Goal: Task Accomplishment & Management: Complete application form

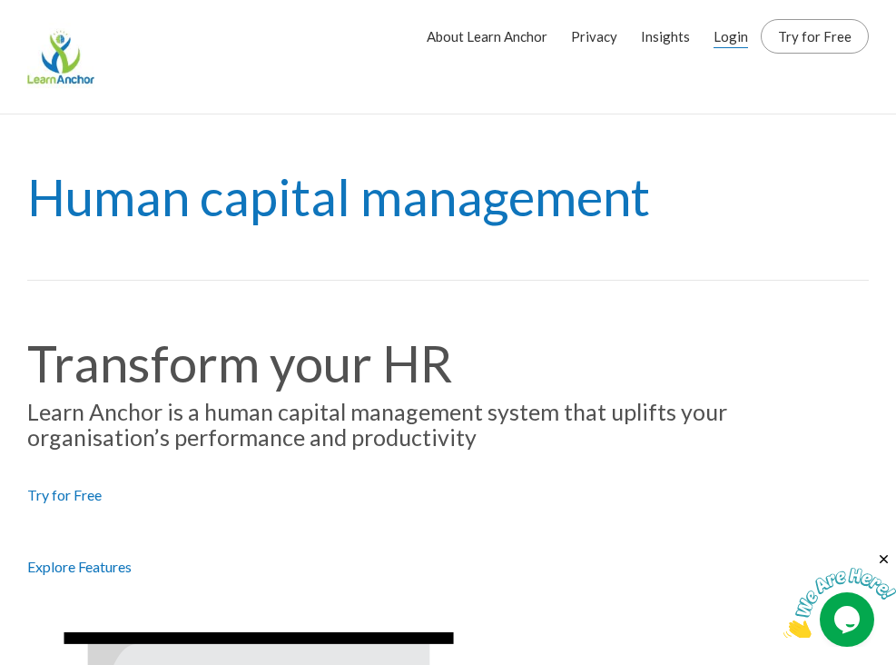
click at [737, 34] on link "Login" at bounding box center [731, 36] width 34 height 45
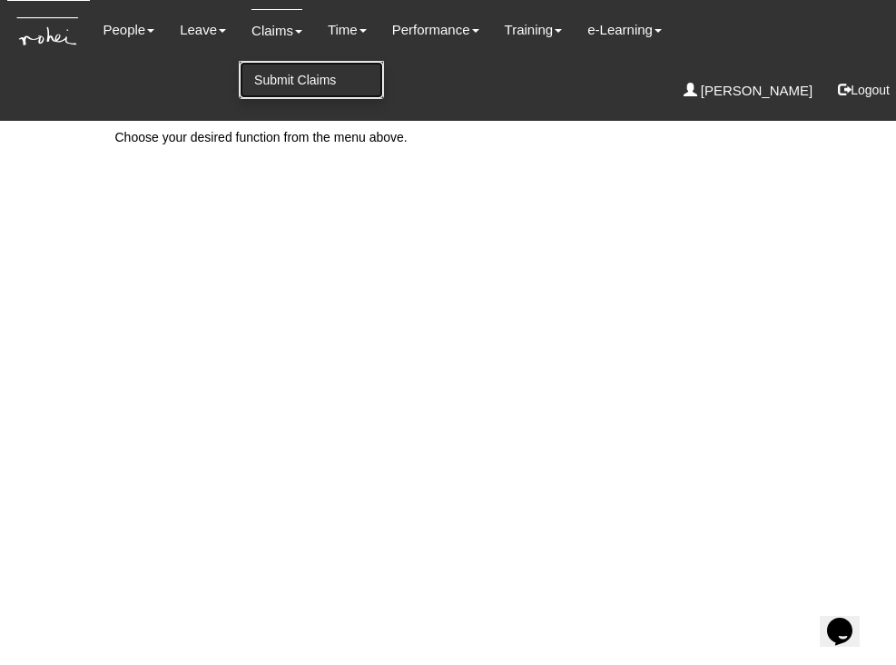
click at [288, 77] on link "Submit Claims" at bounding box center [311, 80] width 143 height 36
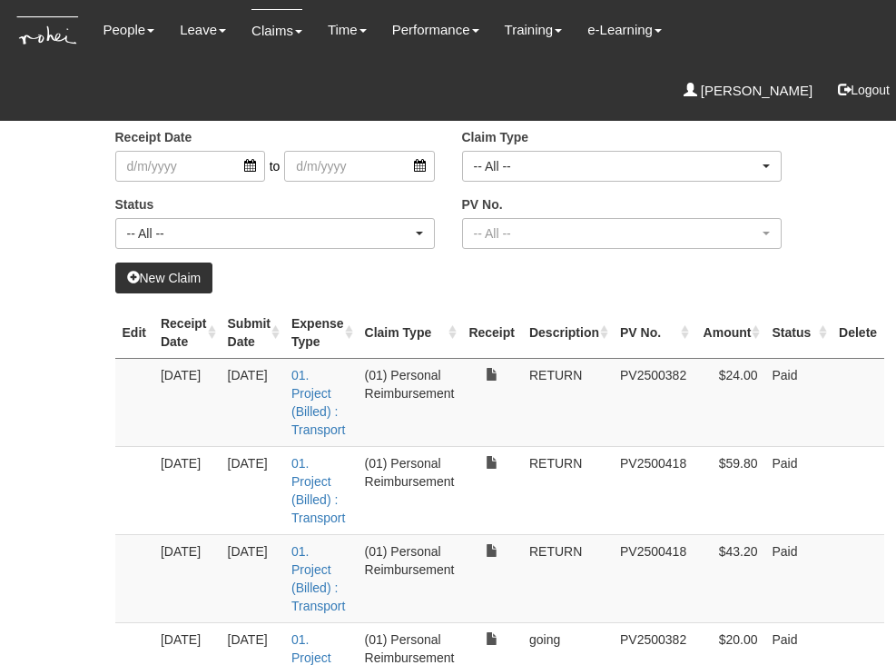
select select "50"
click at [160, 284] on link "New Claim" at bounding box center [164, 277] width 98 height 31
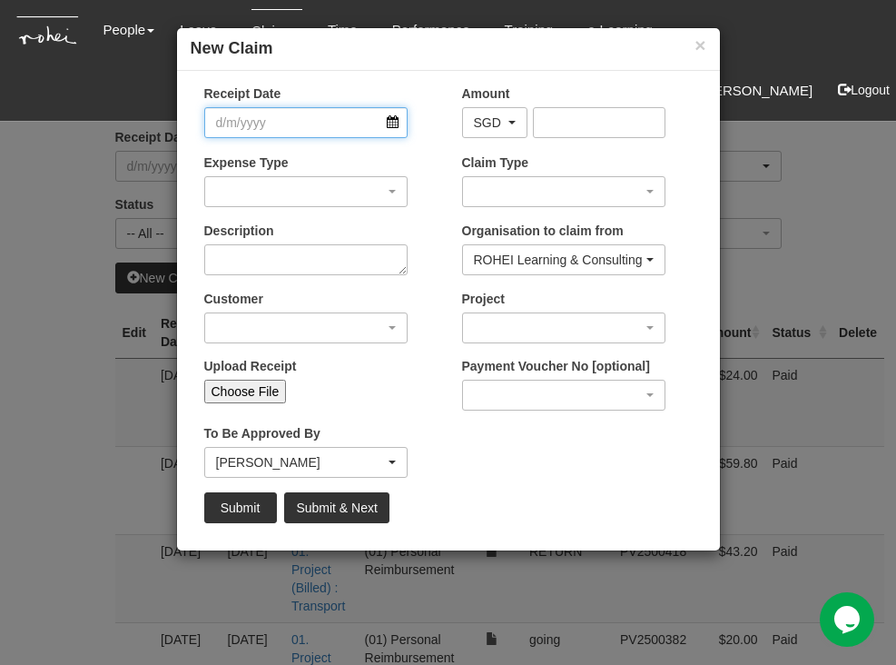
click at [394, 114] on input "Receipt Date" at bounding box center [305, 122] width 203 height 31
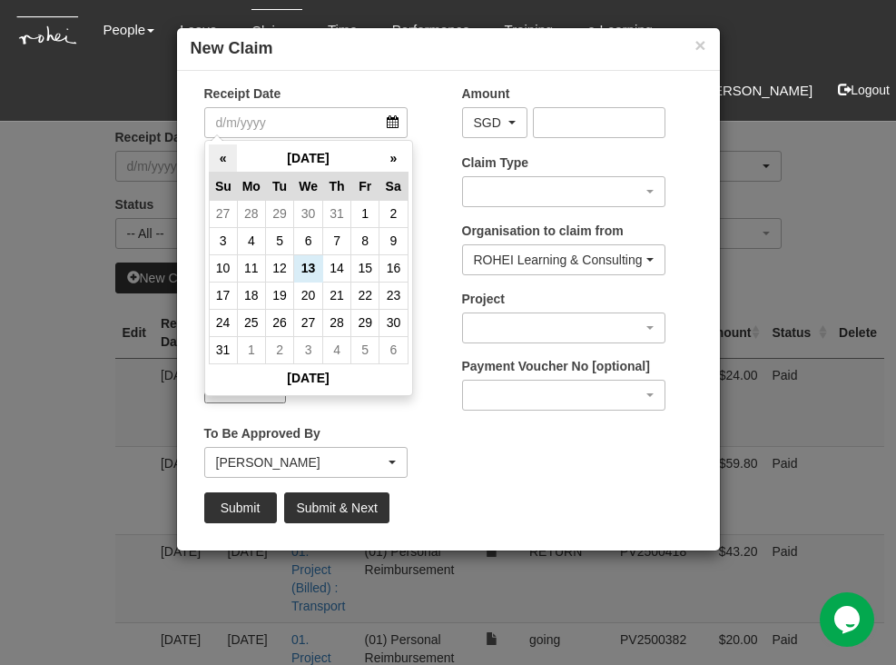
click at [227, 155] on th "«" at bounding box center [223, 158] width 28 height 28
click at [273, 317] on td "27" at bounding box center [280, 322] width 28 height 27
type input "[DATE]"
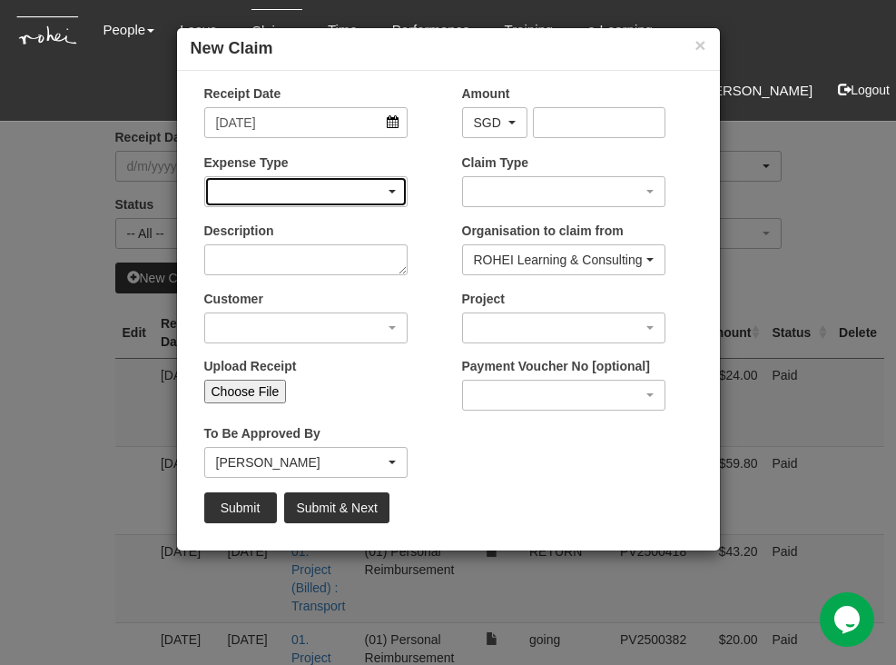
click at [379, 193] on div "button" at bounding box center [306, 191] width 202 height 29
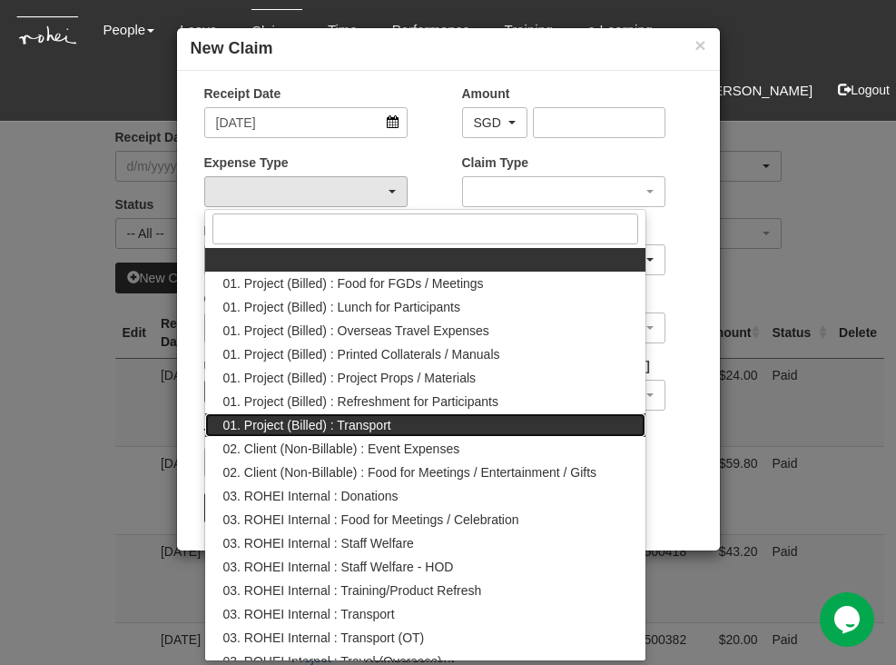
click at [366, 428] on span "01. Project (Billed) : Transport" at bounding box center [307, 425] width 168 height 18
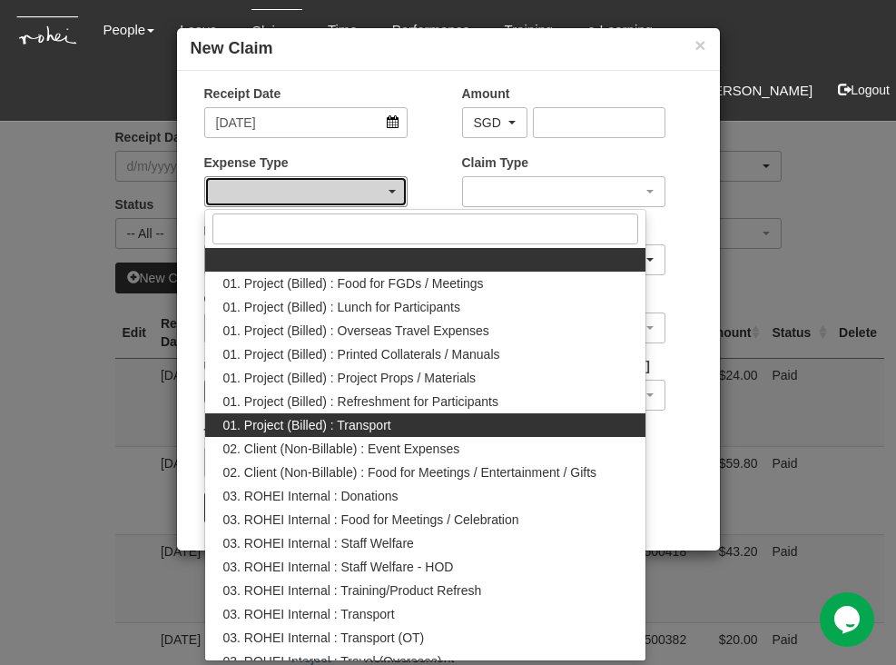
select select "135"
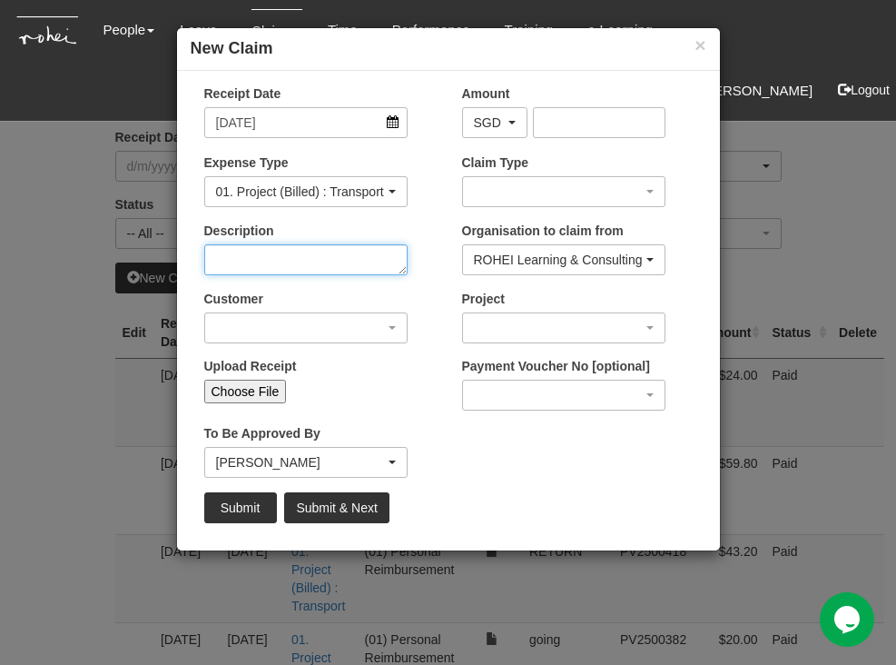
click at [281, 263] on textarea "Description" at bounding box center [305, 259] width 203 height 31
click at [290, 261] on textarea "Description" at bounding box center [305, 259] width 203 height 31
type textarea "NTU going"
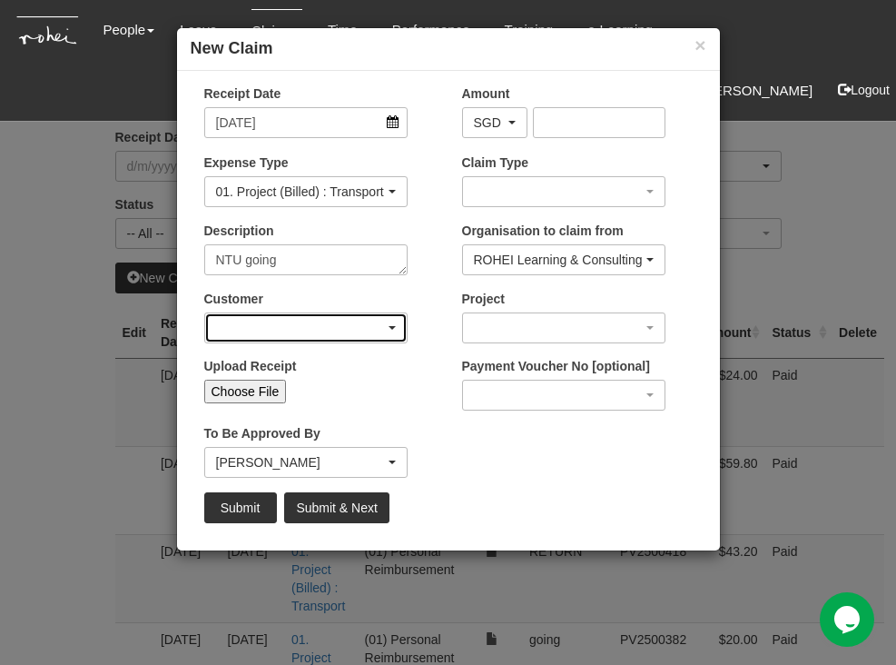
click at [306, 321] on div "button" at bounding box center [306, 327] width 202 height 29
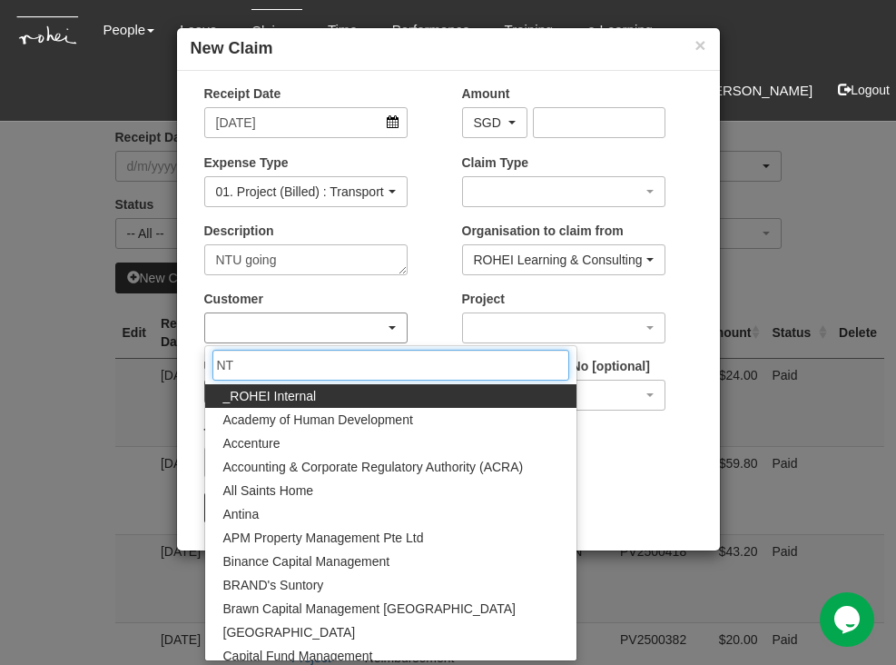
type input "NTU"
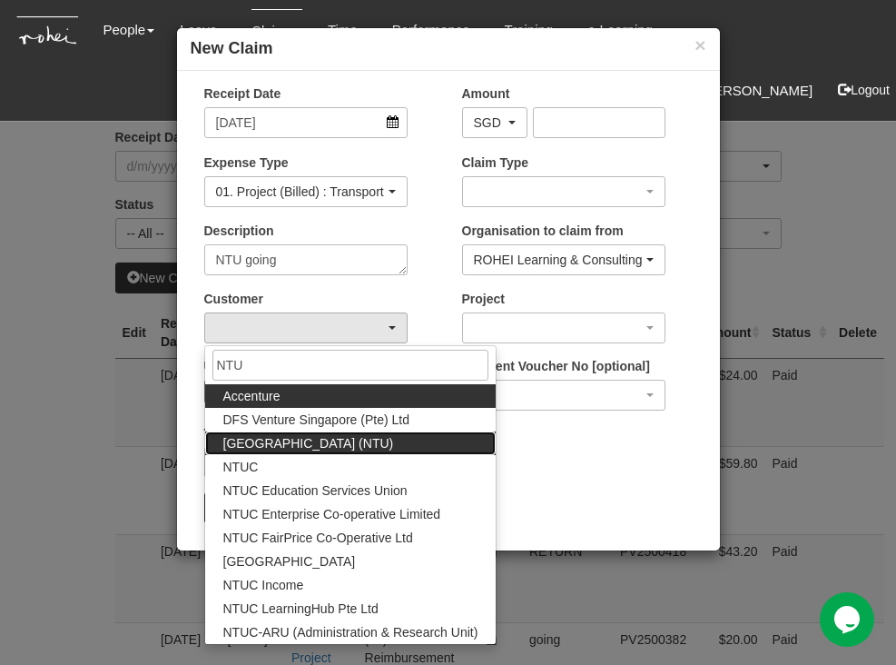
click at [330, 439] on span "[GEOGRAPHIC_DATA] (NTU)" at bounding box center [308, 443] width 171 height 18
select select "59"
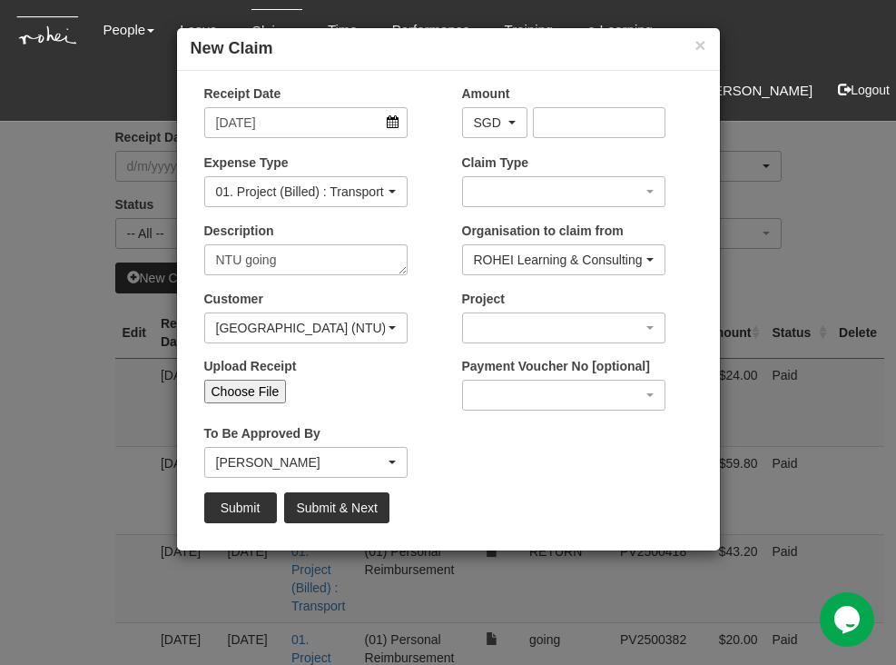
click at [265, 389] on input "Choose File" at bounding box center [245, 391] width 83 height 24
type input "C:\fakepath\May 27 NTU.pdf"
type input "Choose Another File"
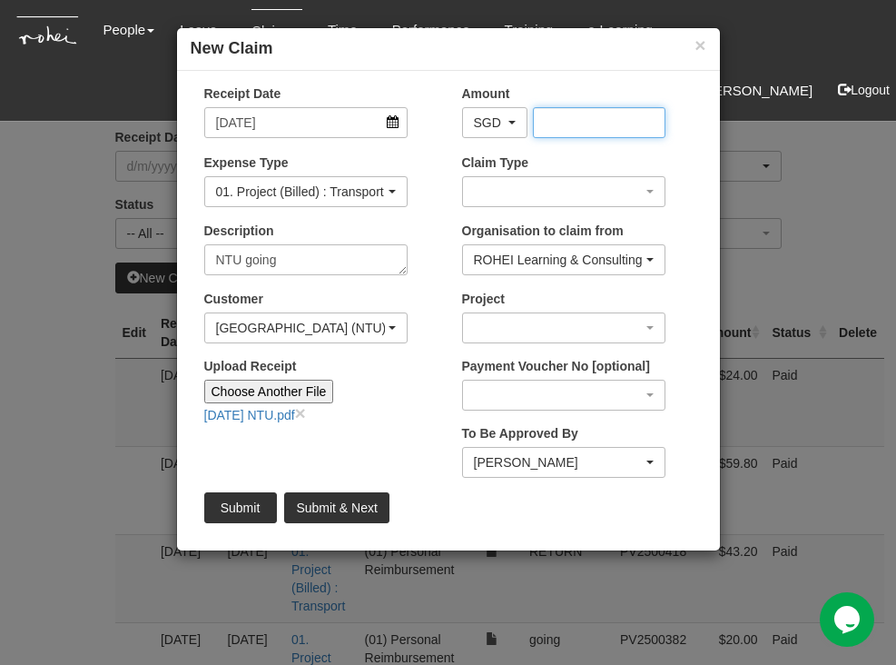
click at [553, 118] on input "Amount" at bounding box center [599, 122] width 133 height 31
type input "35"
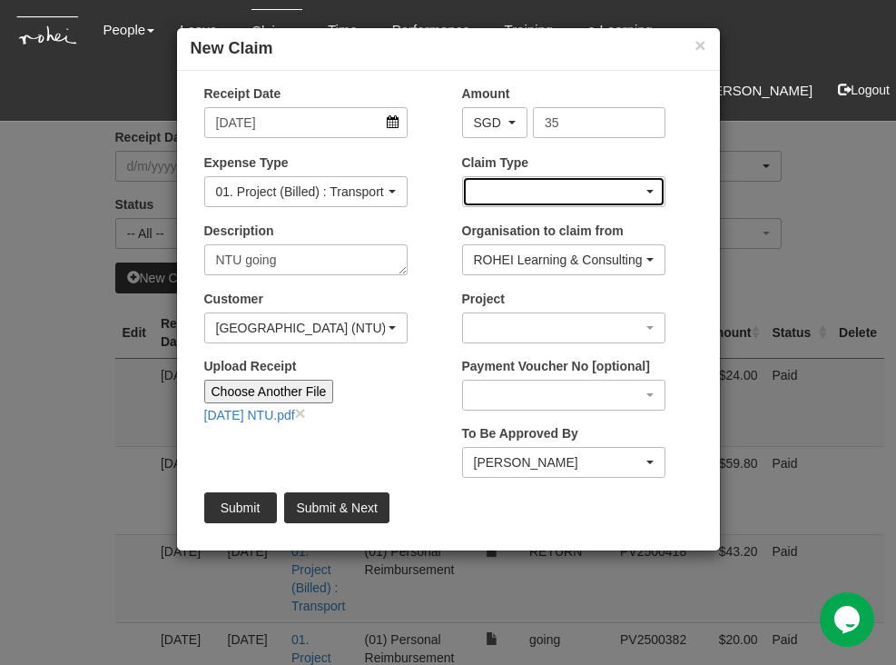
click at [563, 189] on div "button" at bounding box center [564, 191] width 202 height 29
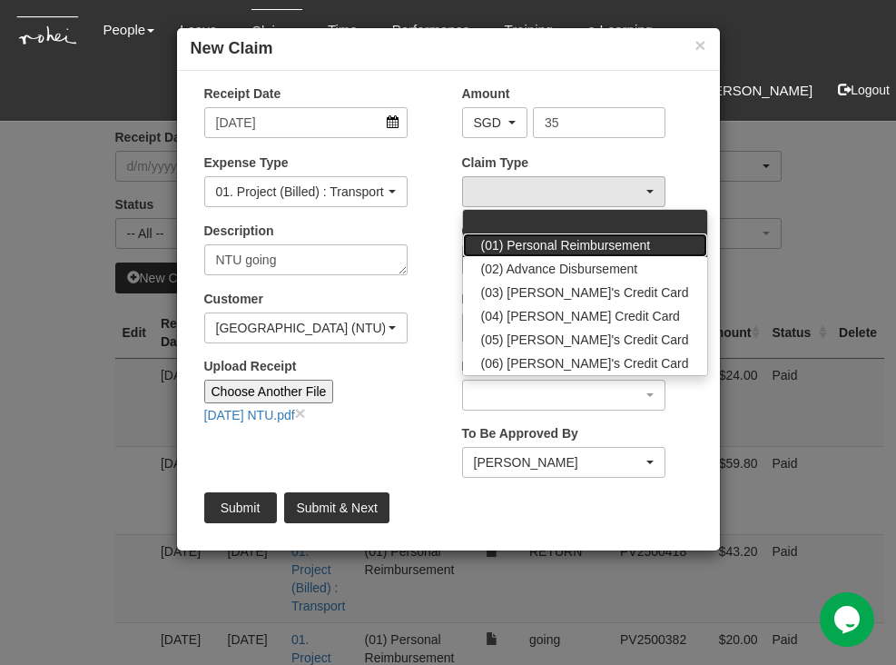
click at [574, 237] on span "(01) Personal Reimbursement" at bounding box center [566, 245] width 170 height 18
select select "14"
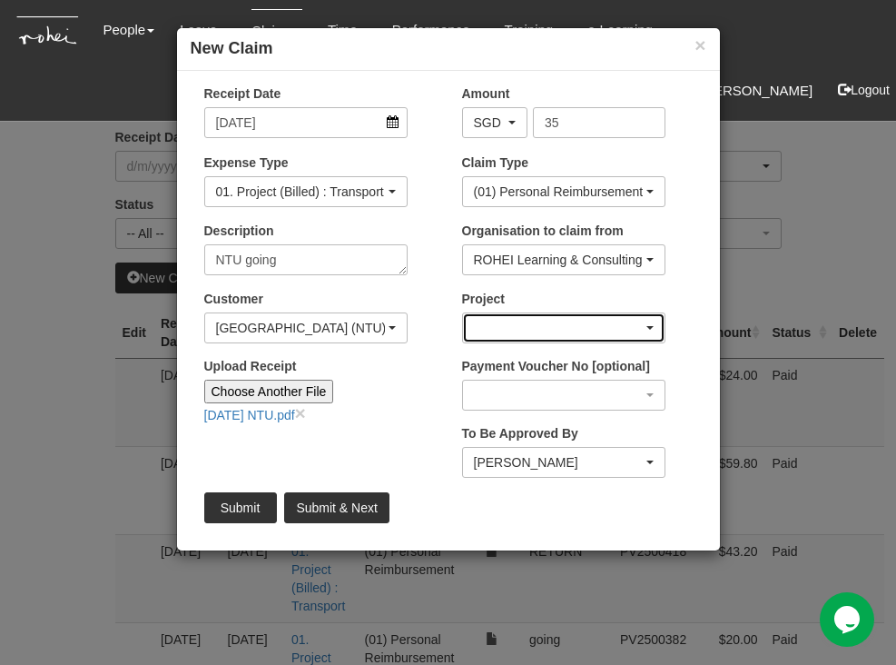
click at [583, 330] on div "button" at bounding box center [564, 327] width 202 height 29
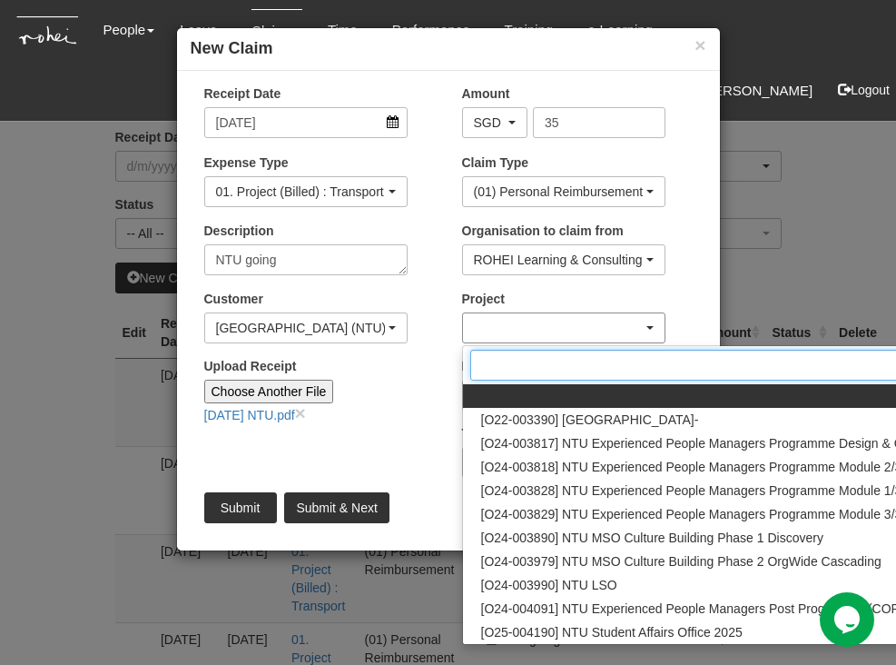
scroll to position [0, 96]
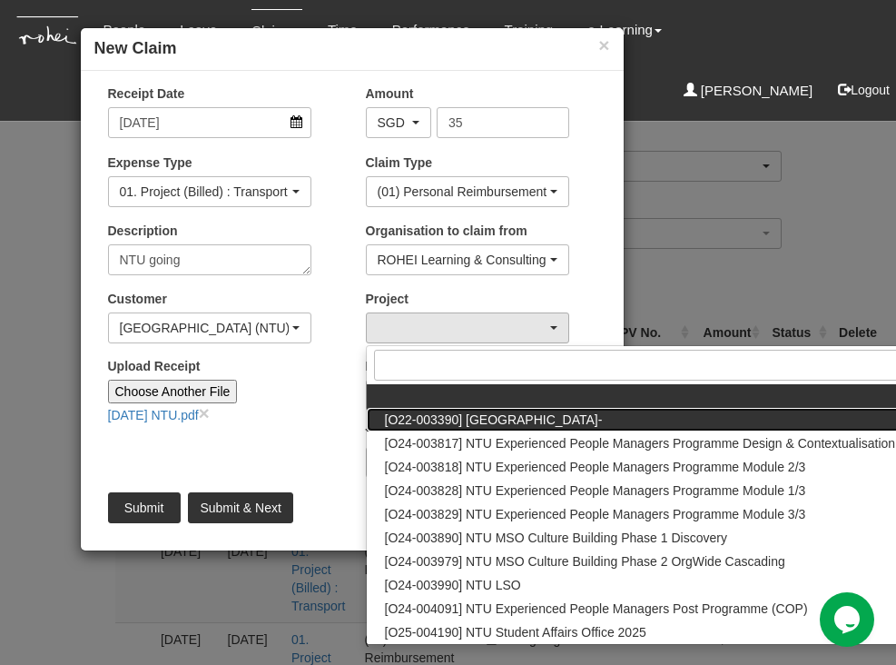
click at [583, 417] on span "[O22-003390] [GEOGRAPHIC_DATA]-" at bounding box center [494, 419] width 218 height 18
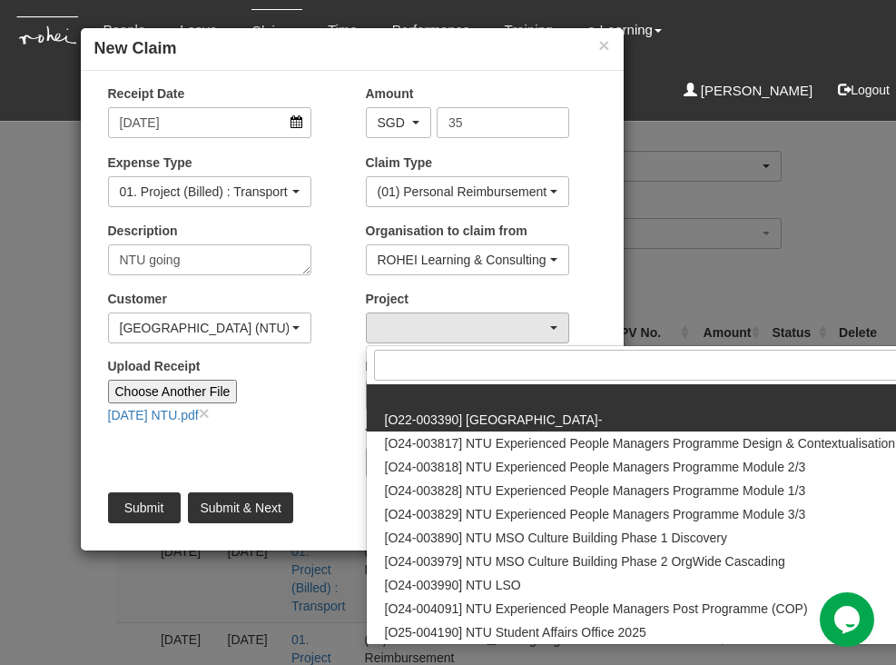
select select "2119"
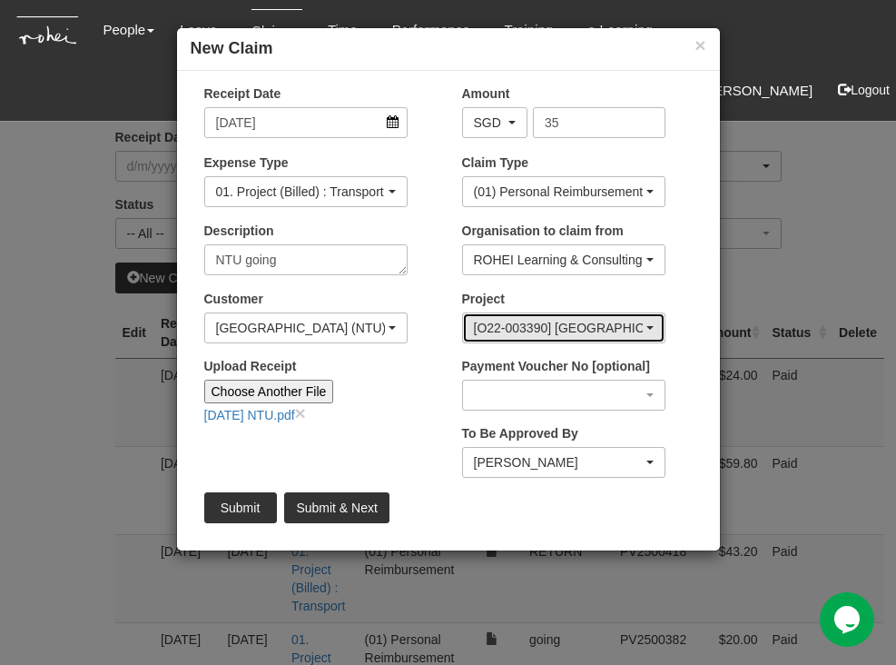
scroll to position [0, 0]
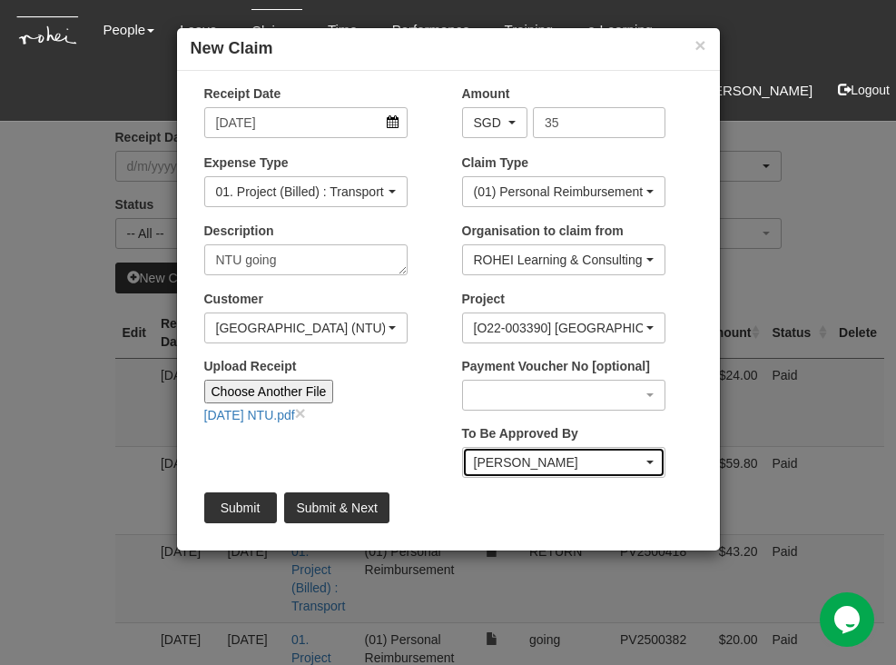
click at [625, 458] on div "[PERSON_NAME]" at bounding box center [558, 462] width 169 height 18
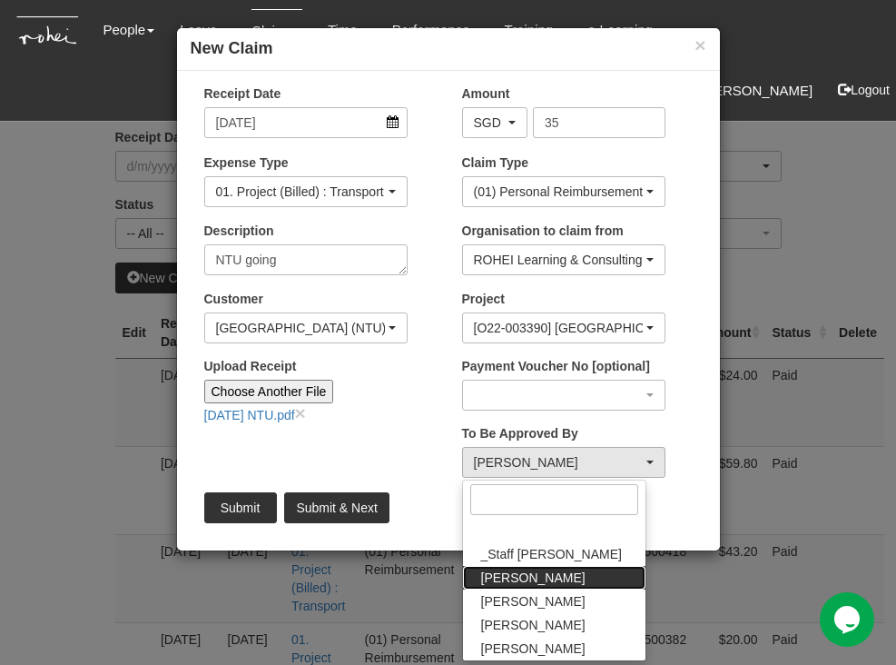
click at [535, 572] on link "[PERSON_NAME]" at bounding box center [554, 578] width 182 height 24
select select "bab5243c-beed-41fc-b362-49a7e6e66dc1"
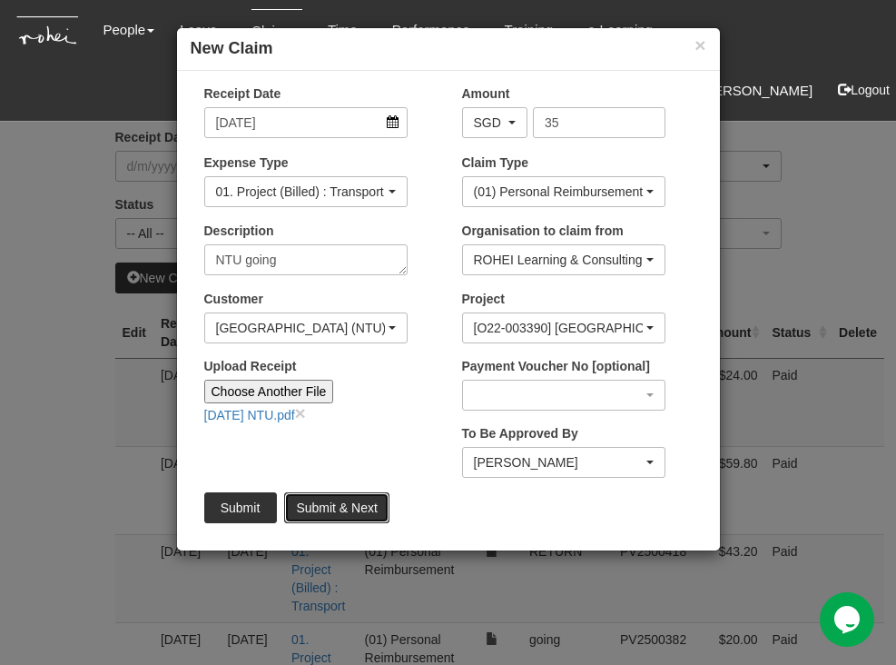
click at [338, 507] on input "Submit & Next" at bounding box center [336, 507] width 104 height 31
type input "Choose File"
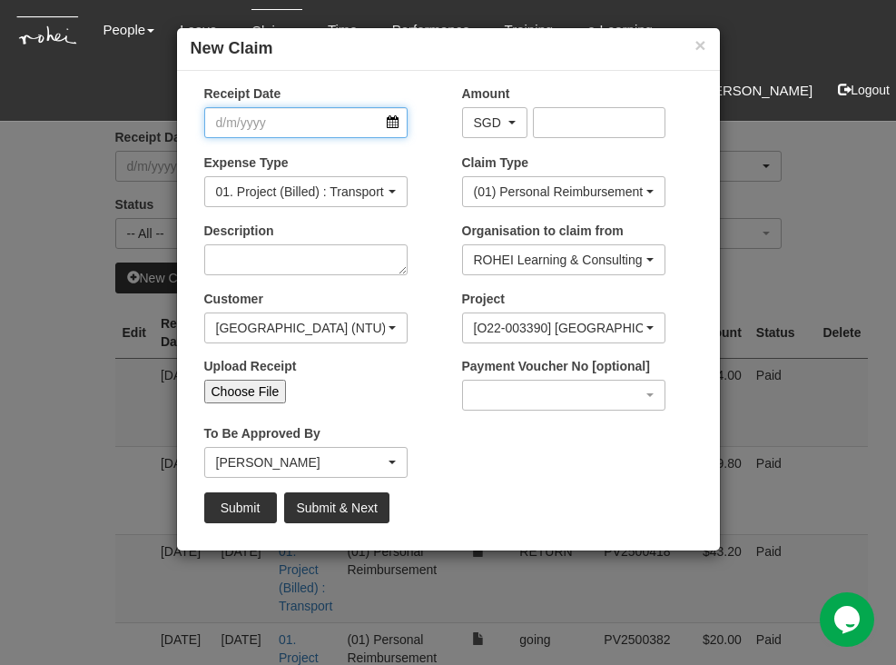
click at [392, 133] on input "Receipt Date" at bounding box center [305, 122] width 203 height 31
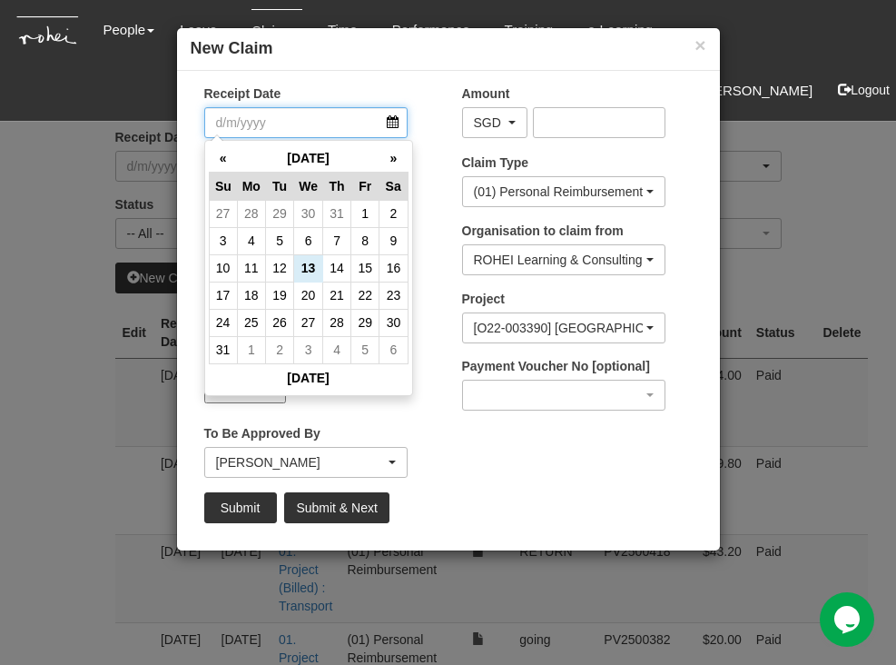
select select "50"
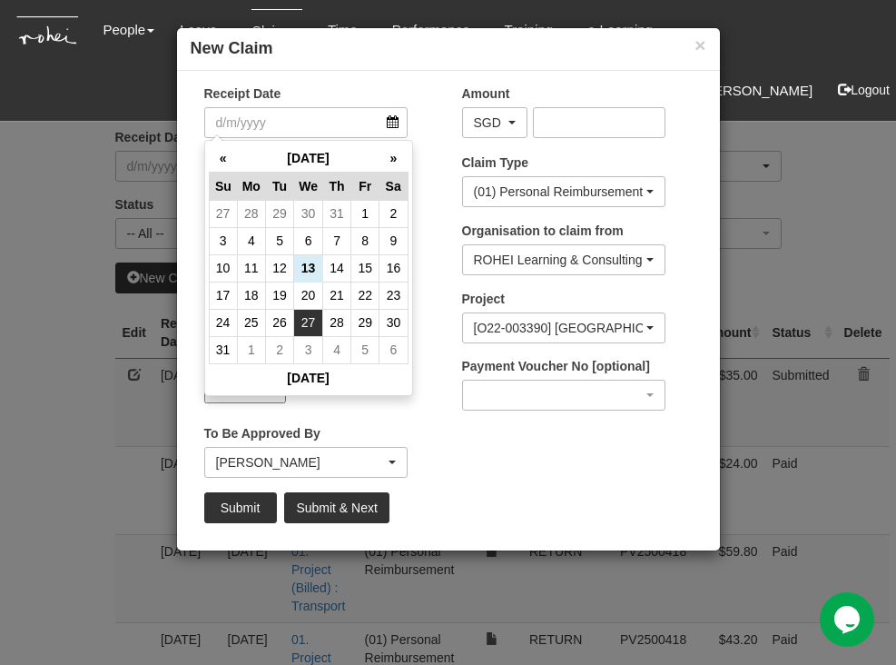
click at [314, 320] on td "27" at bounding box center [308, 322] width 29 height 27
type input "27/8/2025"
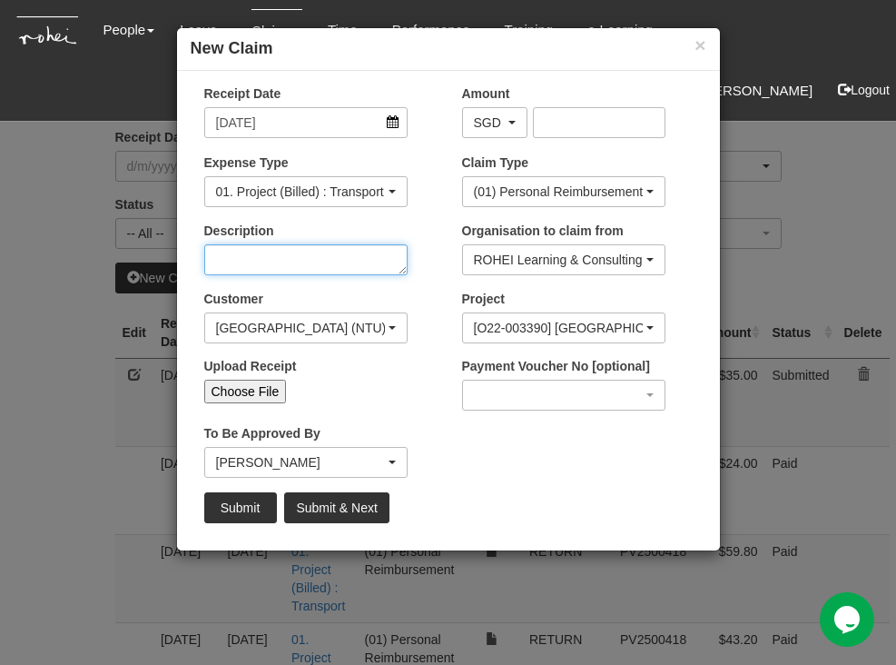
click at [388, 258] on textarea "Description" at bounding box center [305, 259] width 203 height 31
type textarea "NTU return from client"
click at [271, 390] on input "Choose File" at bounding box center [245, 391] width 83 height 24
type input "C:\fakepath\May 27 NTU2.pdf"
type input "Choose Another File"
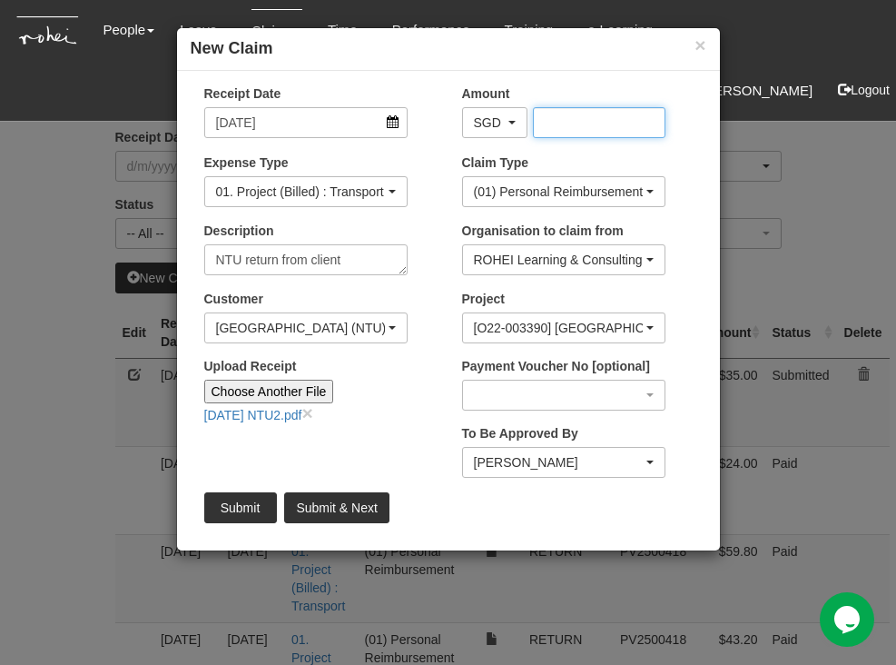
click at [586, 131] on input "Amount" at bounding box center [599, 122] width 133 height 31
type input "30.70"
click at [338, 504] on input "Submit & Next" at bounding box center [336, 507] width 104 height 31
type input "Choose File"
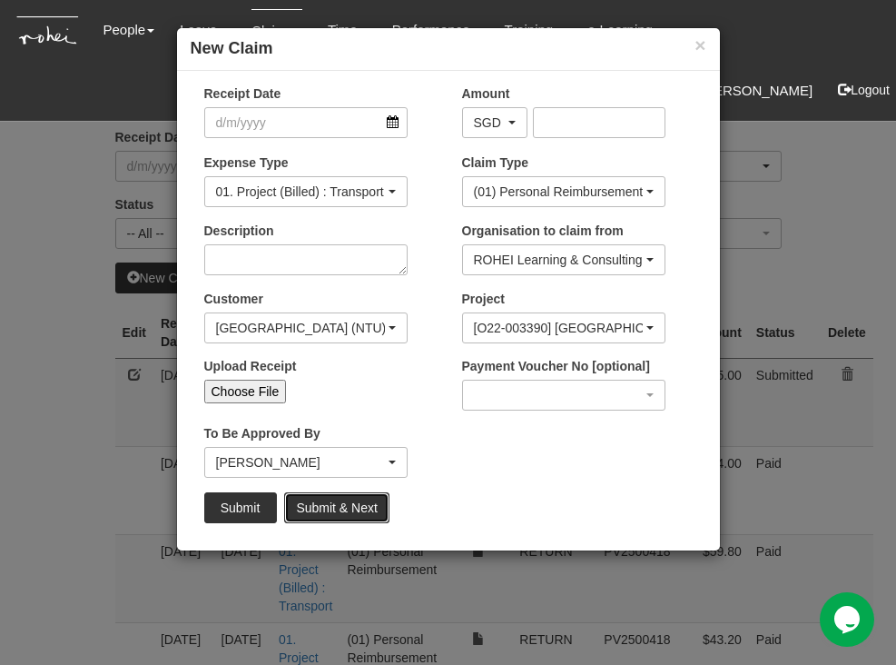
select select "50"
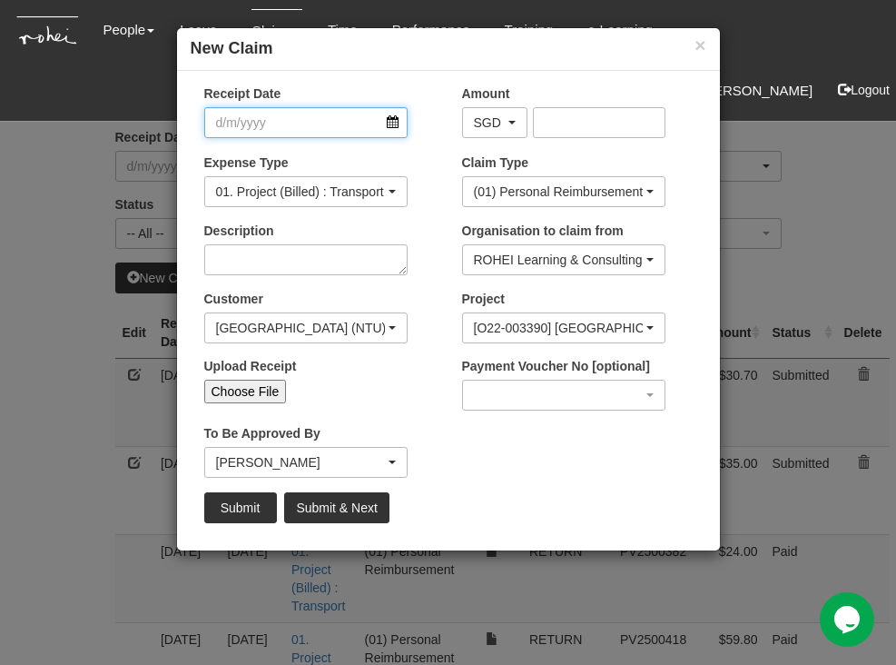
click at [391, 113] on input "Receipt Date" at bounding box center [305, 122] width 203 height 31
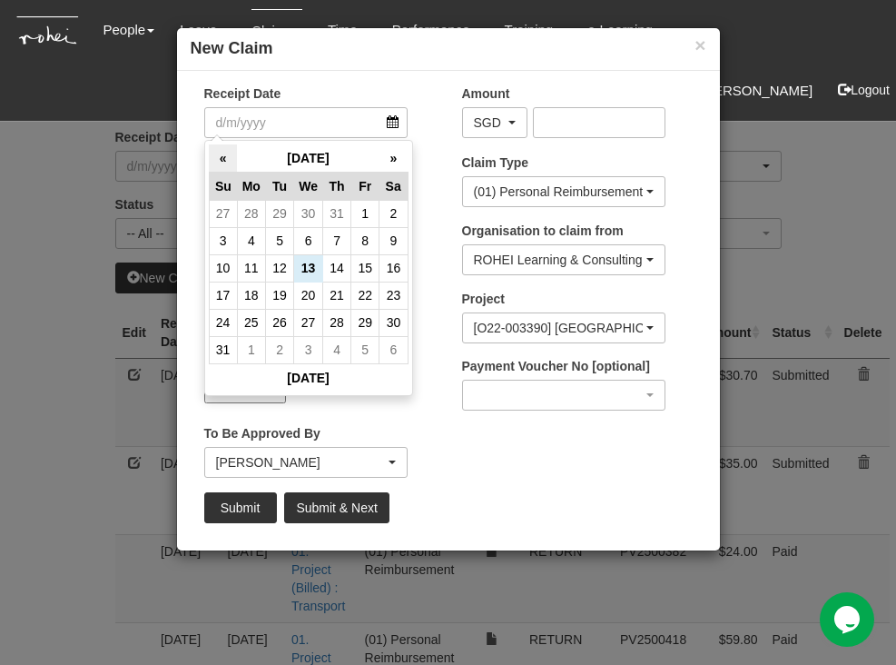
click at [228, 153] on th "«" at bounding box center [223, 158] width 28 height 28
click at [282, 265] on td "10" at bounding box center [280, 267] width 28 height 27
type input "[DATE]"
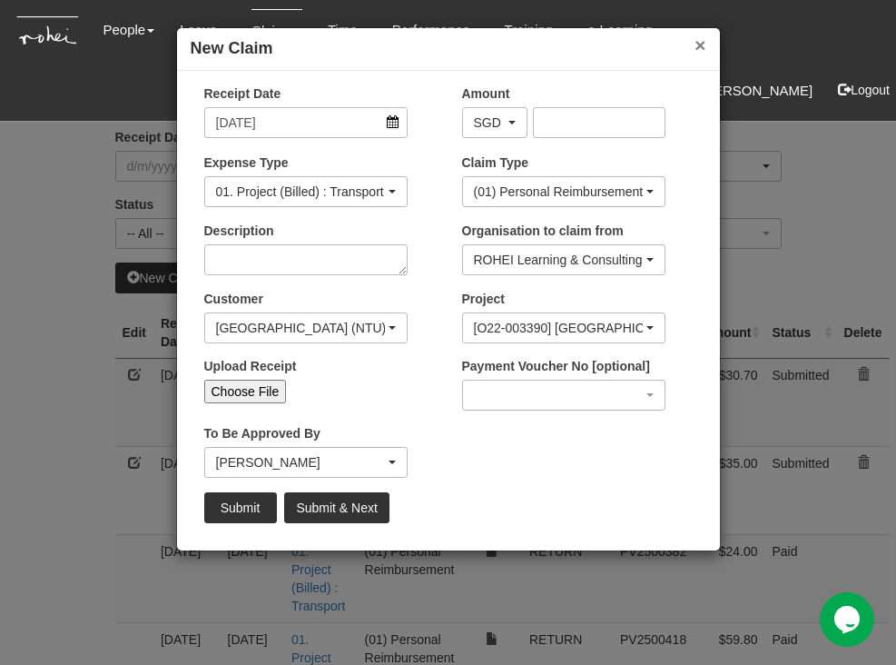
click at [695, 46] on button "×" at bounding box center [699, 44] width 11 height 19
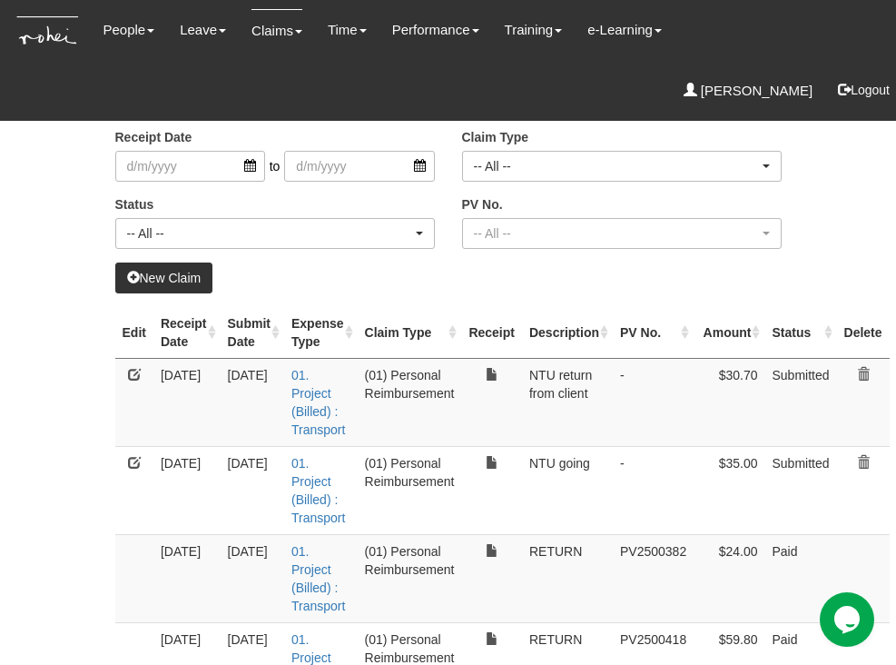
scroll to position [0, 34]
click at [128, 369] on link at bounding box center [134, 374] width 13 height 13
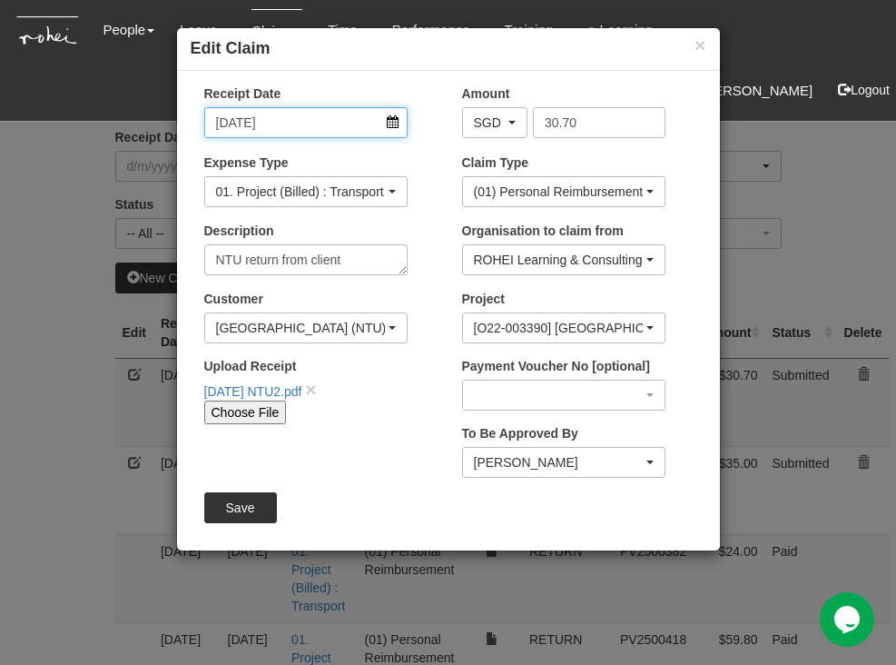
click at [397, 123] on input "27/8/2025" at bounding box center [305, 122] width 203 height 31
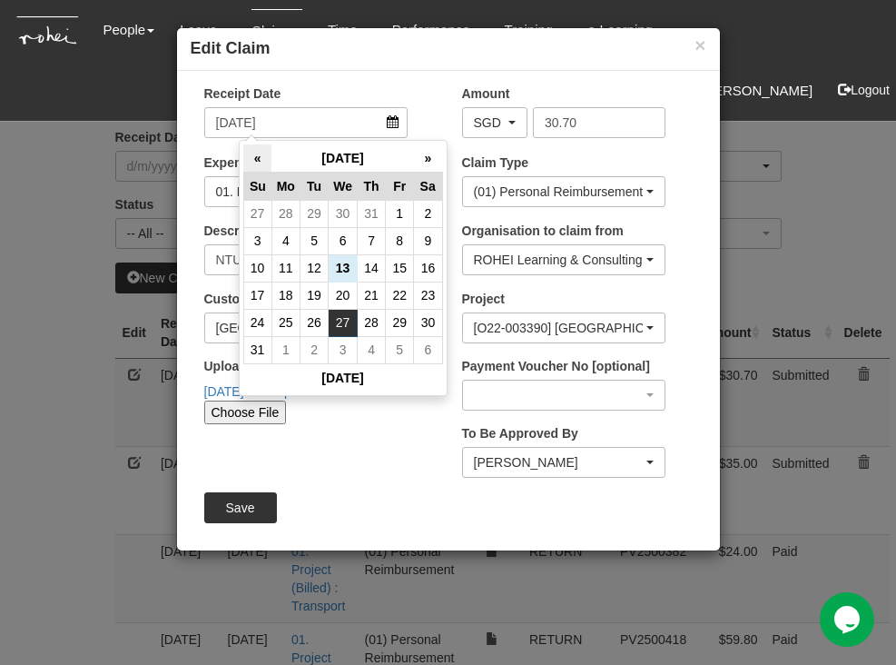
click at [243, 159] on th "«" at bounding box center [257, 158] width 28 height 28
click at [300, 319] on td "27" at bounding box center [314, 322] width 28 height 27
type input "[DATE]"
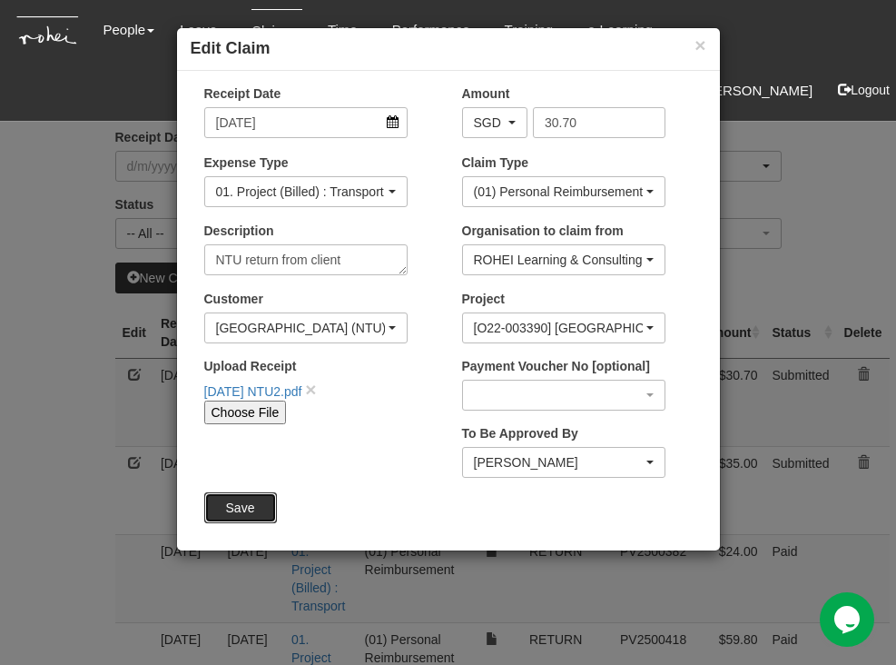
click at [245, 507] on input "Save" at bounding box center [240, 507] width 73 height 31
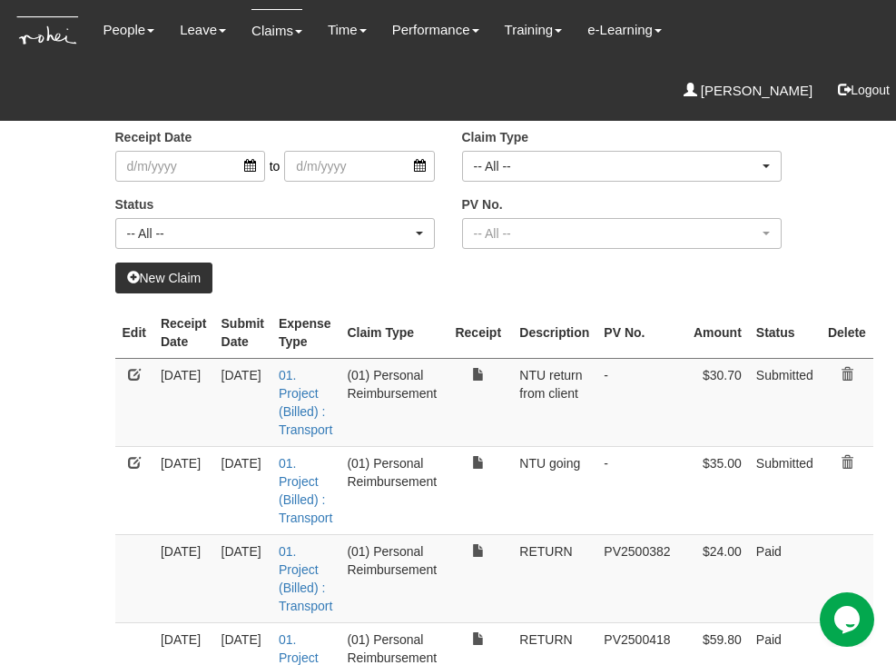
select select "50"
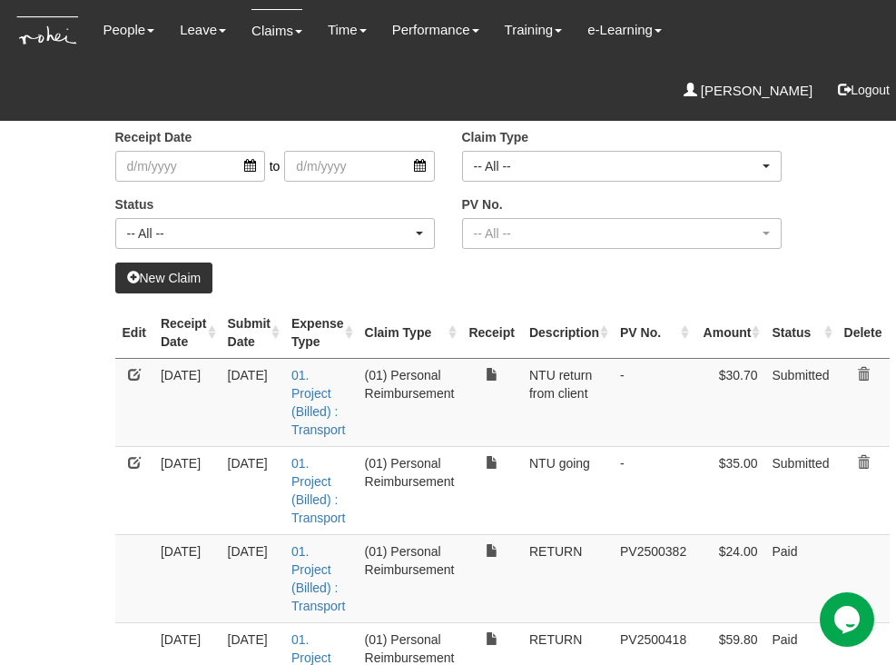
click at [146, 280] on link "New Claim" at bounding box center [164, 277] width 98 height 31
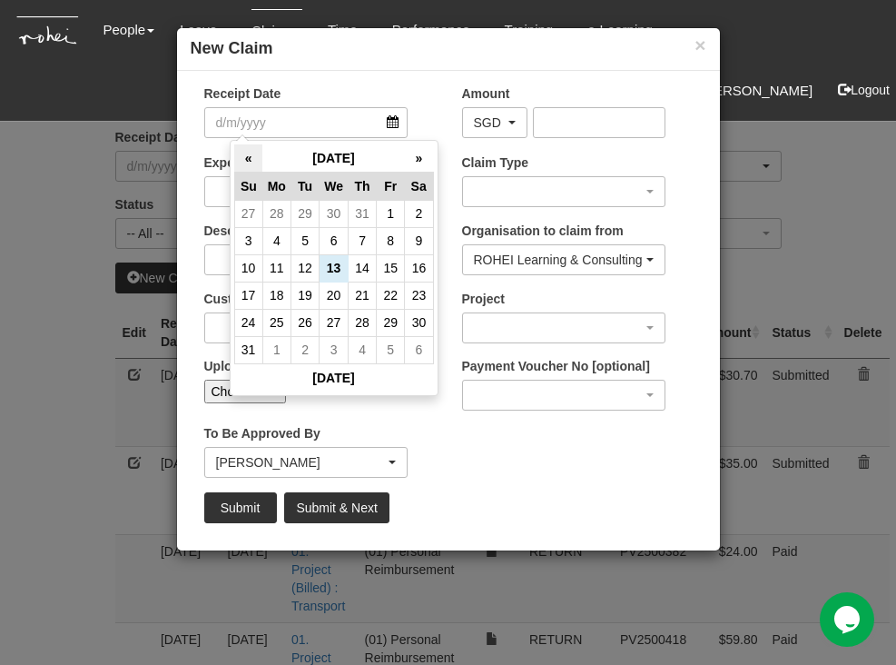
click at [234, 160] on th "«" at bounding box center [248, 158] width 28 height 28
click at [291, 263] on td "10" at bounding box center [305, 267] width 28 height 27
type input "[DATE]"
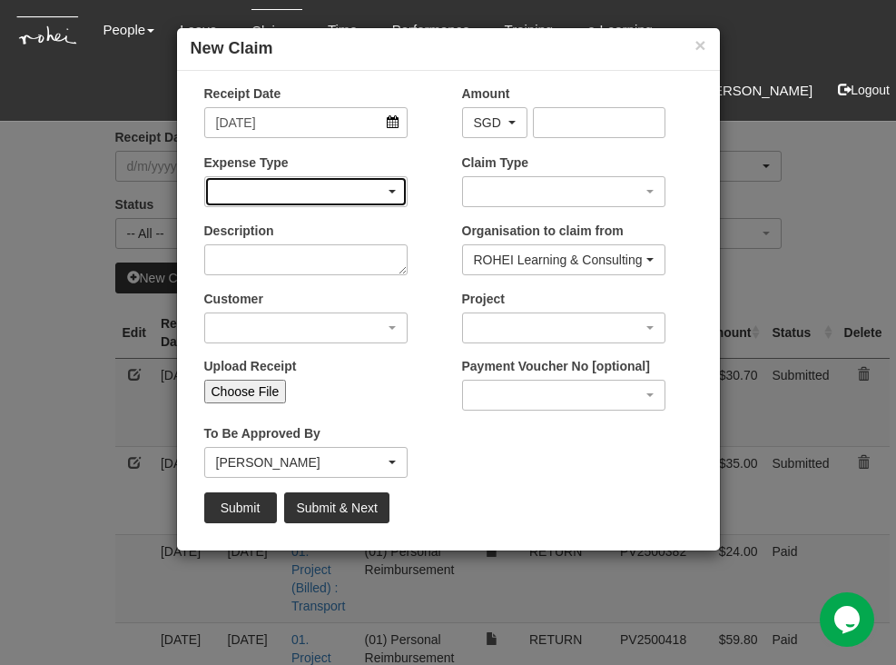
click at [354, 183] on div "button" at bounding box center [306, 191] width 202 height 29
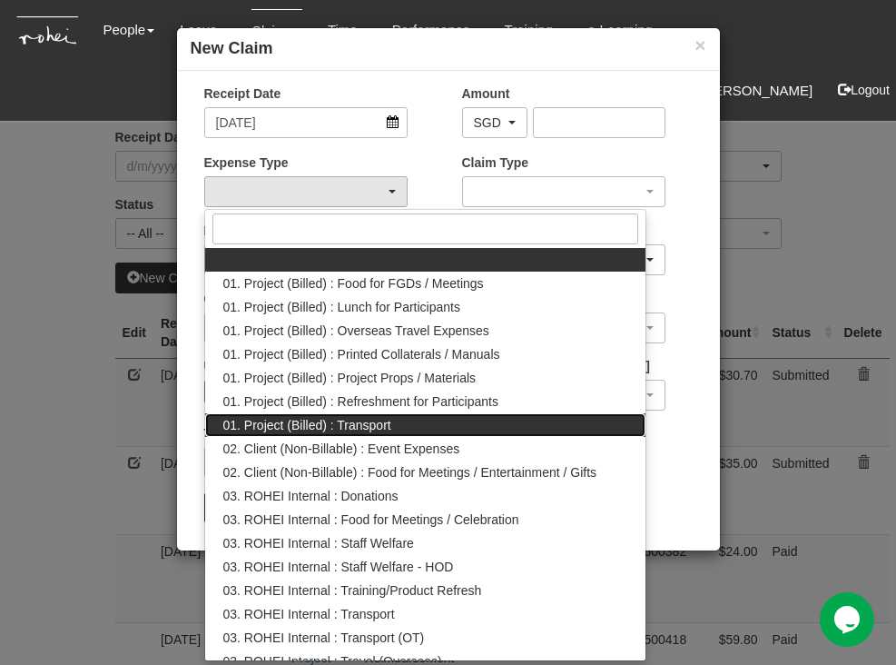
click at [338, 428] on span "01. Project (Billed) : Transport" at bounding box center [307, 425] width 168 height 18
select select "135"
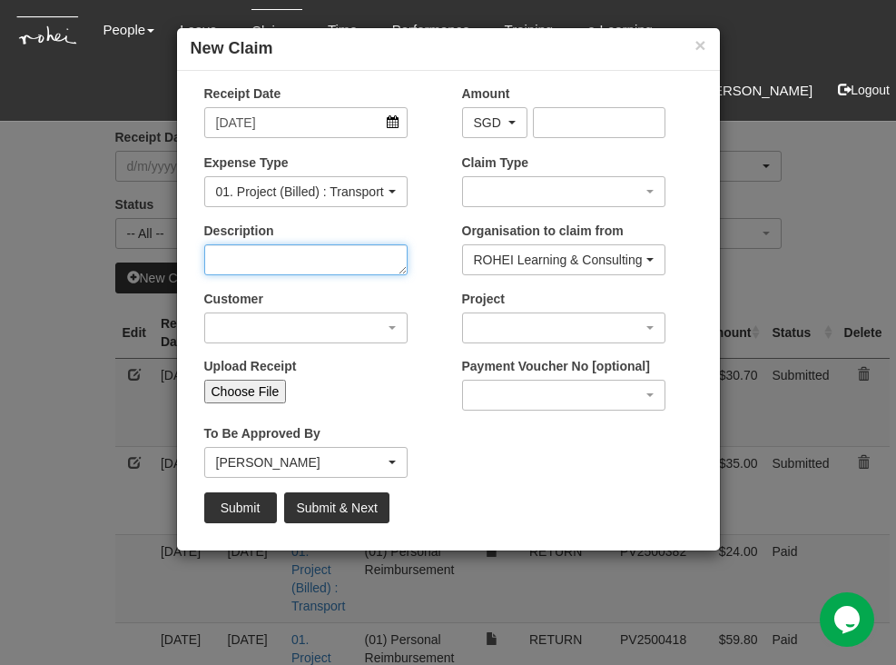
click at [309, 258] on textarea "Description" at bounding box center [305, 259] width 203 height 31
type textarea "Going to Rohei"
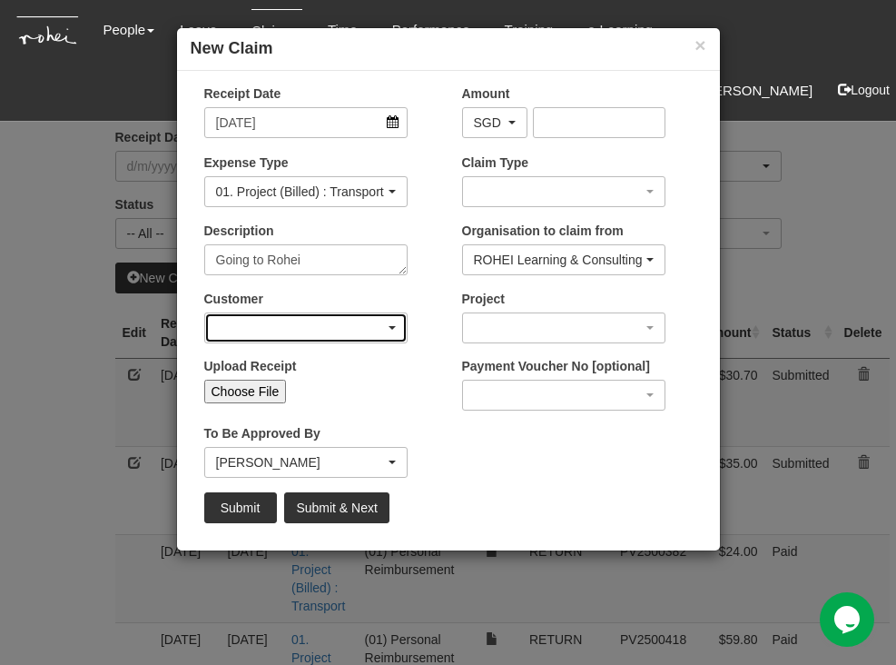
click at [332, 321] on div "button" at bounding box center [306, 327] width 202 height 29
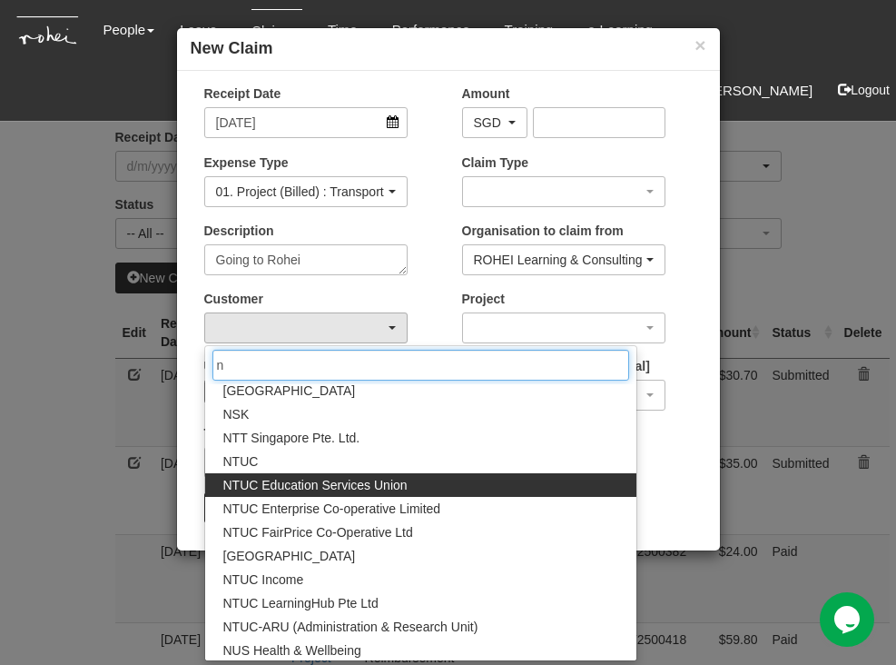
scroll to position [9107, 0]
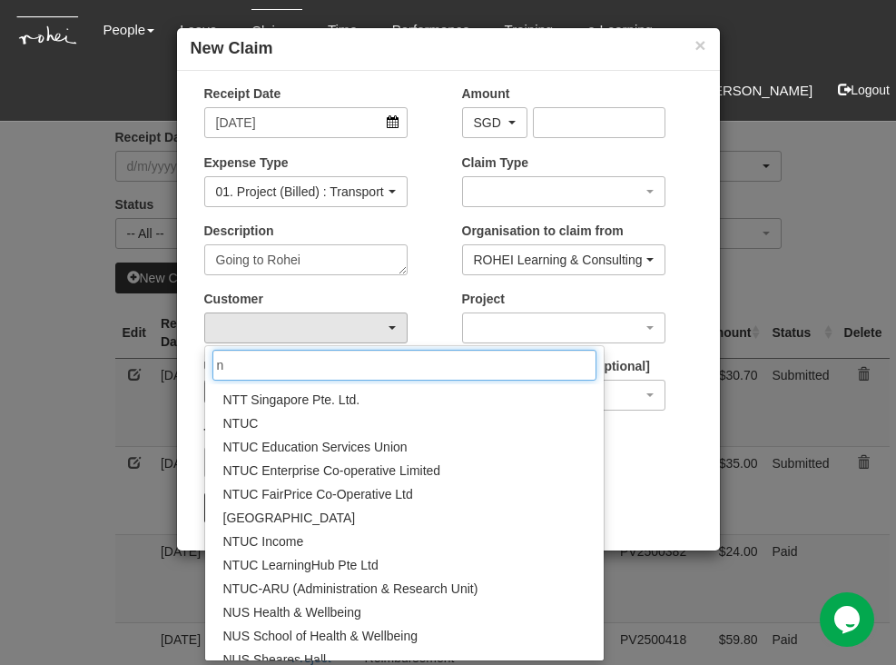
type input "n"
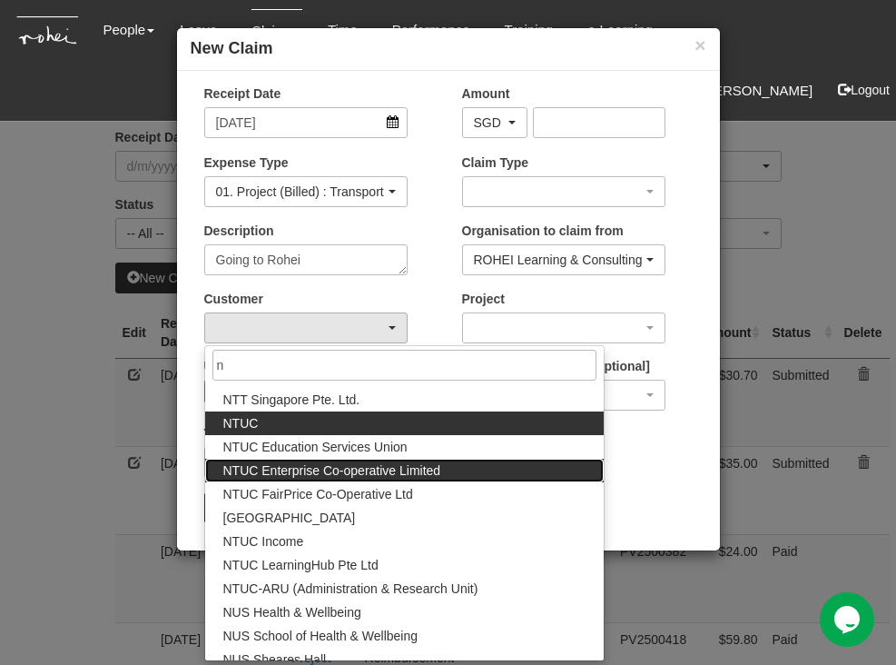
drag, startPoint x: 418, startPoint y: 472, endPoint x: 369, endPoint y: 422, distance: 70.6
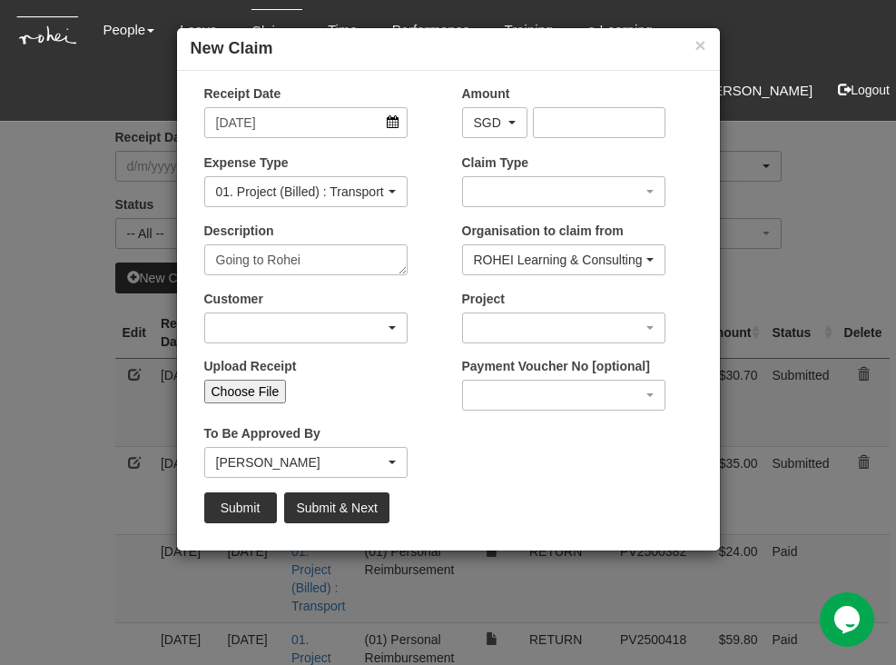
scroll to position [0, 0]
click at [366, 330] on div "button" at bounding box center [306, 327] width 202 height 29
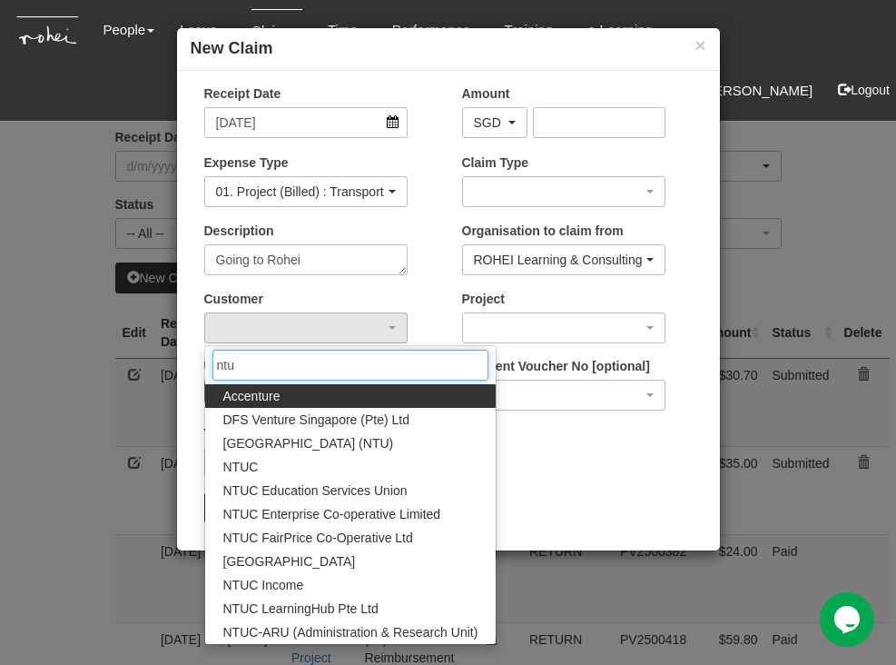
type input "ntuc"
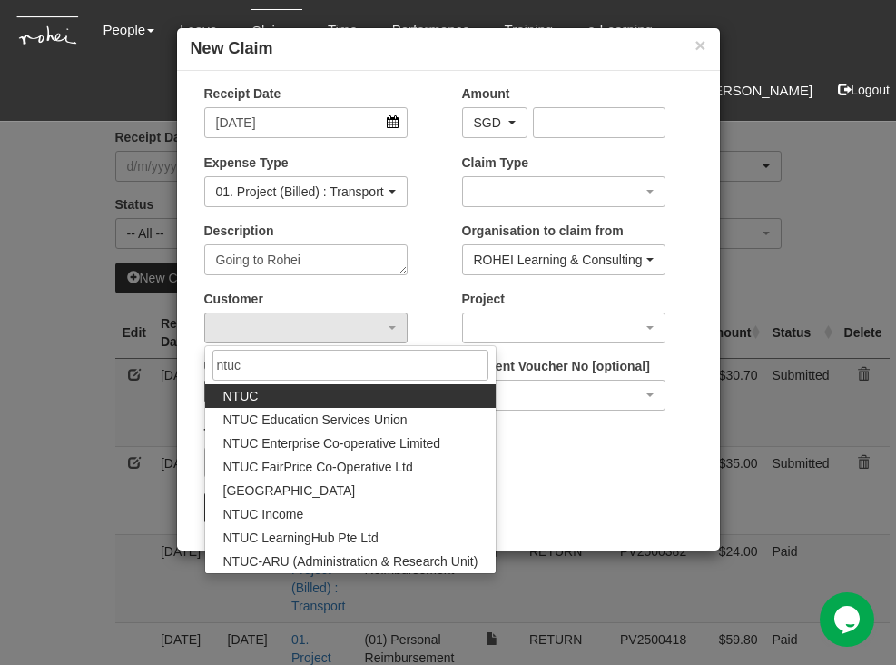
click at [231, 397] on span "NTUC" at bounding box center [240, 396] width 35 height 18
select select "872"
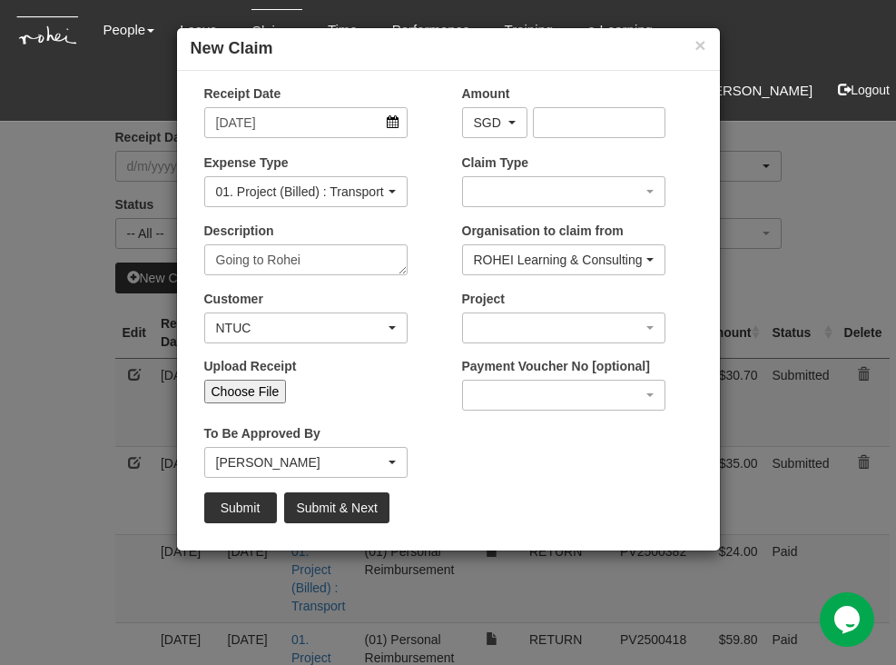
click at [246, 391] on input "Choose File" at bounding box center [245, 391] width 83 height 24
type input "C:\fakepath\Jun10th Rohei1.pdf"
type input "Choose Another File"
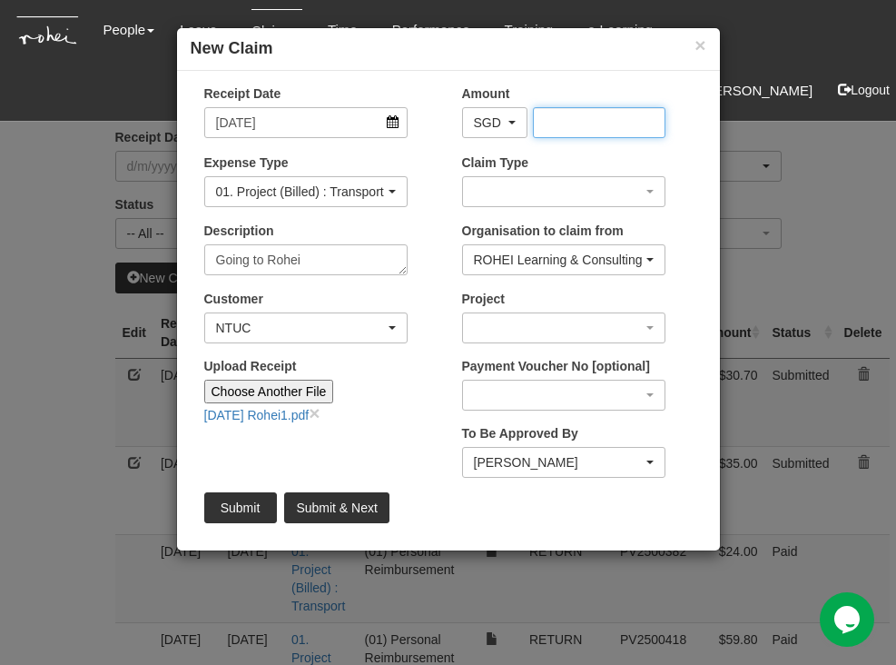
click at [574, 118] on input "Amount" at bounding box center [599, 122] width 133 height 31
type input "39.5"
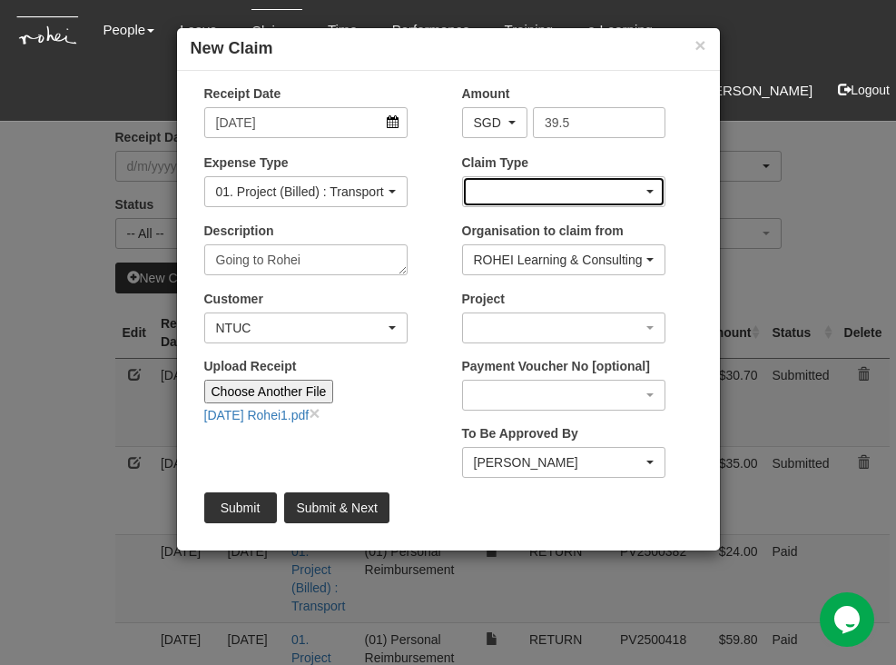
click at [630, 183] on div "button" at bounding box center [564, 191] width 202 height 29
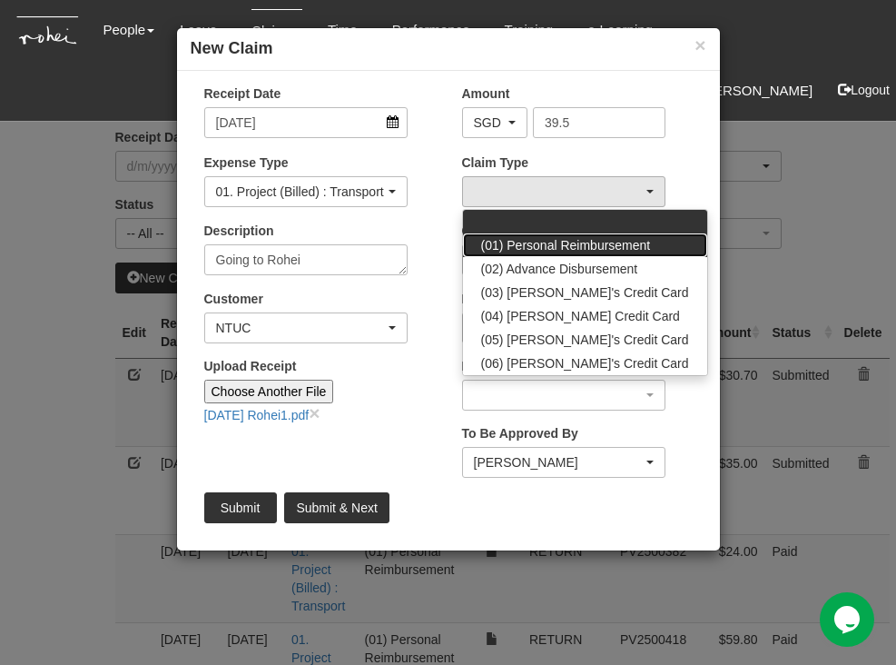
click at [607, 246] on span "(01) Personal Reimbursement" at bounding box center [566, 245] width 170 height 18
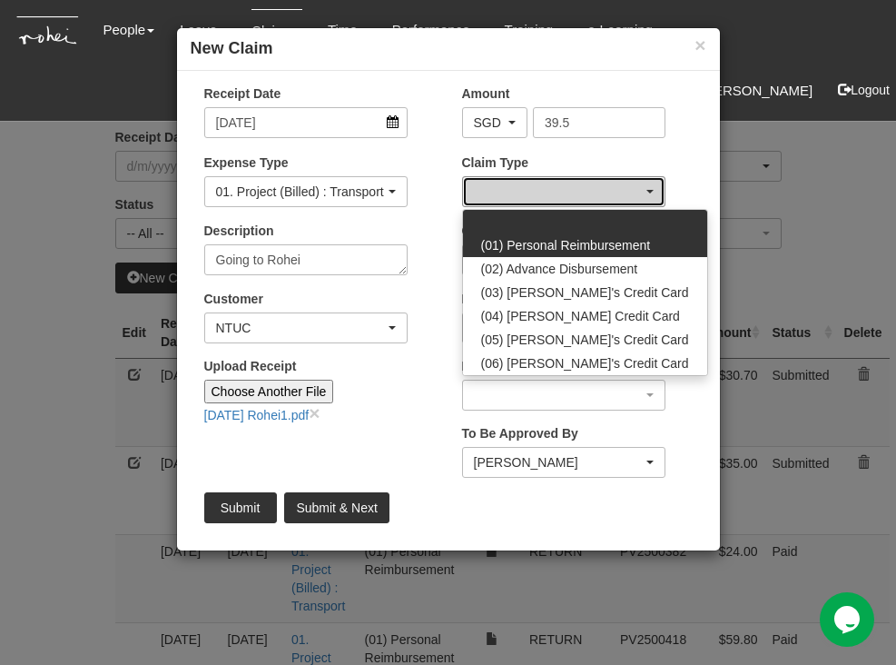
select select "14"
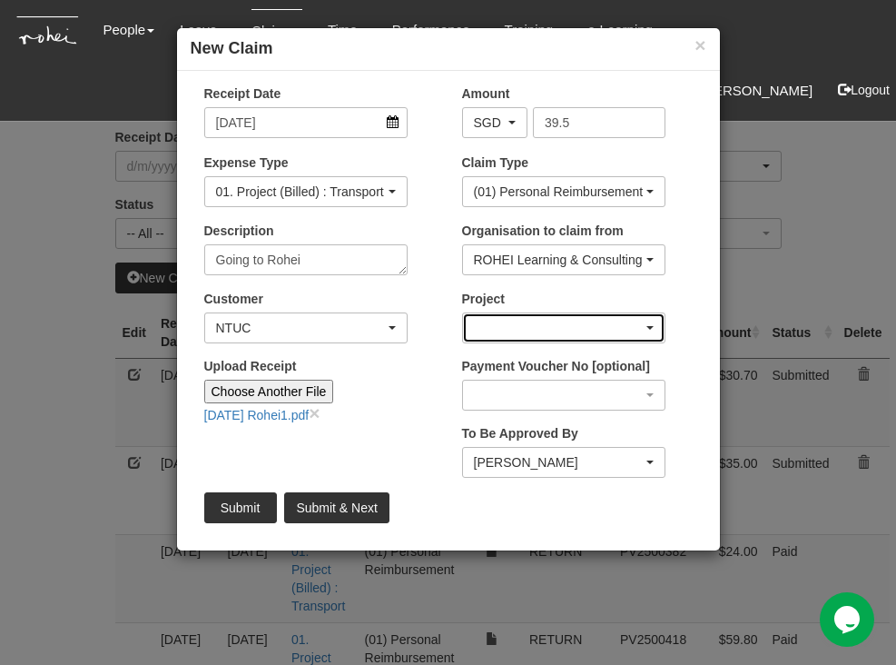
click at [583, 328] on div "button" at bounding box center [564, 327] width 202 height 29
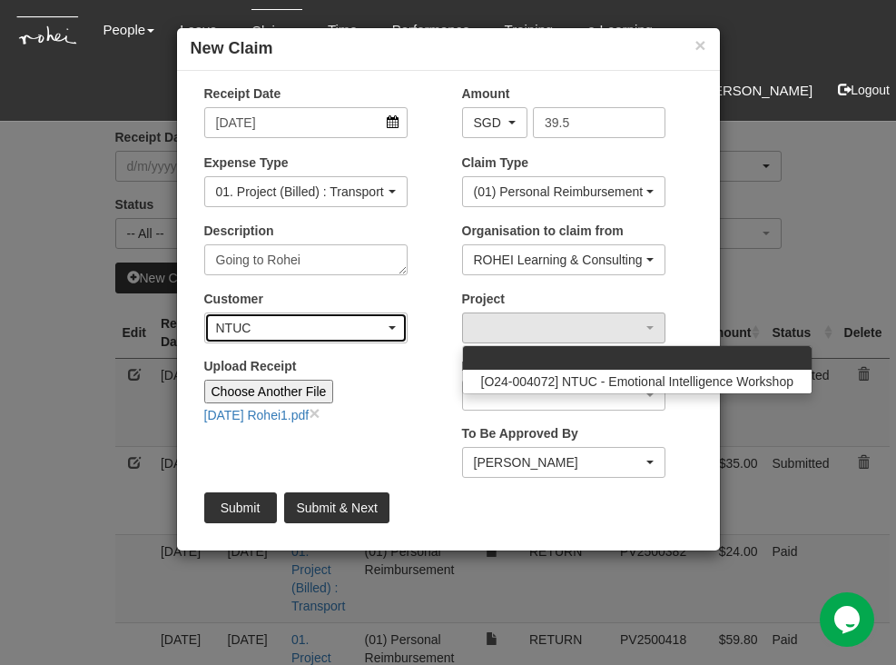
click at [387, 325] on div "NTUC" at bounding box center [306, 328] width 180 height 18
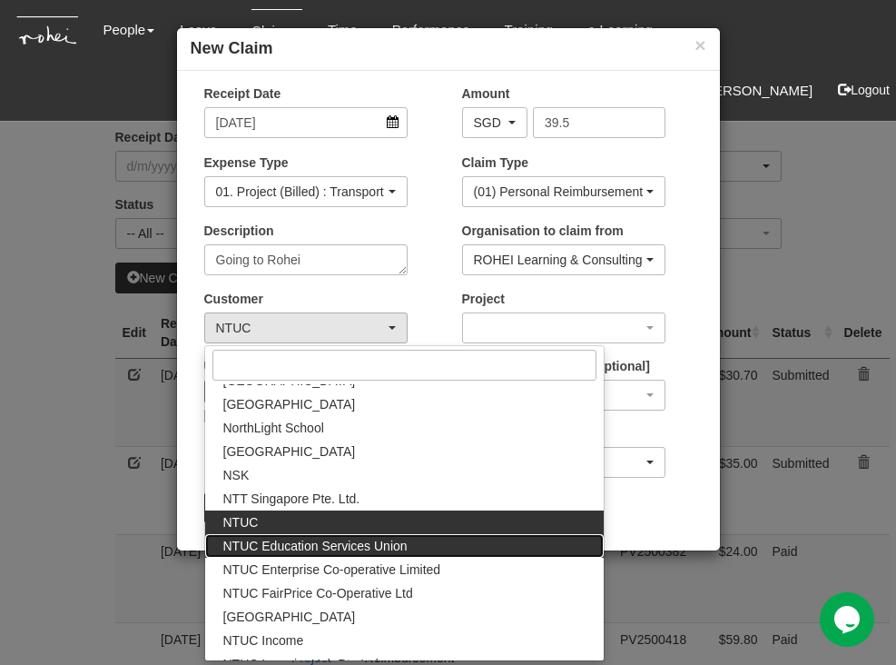
click at [327, 542] on span "NTUC Education Services Union" at bounding box center [315, 546] width 184 height 18
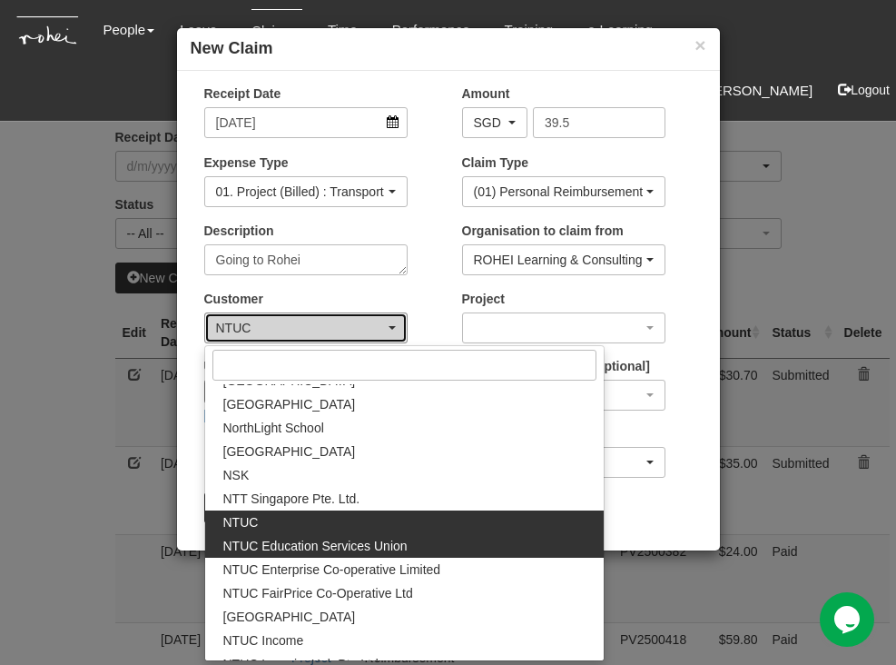
scroll to position [0, 0]
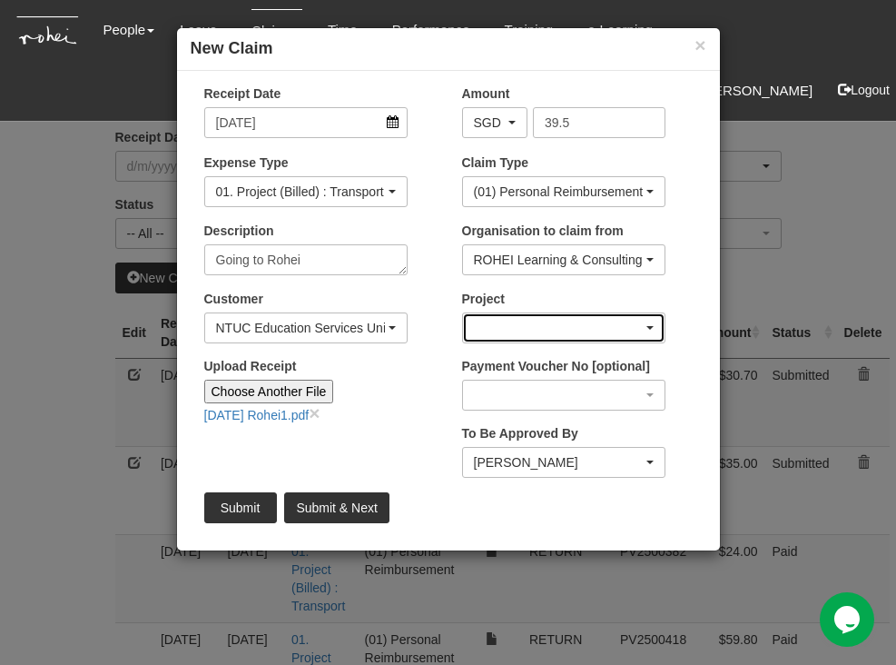
click at [652, 322] on div "button" at bounding box center [564, 327] width 202 height 29
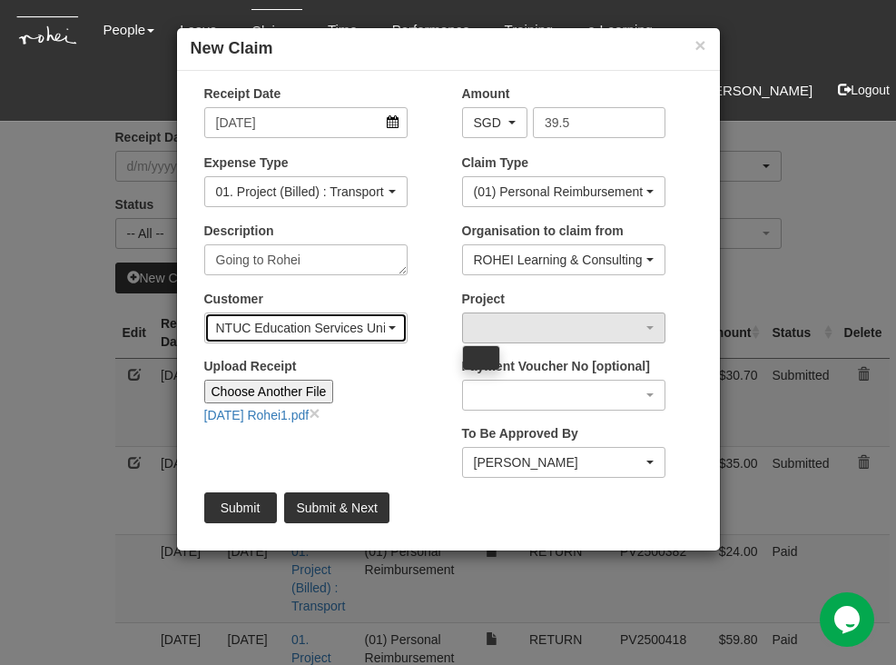
click at [361, 322] on div "NTUC Education Services Union" at bounding box center [300, 328] width 169 height 18
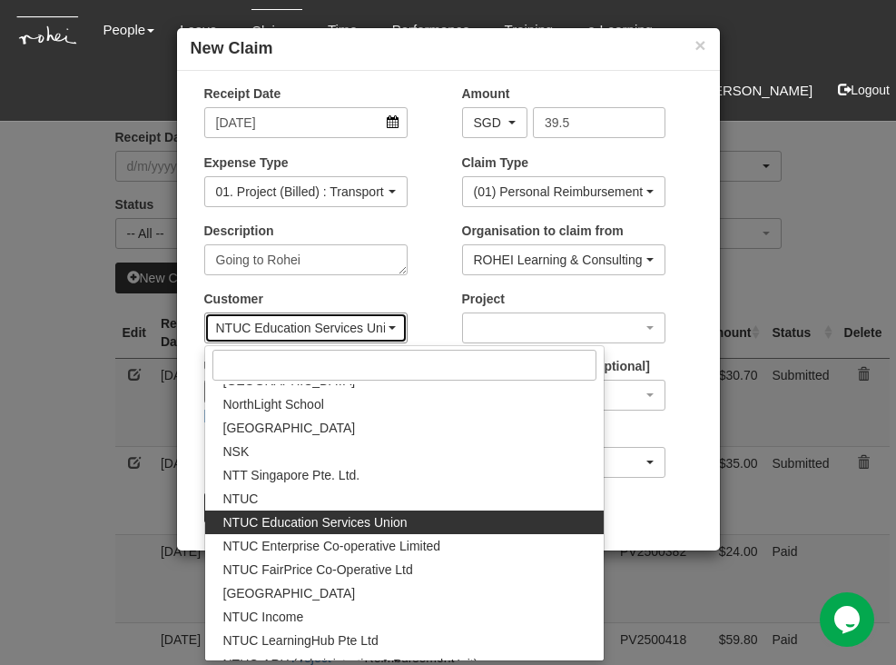
click at [365, 320] on div "NTUC Education Services Union" at bounding box center [300, 328] width 169 height 18
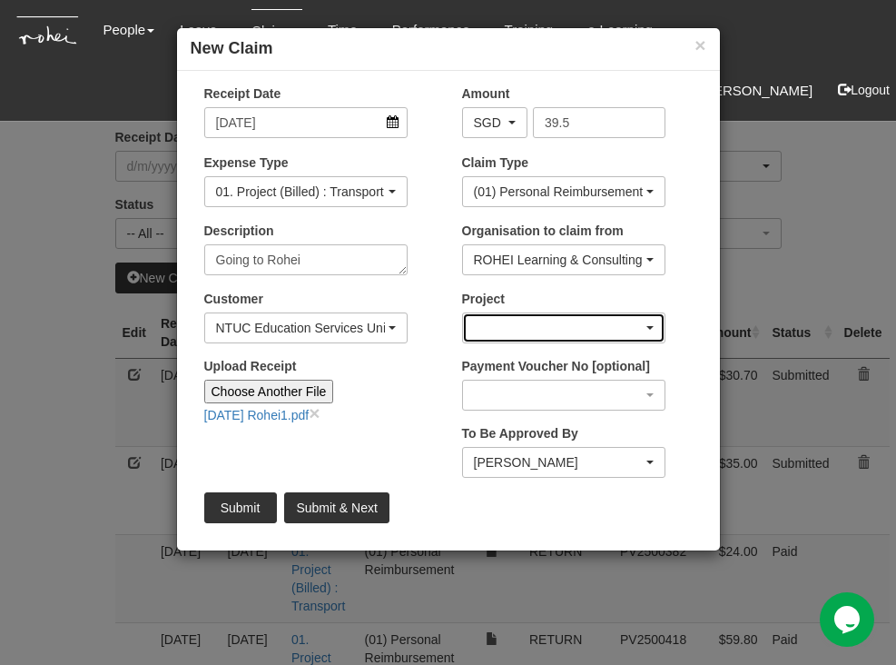
click at [650, 324] on div "button" at bounding box center [564, 327] width 202 height 29
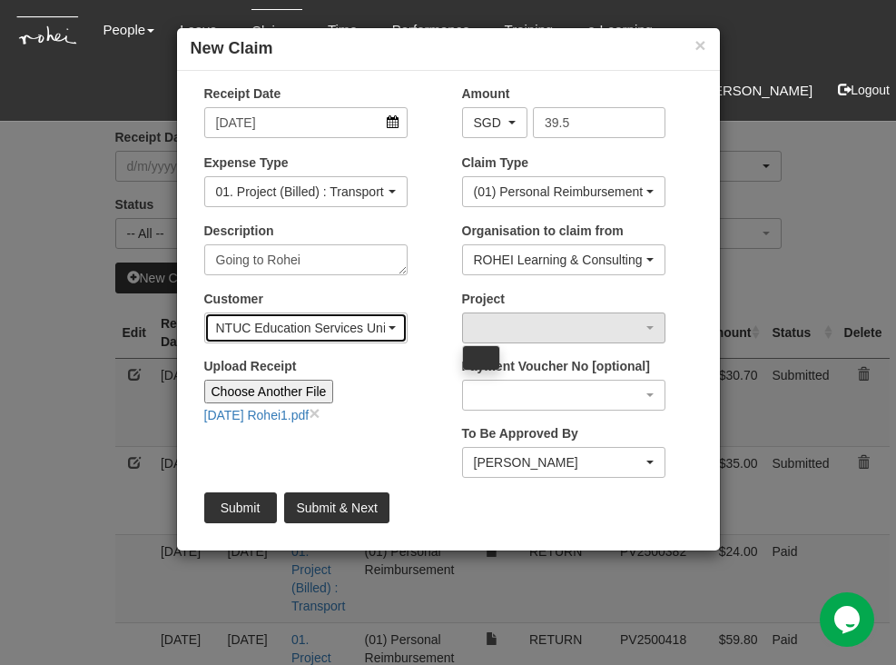
click at [386, 322] on div "NTUC Education Services Union" at bounding box center [306, 328] width 180 height 18
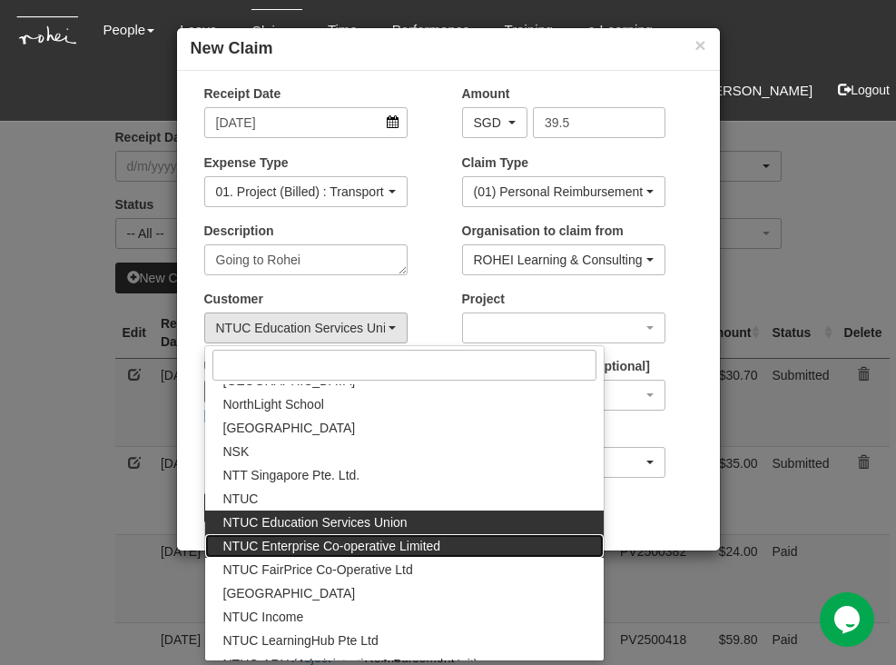
click at [336, 548] on span "NTUC Enterprise Co-operative Limited" at bounding box center [332, 546] width 218 height 18
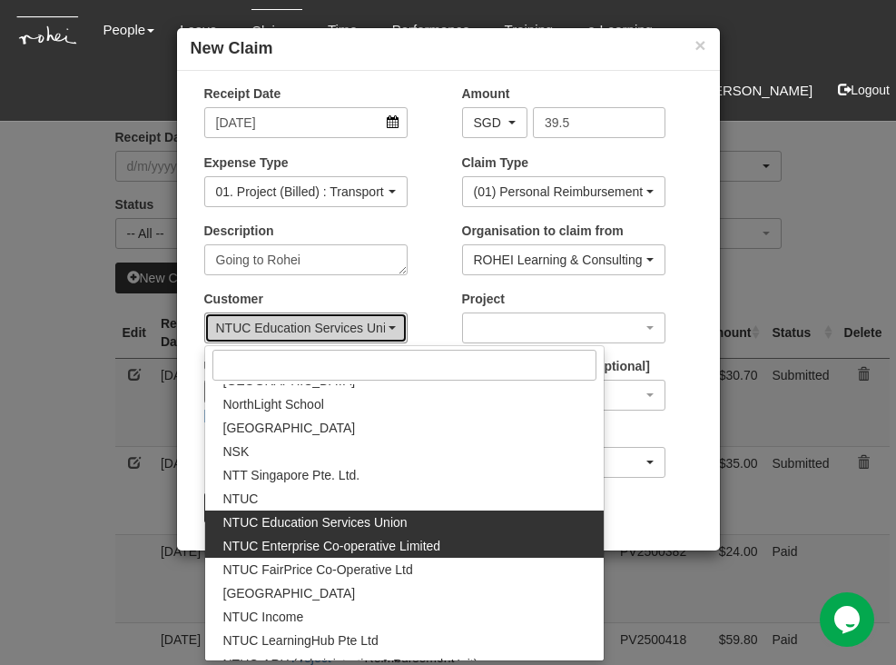
scroll to position [0, 0]
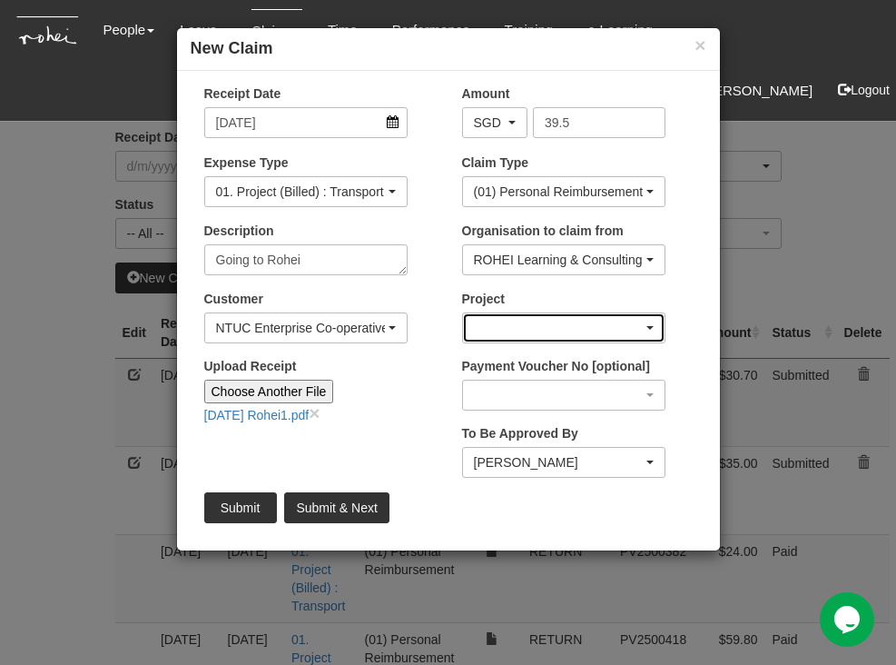
click at [650, 324] on div "button" at bounding box center [564, 327] width 202 height 29
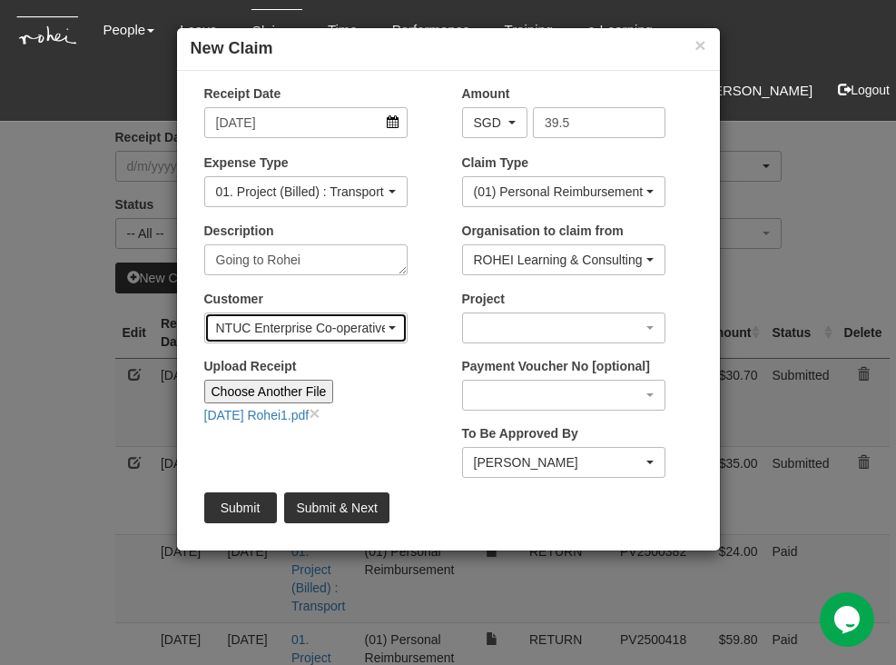
click at [360, 326] on div "NTUC Enterprise Co-operative Limited" at bounding box center [300, 328] width 169 height 18
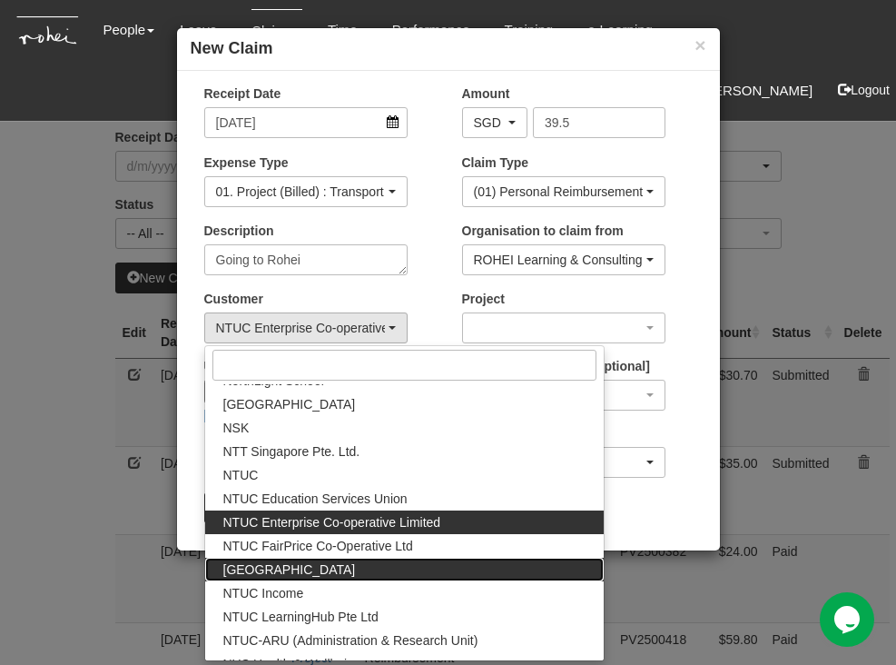
click at [333, 565] on link "[GEOGRAPHIC_DATA]" at bounding box center [404, 569] width 399 height 24
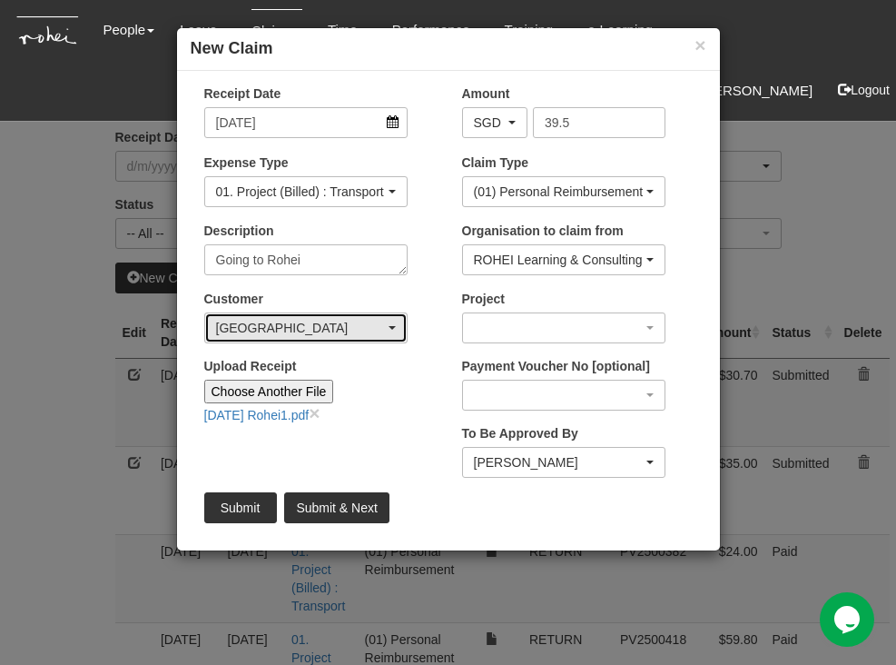
scroll to position [0, 0]
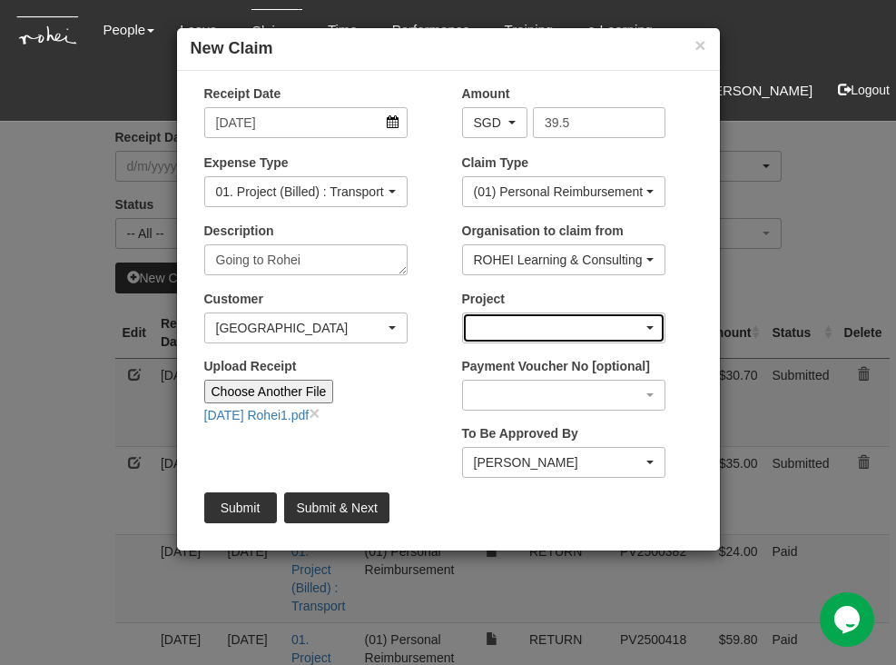
click at [645, 325] on div "button" at bounding box center [564, 327] width 202 height 29
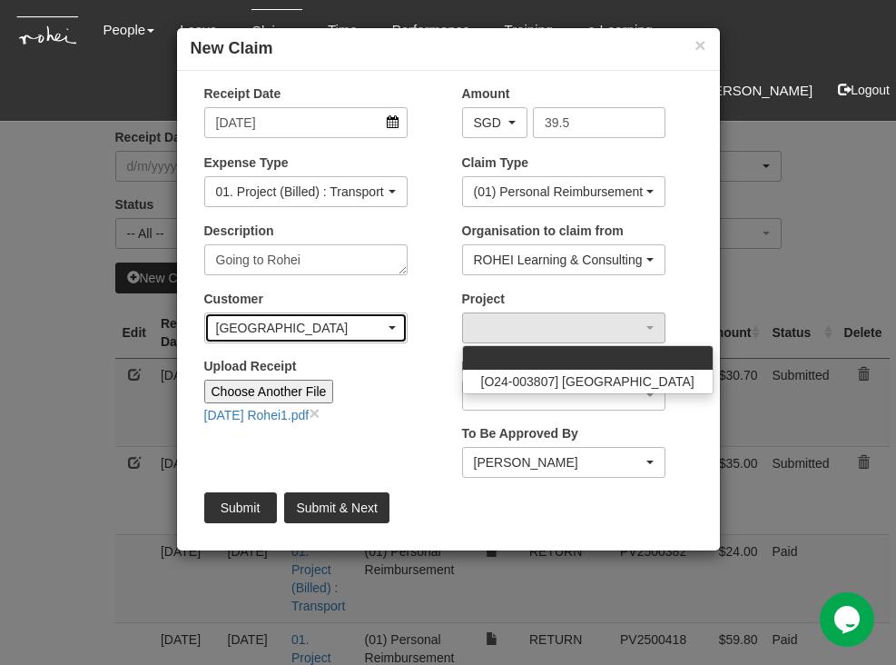
click at [309, 329] on div "[GEOGRAPHIC_DATA]" at bounding box center [300, 328] width 169 height 18
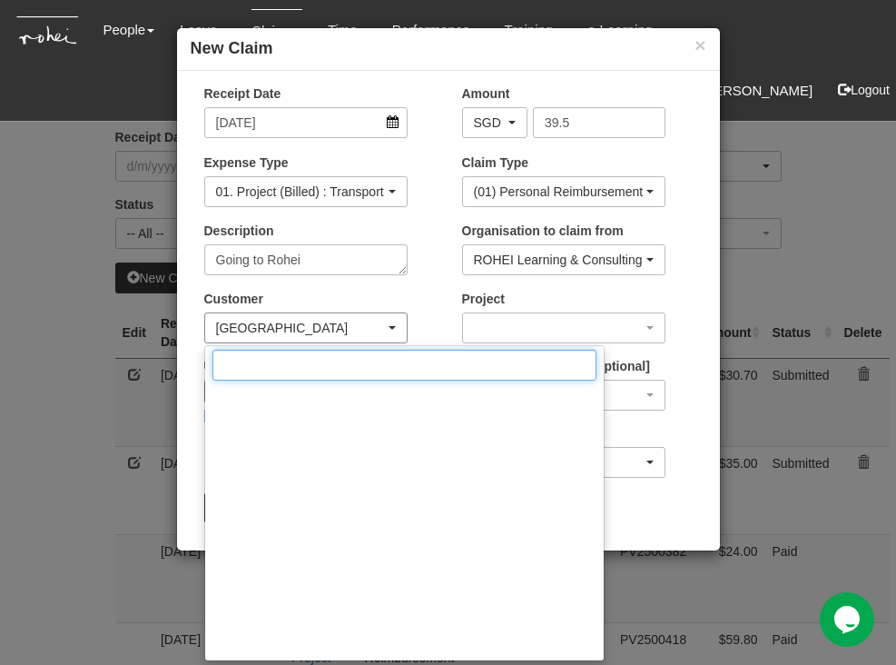
scroll to position [11298, 0]
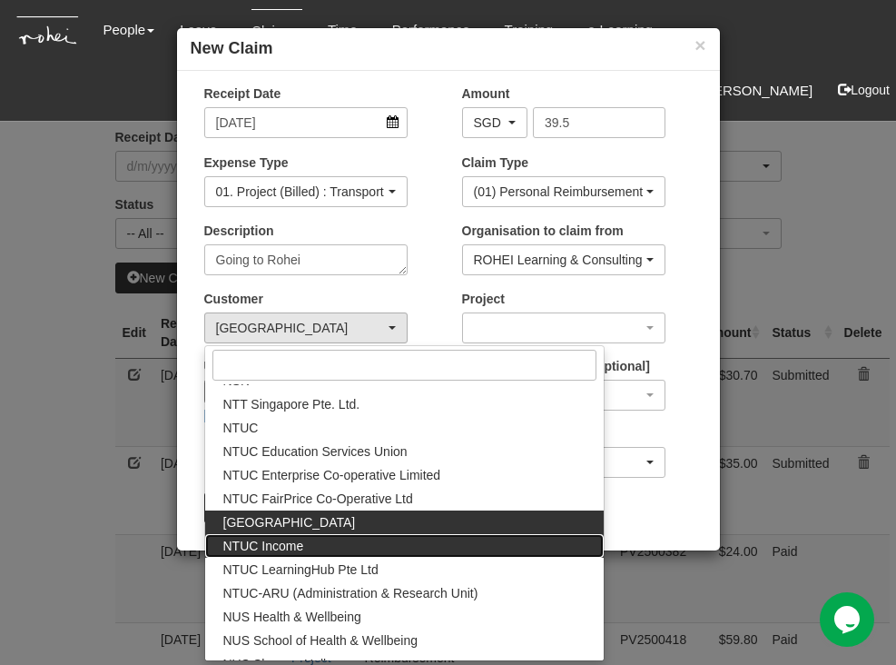
click at [296, 542] on span "NTUC Income" at bounding box center [263, 546] width 81 height 18
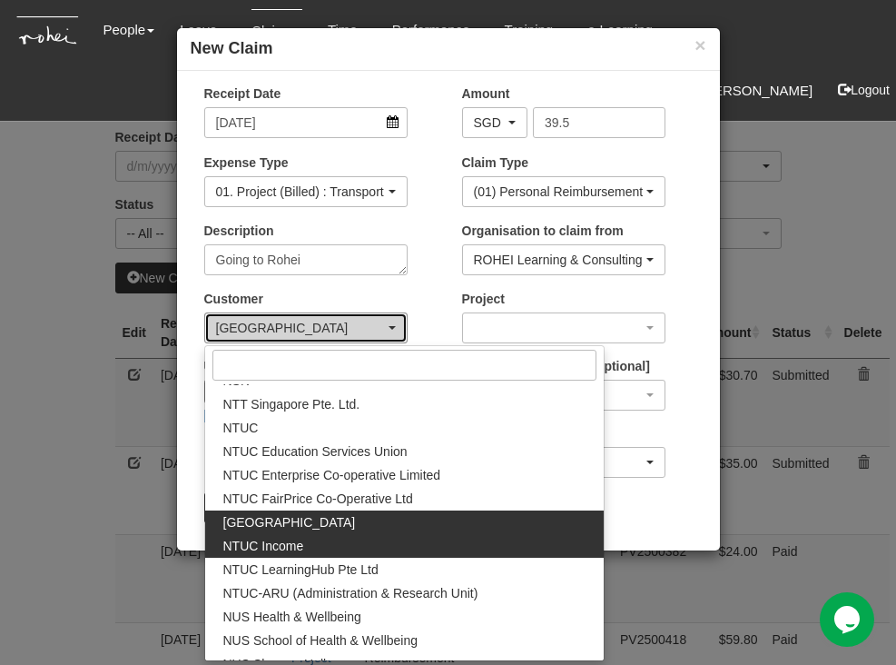
scroll to position [0, 0]
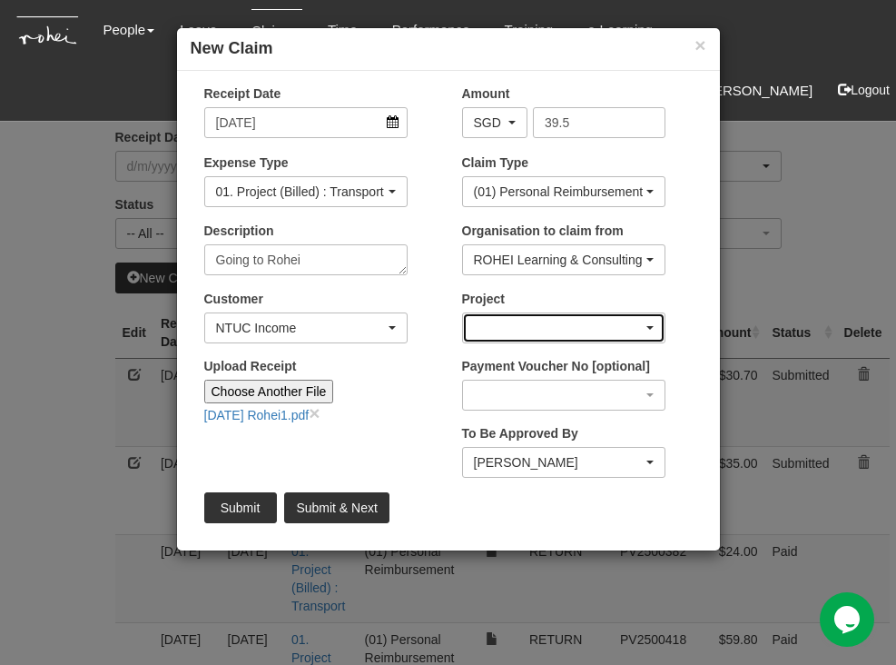
click at [643, 324] on div "button" at bounding box center [564, 327] width 202 height 29
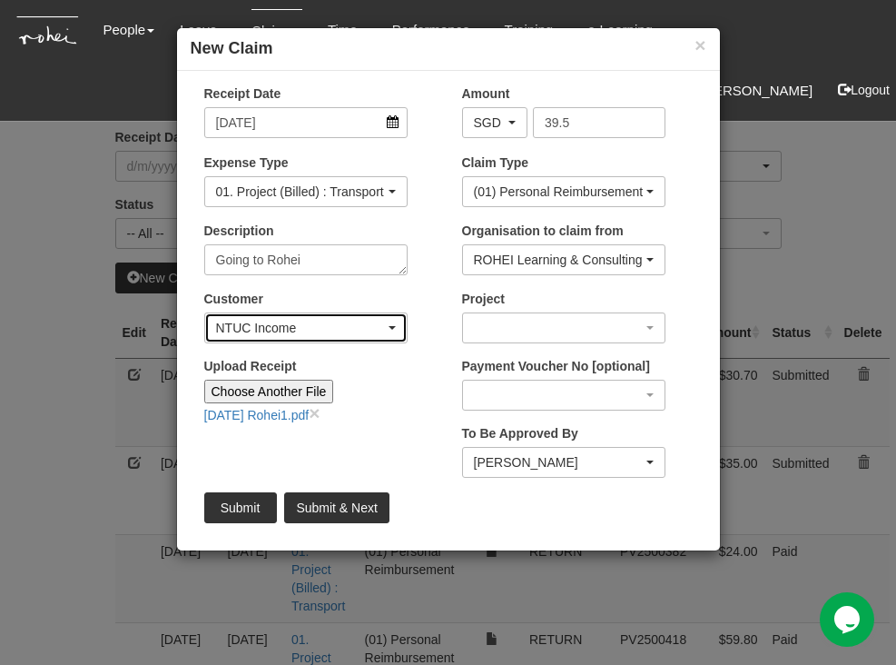
click at [391, 322] on div "NTUC Income" at bounding box center [306, 328] width 180 height 18
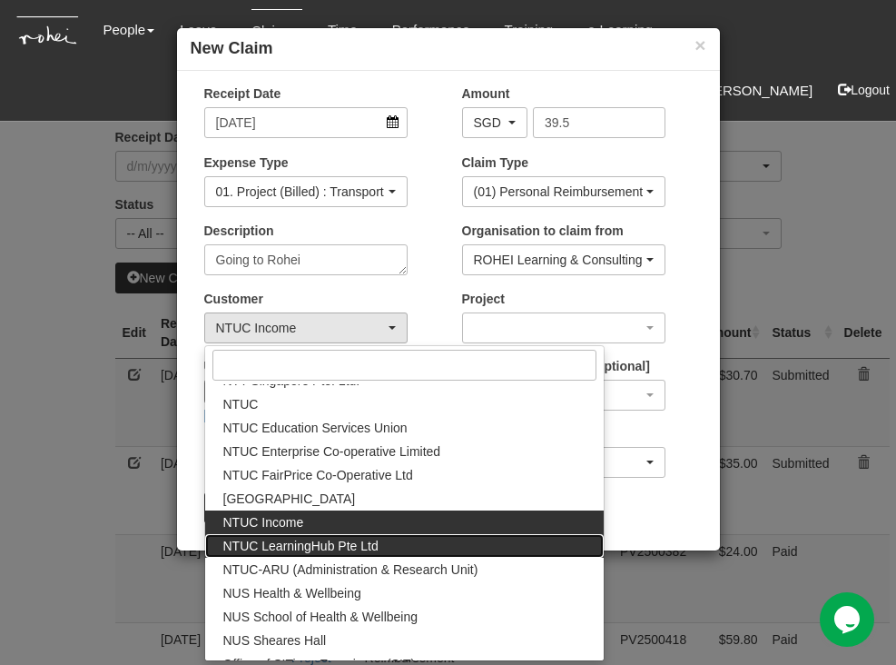
click at [328, 548] on span "NTUC LearningHub Pte Ltd" at bounding box center [300, 546] width 155 height 18
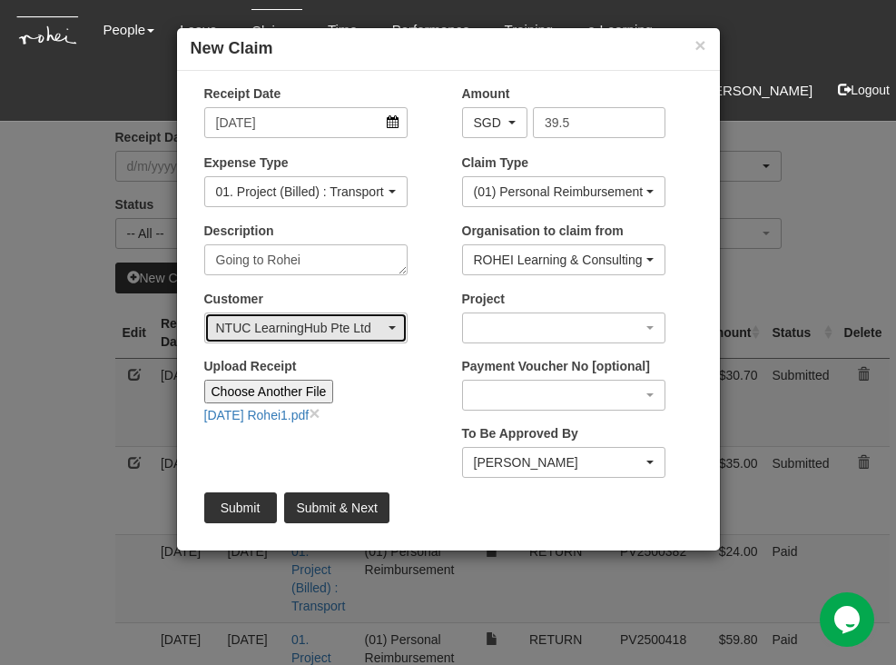
scroll to position [0, 0]
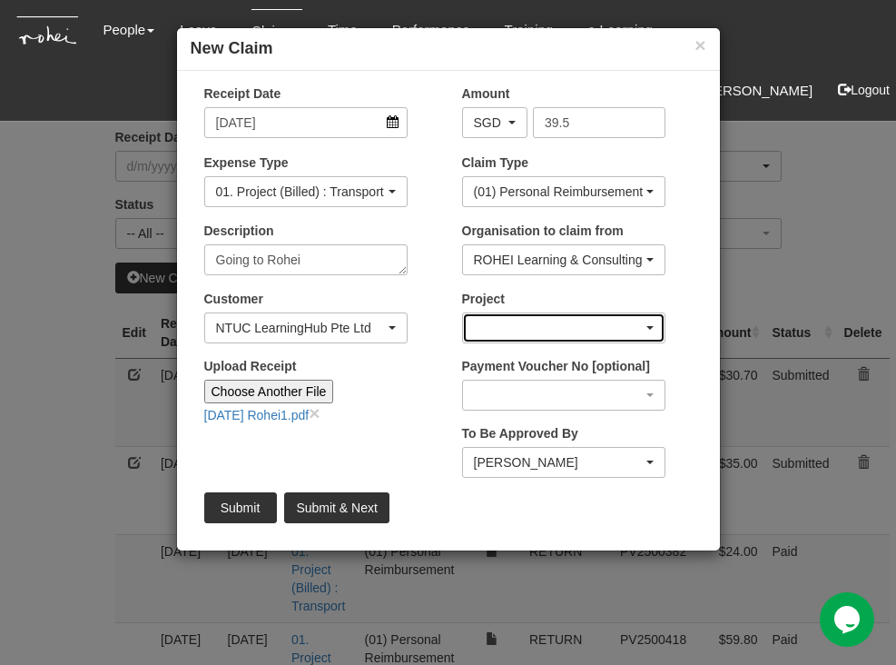
click at [641, 321] on div "button" at bounding box center [564, 327] width 202 height 29
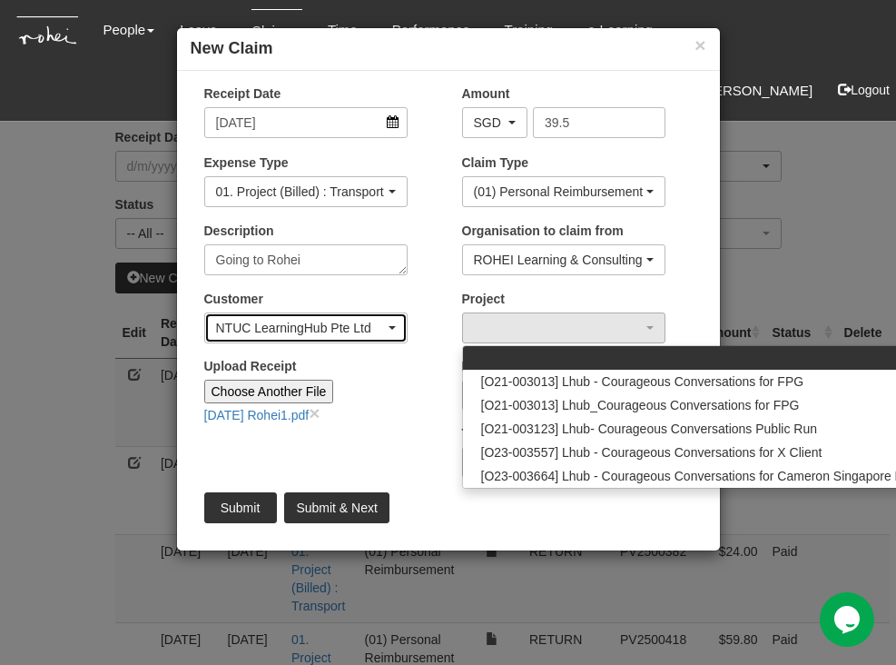
click at [389, 327] on span "button" at bounding box center [392, 328] width 7 height 4
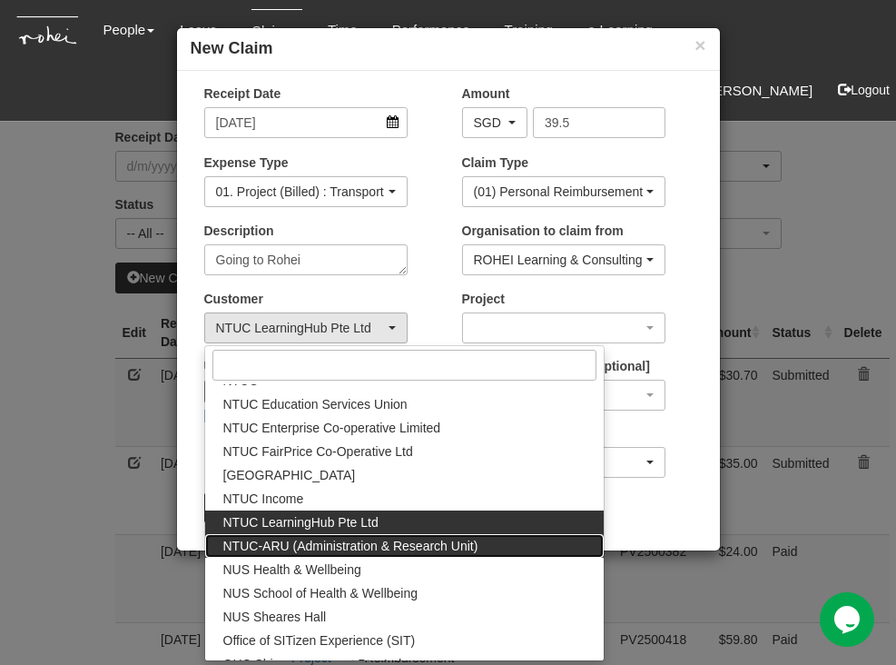
click at [352, 545] on span "NTUC-ARU (Administration & Research Unit)" at bounding box center [350, 546] width 255 height 18
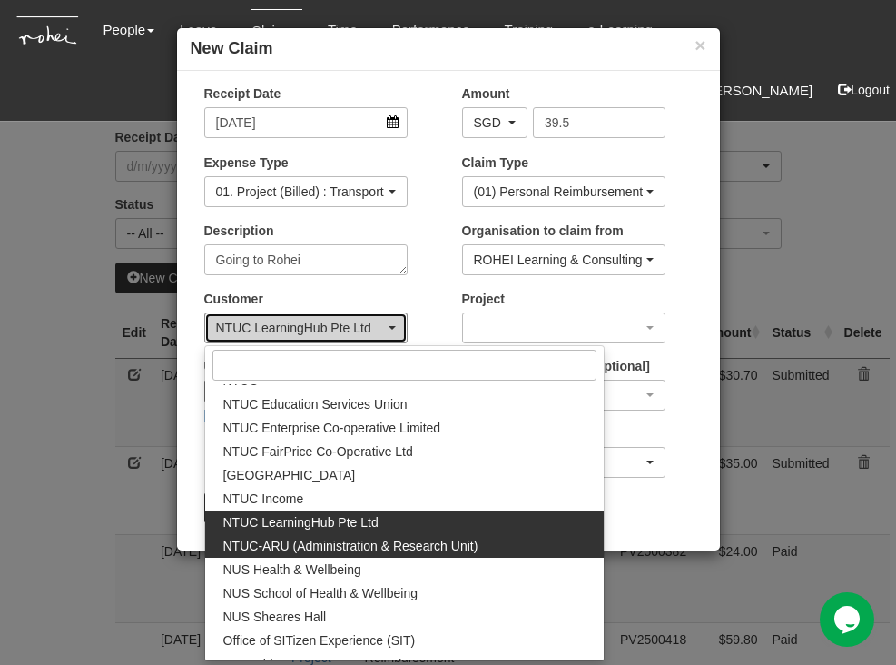
scroll to position [0, 0]
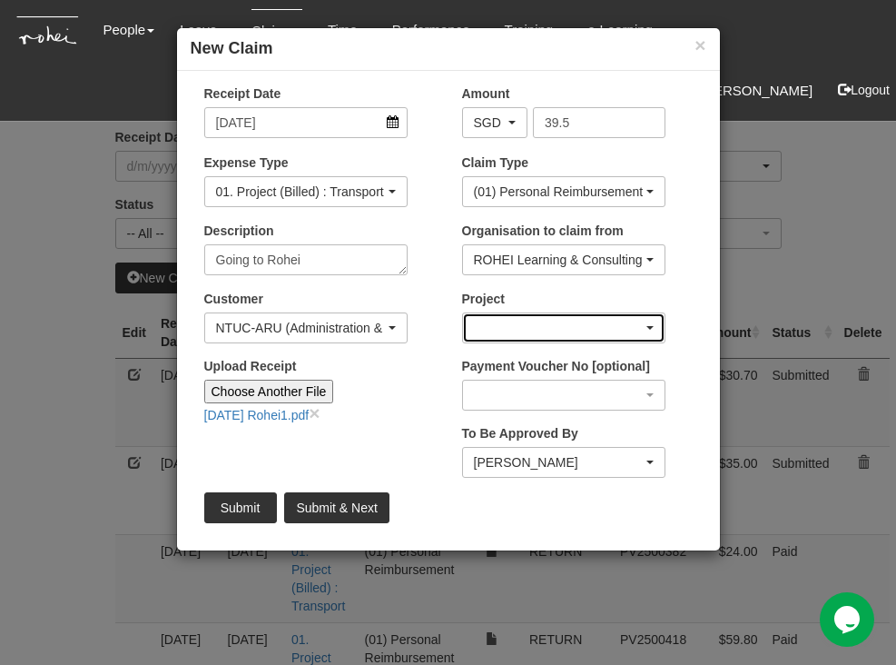
click at [651, 327] on span "button" at bounding box center [649, 328] width 7 height 4
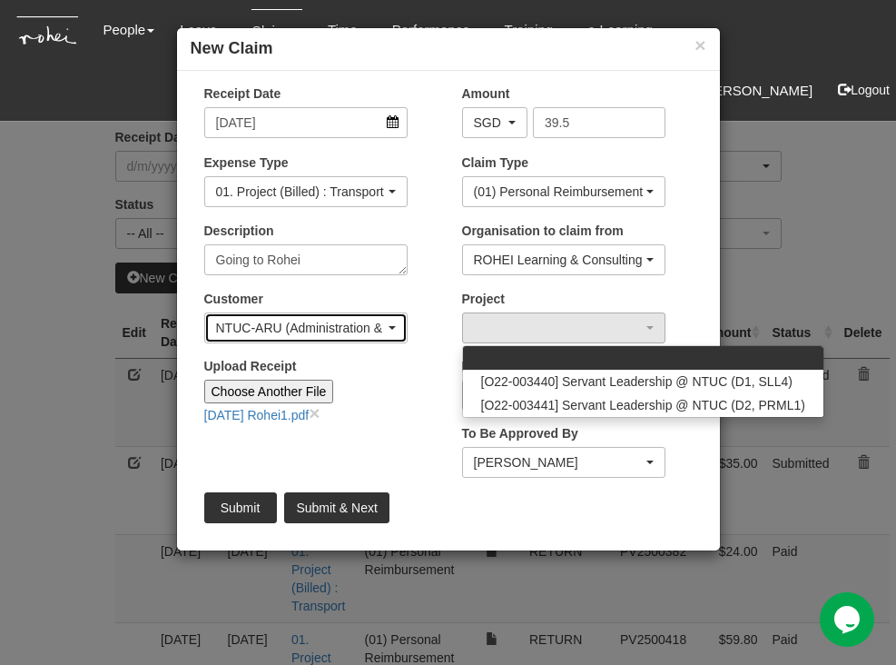
click at [392, 328] on span "button" at bounding box center [392, 328] width 7 height 4
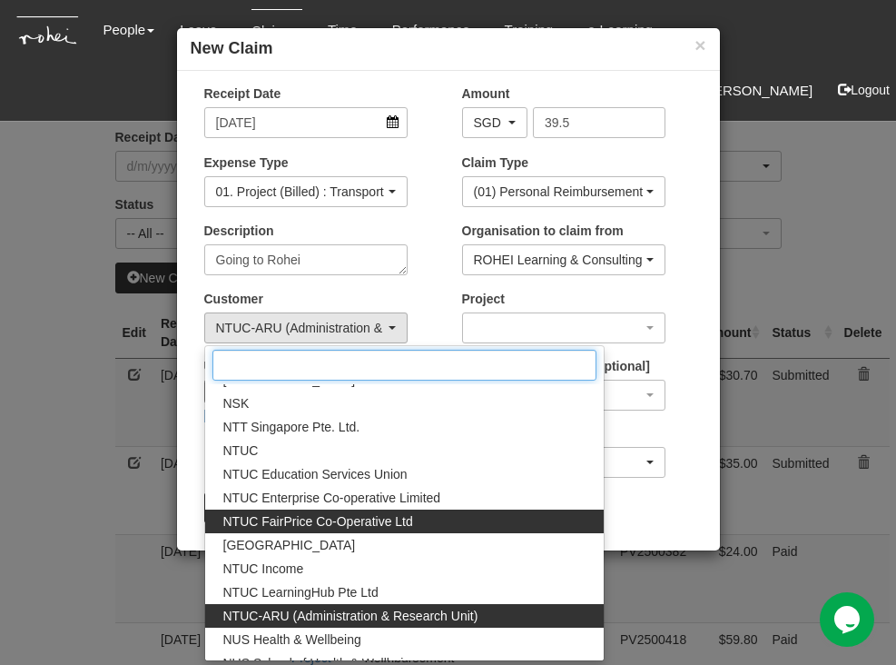
scroll to position [11263, 0]
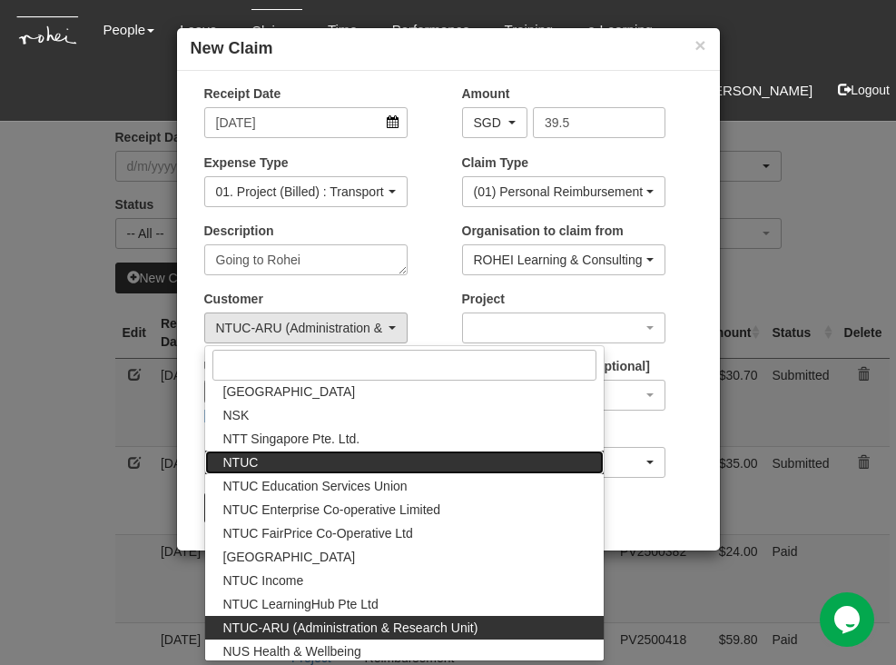
click at [245, 465] on span "NTUC" at bounding box center [240, 462] width 35 height 18
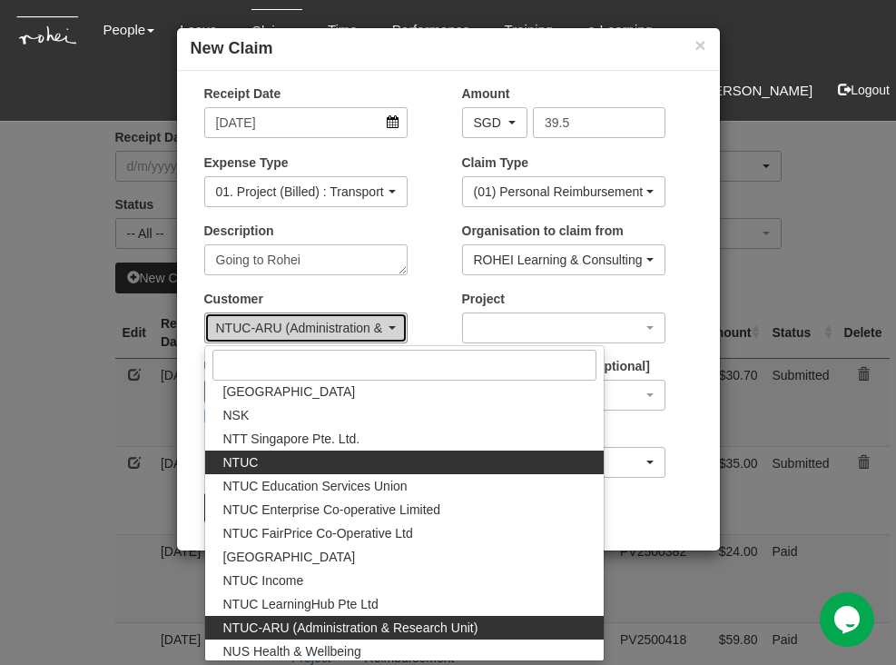
select select "872"
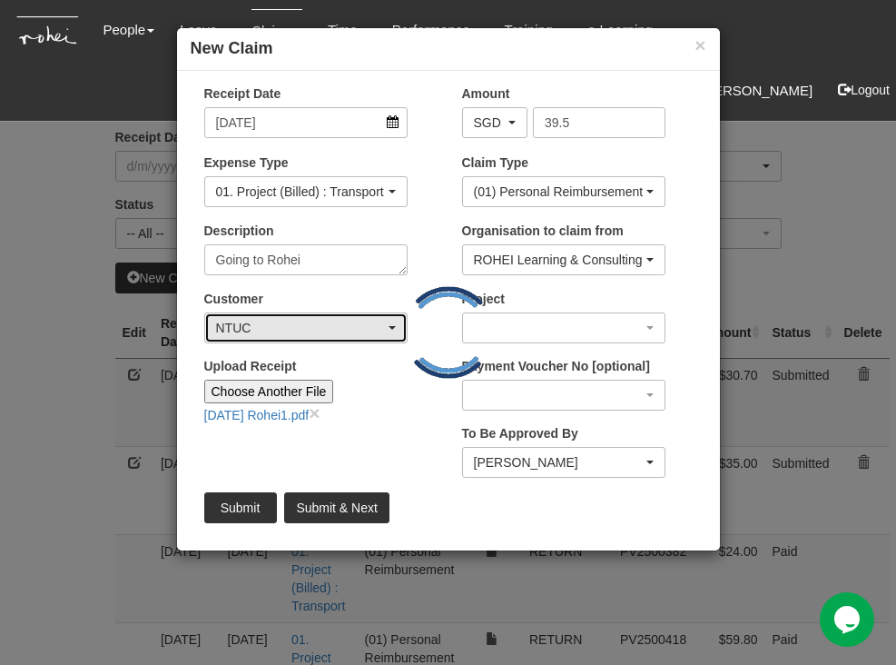
scroll to position [0, 0]
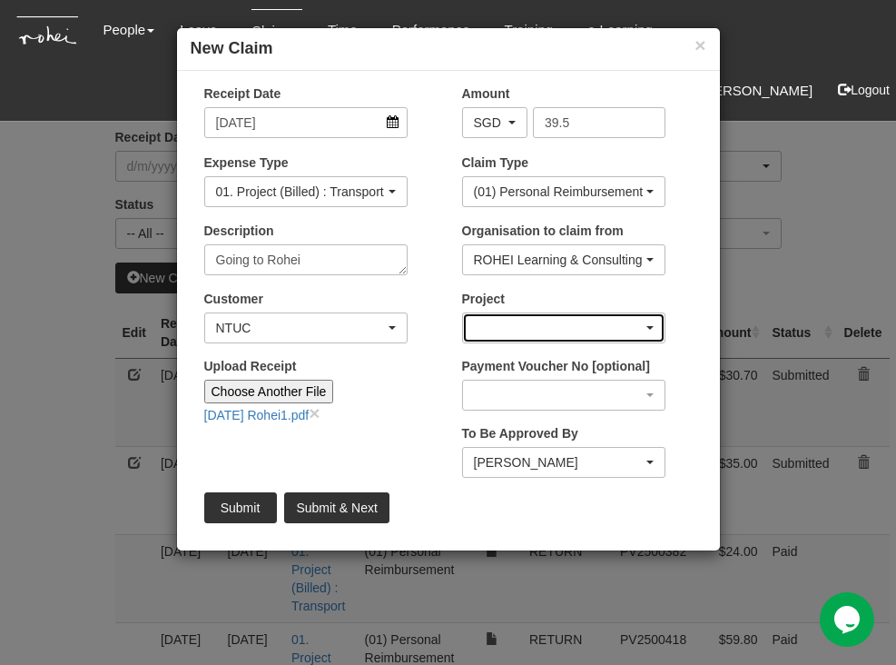
click at [652, 322] on div "button" at bounding box center [564, 327] width 202 height 29
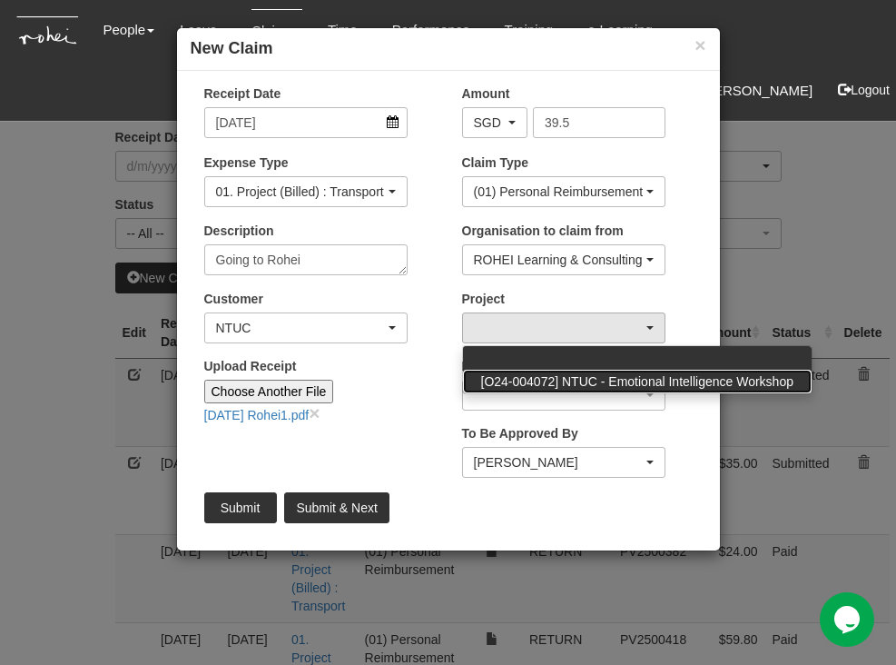
click at [532, 383] on span "[O24-004072] NTUC - Emotional Intelligence Workshop" at bounding box center [637, 381] width 312 height 18
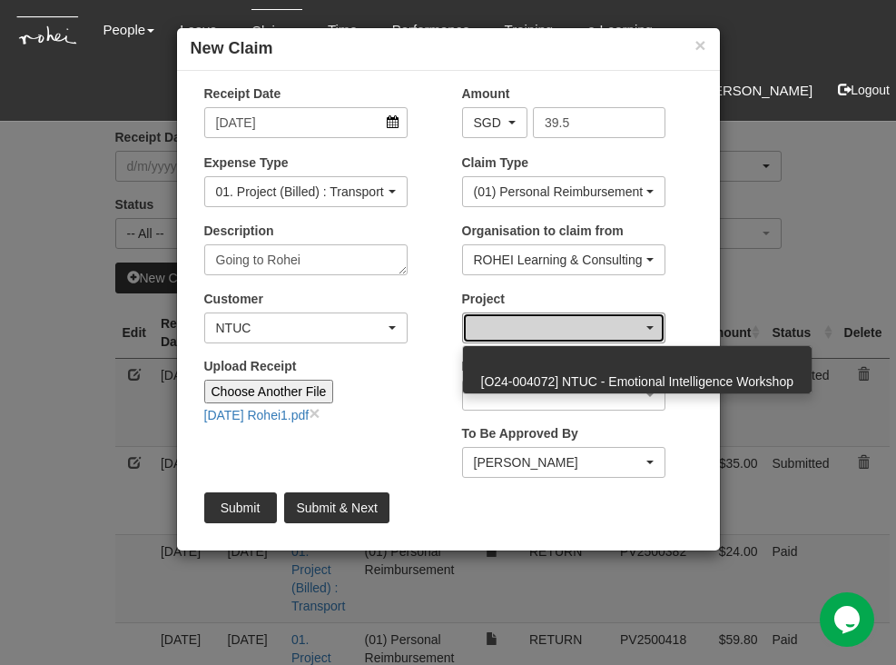
select select "2706"
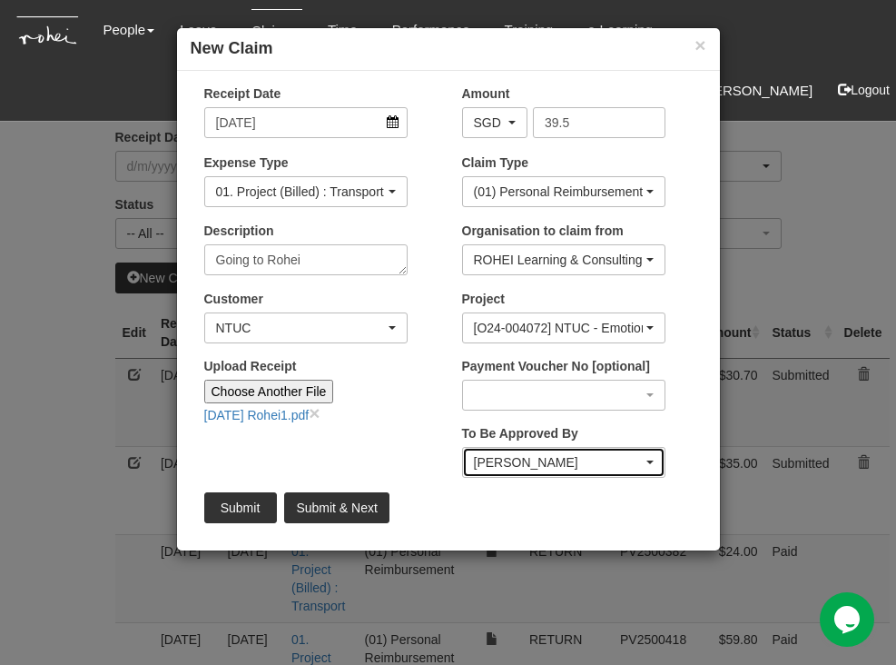
click at [655, 467] on div "[PERSON_NAME]" at bounding box center [564, 462] width 202 height 29
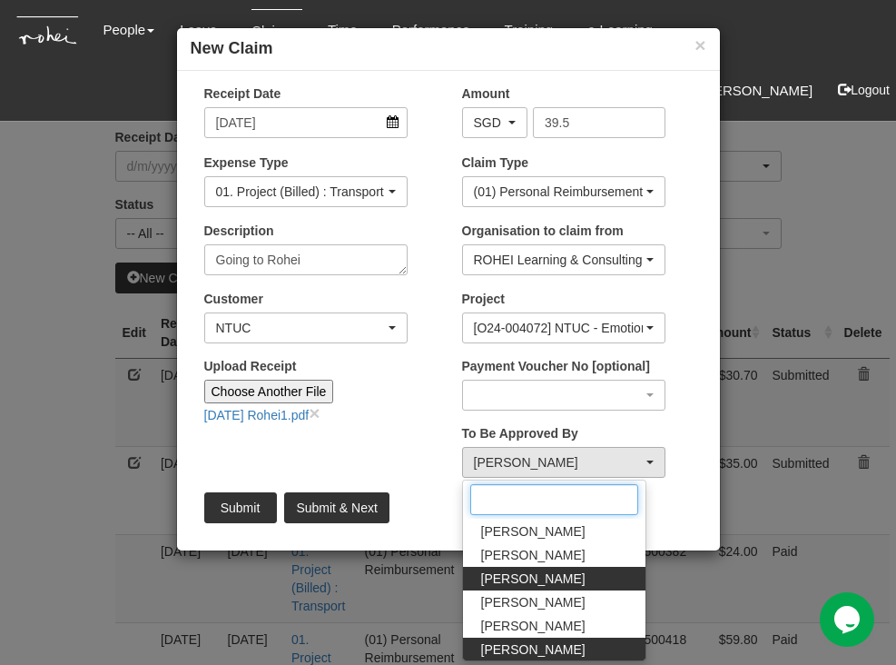
type input "a"
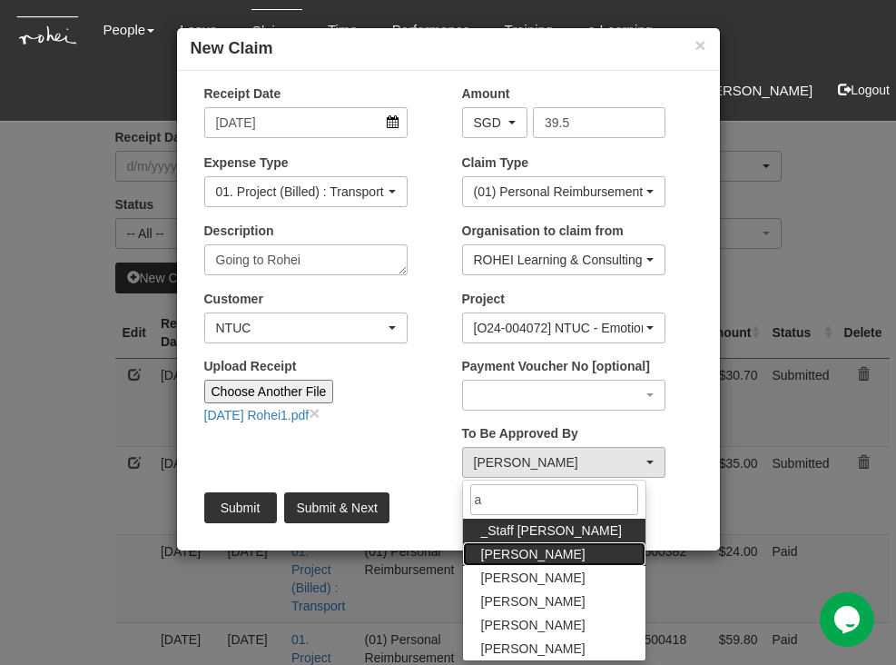
click at [514, 556] on span "[PERSON_NAME]" at bounding box center [533, 554] width 104 height 18
select select "bab5243c-beed-41fc-b362-49a7e6e66dc1"
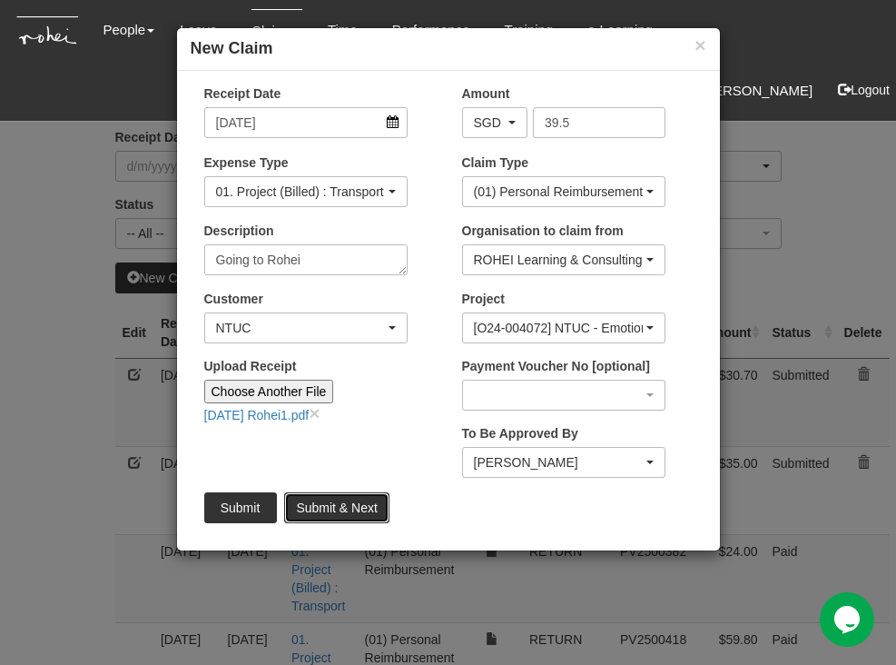
click at [344, 507] on input "Submit & Next" at bounding box center [336, 507] width 104 height 31
type input "Choose File"
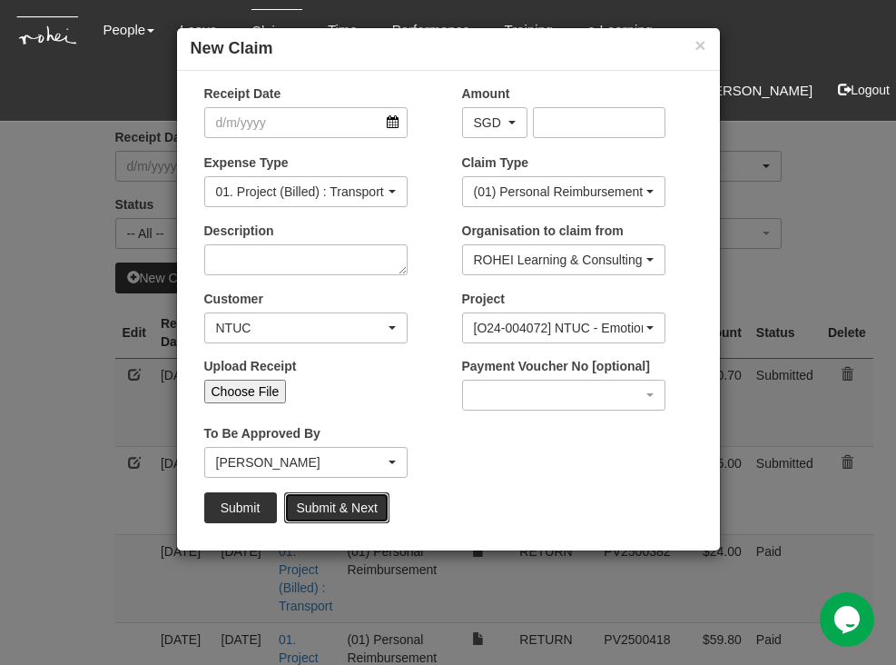
select select "50"
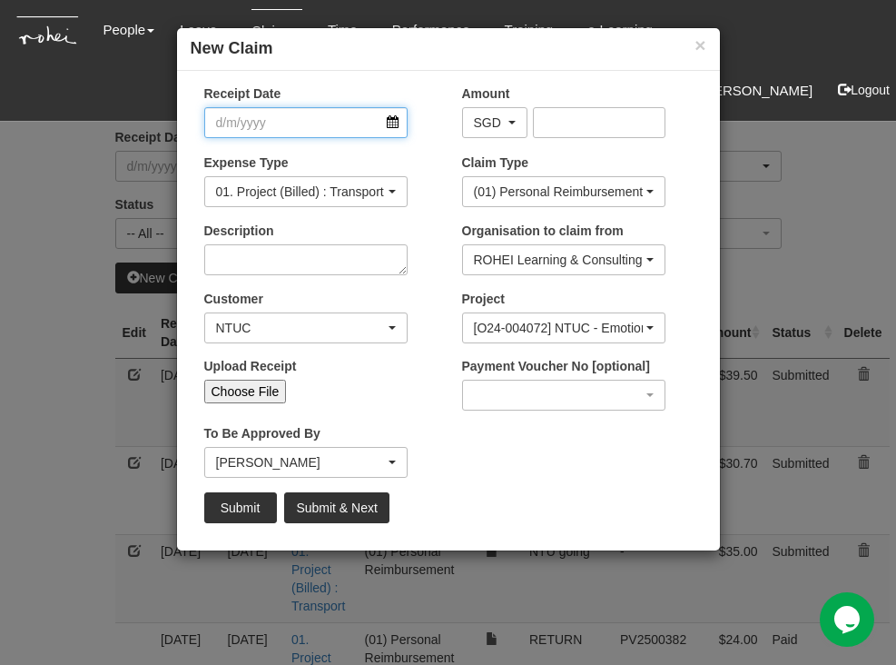
click at [391, 118] on input "Receipt Date" at bounding box center [305, 122] width 203 height 31
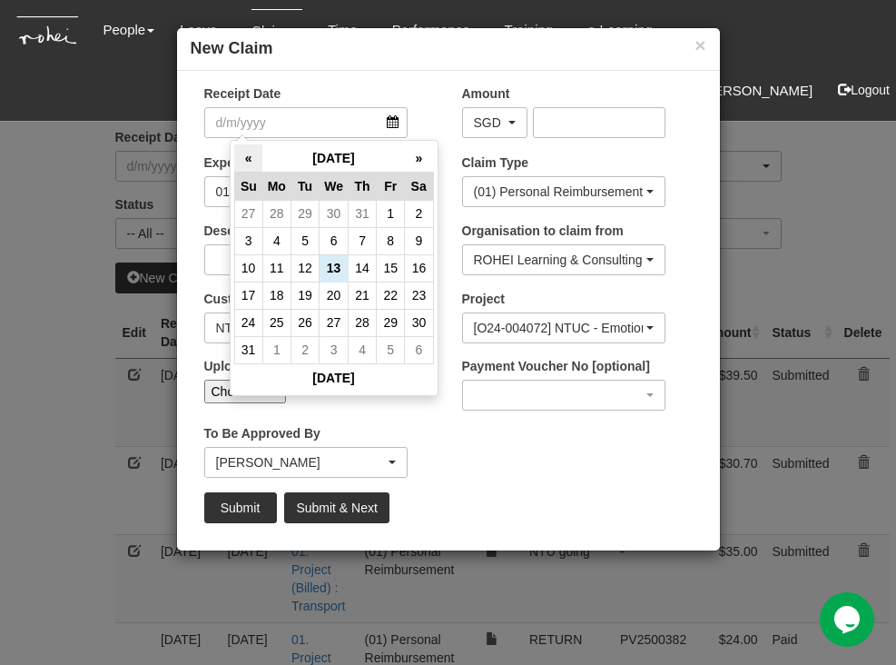
click at [234, 149] on th "«" at bounding box center [248, 158] width 28 height 28
click at [234, 155] on th "«" at bounding box center [248, 158] width 28 height 28
click at [377, 297] on td "20" at bounding box center [391, 294] width 28 height 27
type input "[DATE]"
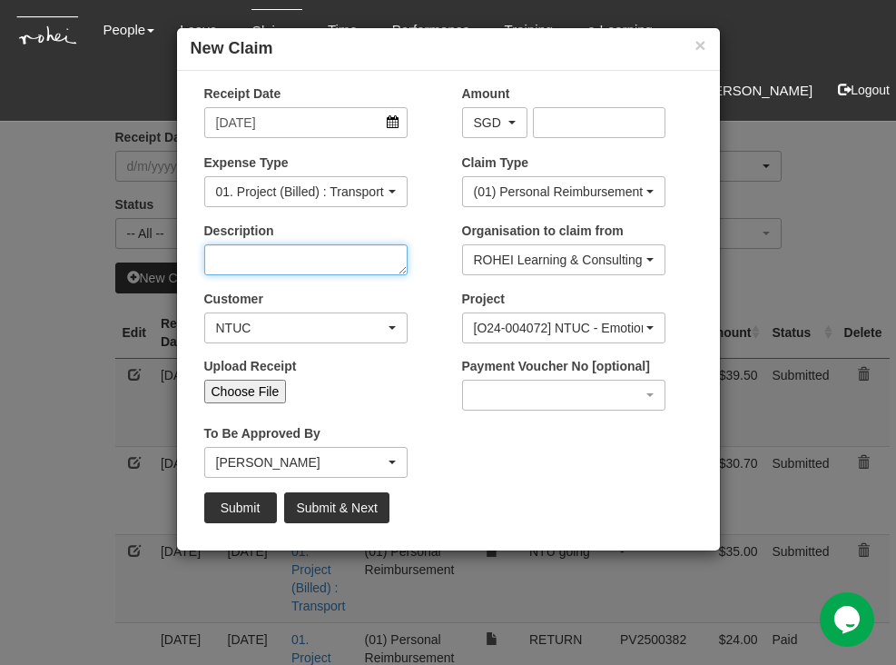
click at [381, 261] on textarea "Description" at bounding box center [305, 259] width 203 height 31
type textarea "Going to Rohei"
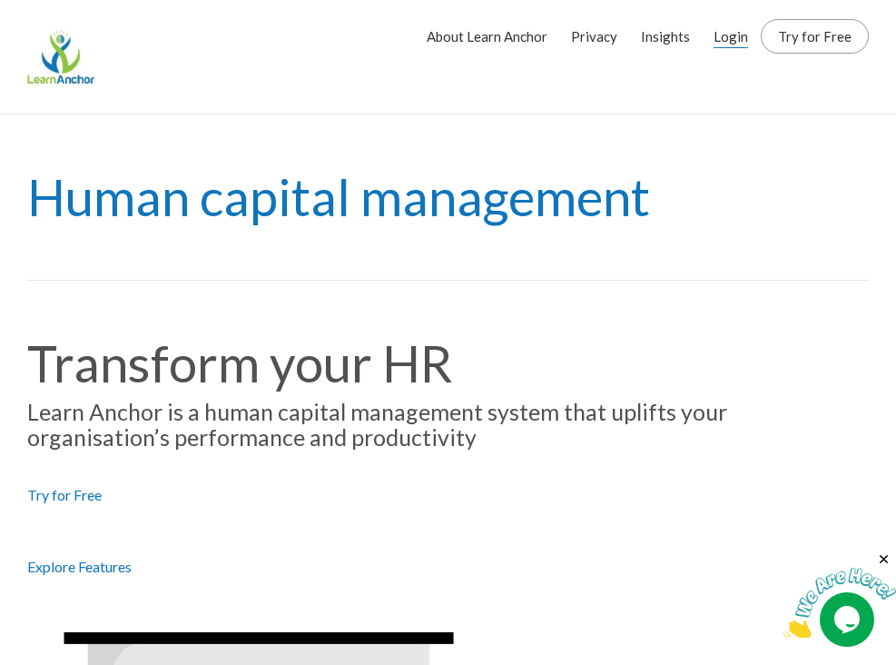
click at [740, 27] on link "Login" at bounding box center [731, 36] width 34 height 45
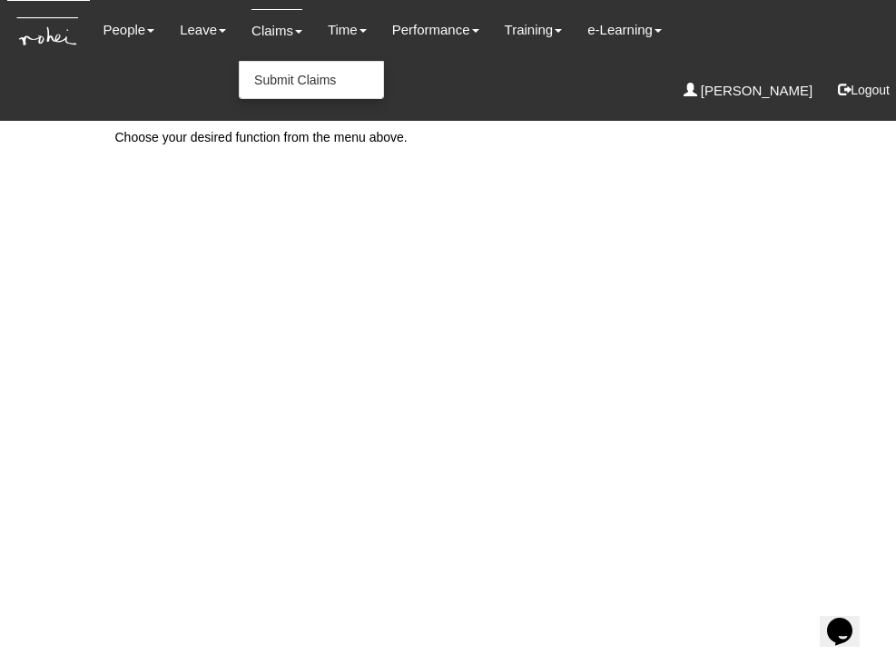
click at [272, 32] on link "Claims" at bounding box center [276, 30] width 51 height 43
click at [285, 74] on link "Submit Claims" at bounding box center [311, 80] width 143 height 36
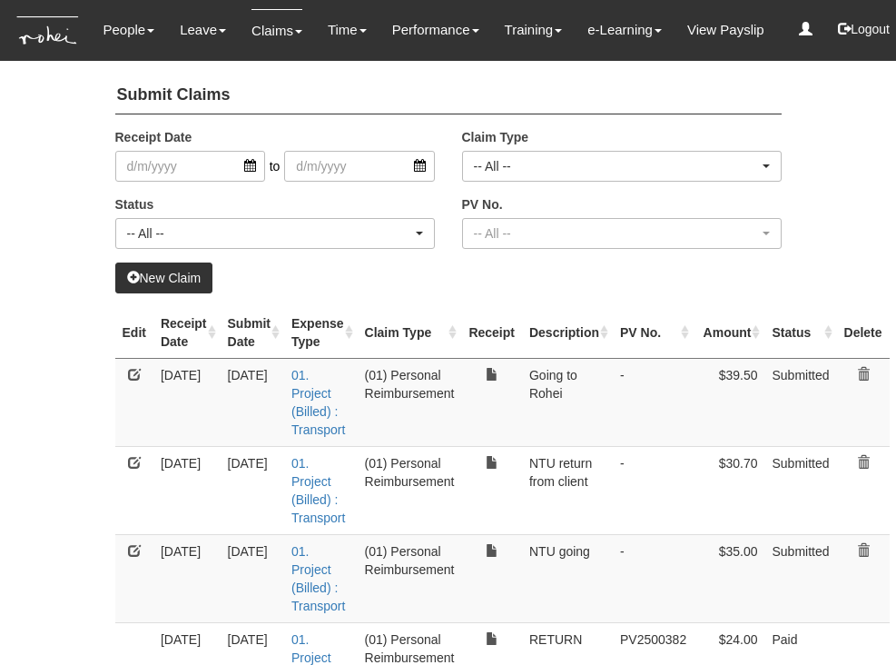
select select "50"
click at [174, 276] on link "New Claim" at bounding box center [164, 277] width 98 height 31
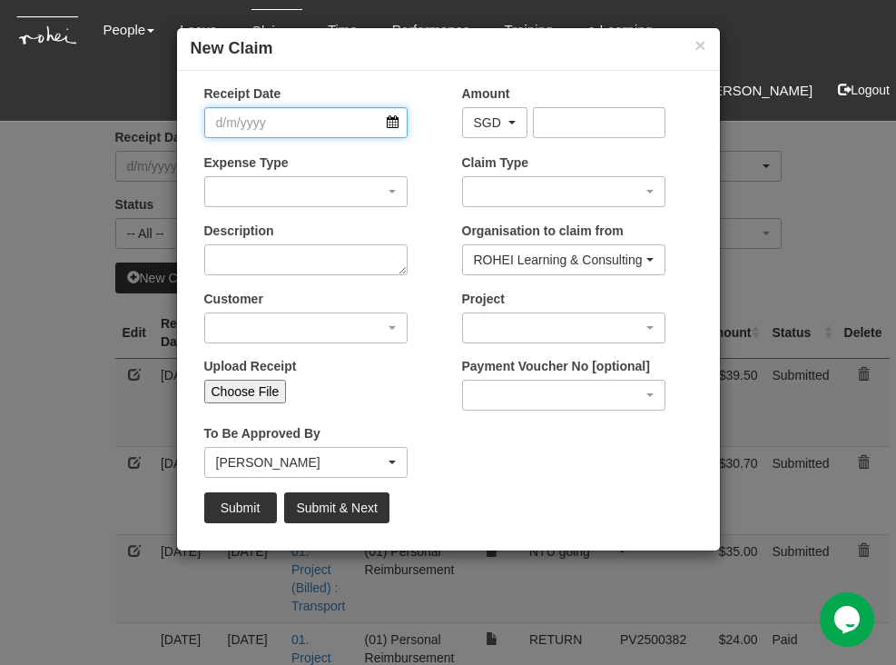
click at [394, 115] on input "Receipt Date" at bounding box center [305, 122] width 203 height 31
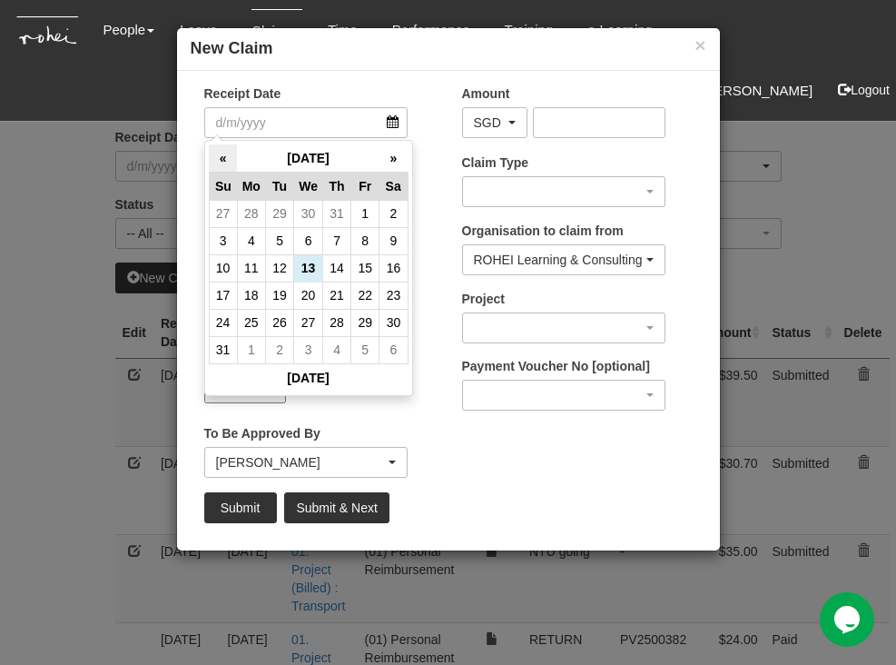
click at [221, 151] on th "«" at bounding box center [223, 158] width 28 height 28
click at [369, 291] on td "20" at bounding box center [365, 294] width 28 height 27
type input "[DATE]"
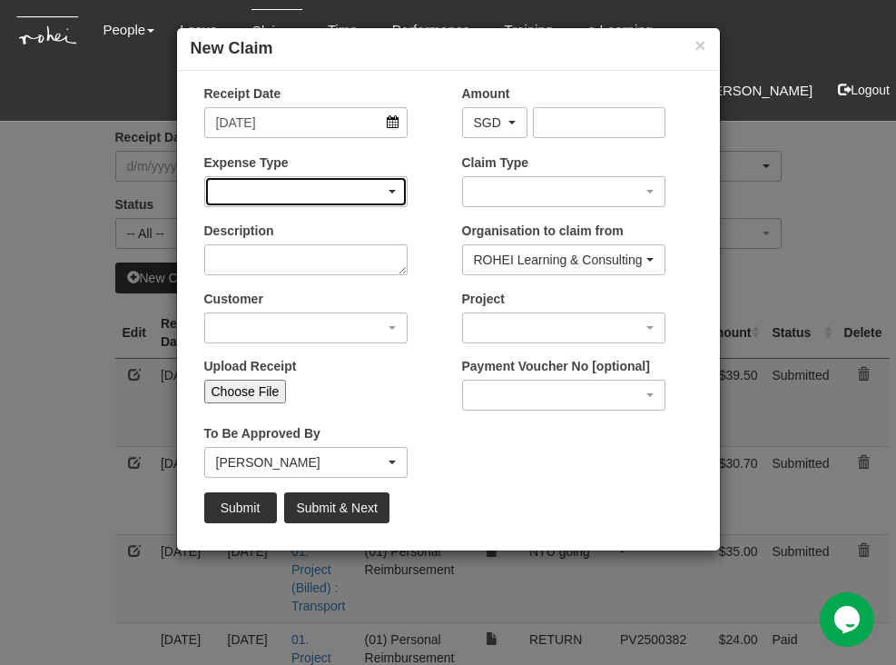
click at [390, 191] on span "button" at bounding box center [392, 192] width 7 height 4
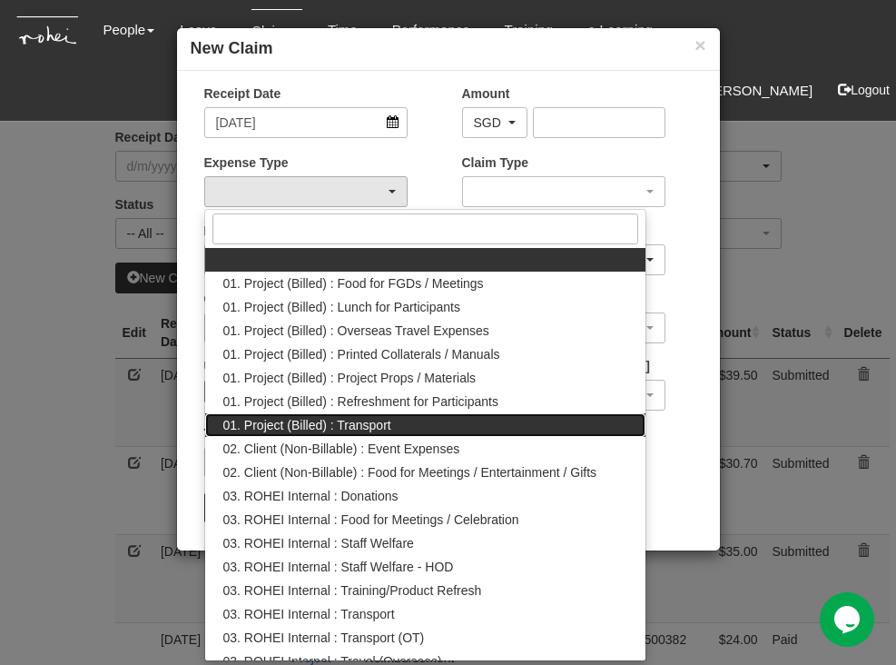
click at [337, 423] on span "01. Project (Billed) : Transport" at bounding box center [307, 425] width 168 height 18
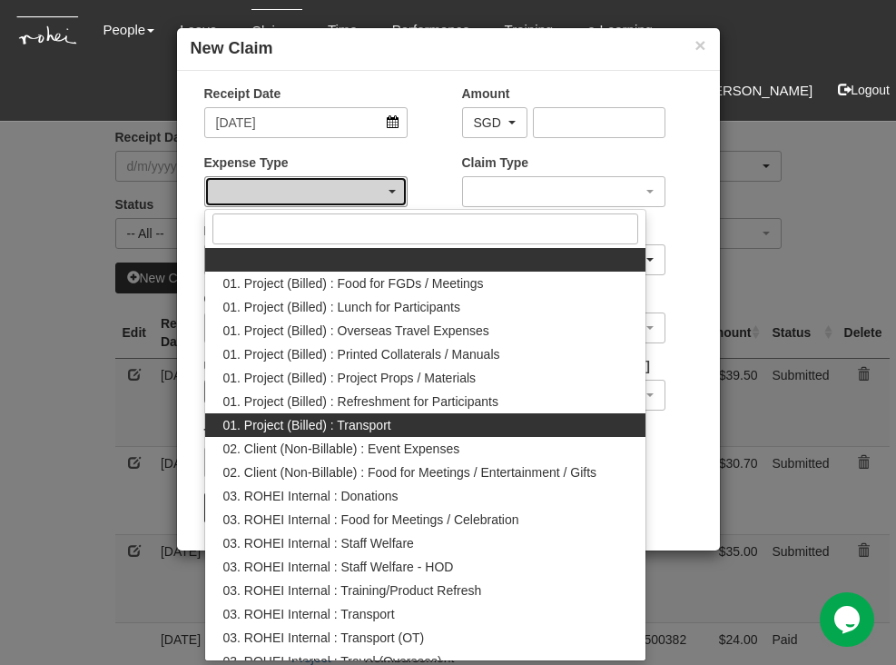
select select "135"
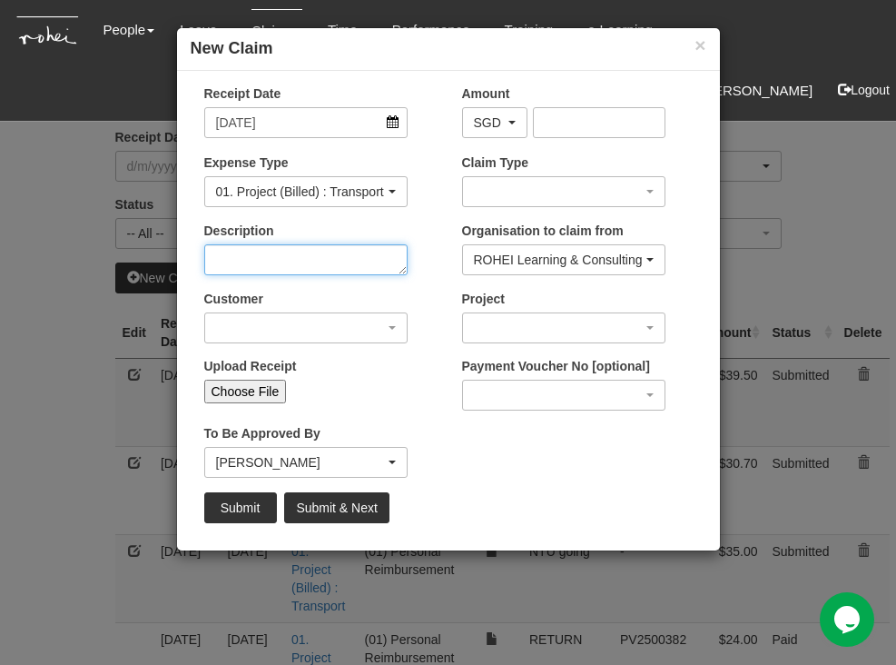
click at [290, 262] on textarea "Description" at bounding box center [305, 259] width 203 height 31
type textarea "Going to Rohei"
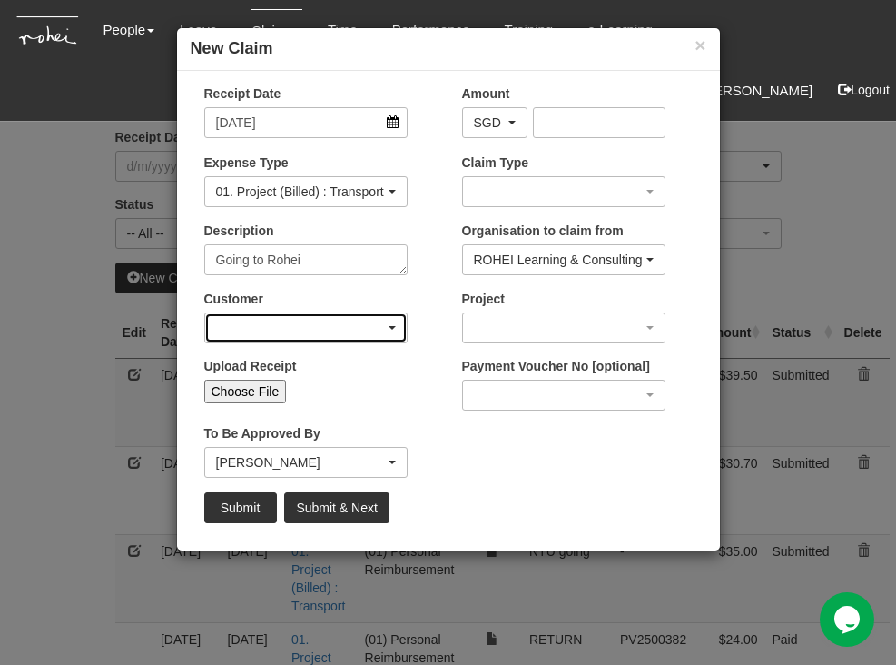
click at [376, 328] on div "button" at bounding box center [306, 327] width 202 height 29
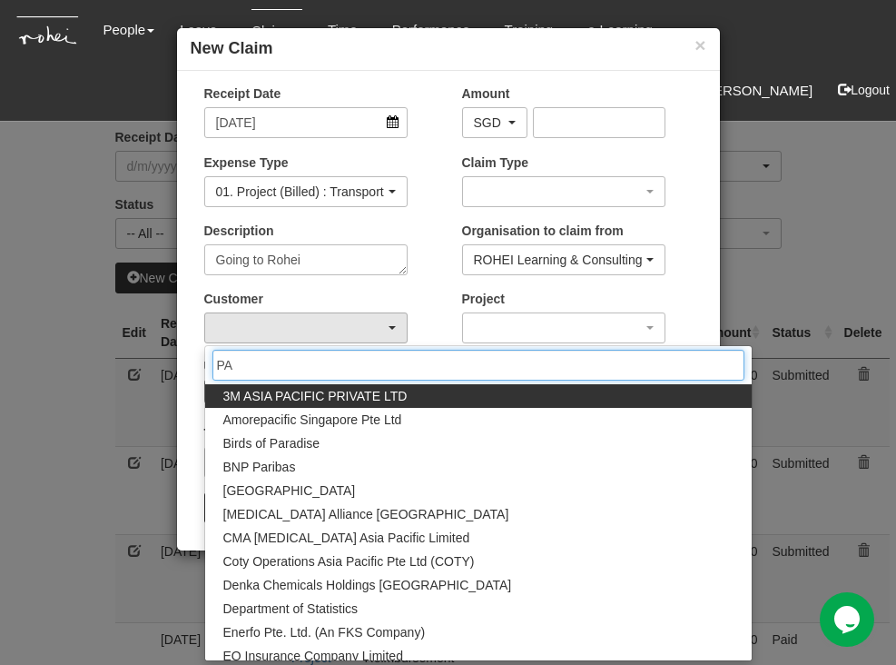
type input "PAP"
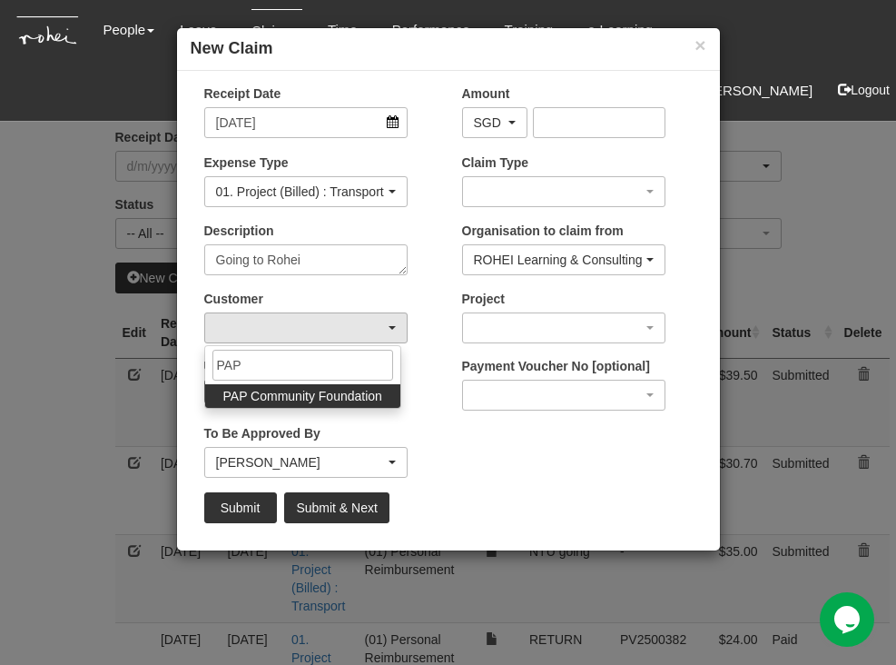
click at [344, 399] on span "PAP Community Foundation" at bounding box center [302, 396] width 159 height 18
select select "608"
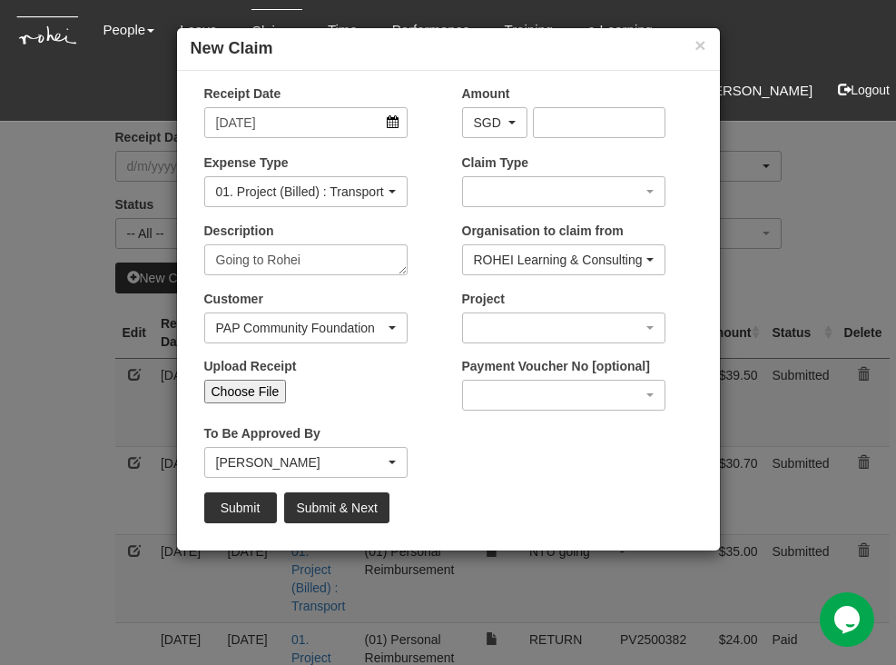
click at [252, 390] on input "Choose File" at bounding box center [245, 391] width 83 height 24
type input "C:\fakepath\[DATE] Rohei.pdf"
type input "Choose Another File"
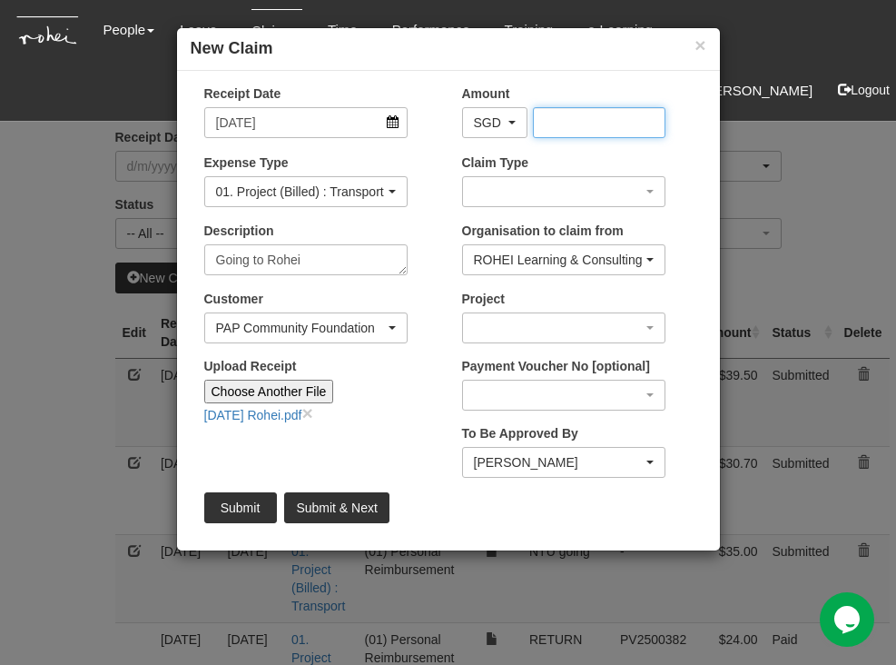
click at [602, 120] on input "Amount" at bounding box center [599, 122] width 133 height 31
type input "28.00"
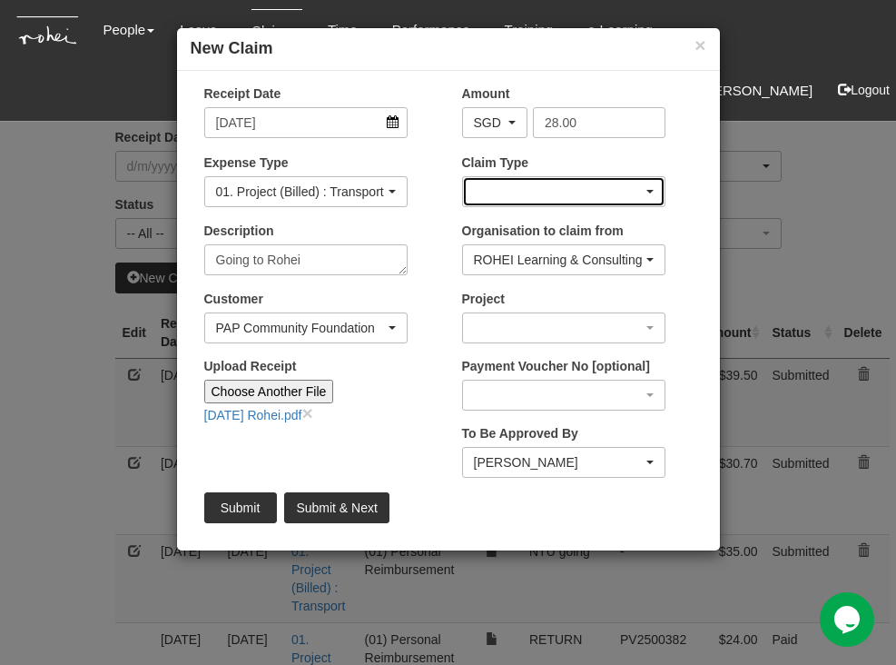
click at [525, 195] on div "button" at bounding box center [564, 191] width 202 height 29
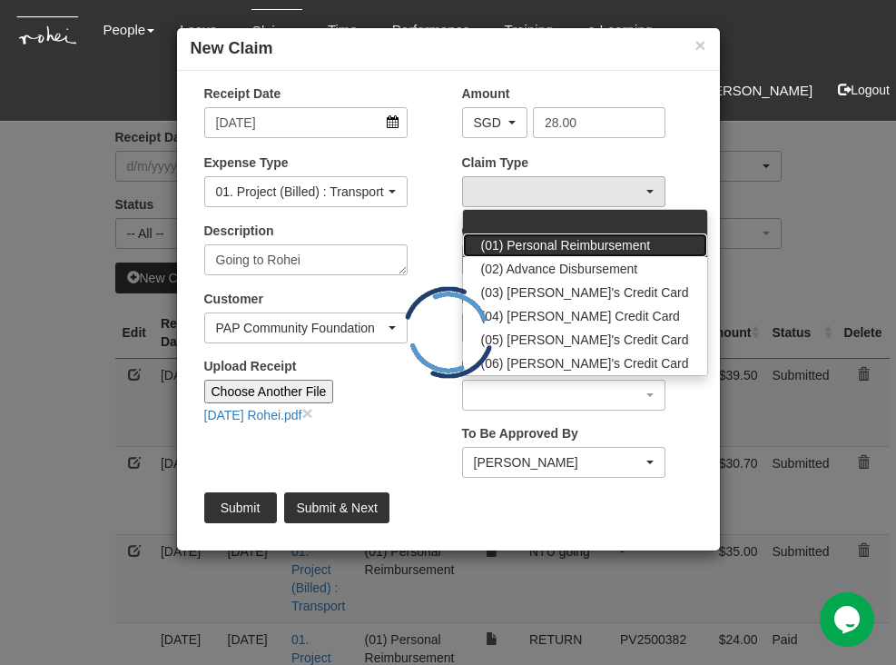
click at [543, 241] on span "(01) Personal Reimbursement" at bounding box center [566, 245] width 170 height 18
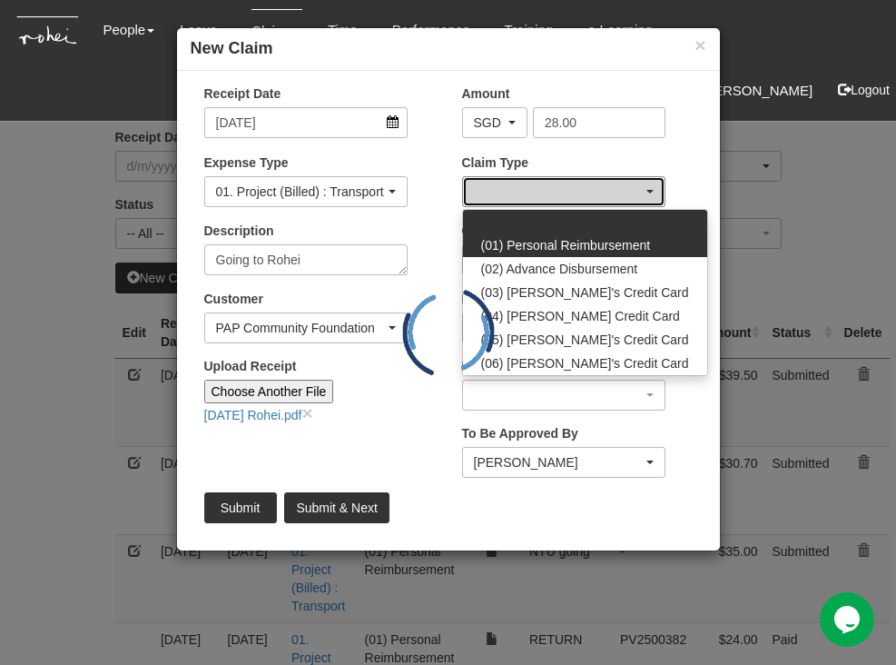
select select "14"
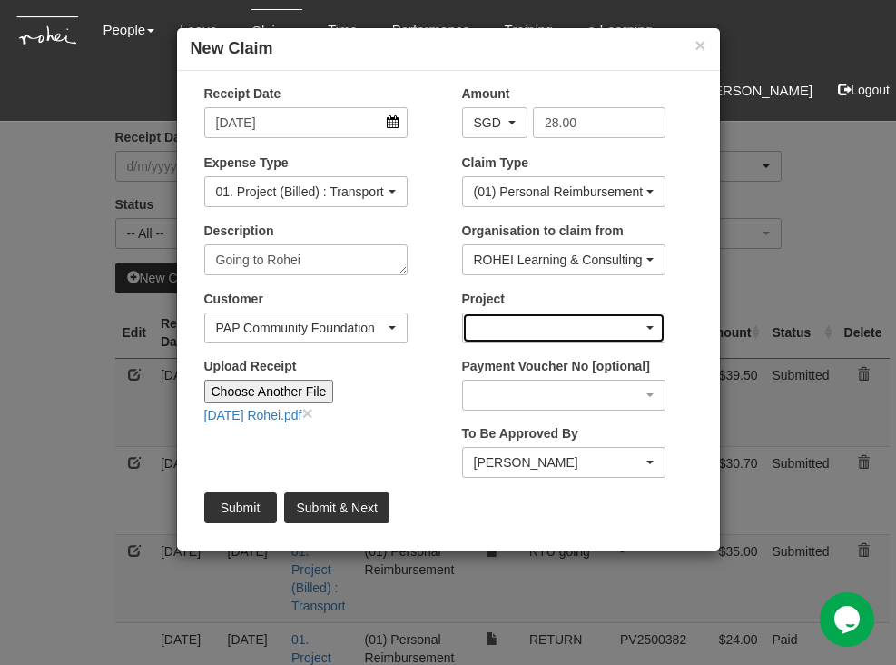
click at [633, 326] on div "button" at bounding box center [564, 327] width 202 height 29
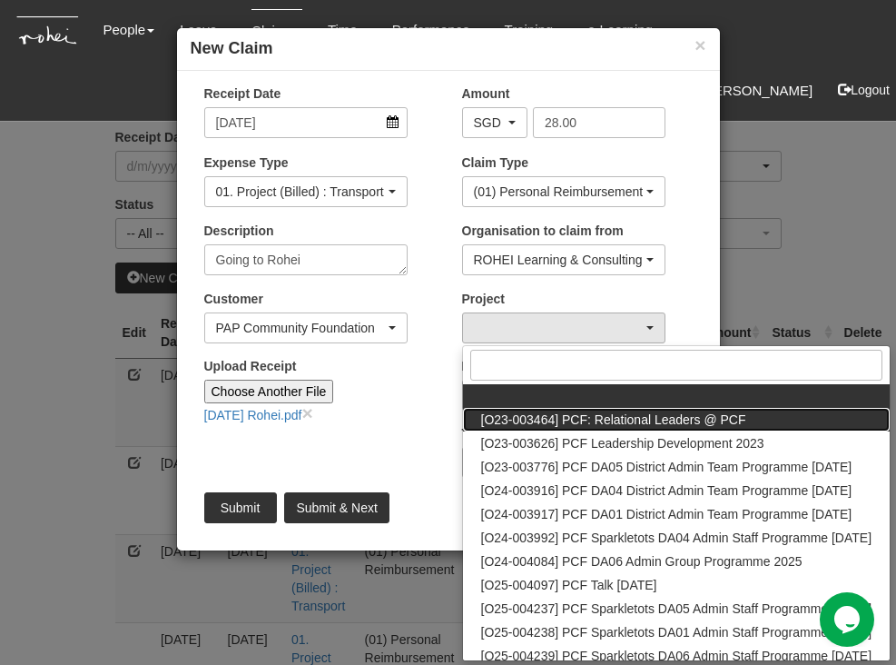
click at [647, 419] on span "[O23-003464] PCF: Relational Leaders @ PCF" at bounding box center [613, 419] width 265 height 18
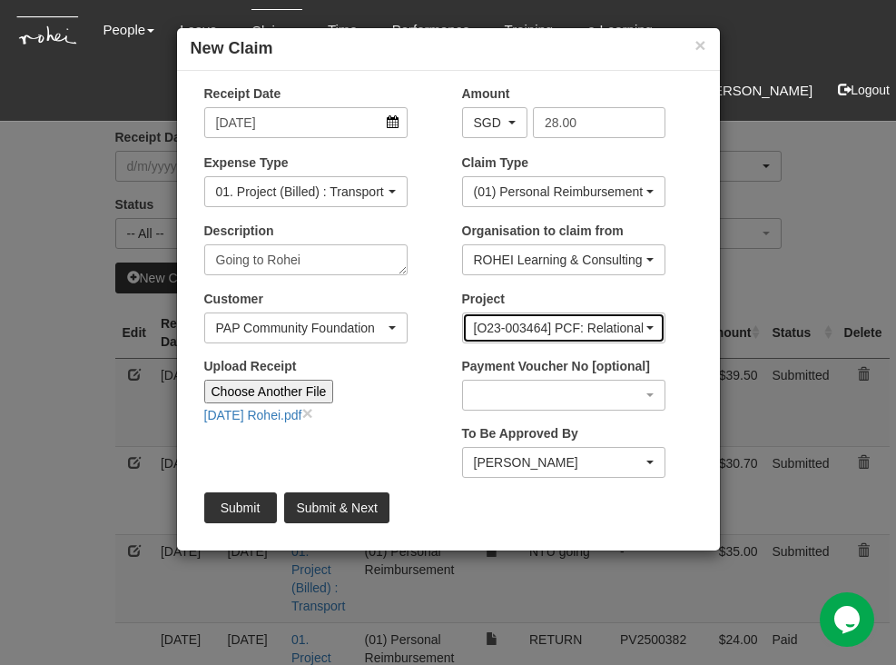
click at [645, 323] on div "[O23-003464] PCF: Relational Leaders @ PCF" at bounding box center [564, 328] width 180 height 18
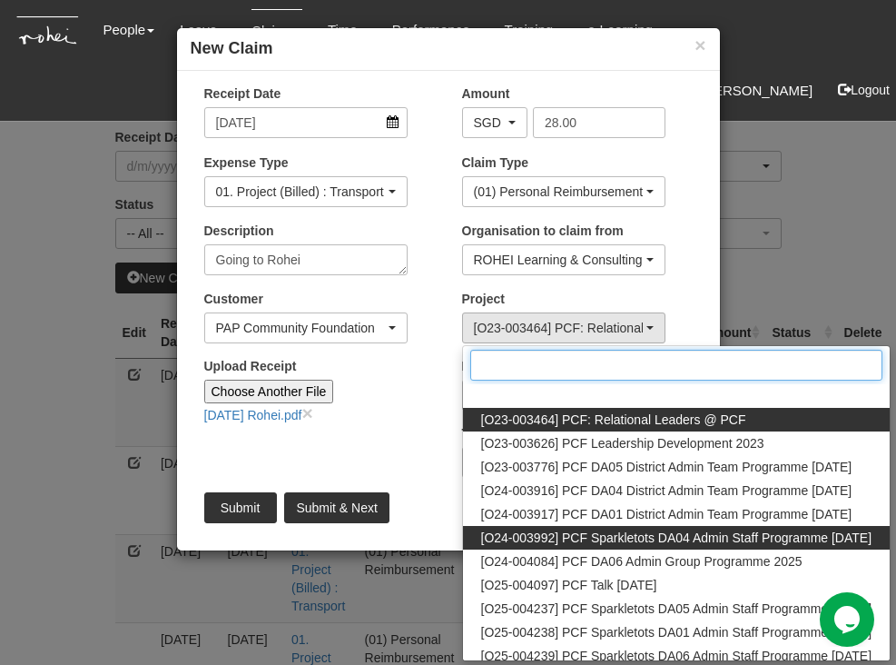
scroll to position [6, 0]
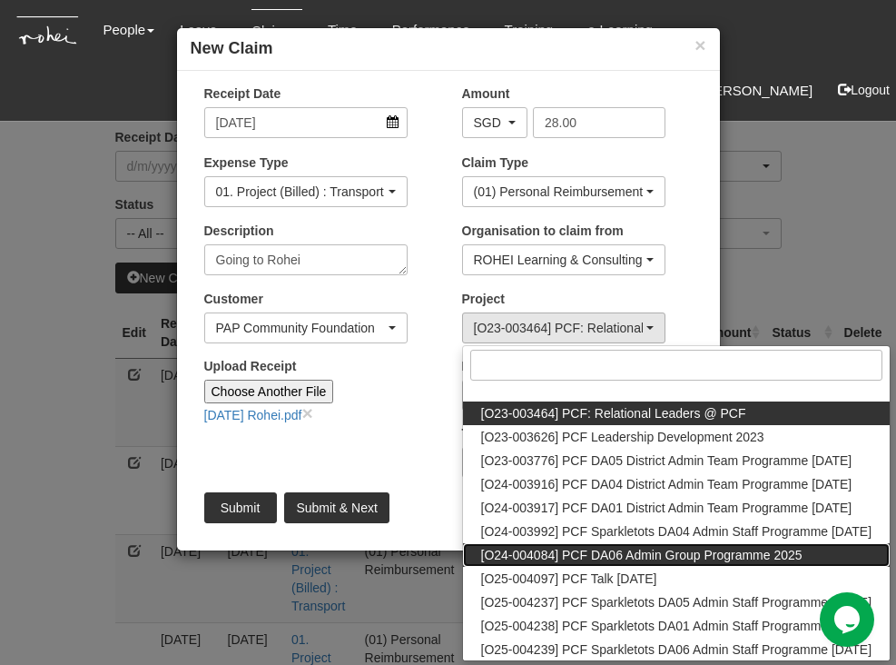
click at [590, 553] on span "[O24-004084] PCF DA06 Admin Group Programme 2025" at bounding box center [641, 555] width 321 height 18
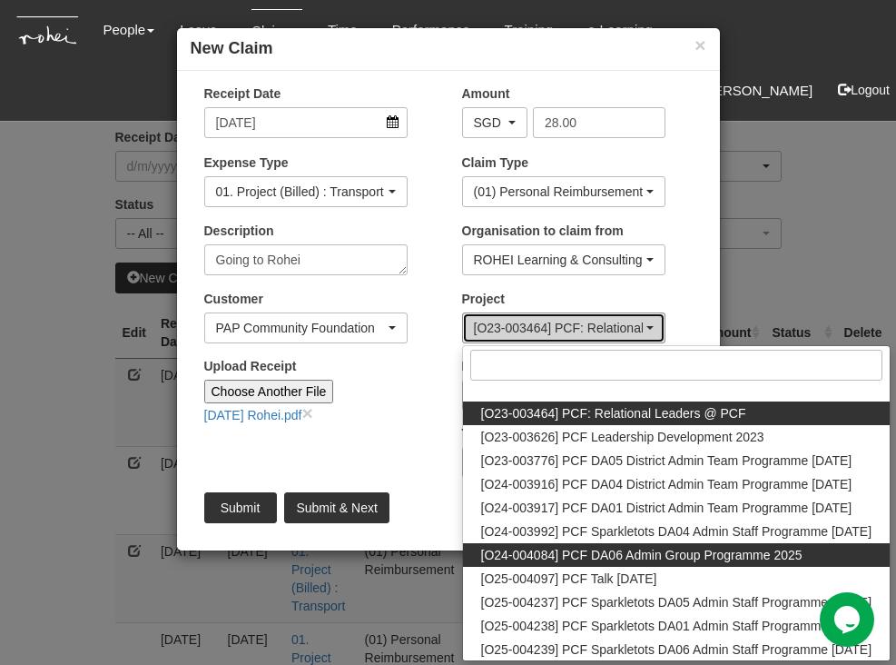
select select "2694"
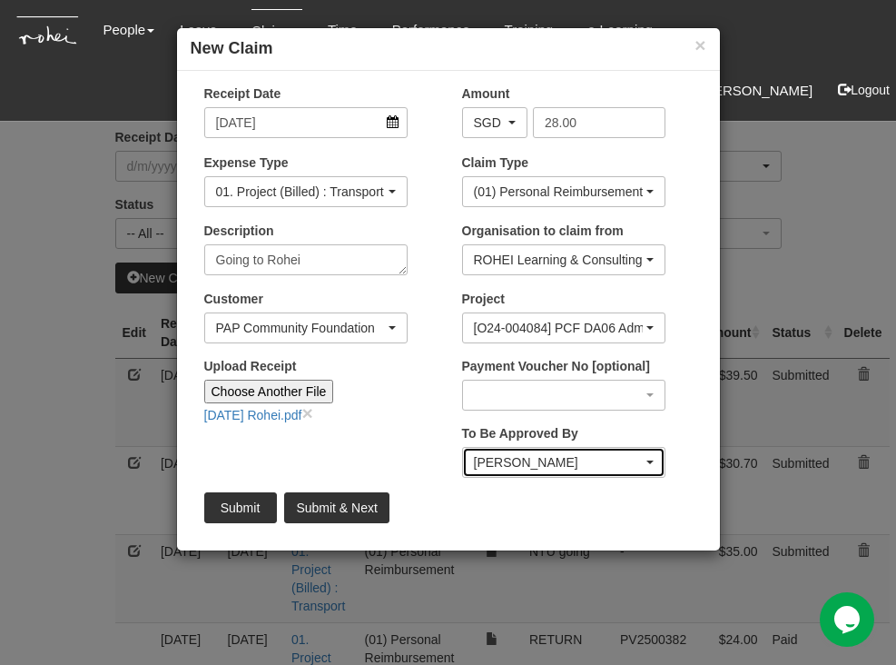
click at [566, 460] on div "[PERSON_NAME]" at bounding box center [558, 462] width 169 height 18
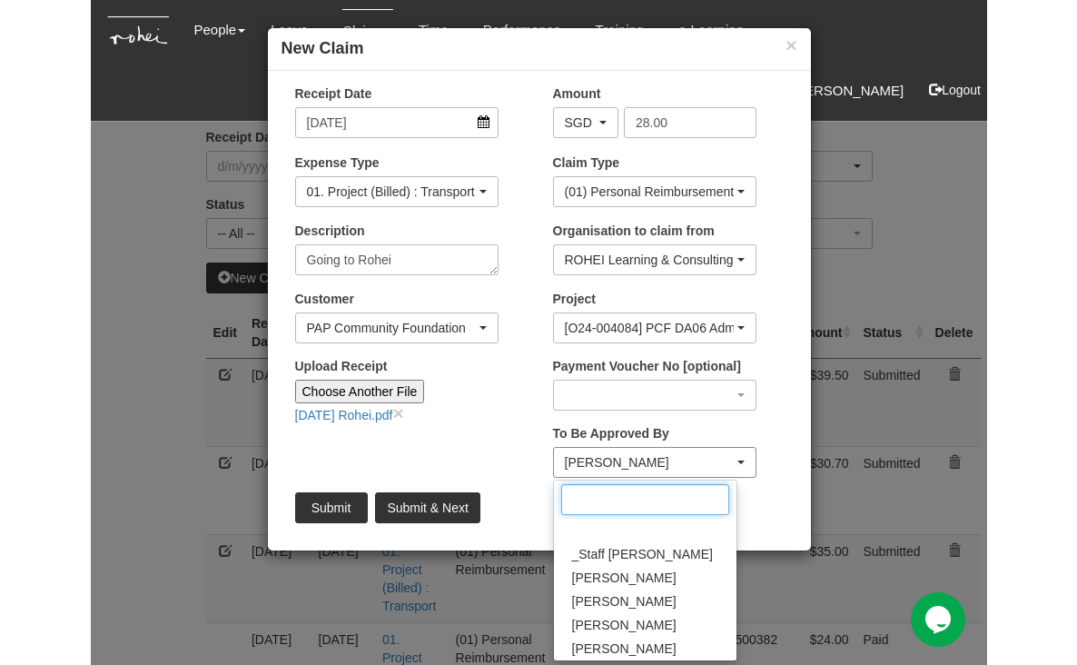
scroll to position [400, 0]
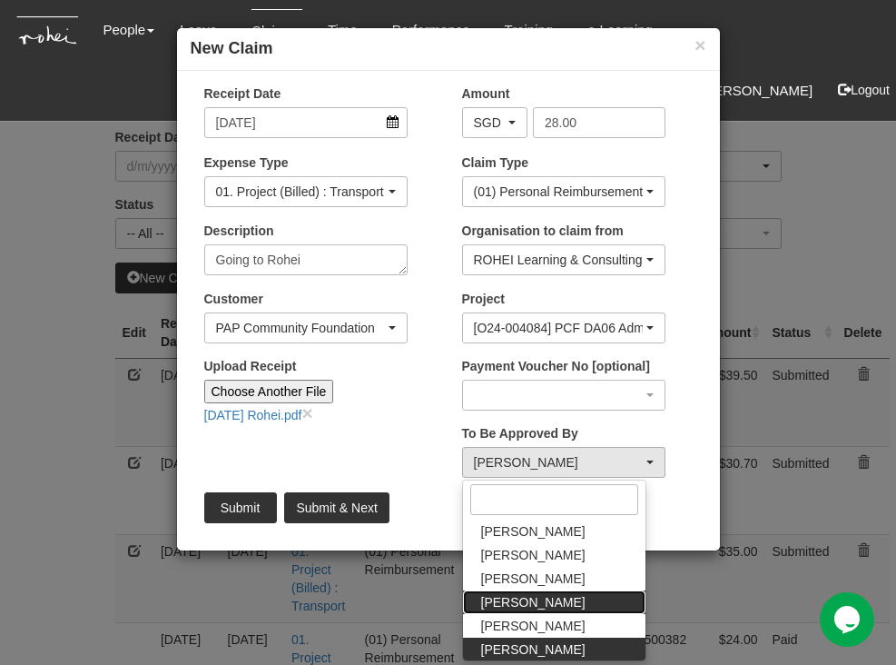
click at [534, 597] on span "[PERSON_NAME]" at bounding box center [533, 602] width 104 height 18
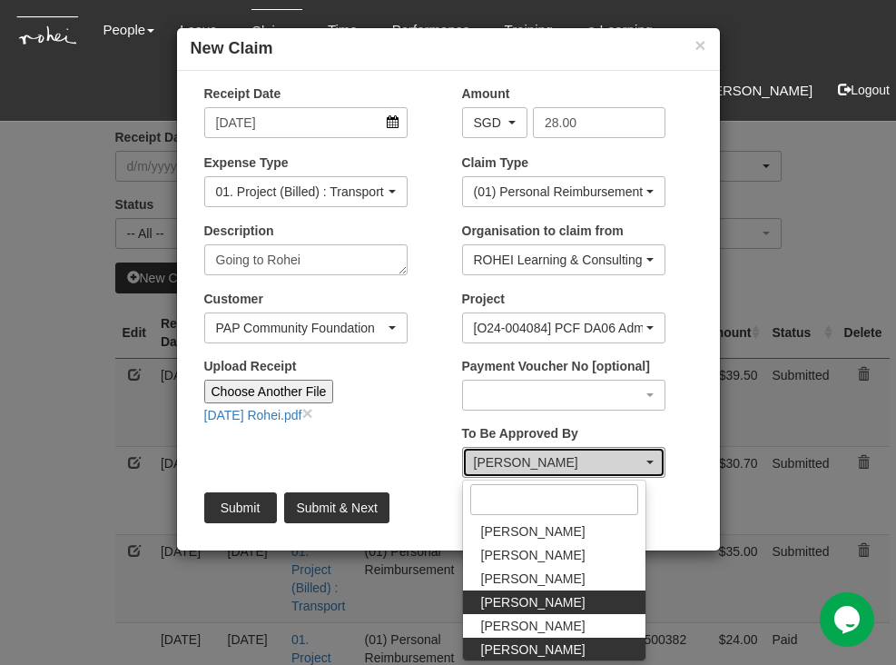
select select "5e225cdc-7ce9-465a-9503-99e8ed4cc44e"
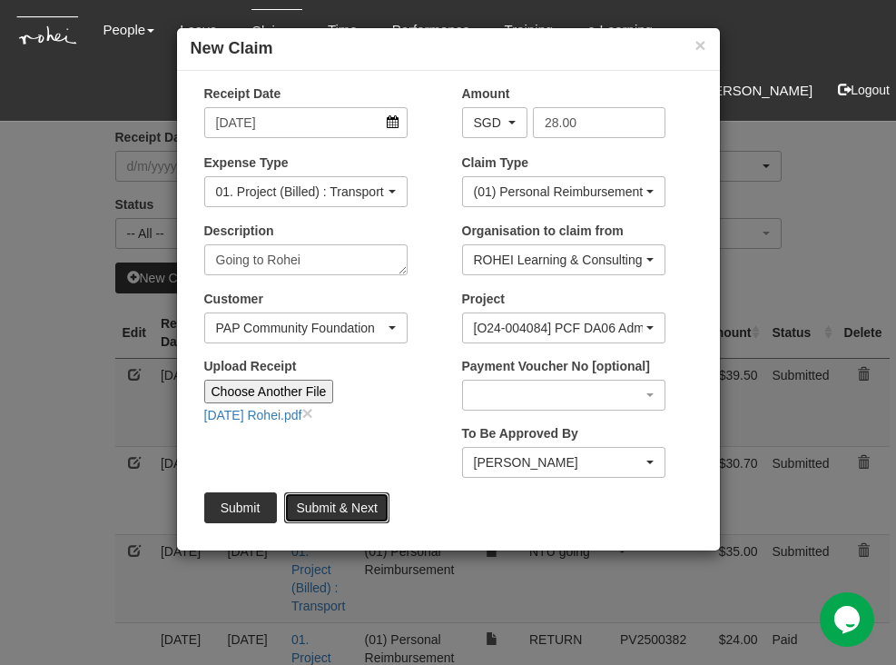
click at [356, 505] on input "Submit & Next" at bounding box center [336, 507] width 104 height 31
type input "Choose File"
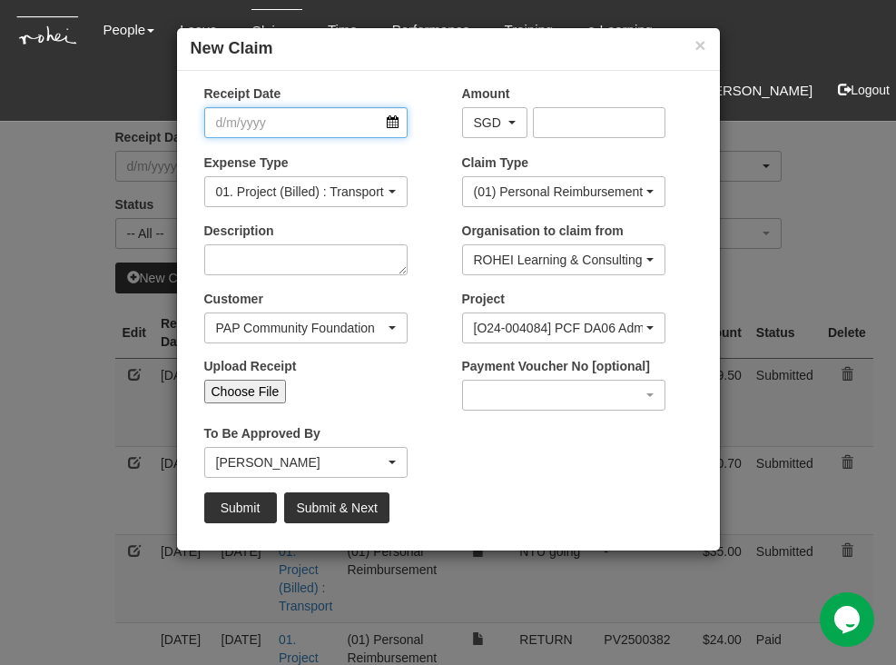
click at [398, 123] on input "Receipt Date" at bounding box center [305, 122] width 203 height 31
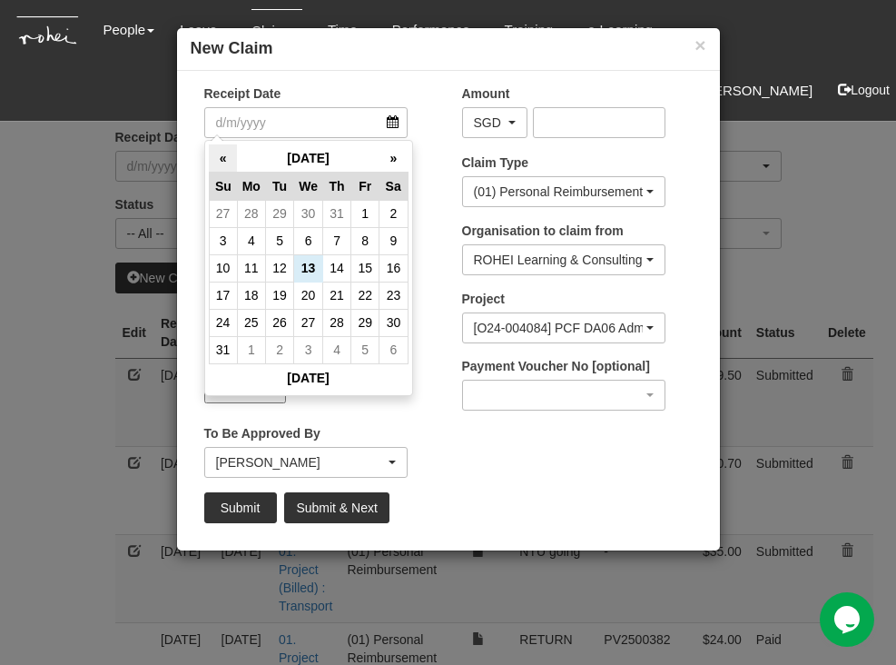
click at [224, 153] on th "«" at bounding box center [223, 158] width 28 height 28
click at [371, 299] on td "20" at bounding box center [365, 294] width 28 height 27
type input "[DATE]"
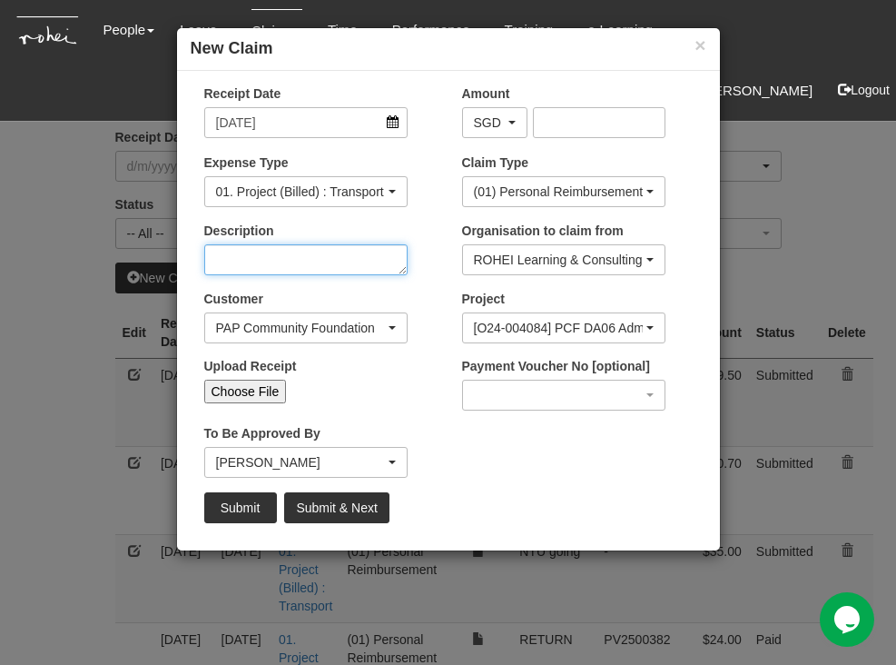
click at [372, 267] on textarea "Description" at bounding box center [305, 259] width 203 height 31
select select "50"
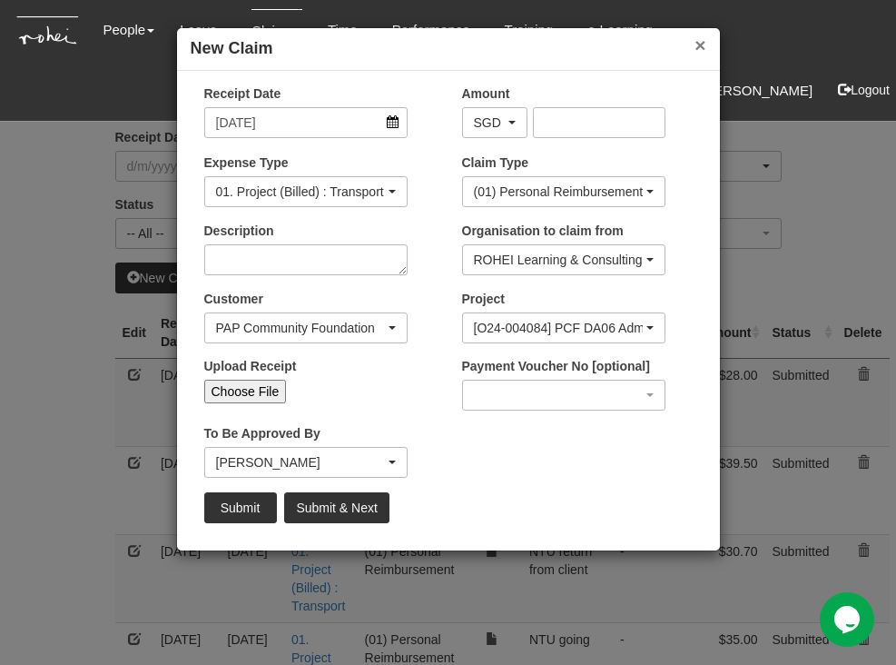
click at [701, 40] on button "×" at bounding box center [699, 44] width 11 height 19
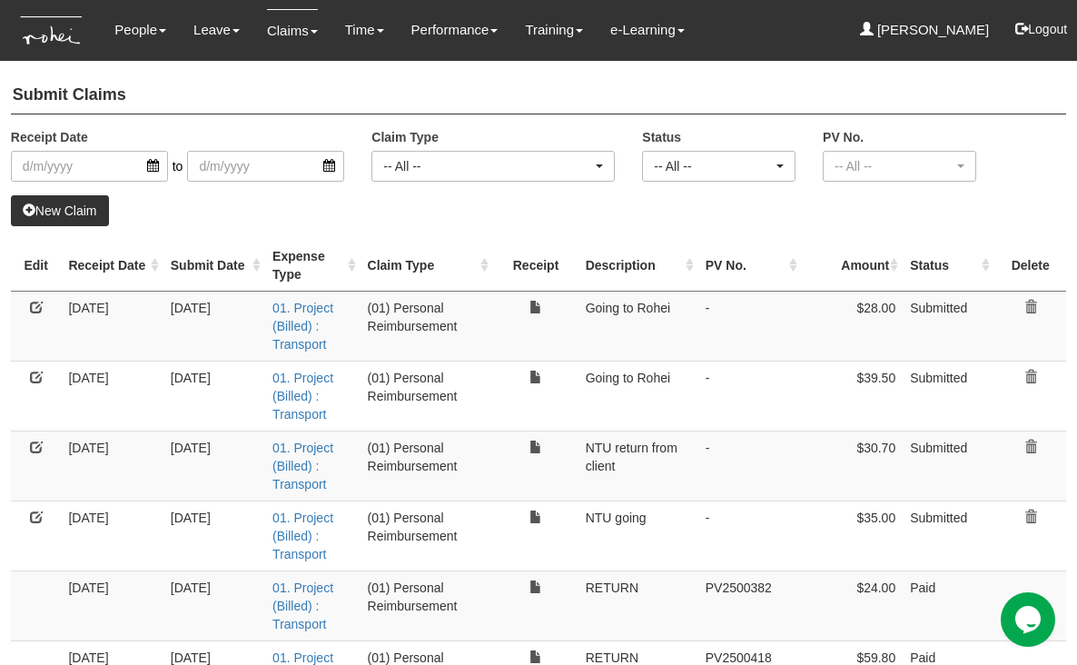
click at [65, 209] on link "New Claim" at bounding box center [60, 210] width 98 height 31
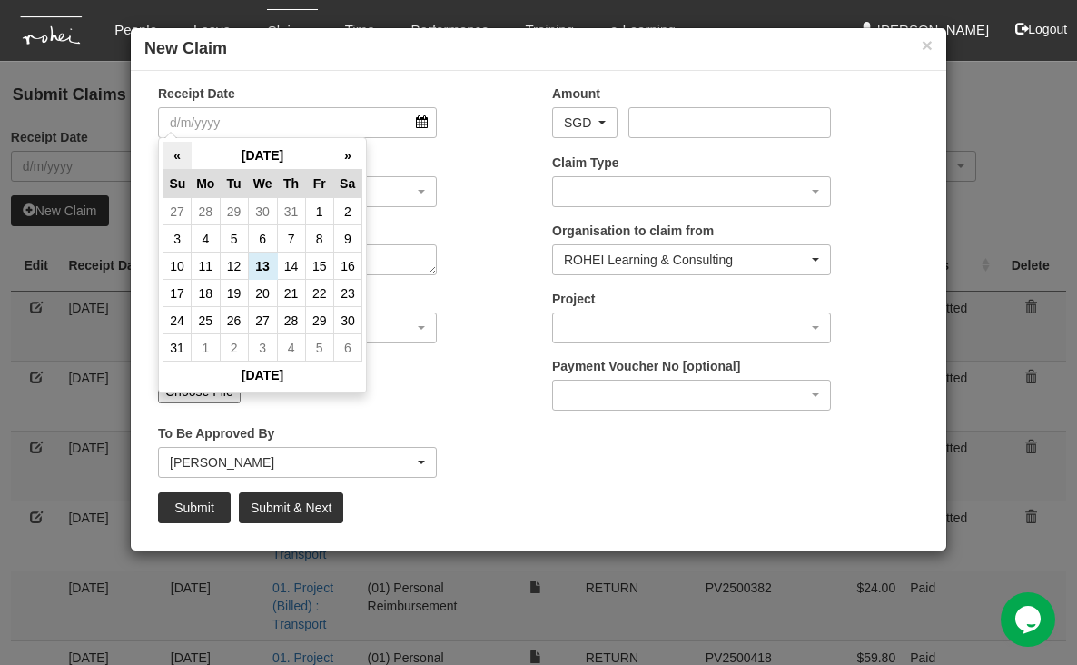
click at [176, 150] on th "«" at bounding box center [177, 156] width 28 height 28
click at [176, 150] on th "«" at bounding box center [177, 158] width 28 height 28
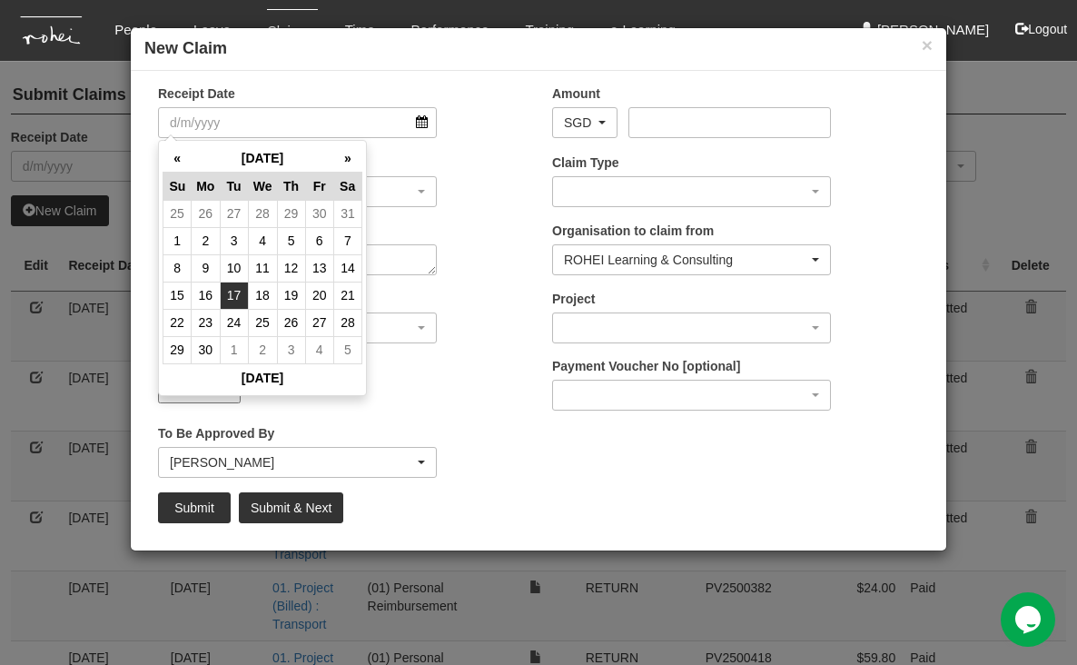
click at [235, 297] on td "17" at bounding box center [234, 294] width 28 height 27
type input "[DATE]"
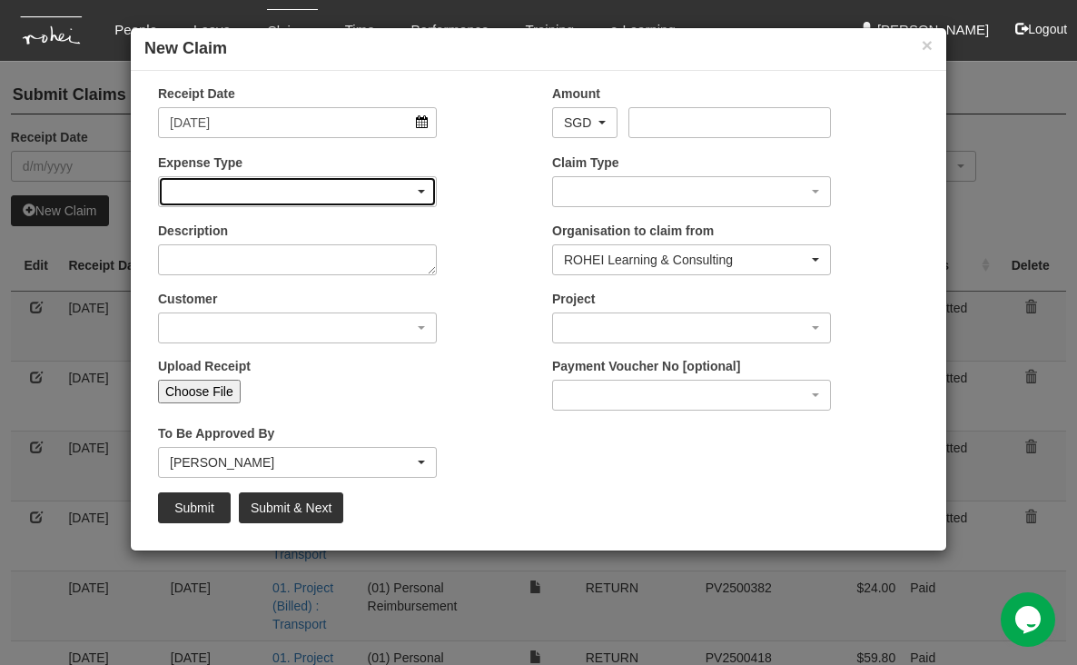
click at [405, 192] on div "button" at bounding box center [297, 191] width 277 height 29
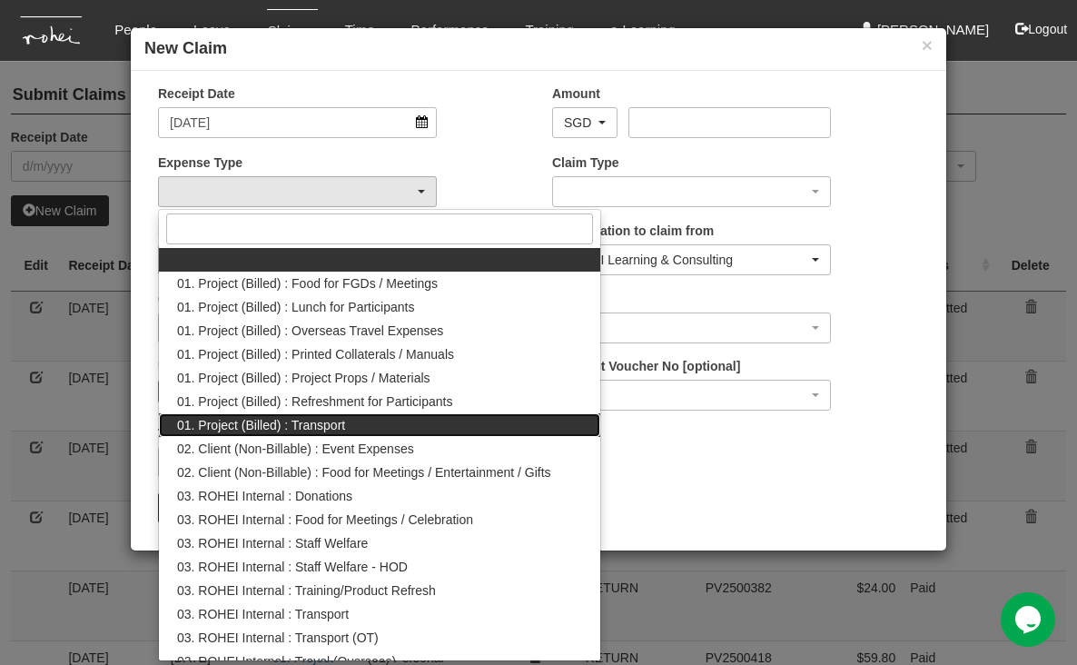
click at [333, 423] on span "01. Project (Billed) : Transport" at bounding box center [261, 425] width 168 height 18
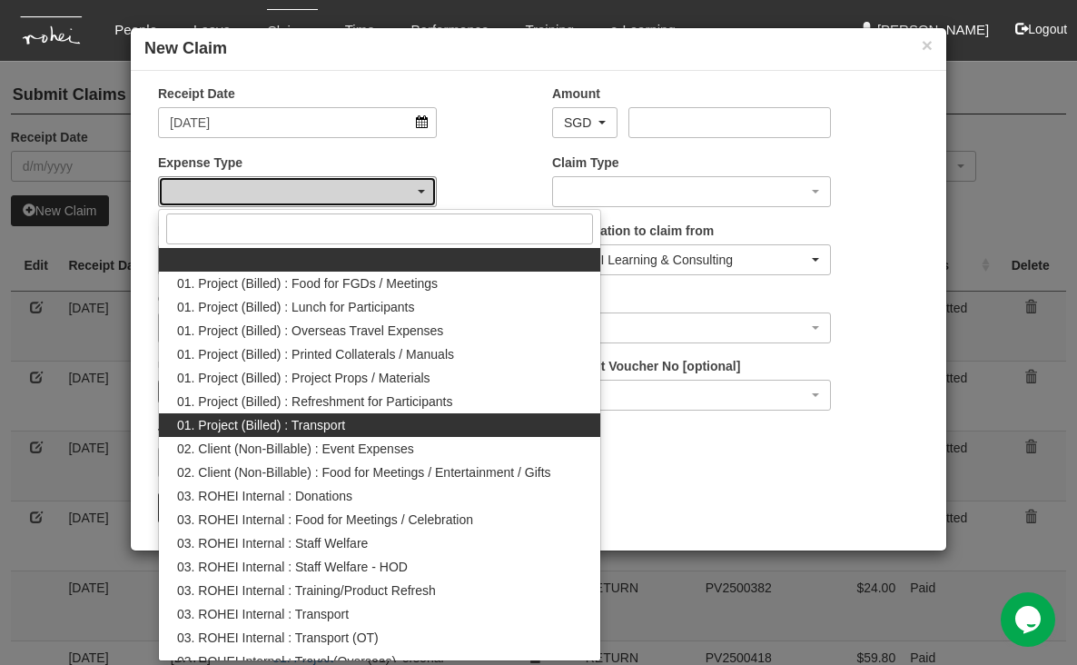
select select "135"
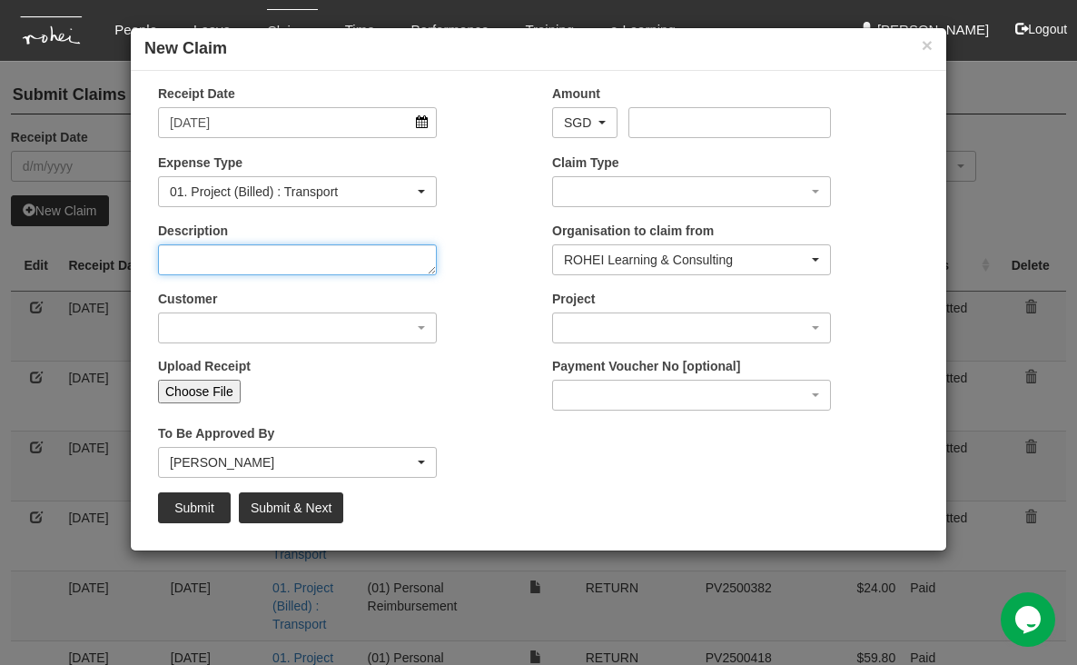
click at [415, 254] on textarea "Description" at bounding box center [297, 259] width 279 height 31
type textarea "Going to Rohei"
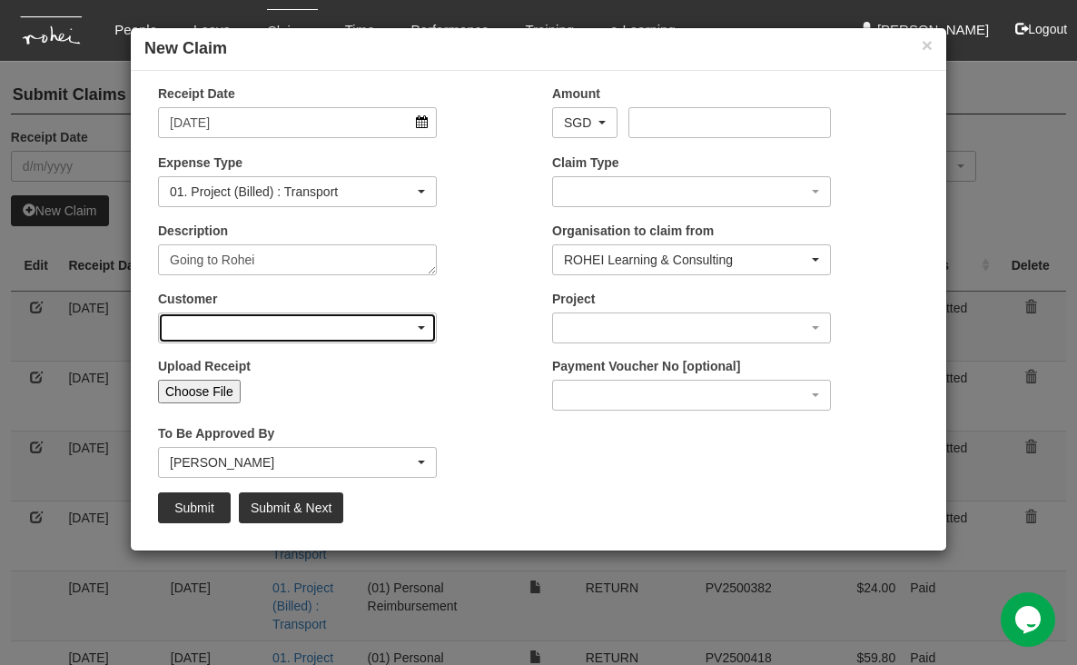
click at [422, 335] on div "button" at bounding box center [297, 327] width 277 height 29
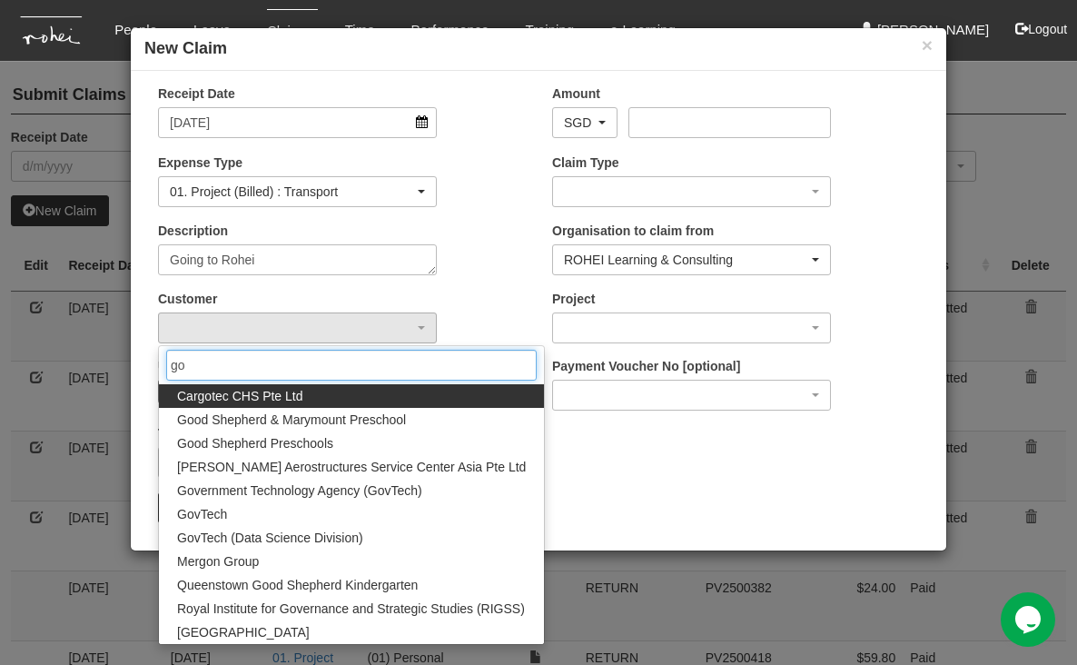
type input "gov"
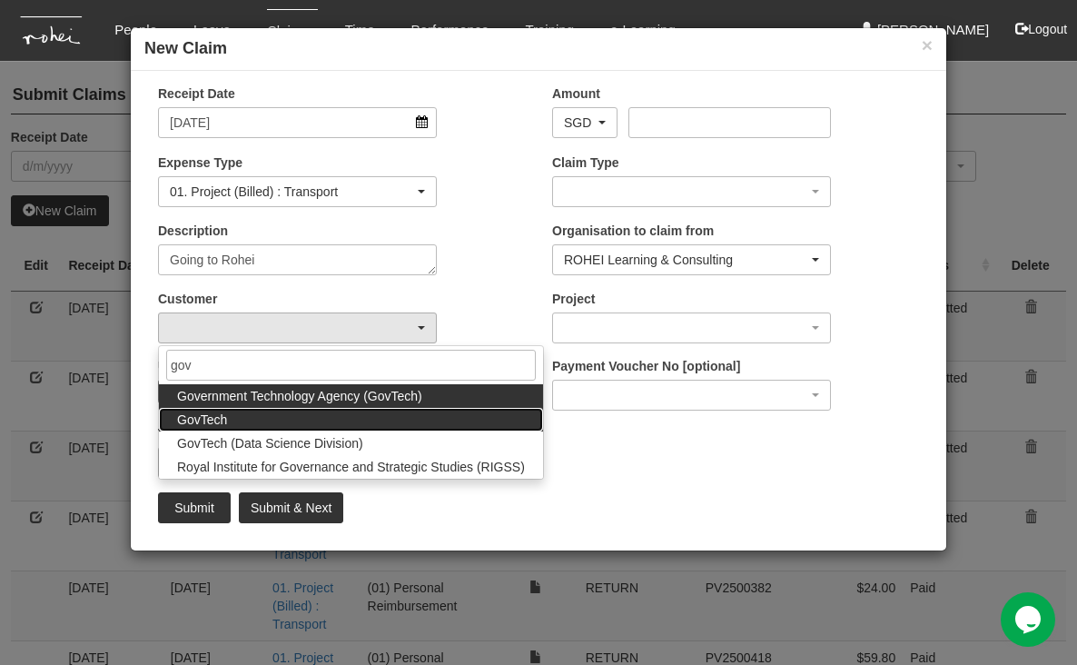
click at [250, 418] on link "GovTech" at bounding box center [351, 420] width 384 height 24
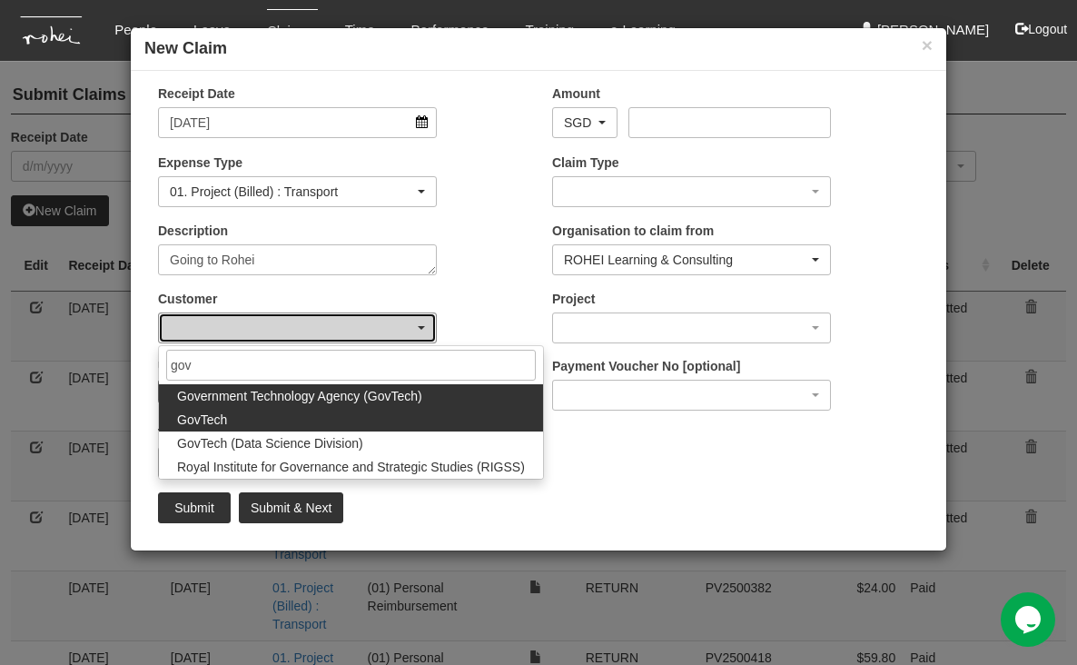
select select "427"
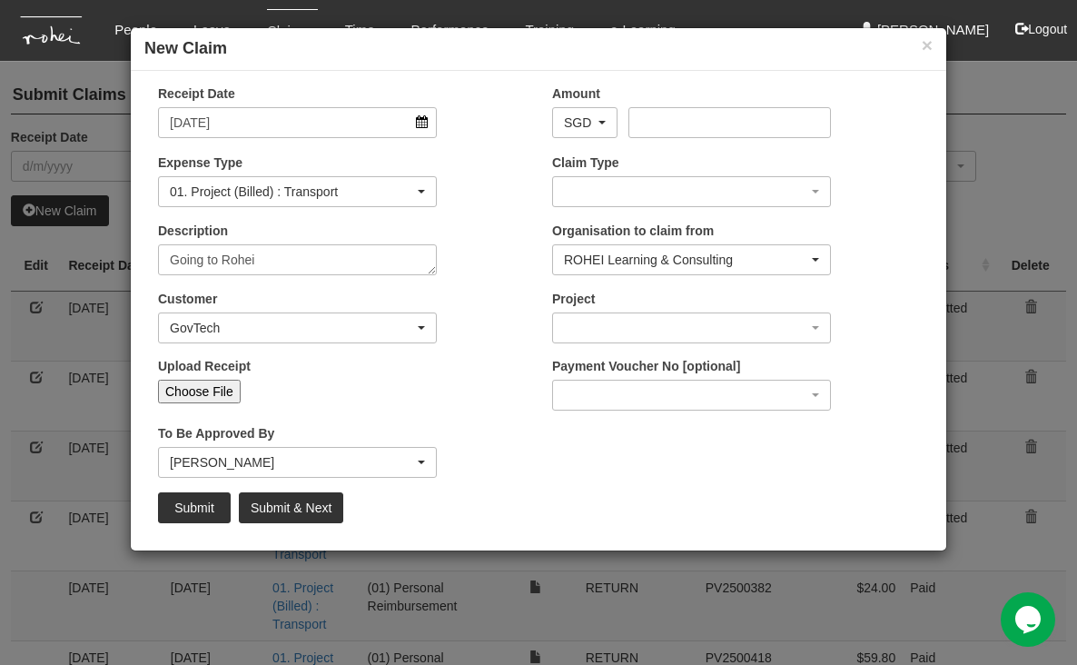
click at [224, 391] on input "Choose File" at bounding box center [199, 391] width 83 height 24
click at [228, 383] on input "Choose File" at bounding box center [199, 391] width 83 height 24
type input "C:\fakepath\[DATE] GovTech1.pdf"
type input "Choose Another File"
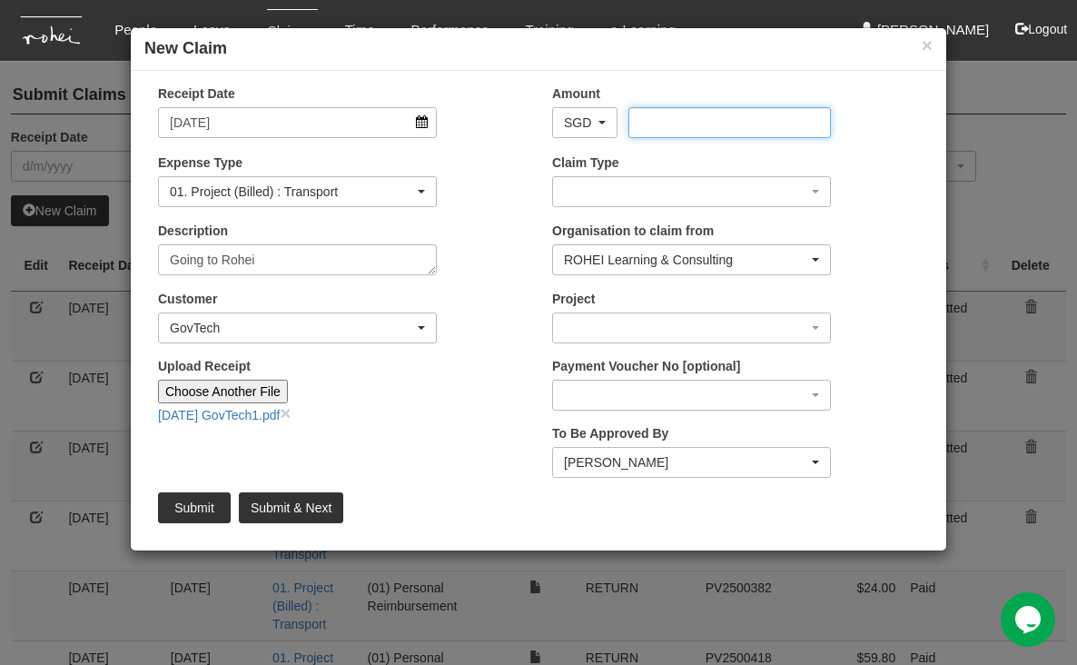
click at [705, 115] on input "Amount" at bounding box center [729, 122] width 202 height 31
type input "28.00"
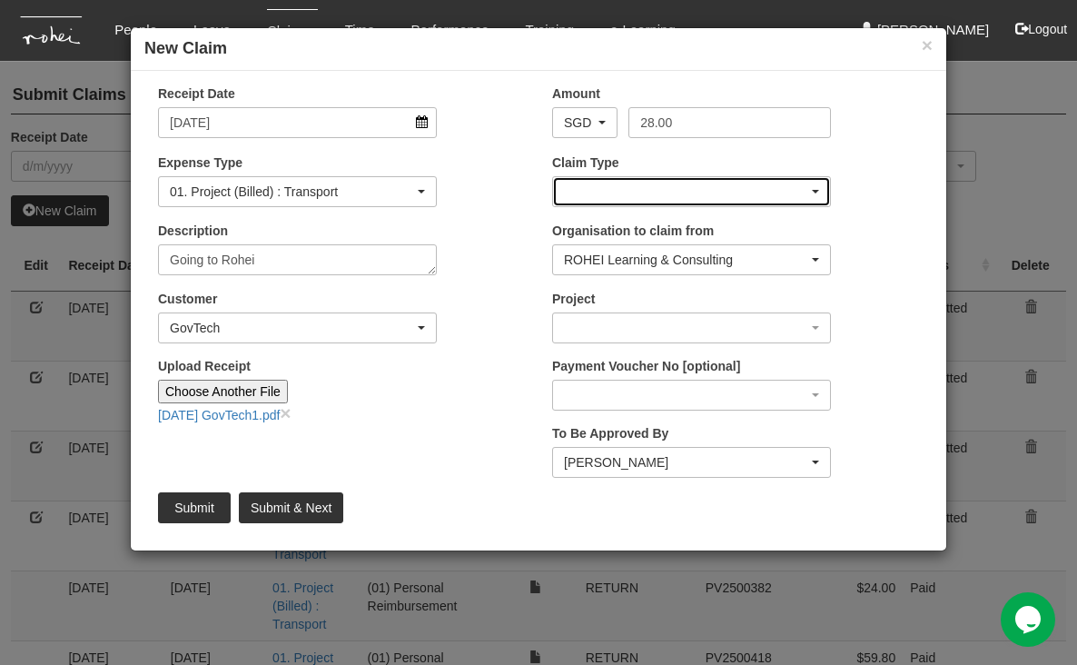
click at [756, 183] on div "button" at bounding box center [691, 191] width 277 height 29
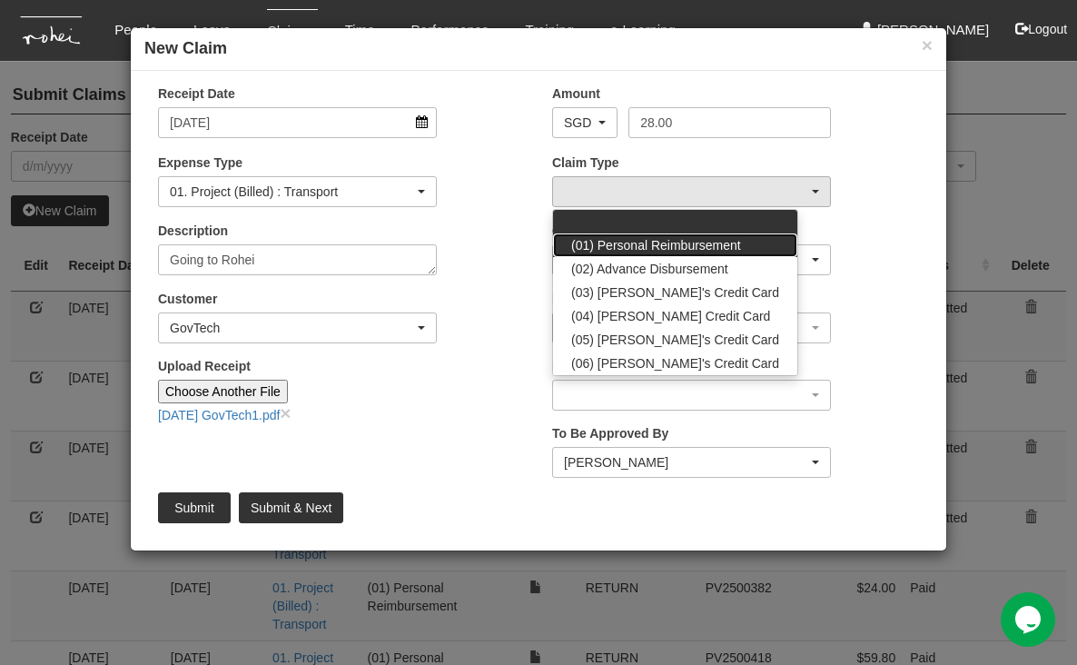
click at [694, 237] on span "(01) Personal Reimbursement" at bounding box center [656, 245] width 170 height 18
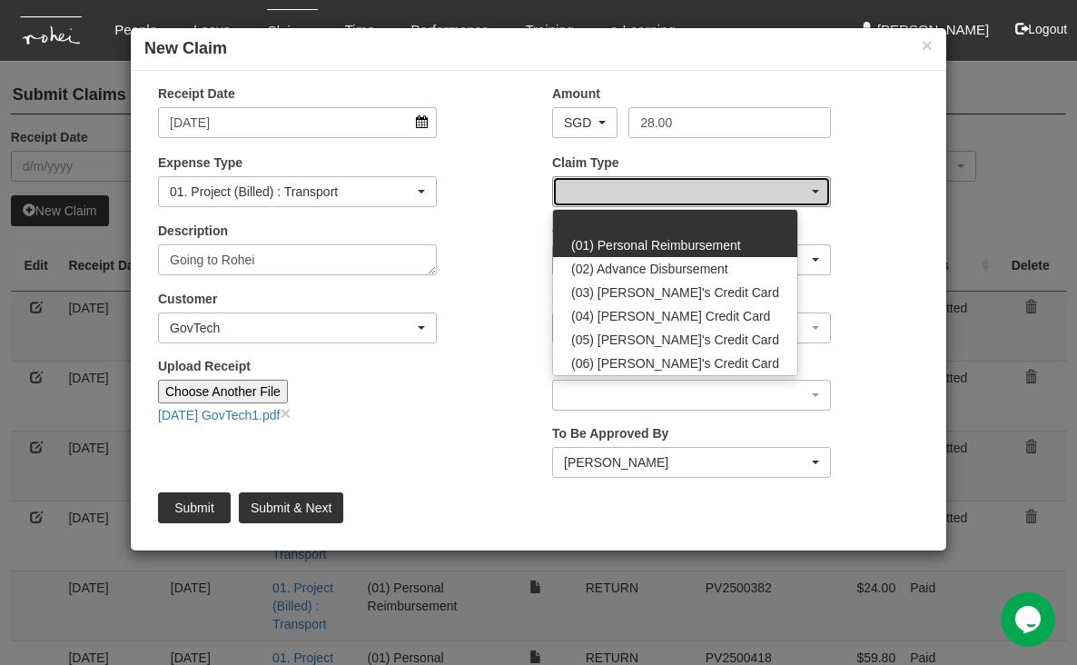
select select "14"
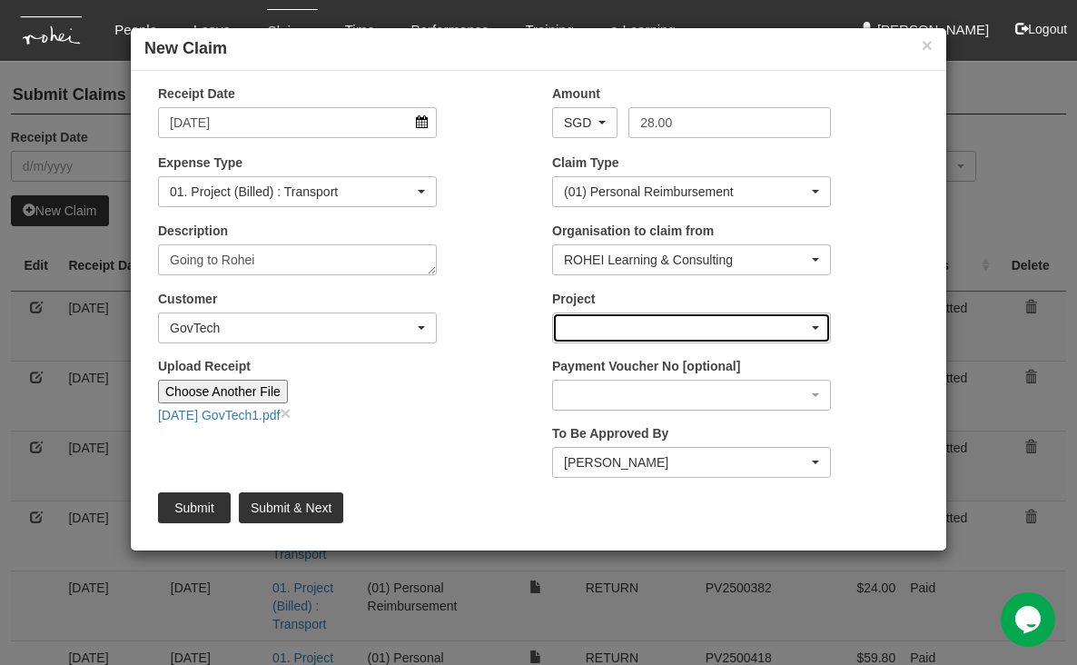
click at [807, 330] on div "button" at bounding box center [691, 327] width 277 height 29
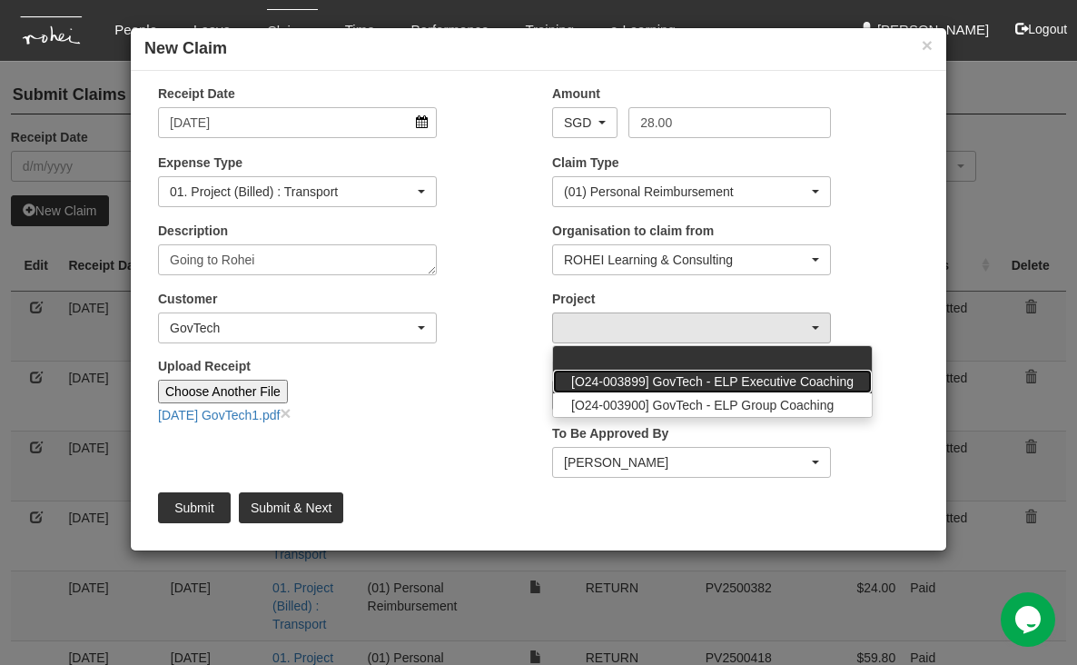
click at [797, 379] on span "[O24-003899] GovTech - ELP Executive Coaching" at bounding box center [712, 381] width 282 height 18
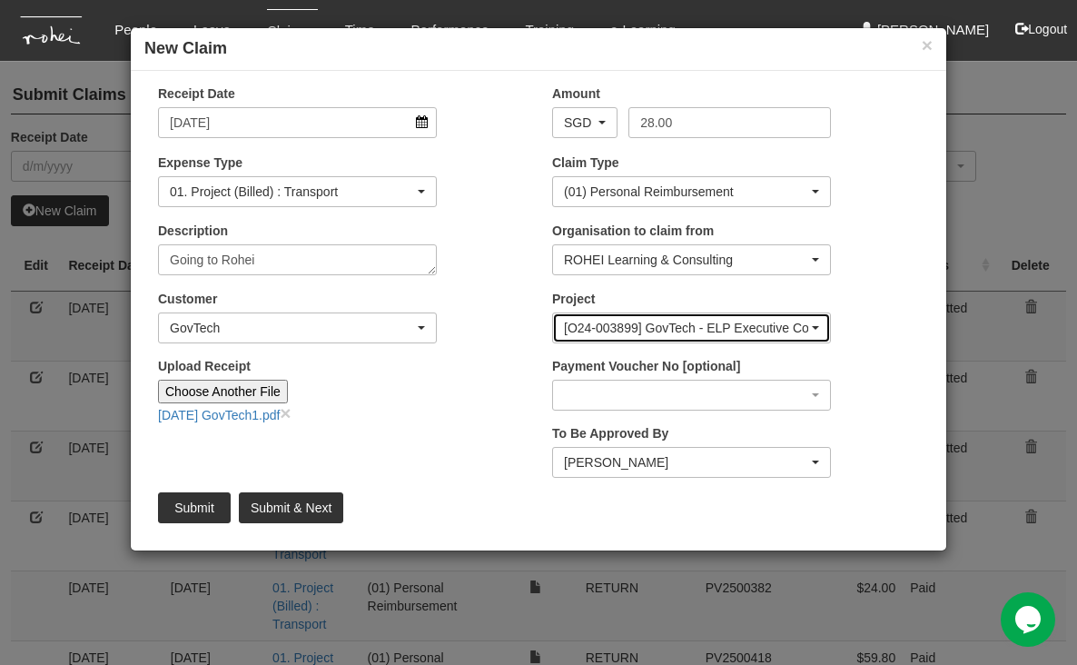
click at [816, 326] on span "button" at bounding box center [815, 328] width 7 height 4
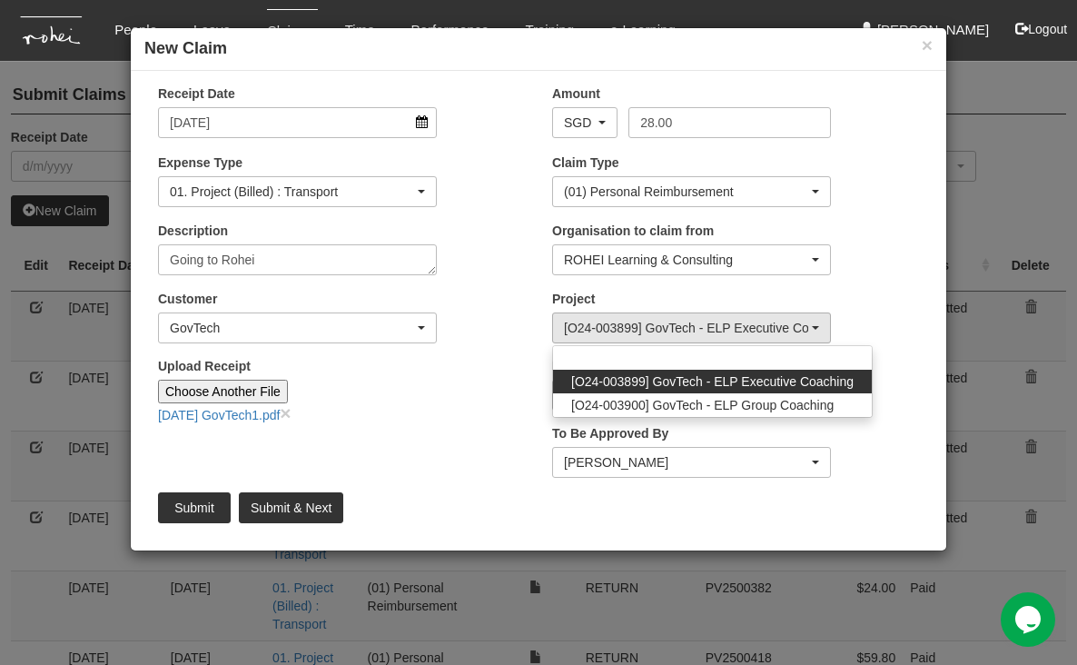
click at [776, 378] on span "[O24-003899] GovTech - ELP Executive Coaching" at bounding box center [712, 381] width 282 height 18
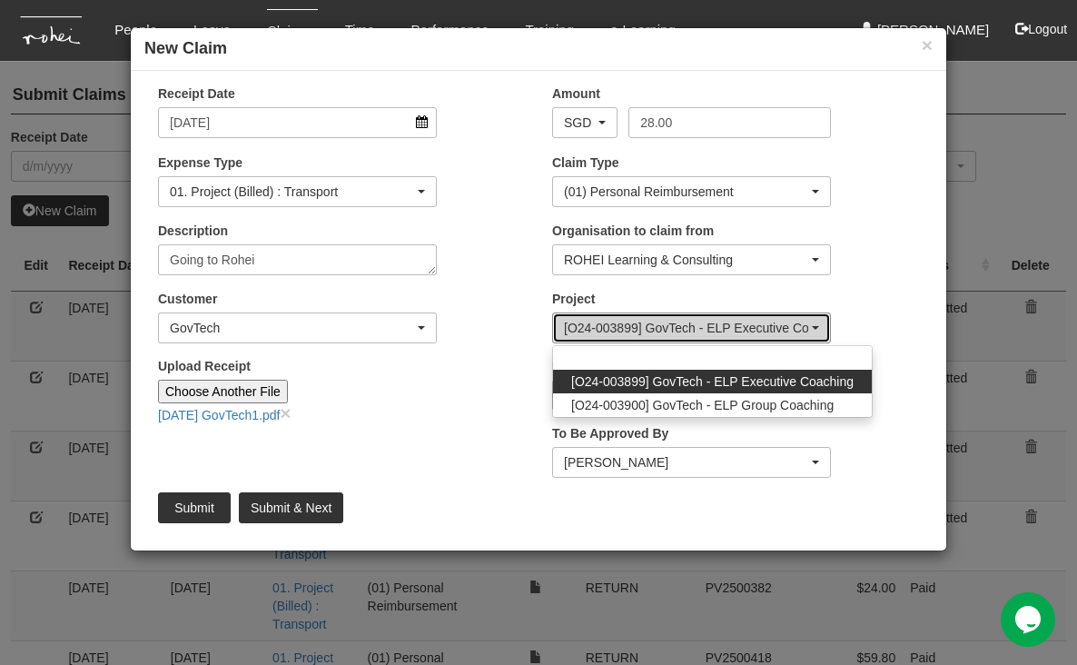
select select "2540"
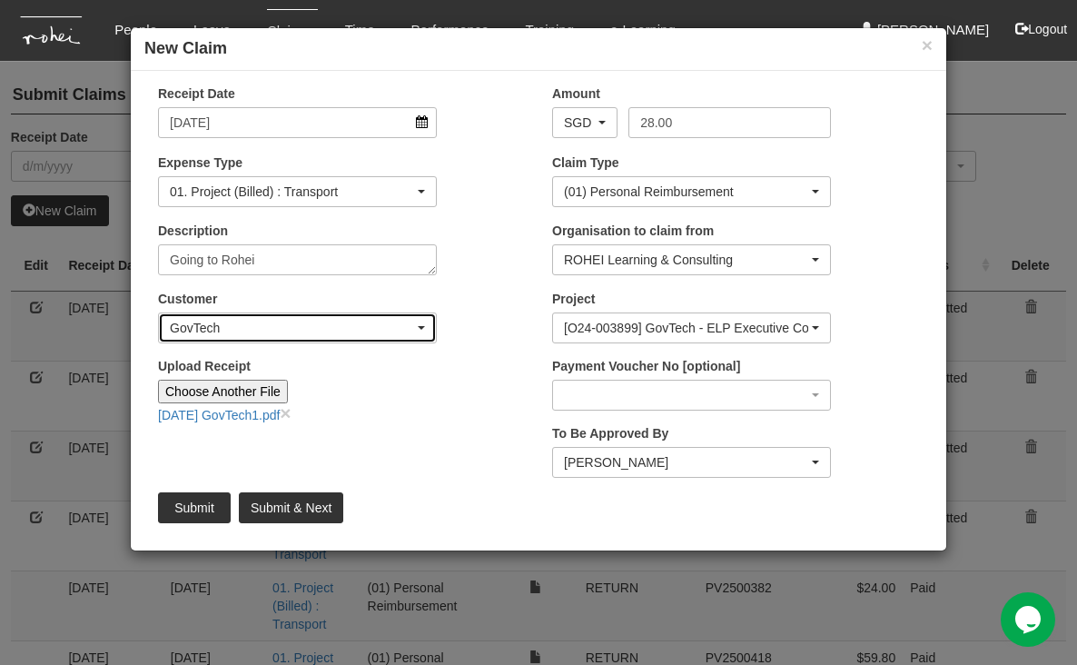
click at [416, 323] on div "GovTech" at bounding box center [297, 328] width 255 height 18
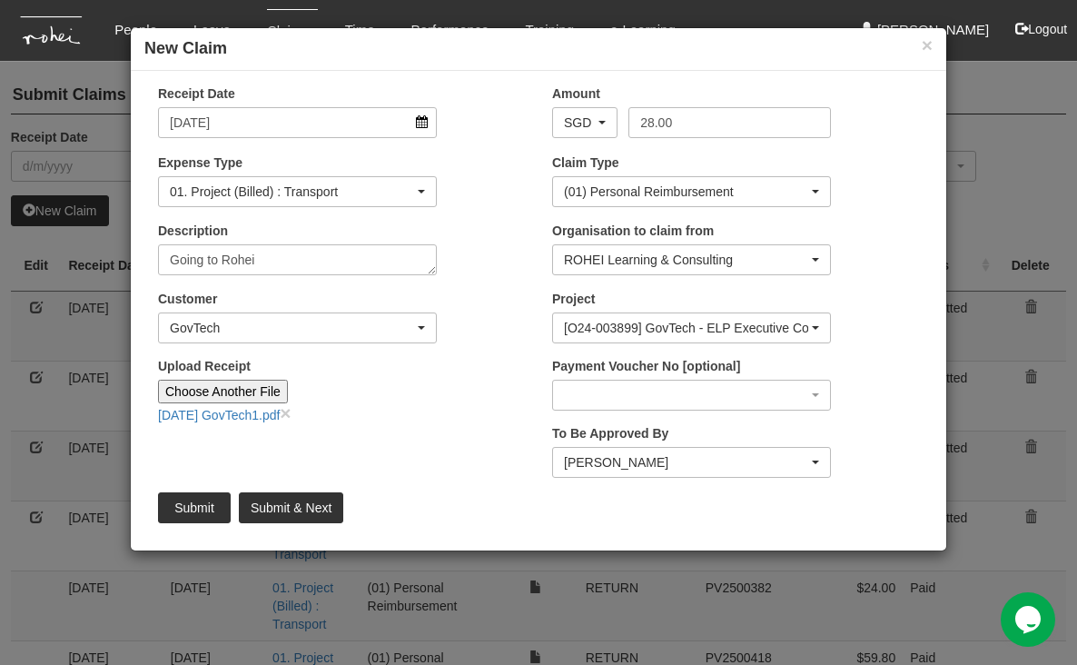
scroll to position [5562, 0]
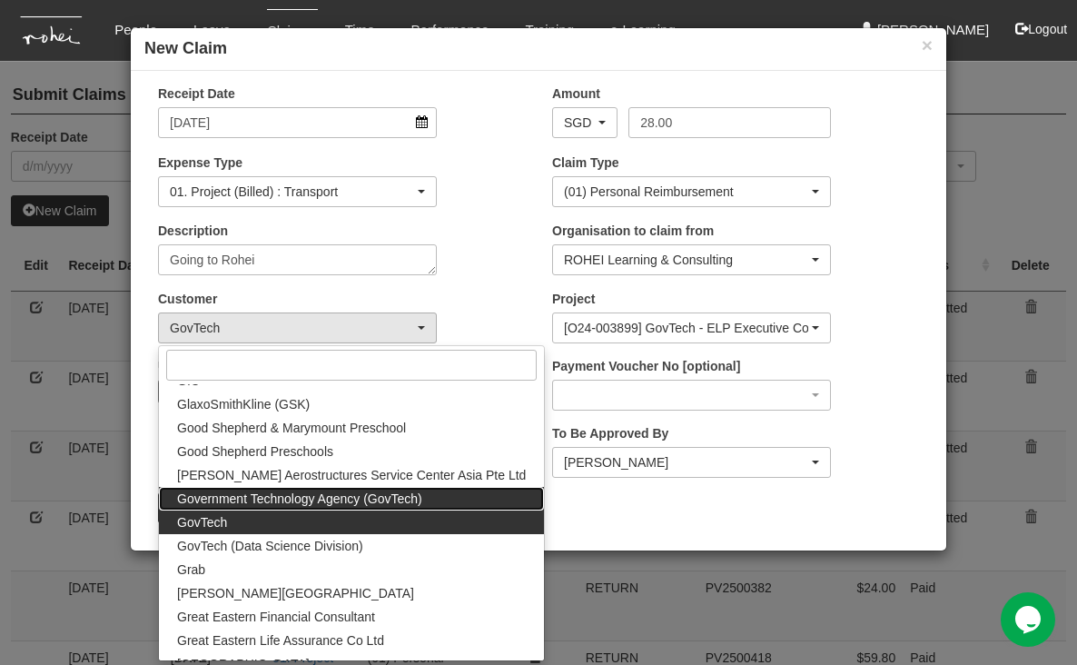
click at [391, 497] on span "Government Technology Agency (GovTech)" at bounding box center [299, 498] width 245 height 18
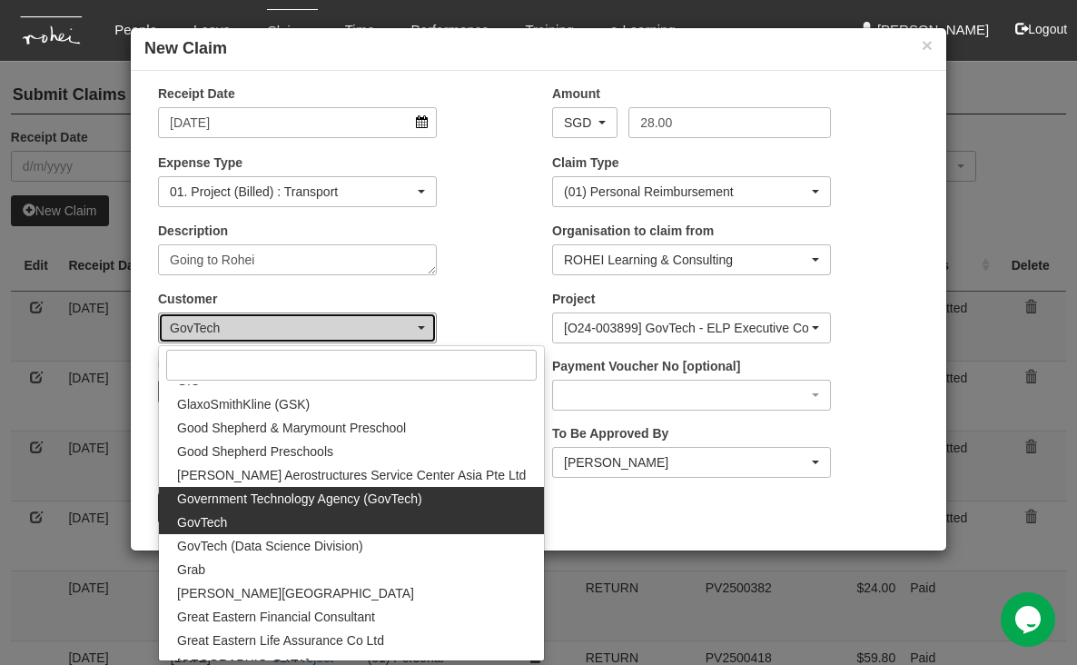
select select "900"
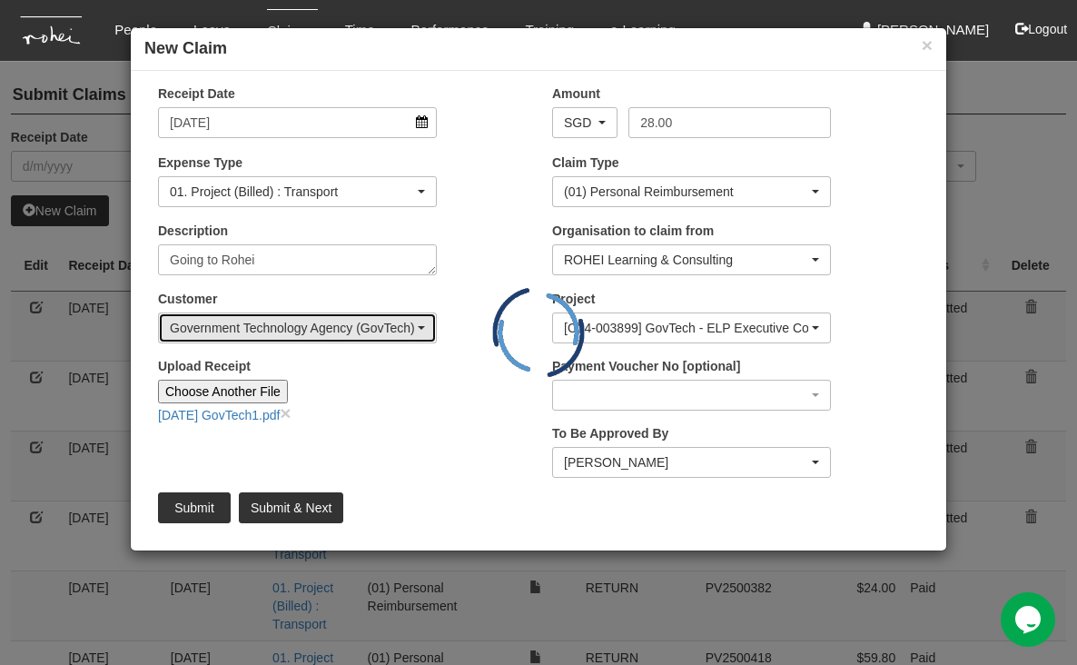
scroll to position [0, 0]
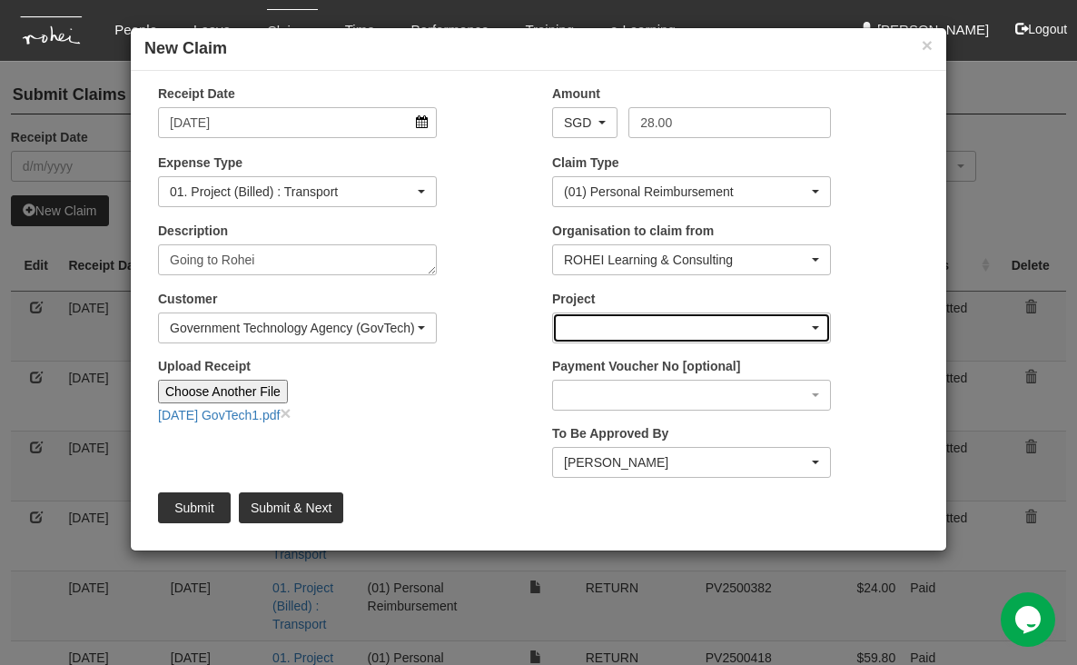
click at [807, 326] on div "button" at bounding box center [691, 327] width 277 height 29
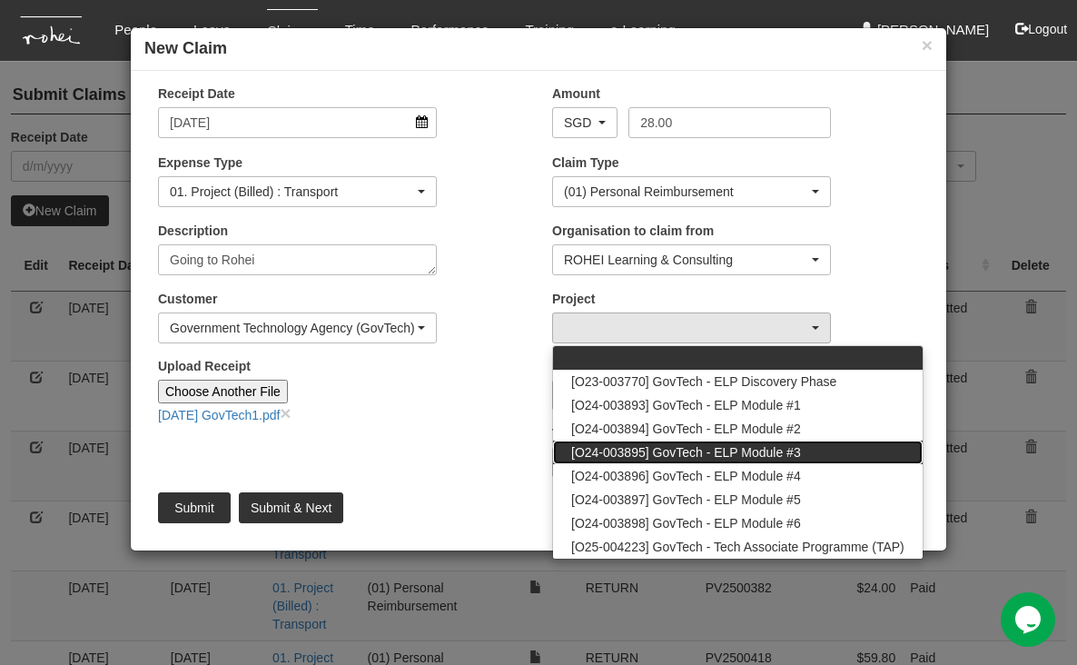
click at [656, 449] on span "[O24-003895] GovTech - ELP Module #3" at bounding box center [686, 452] width 230 height 18
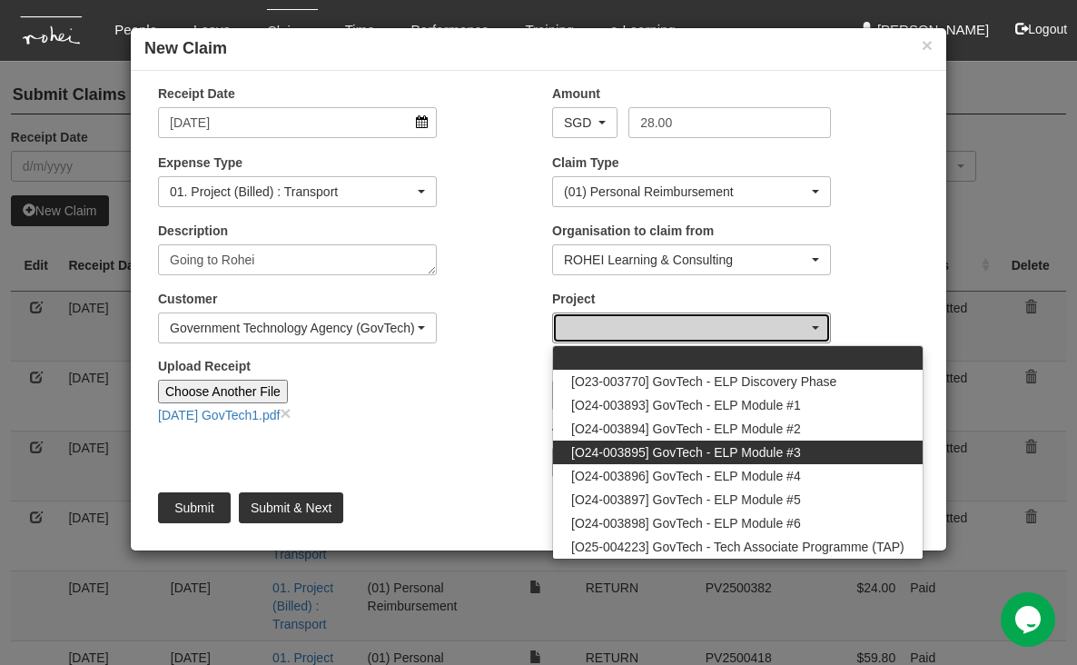
select select "2505"
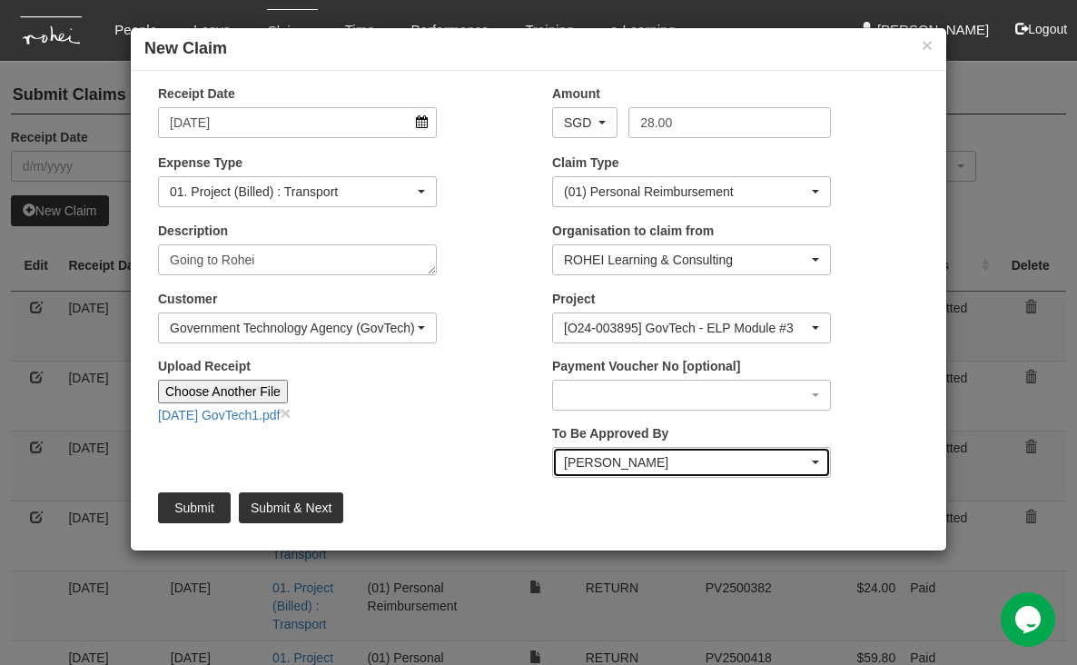
click at [802, 459] on div "[PERSON_NAME]" at bounding box center [686, 462] width 244 height 18
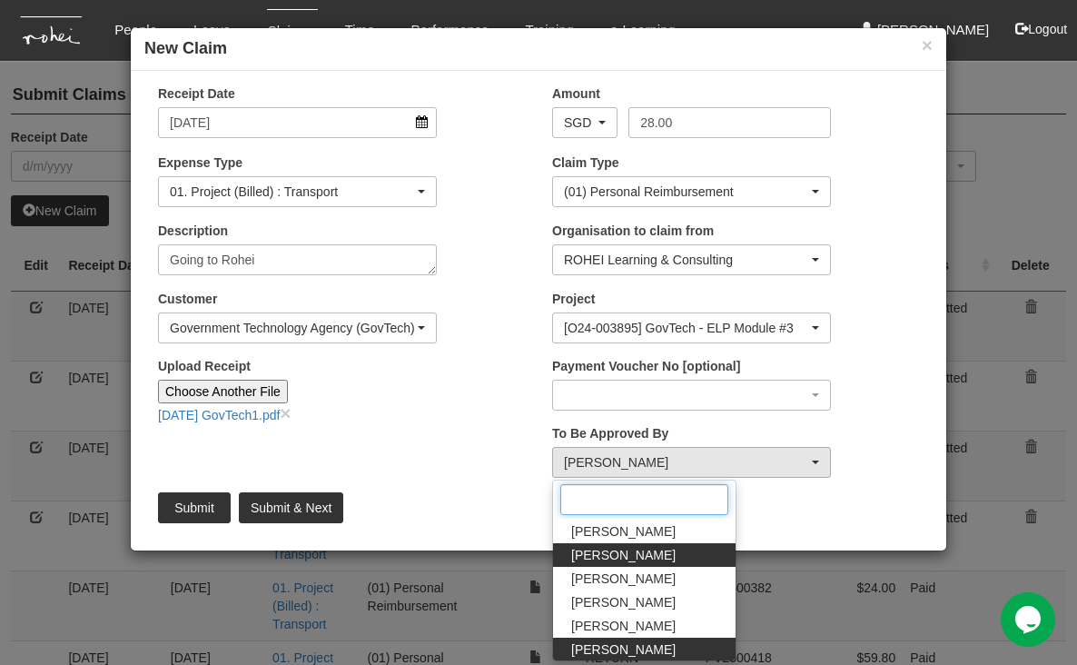
type input "j"
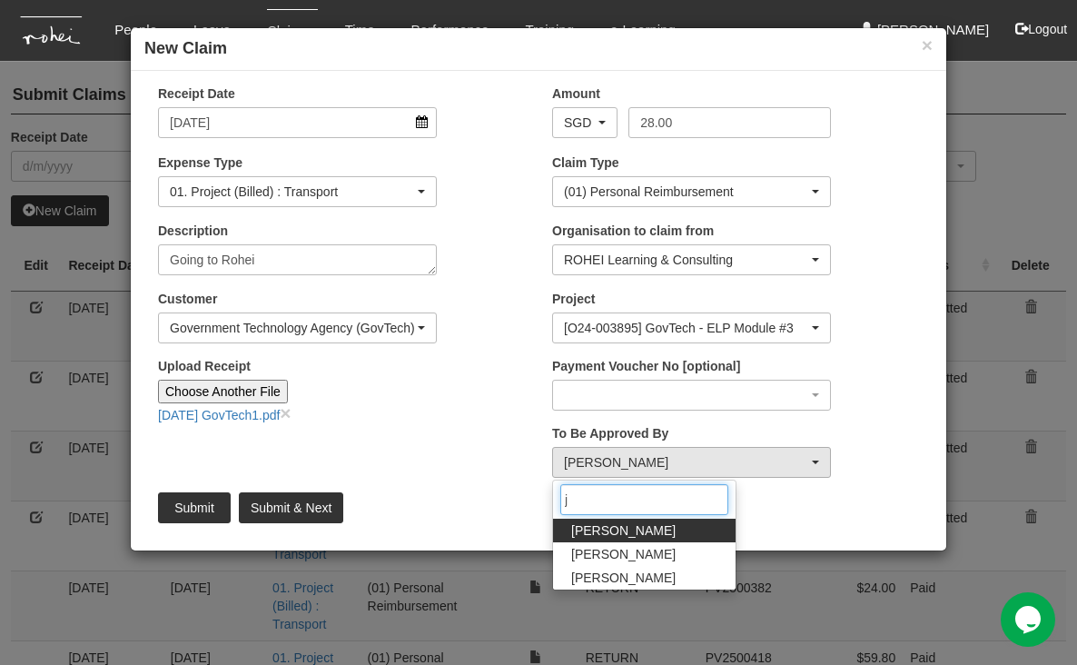
scroll to position [0, 0]
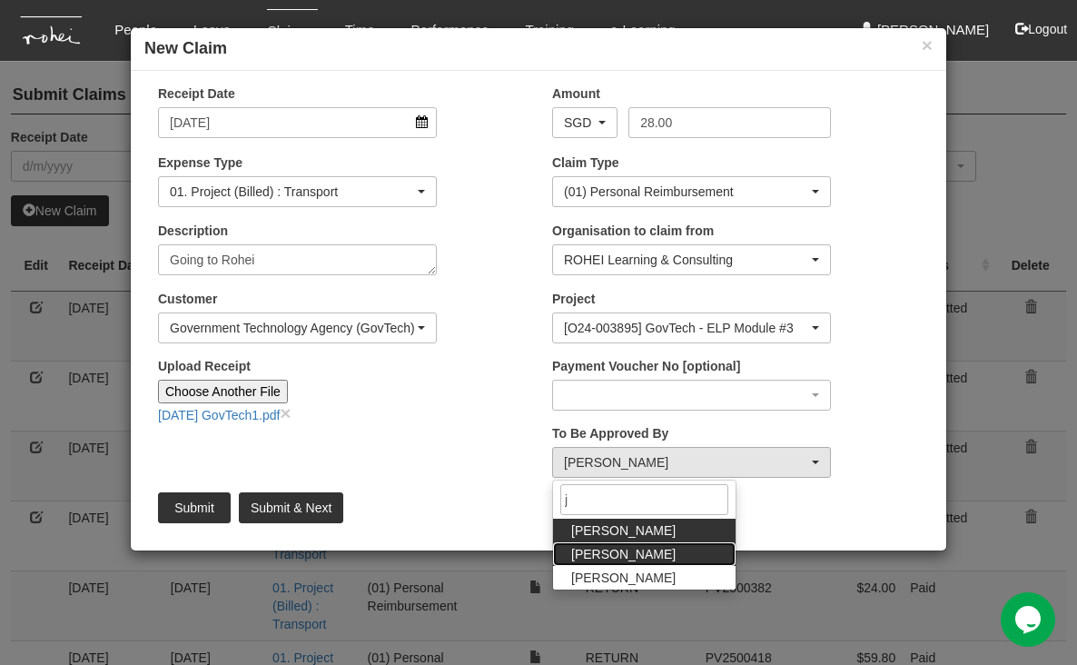
click at [628, 555] on span "[PERSON_NAME]" at bounding box center [623, 554] width 104 height 18
select select "34494e3c-fa1c-4f5c-8164-1b5a8a5feac6"
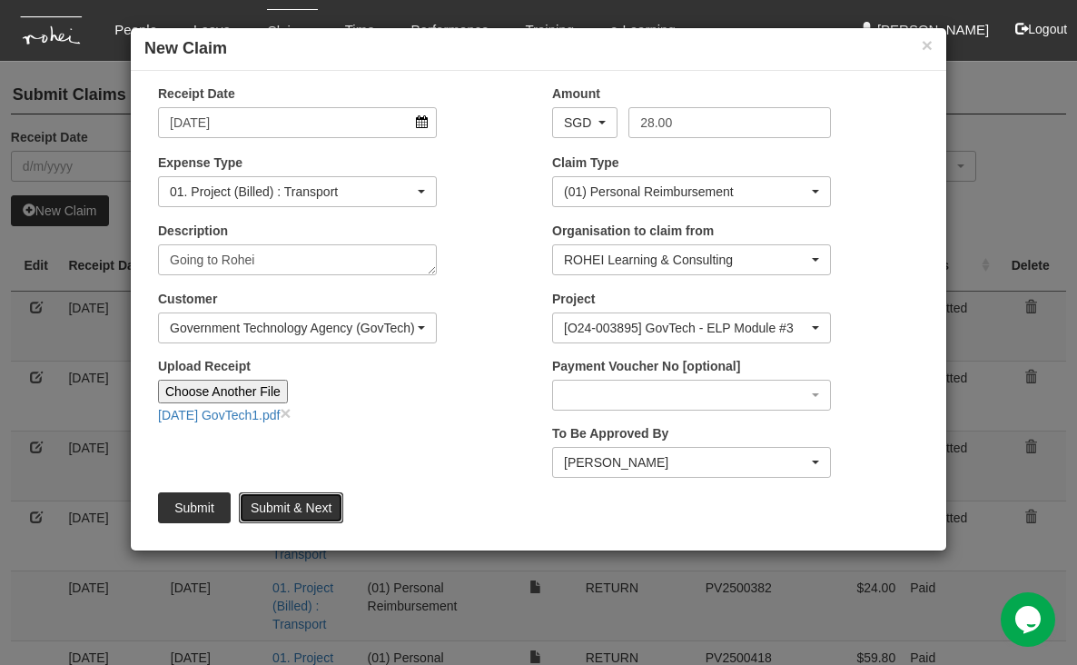
click at [300, 508] on input "Submit & Next" at bounding box center [291, 507] width 104 height 31
type input "Choose File"
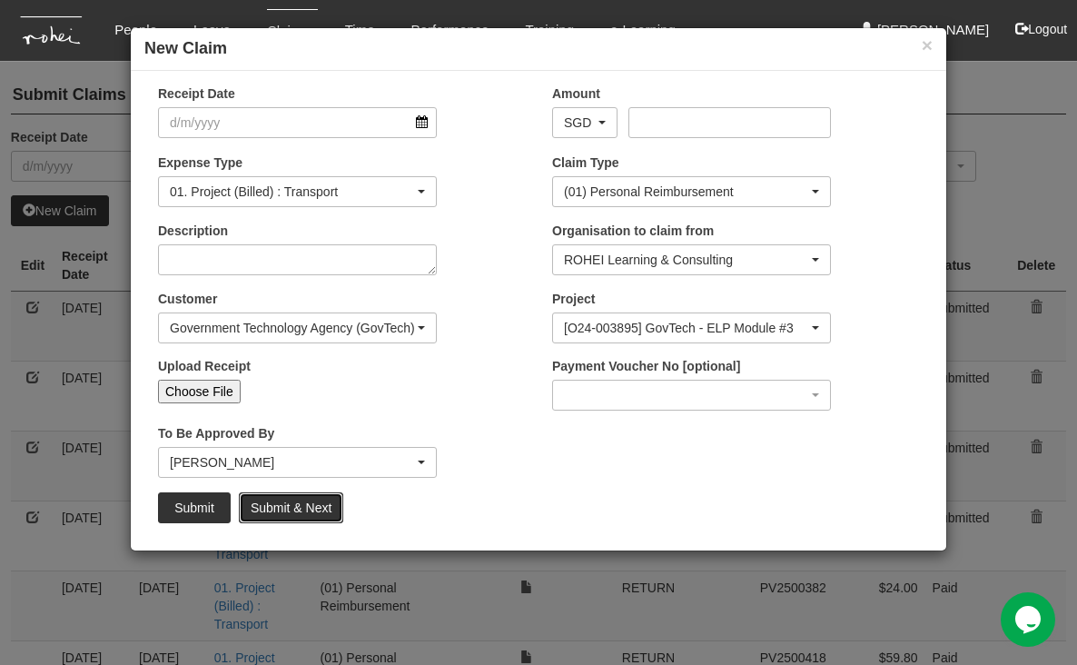
select select "50"
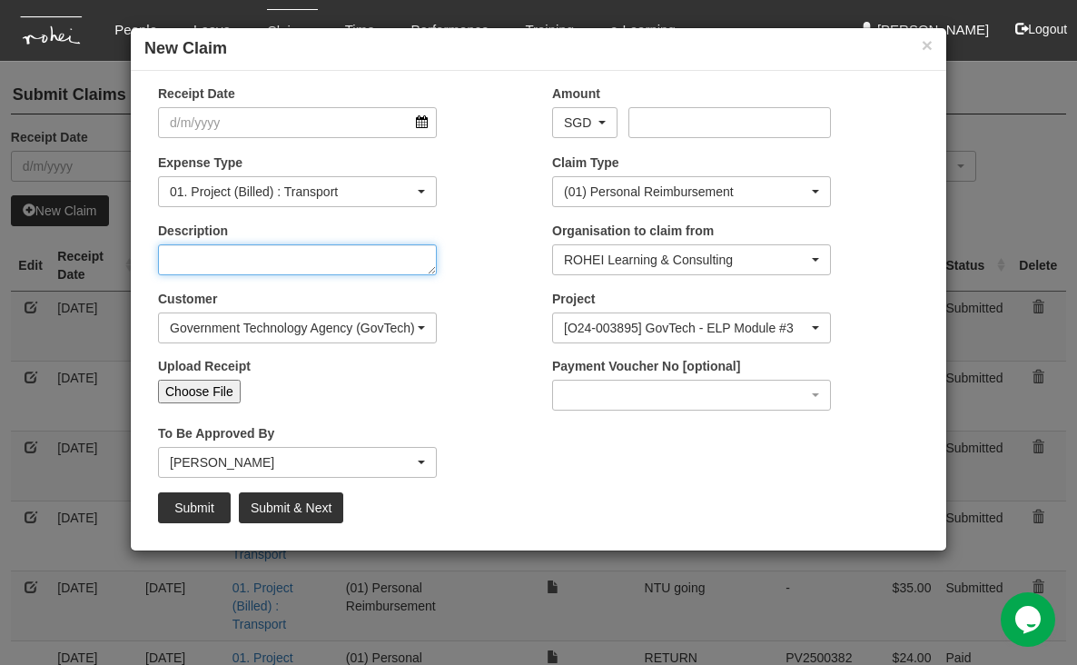
click at [391, 264] on textarea "Description" at bounding box center [297, 259] width 279 height 31
click at [895, 46] on button "×" at bounding box center [926, 44] width 11 height 19
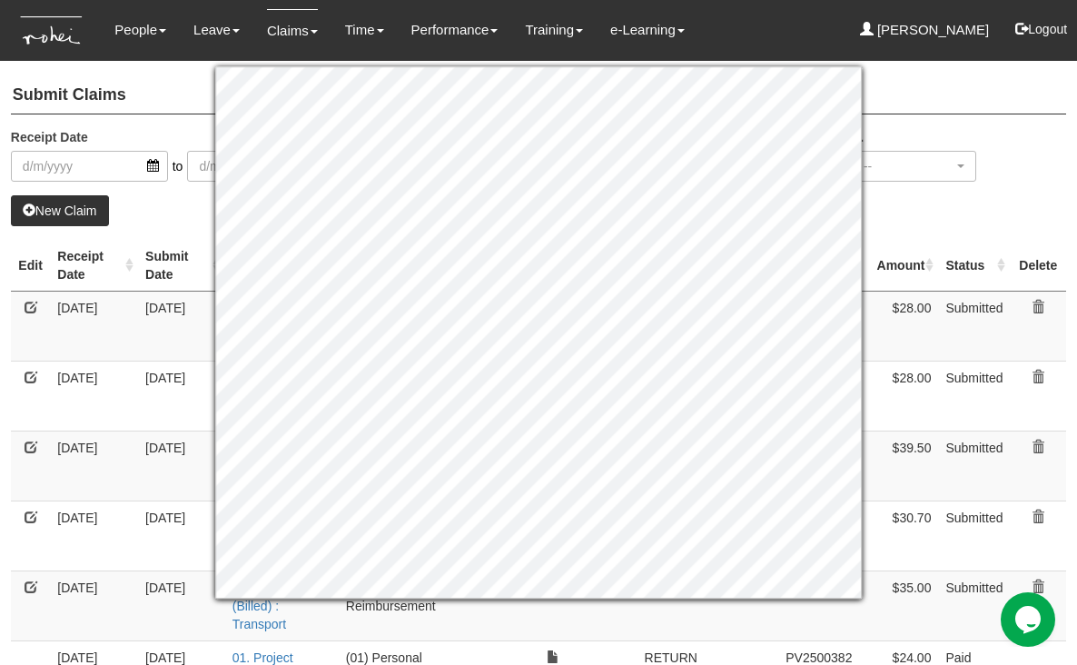
click at [72, 307] on td "[DATE]" at bounding box center [94, 325] width 88 height 70
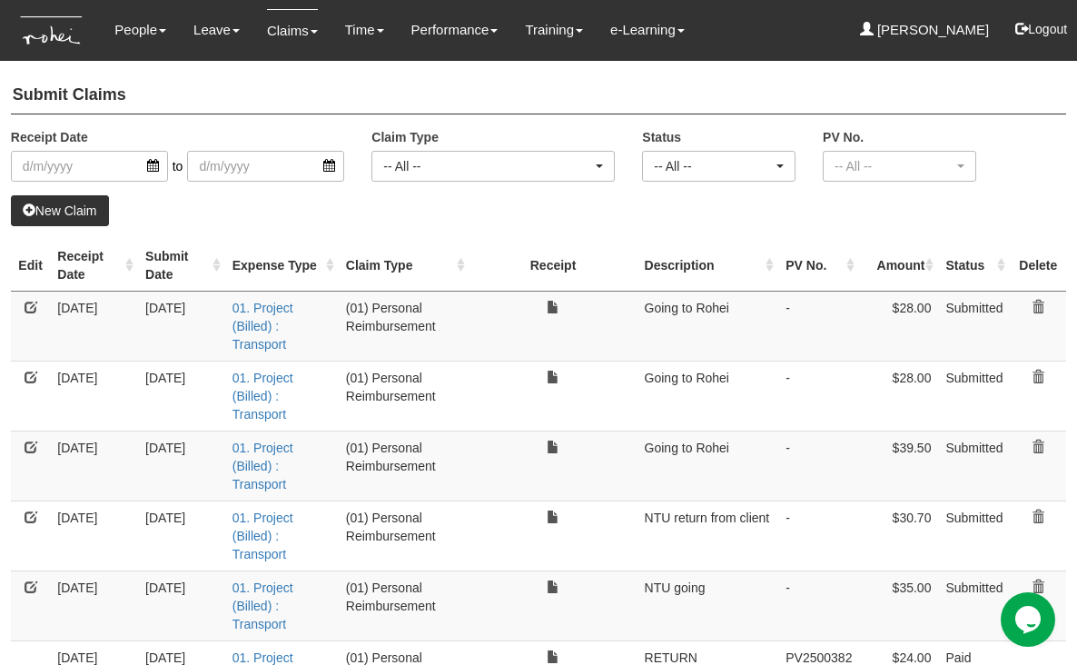
click at [32, 300] on link at bounding box center [31, 306] width 13 height 13
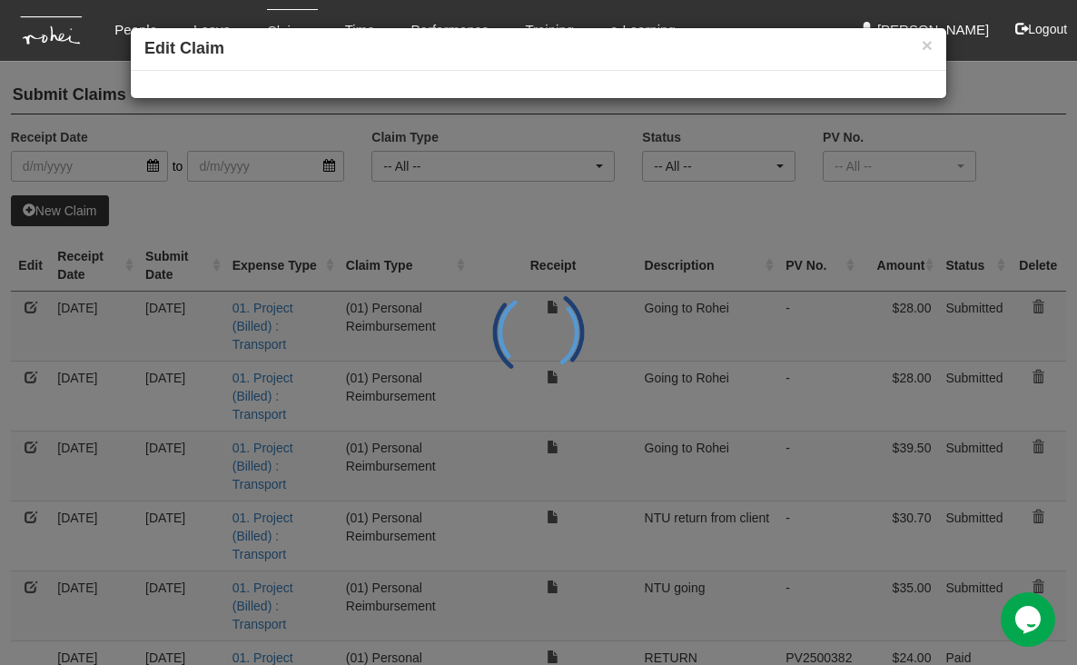
click at [32, 300] on div "× Edit Claim" at bounding box center [538, 332] width 1077 height 665
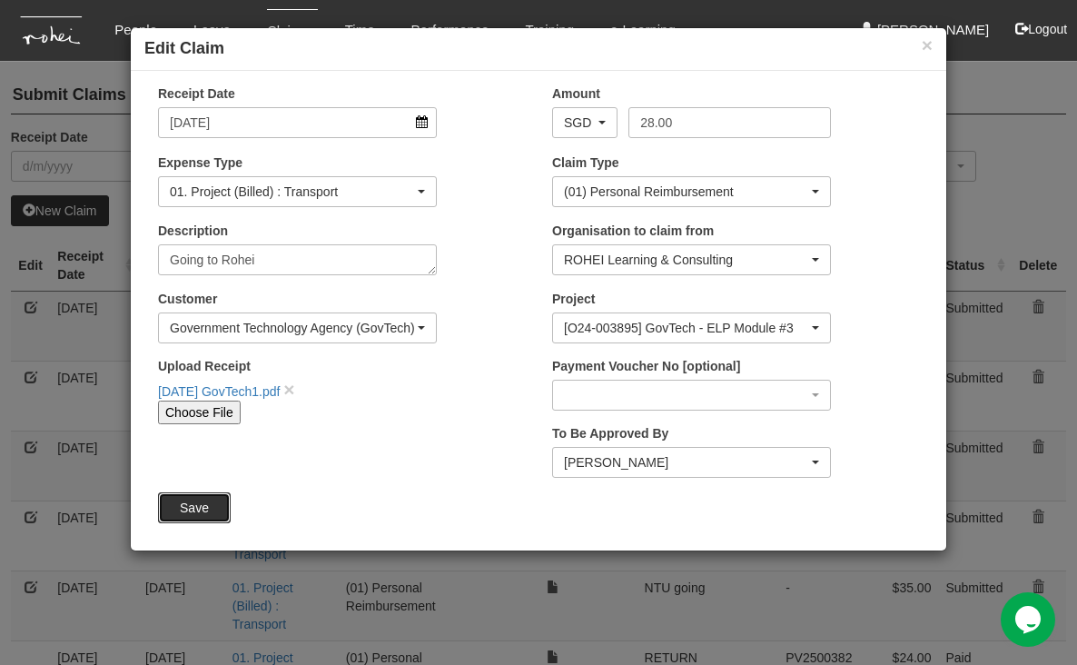
click at [193, 507] on input "Save" at bounding box center [194, 507] width 73 height 31
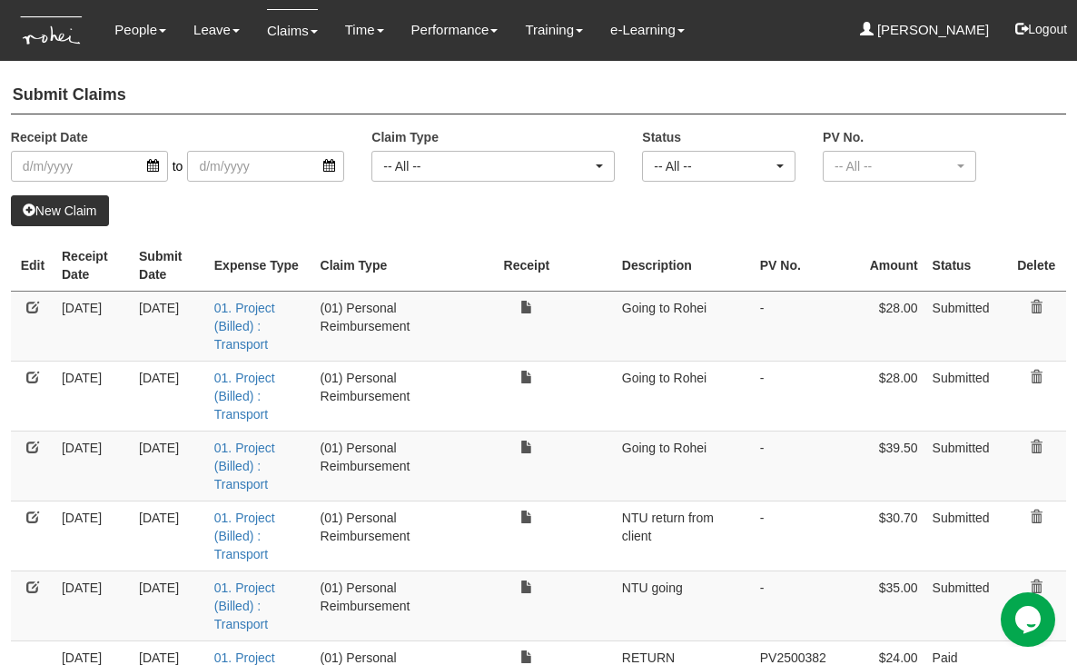
select select "50"
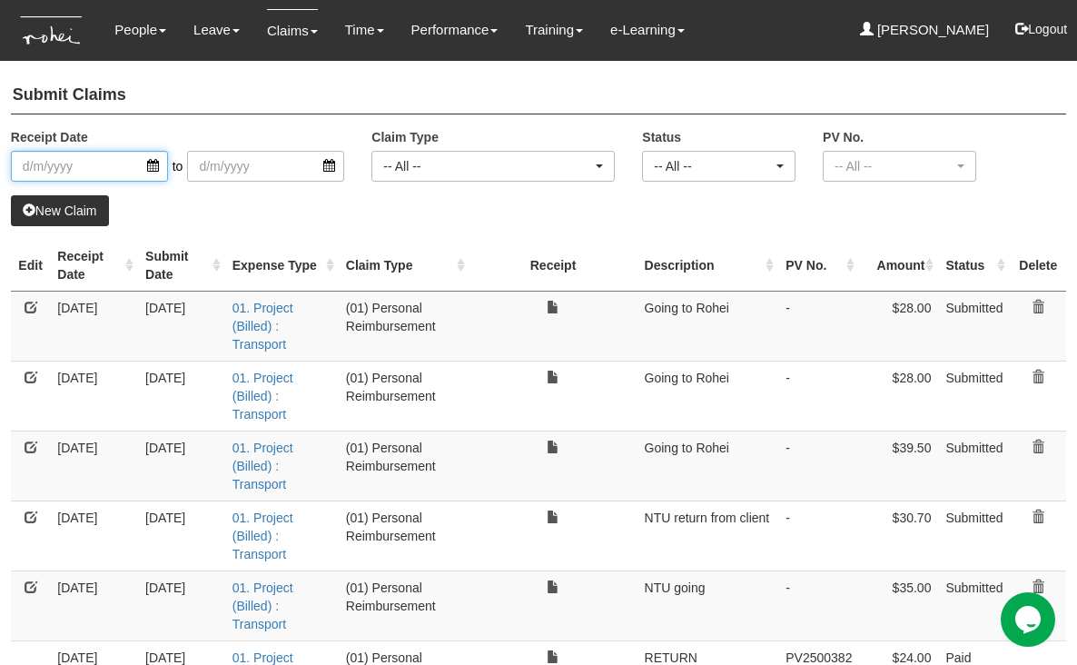
click at [152, 160] on input "search" at bounding box center [89, 166] width 157 height 31
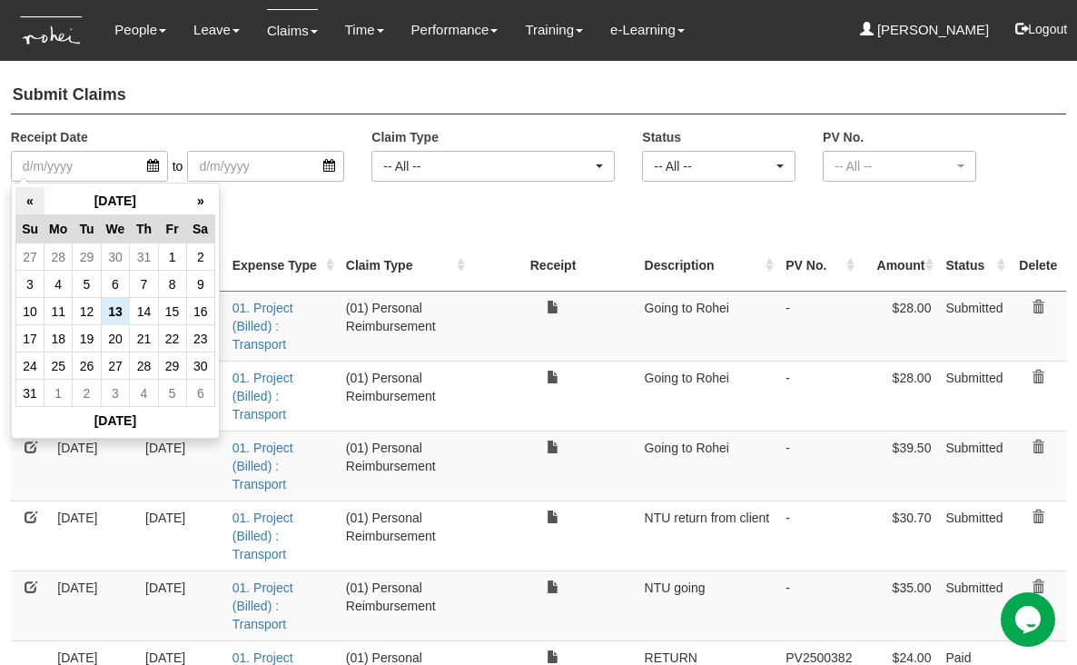
click at [31, 199] on th "«" at bounding box center [29, 201] width 28 height 28
click at [118, 335] on td "18" at bounding box center [115, 338] width 29 height 27
type input "[DATE]"
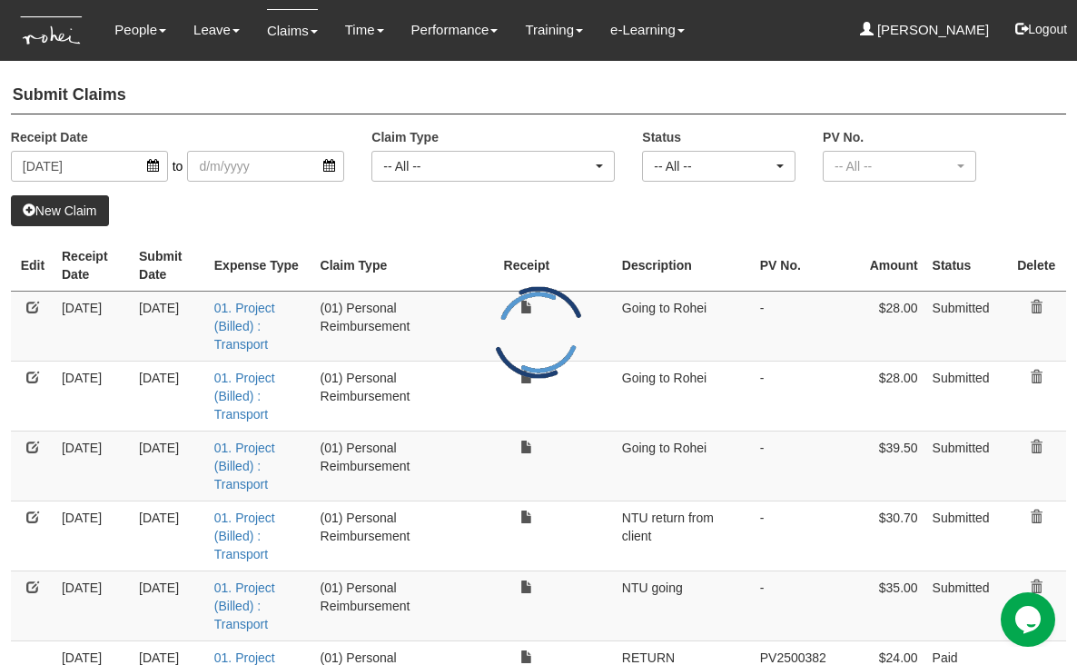
select select "50"
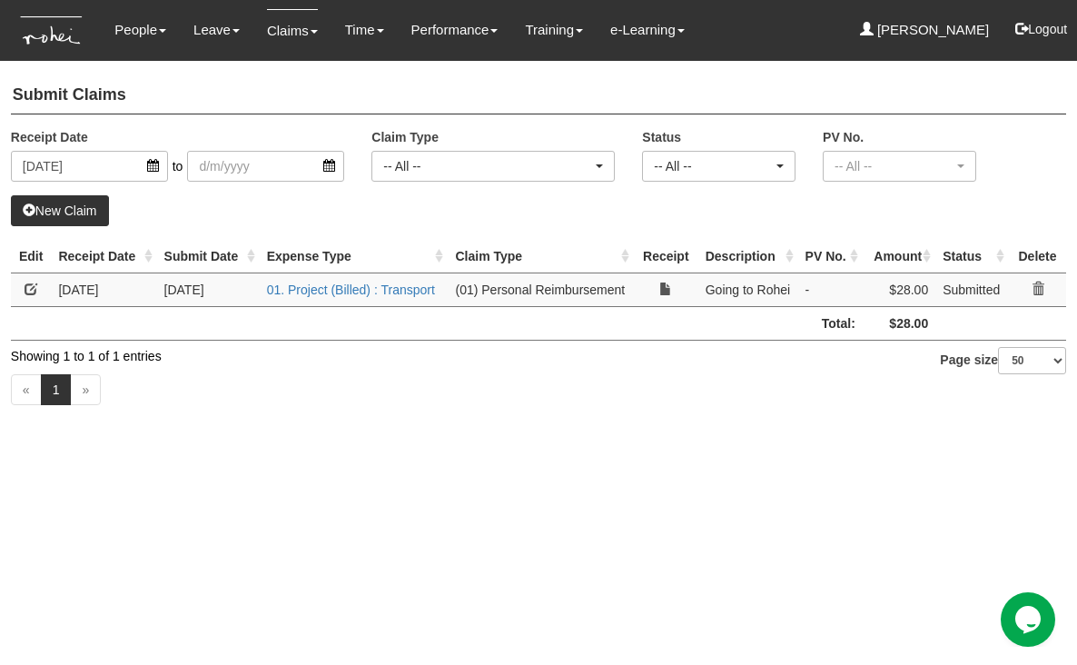
click at [61, 210] on link "New Claim" at bounding box center [60, 210] width 98 height 31
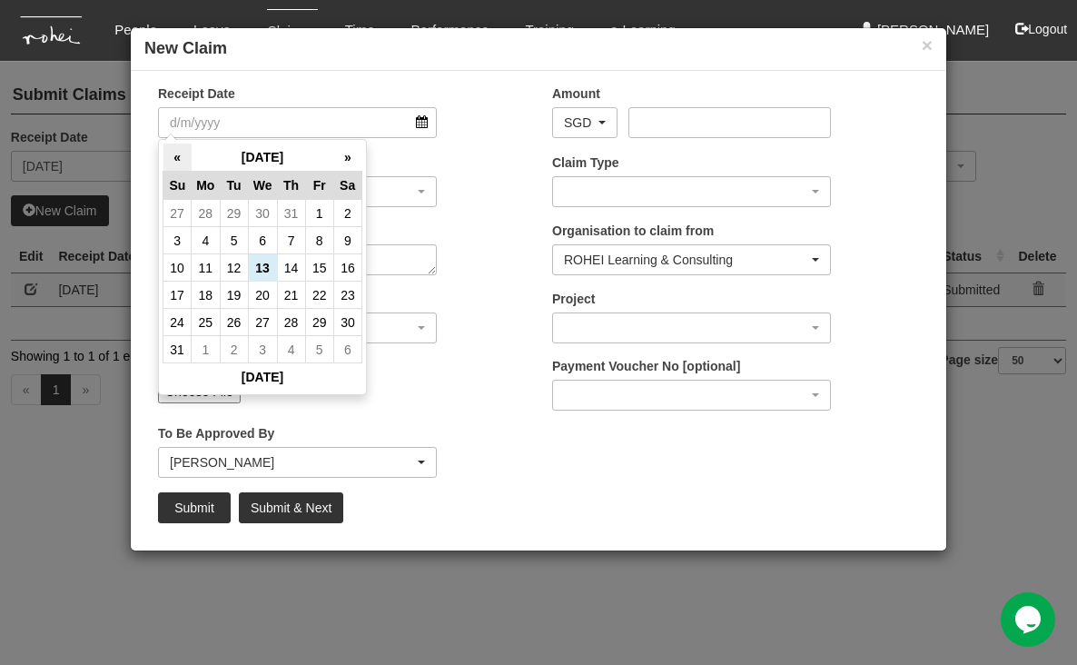
click at [170, 155] on th "«" at bounding box center [177, 157] width 28 height 28
click at [170, 155] on th "«" at bounding box center [177, 158] width 28 height 28
click at [262, 297] on td "18" at bounding box center [262, 294] width 29 height 27
type input "[DATE]"
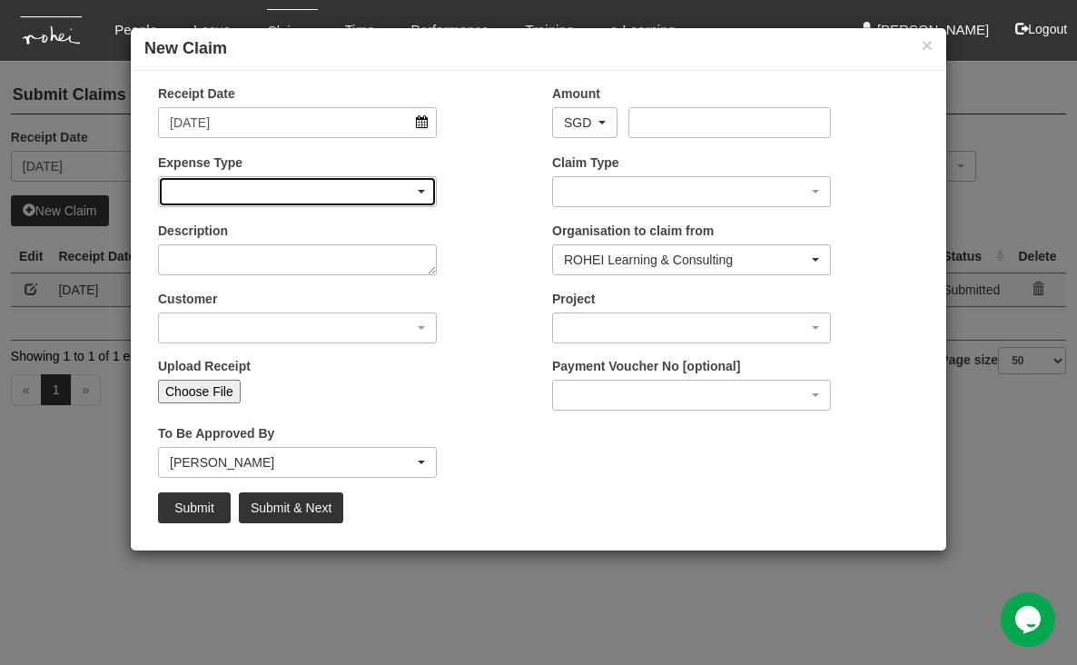
click at [391, 182] on div "button" at bounding box center [297, 191] width 277 height 29
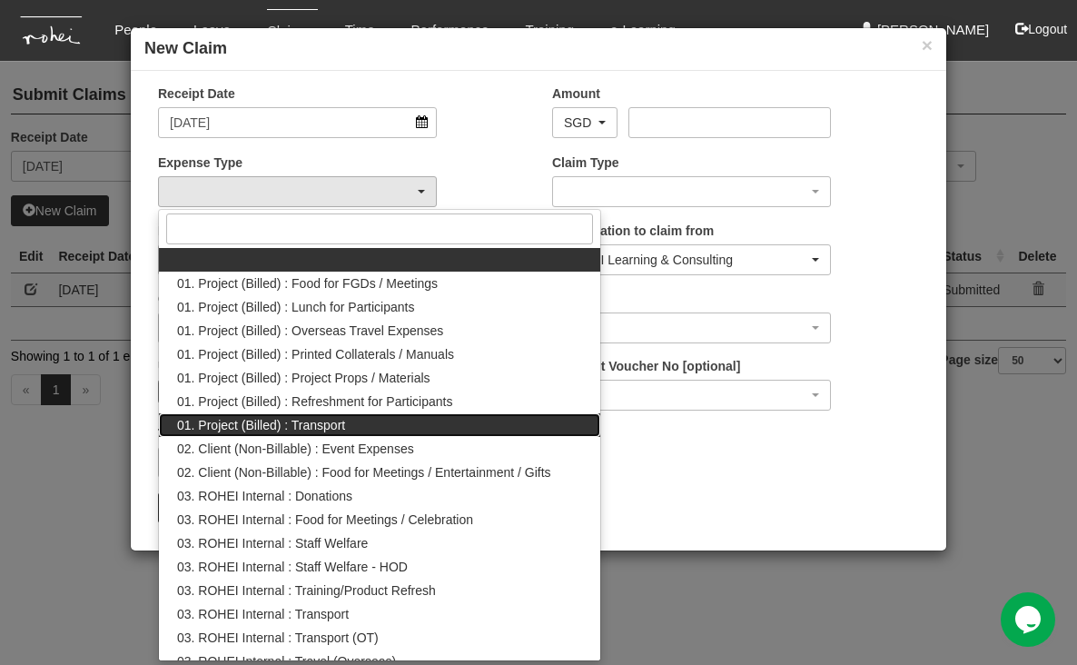
click at [343, 418] on span "01. Project (Billed) : Transport" at bounding box center [261, 425] width 168 height 18
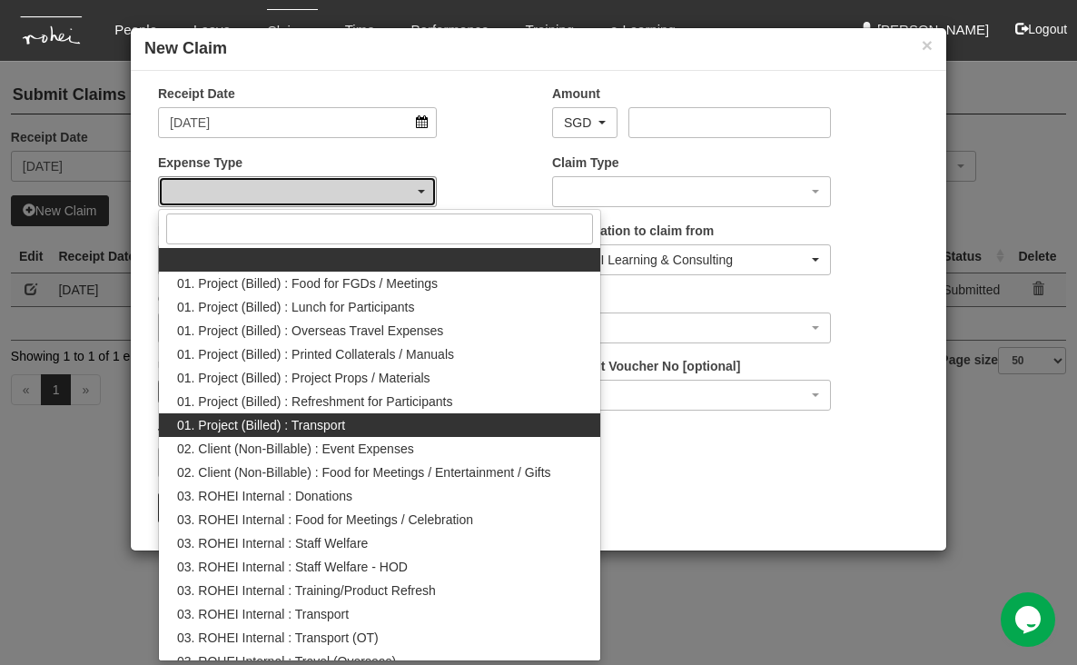
select select "135"
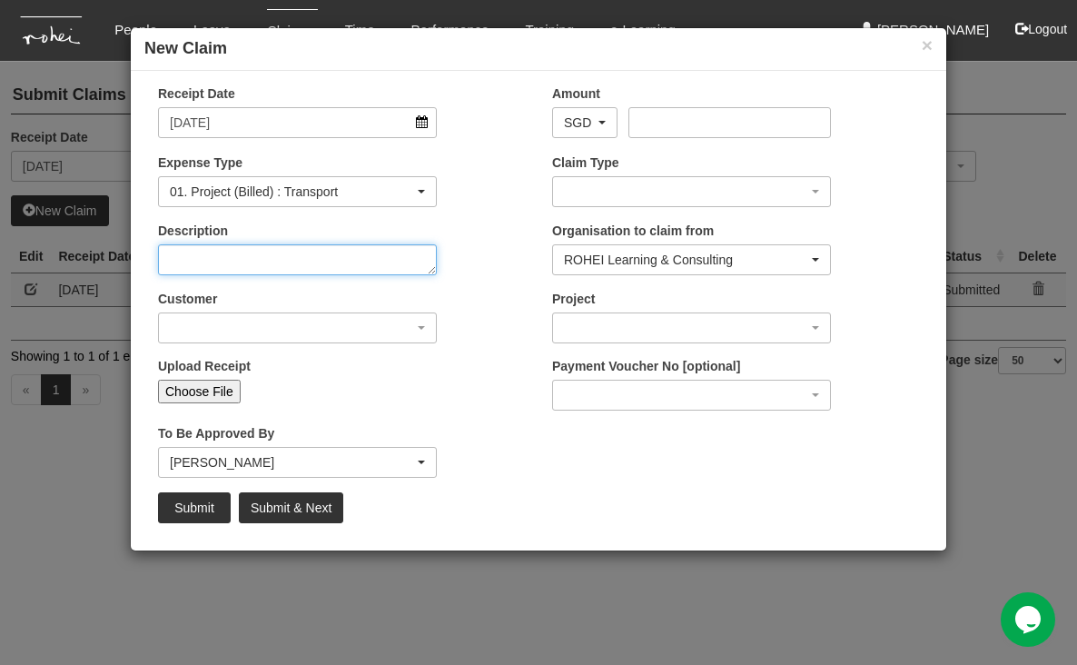
click at [407, 270] on textarea "Description" at bounding box center [297, 259] width 279 height 31
type textarea "Going to Rohei"
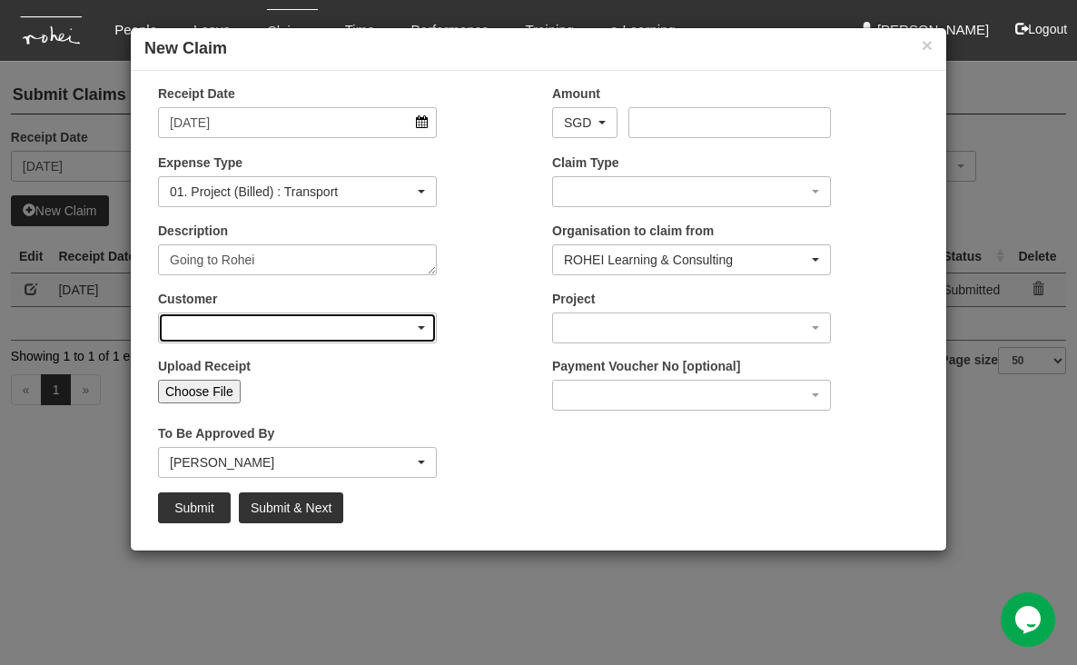
click at [411, 325] on div "button" at bounding box center [297, 327] width 277 height 29
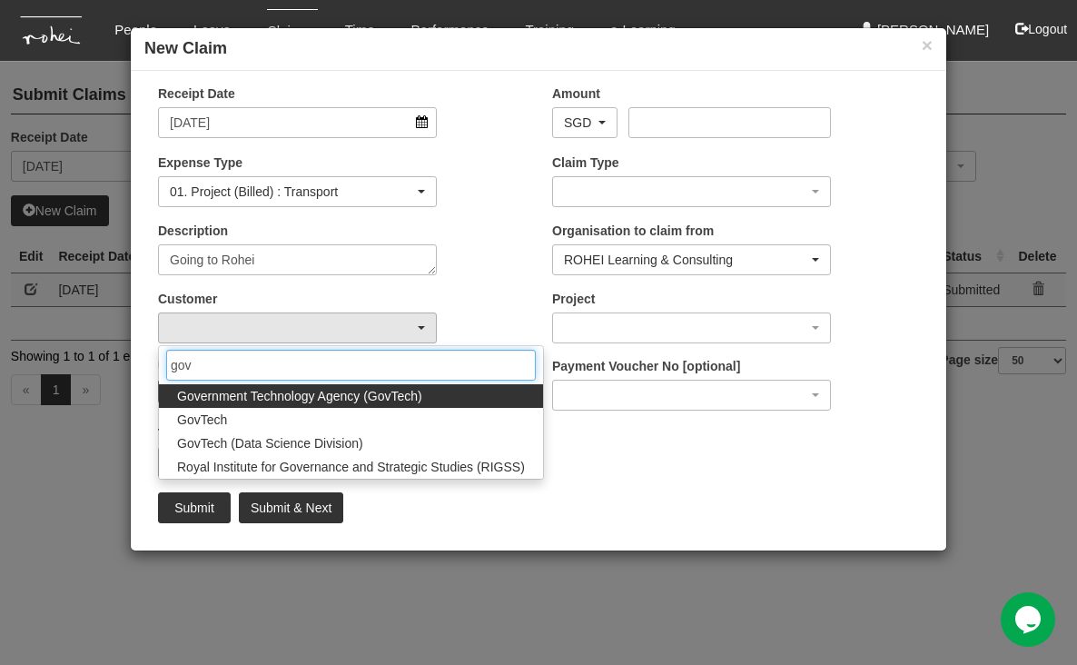
type input "gov"
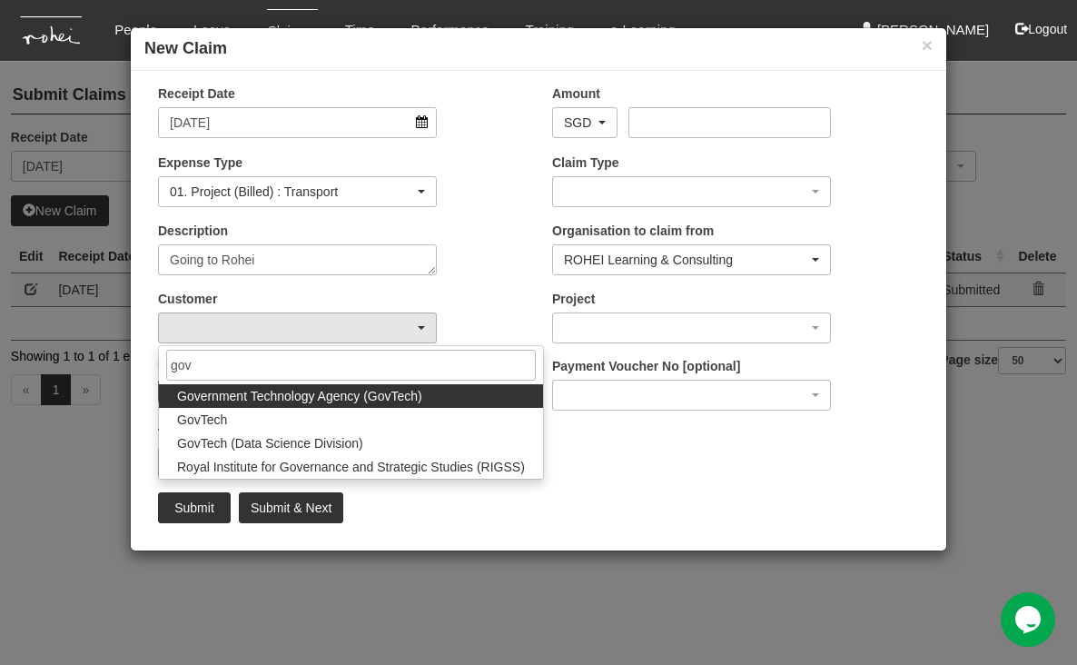
click at [302, 397] on span "Government Technology Agency (GovTech)" at bounding box center [299, 396] width 245 height 18
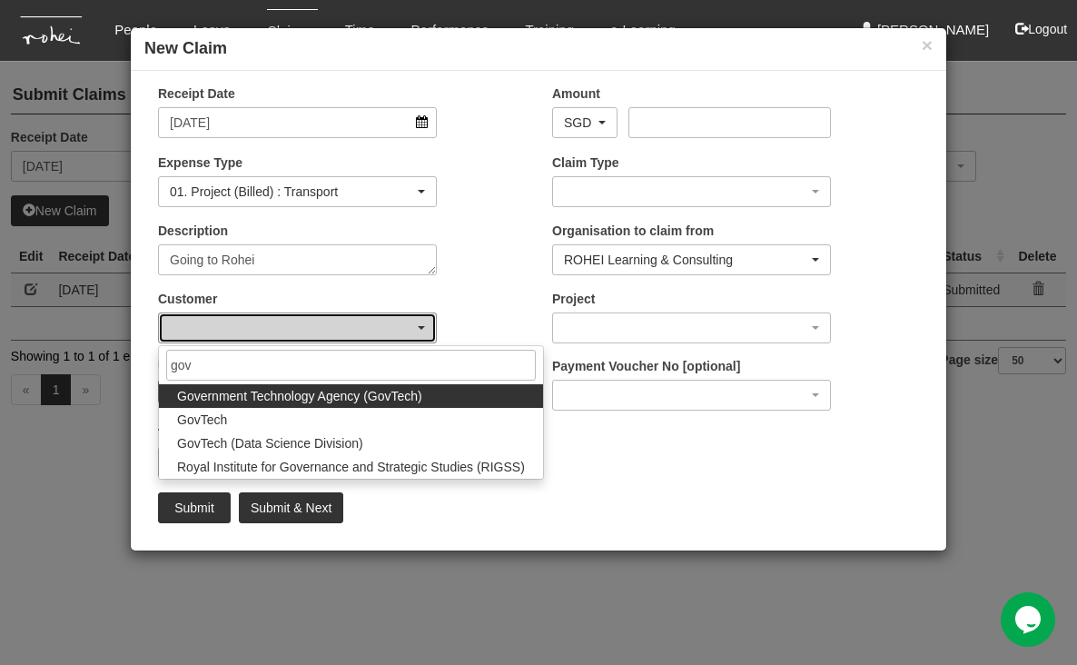
select select "900"
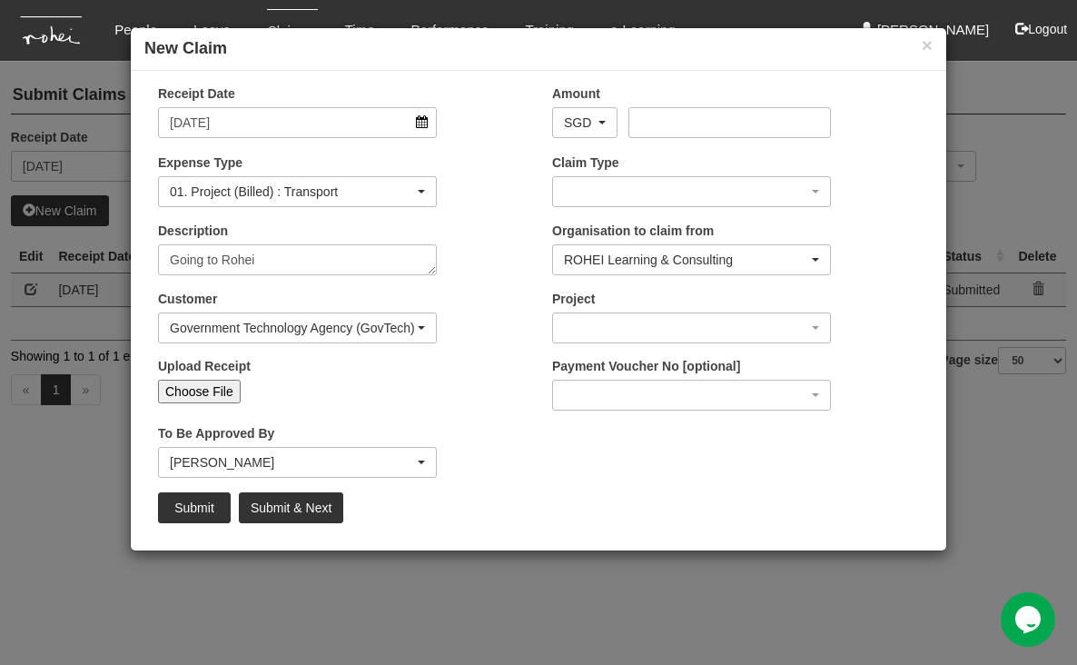
click at [218, 393] on input "Choose File" at bounding box center [199, 391] width 83 height 24
type input "C:\fakepath\[DATE] GovTech2.pdf"
type input "Choose Another File"
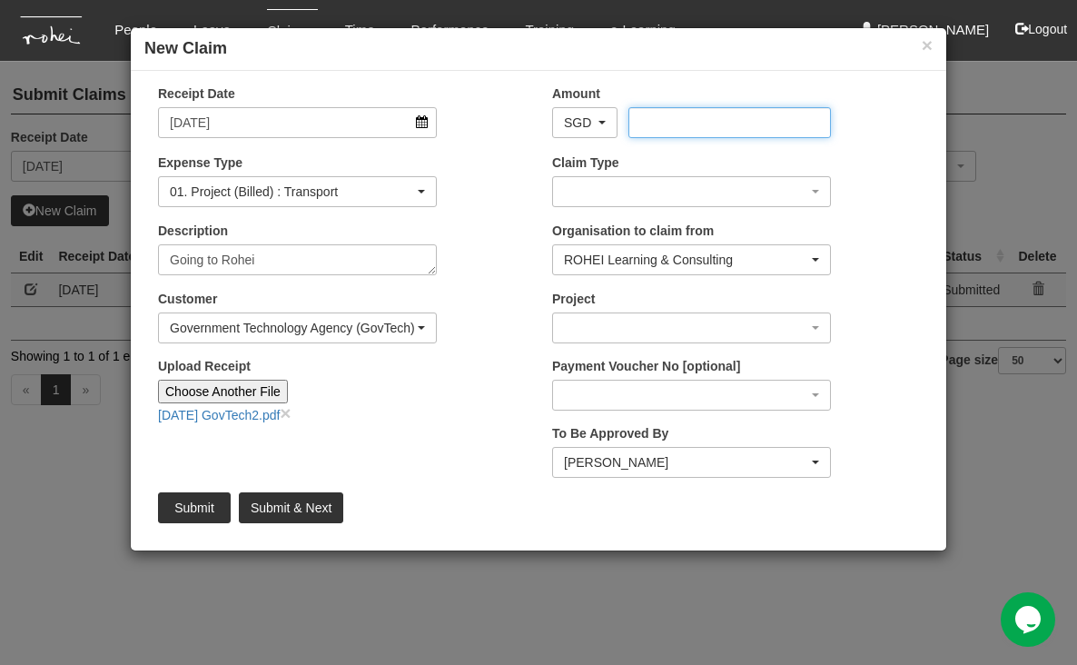
click at [684, 113] on input "Amount" at bounding box center [729, 122] width 202 height 31
type input "29.70"
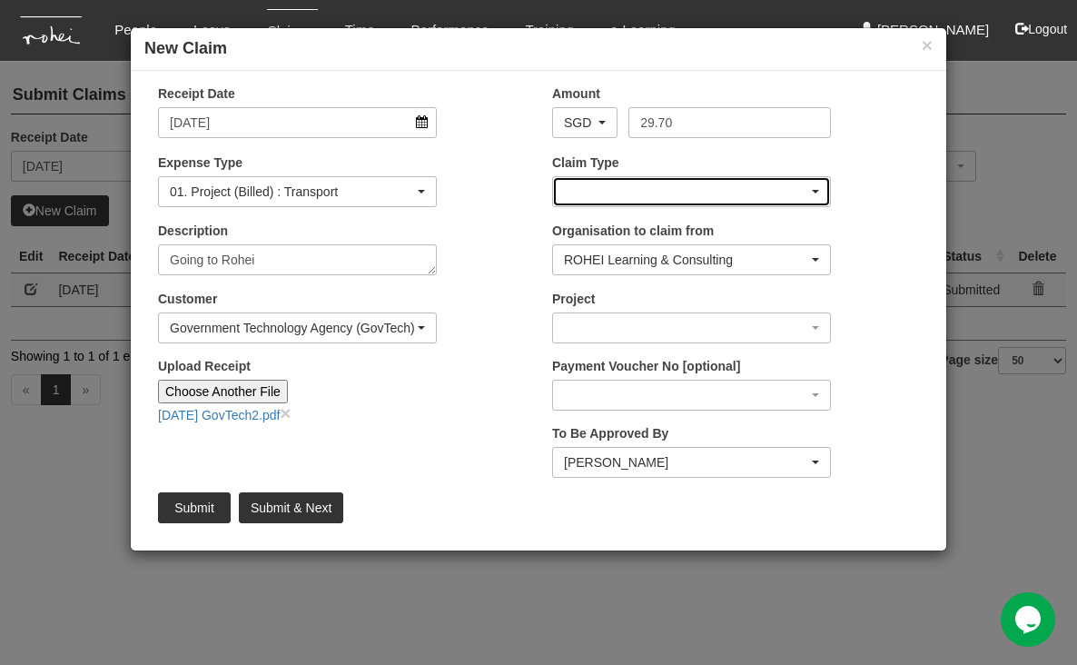
click at [760, 195] on div "button" at bounding box center [691, 191] width 277 height 29
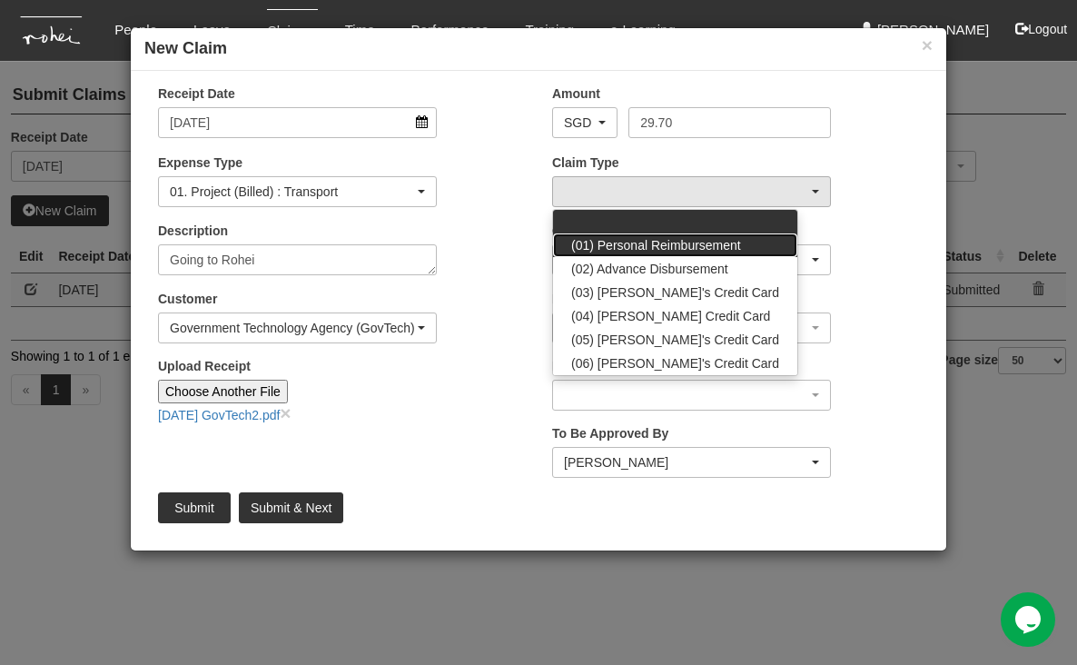
click at [710, 236] on span "(01) Personal Reimbursement" at bounding box center [656, 245] width 170 height 18
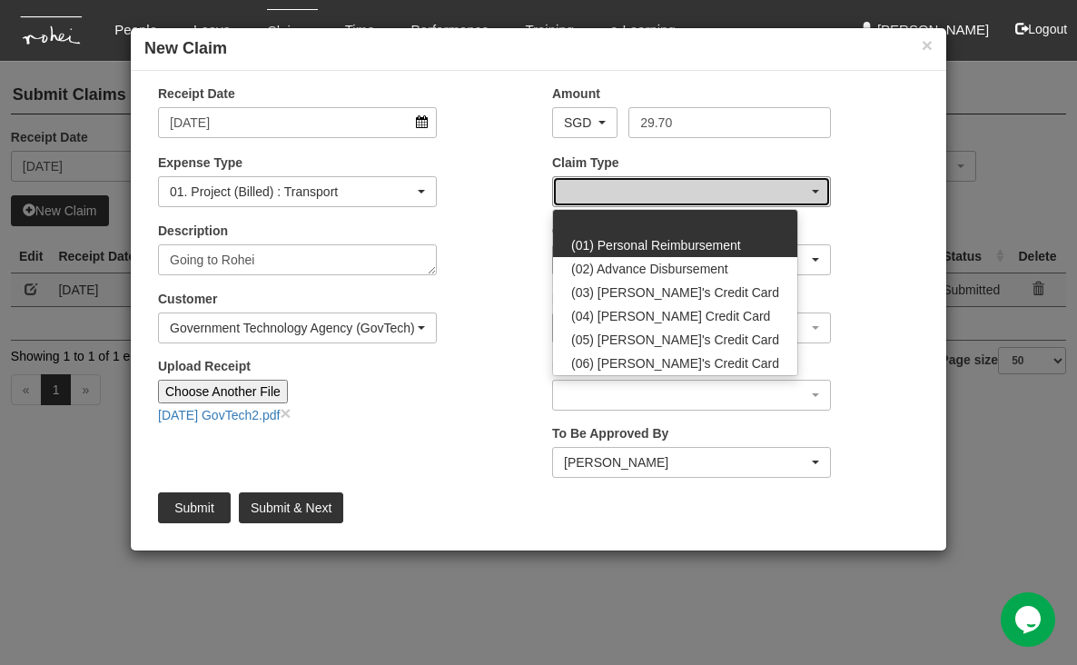
select select "14"
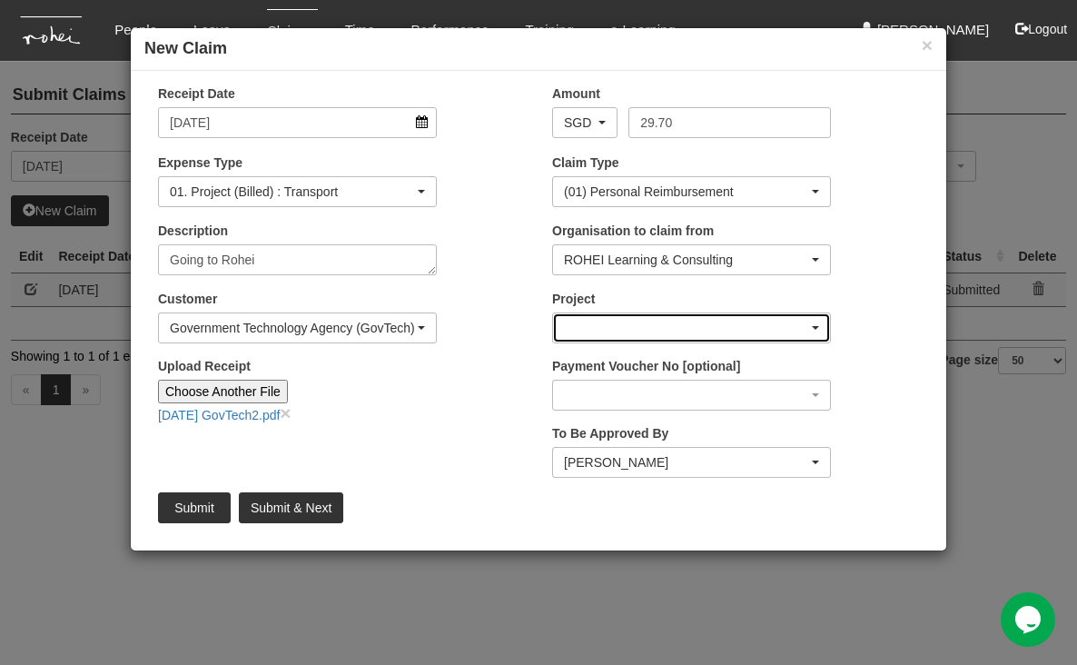
click at [809, 324] on div "button" at bounding box center [691, 327] width 277 height 29
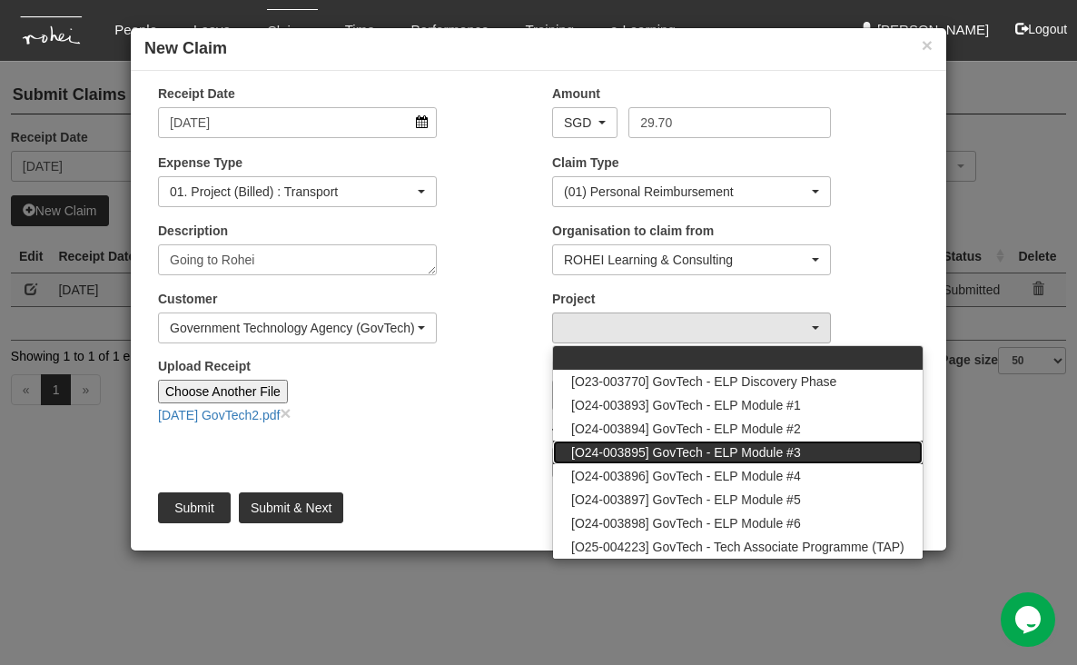
click at [669, 447] on span "[O24-003895] GovTech - ELP Module #3" at bounding box center [686, 452] width 230 height 18
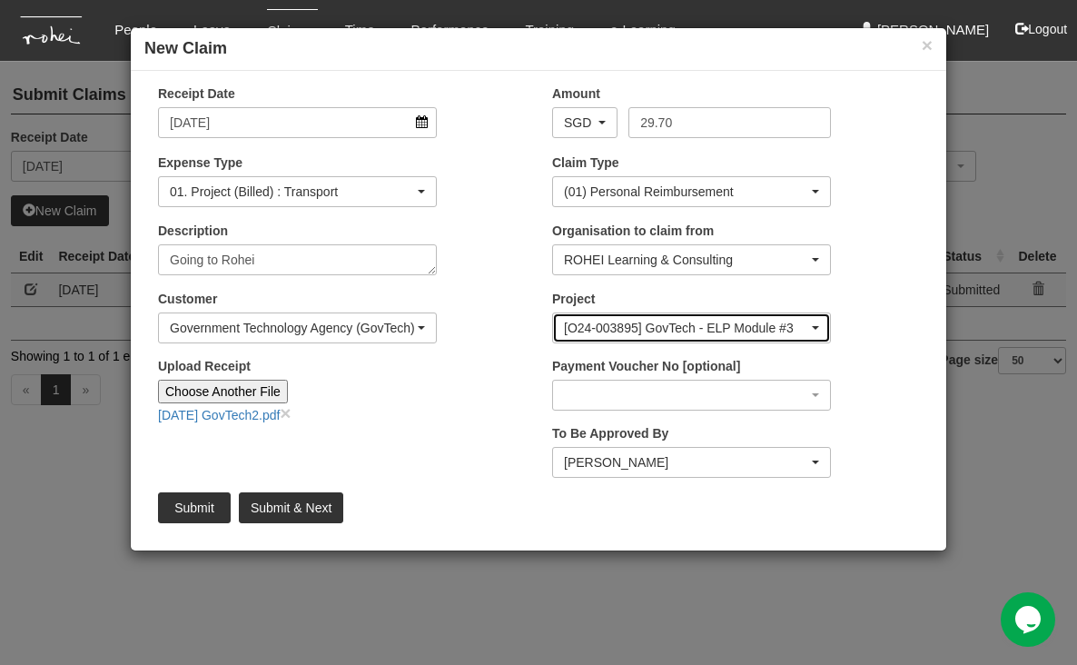
click at [811, 321] on div "[O24-003895] GovTech - ELP Module #3" at bounding box center [691, 328] width 255 height 18
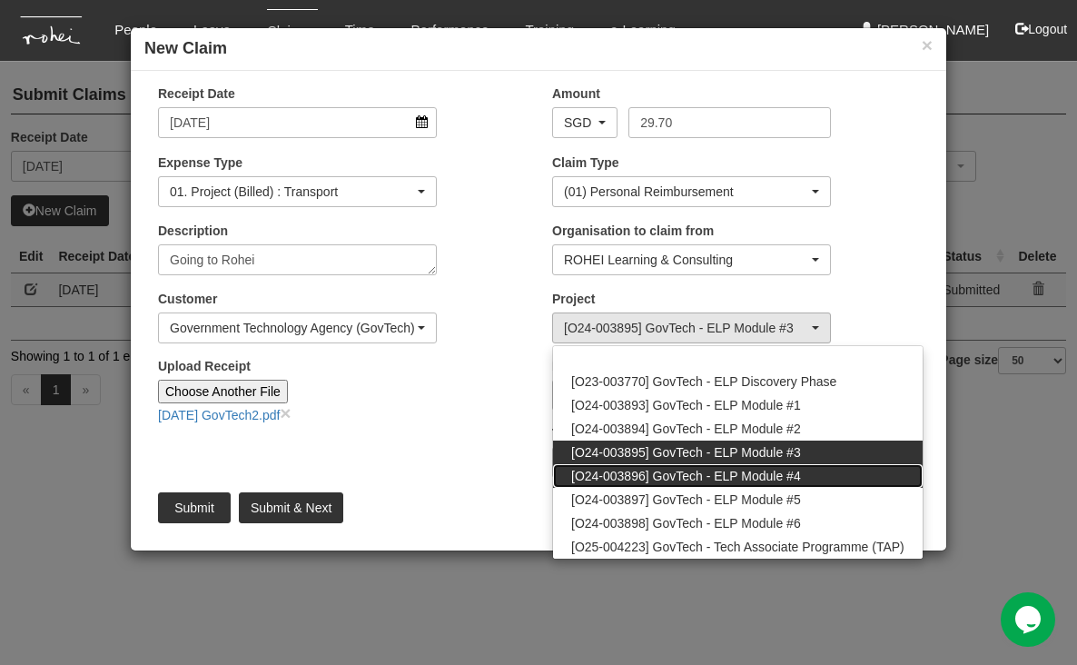
click at [708, 468] on span "[O24-003896] GovTech - ELP Module #4" at bounding box center [686, 476] width 230 height 18
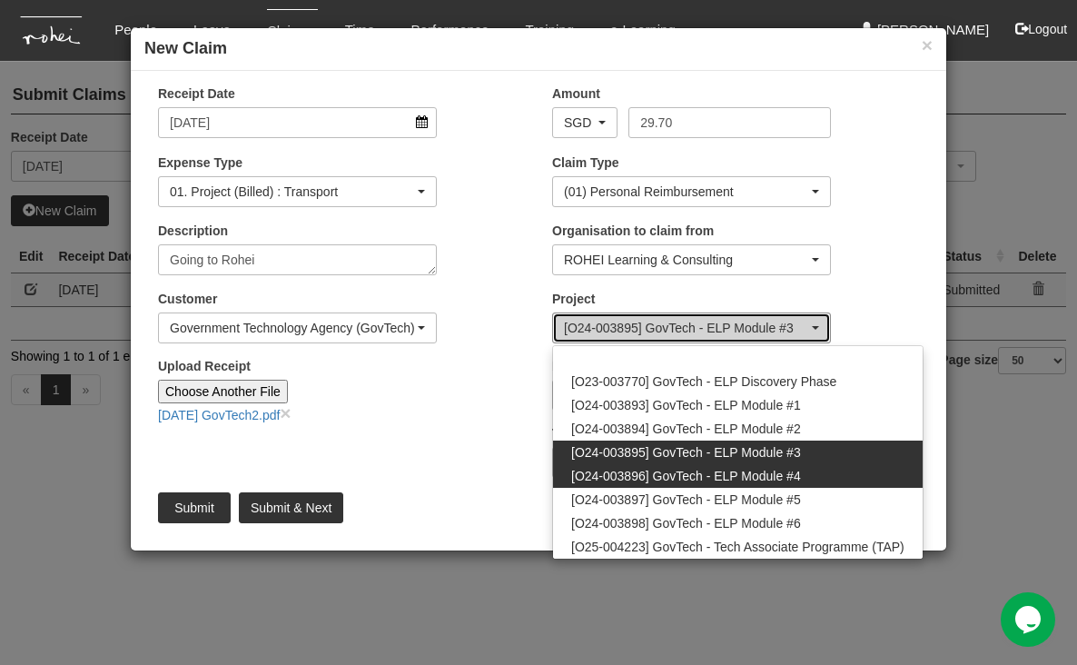
select select "2504"
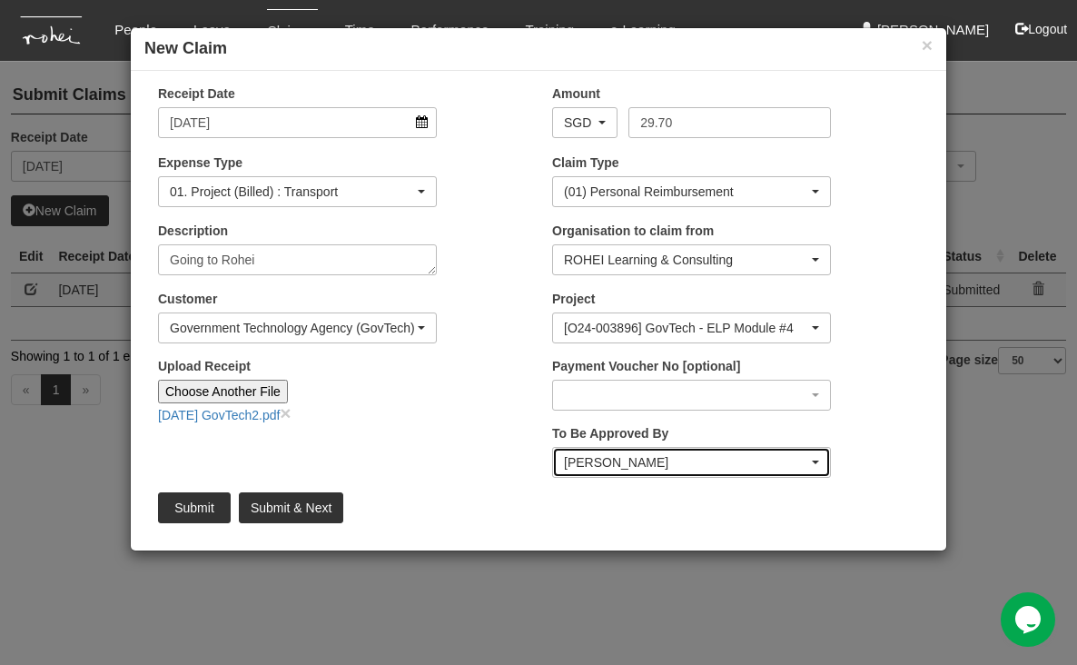
click at [810, 460] on div "[PERSON_NAME]" at bounding box center [691, 462] width 255 height 18
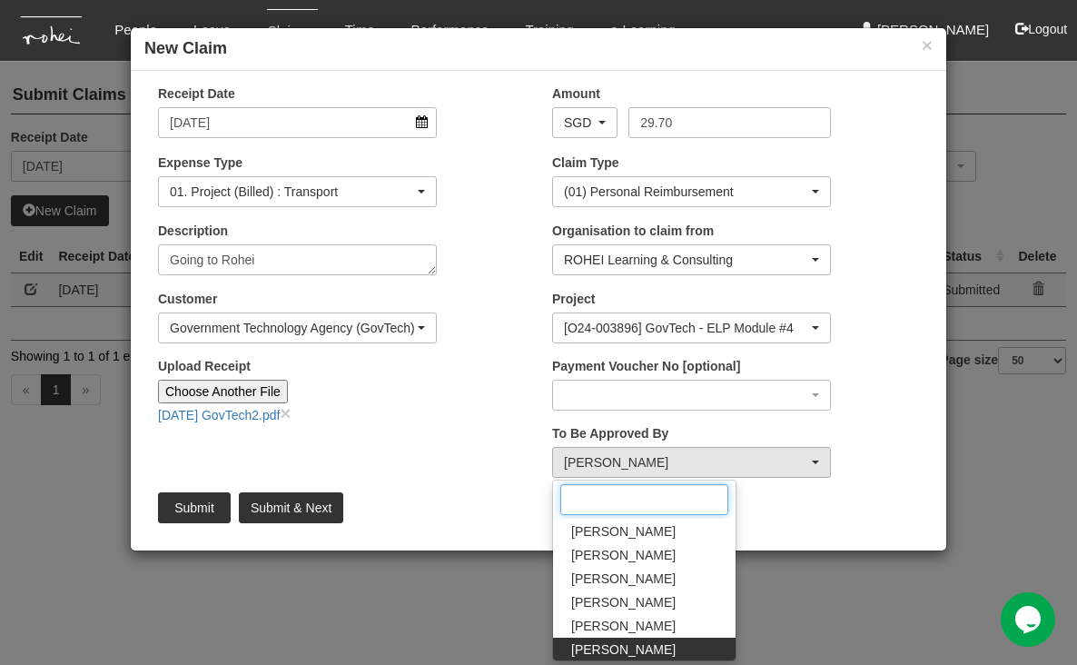
click at [661, 490] on input "Search" at bounding box center [644, 499] width 168 height 31
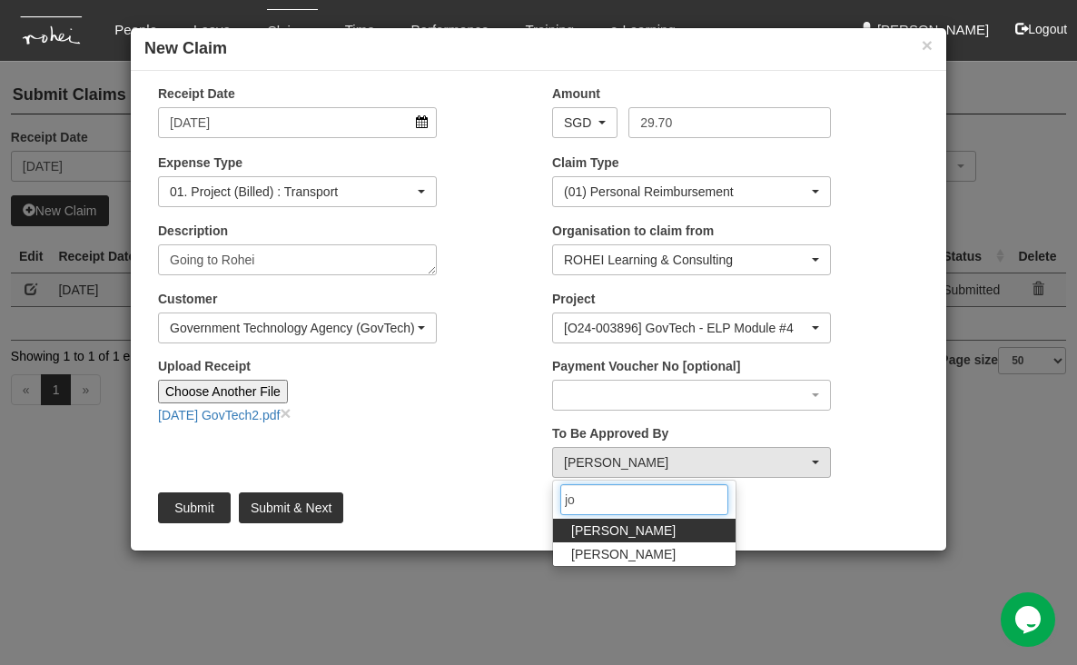
type input "[PERSON_NAME]"
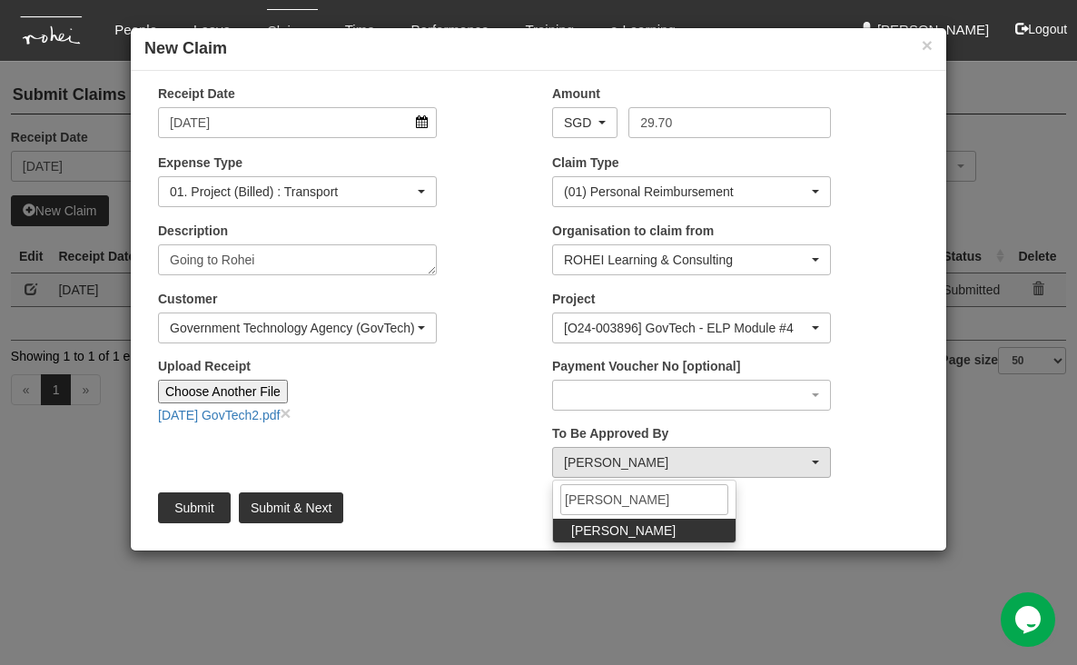
click at [625, 535] on span "[PERSON_NAME]" at bounding box center [623, 530] width 104 height 18
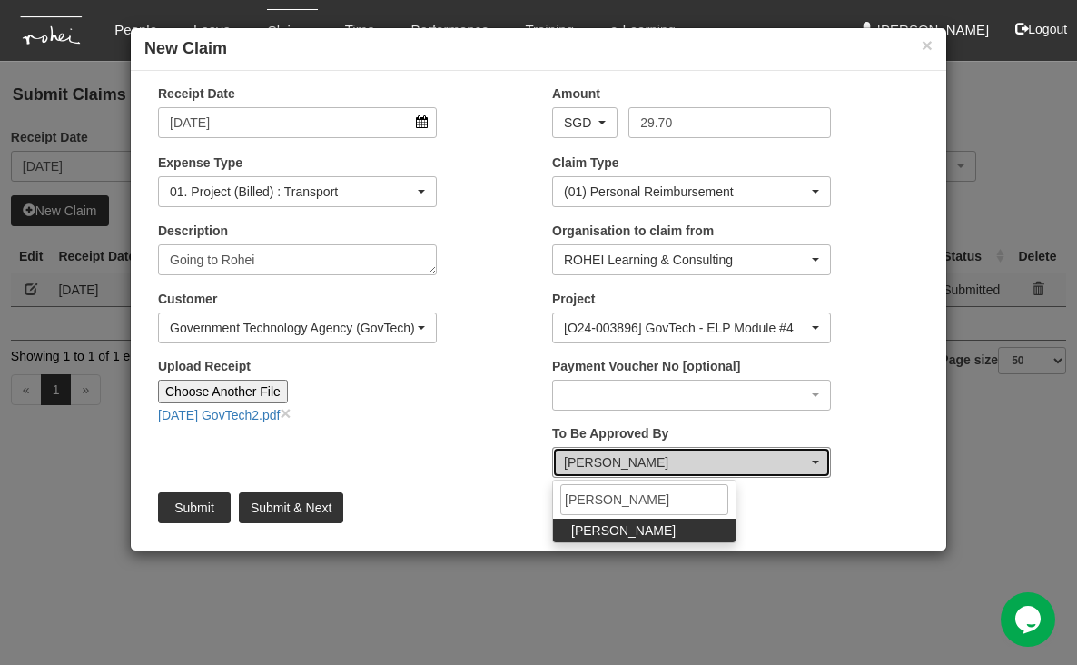
select select "34494e3c-fa1c-4f5c-8164-1b5a8a5feac6"
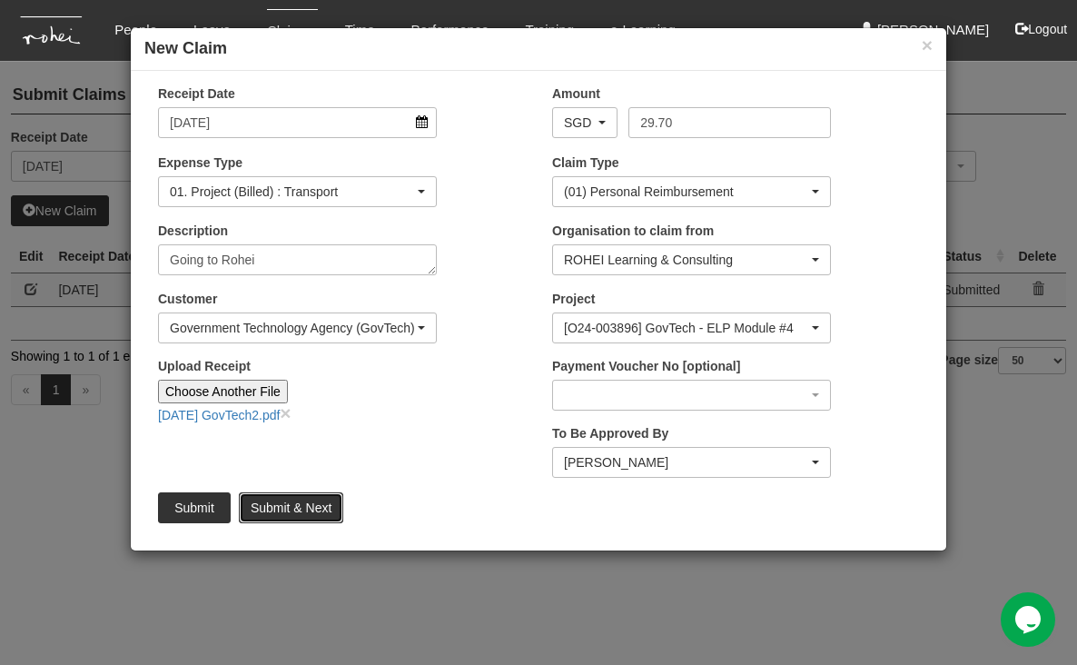
click at [290, 507] on input "Submit & Next" at bounding box center [291, 507] width 104 height 31
type input "Choose File"
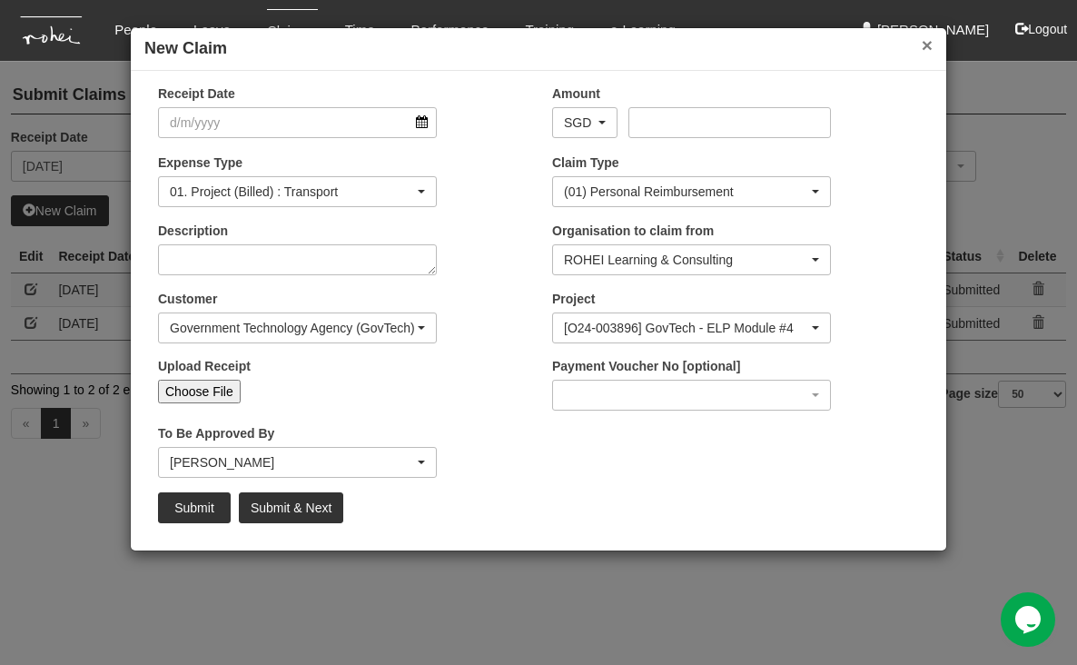
click at [895, 44] on button "×" at bounding box center [926, 44] width 11 height 19
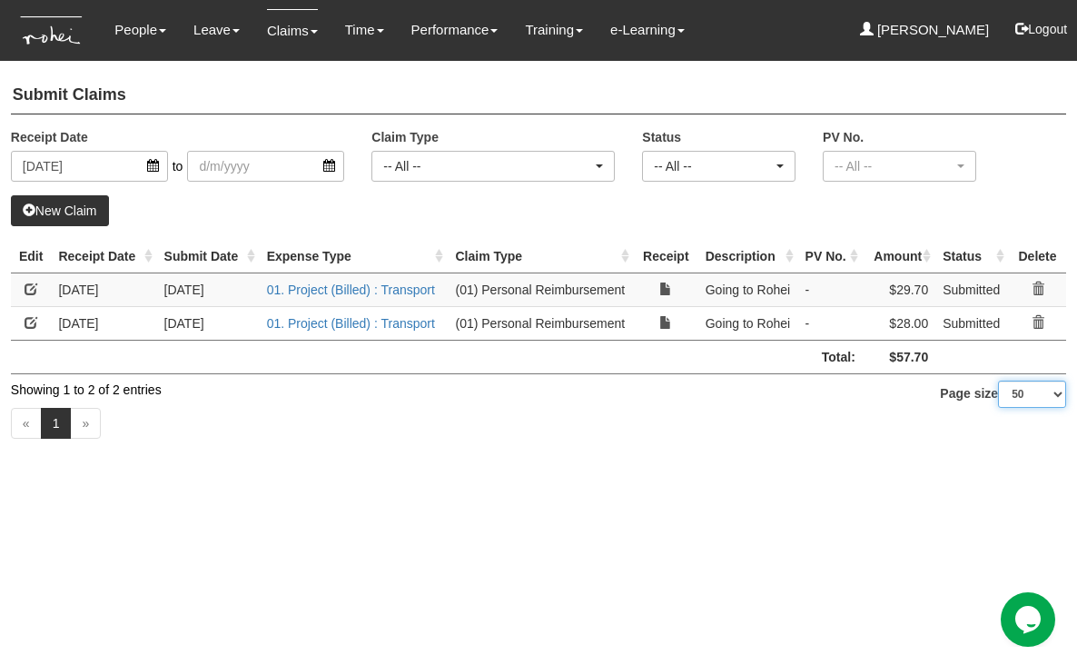
click at [895, 388] on select "10 25 50 100" at bounding box center [1032, 393] width 68 height 27
click at [895, 380] on select "10 25 50 100" at bounding box center [1032, 393] width 68 height 27
click at [895, 387] on select "10 25 50 100" at bounding box center [1032, 393] width 68 height 27
select select "50"
click at [895, 380] on select "10 25 50 100" at bounding box center [1032, 393] width 68 height 27
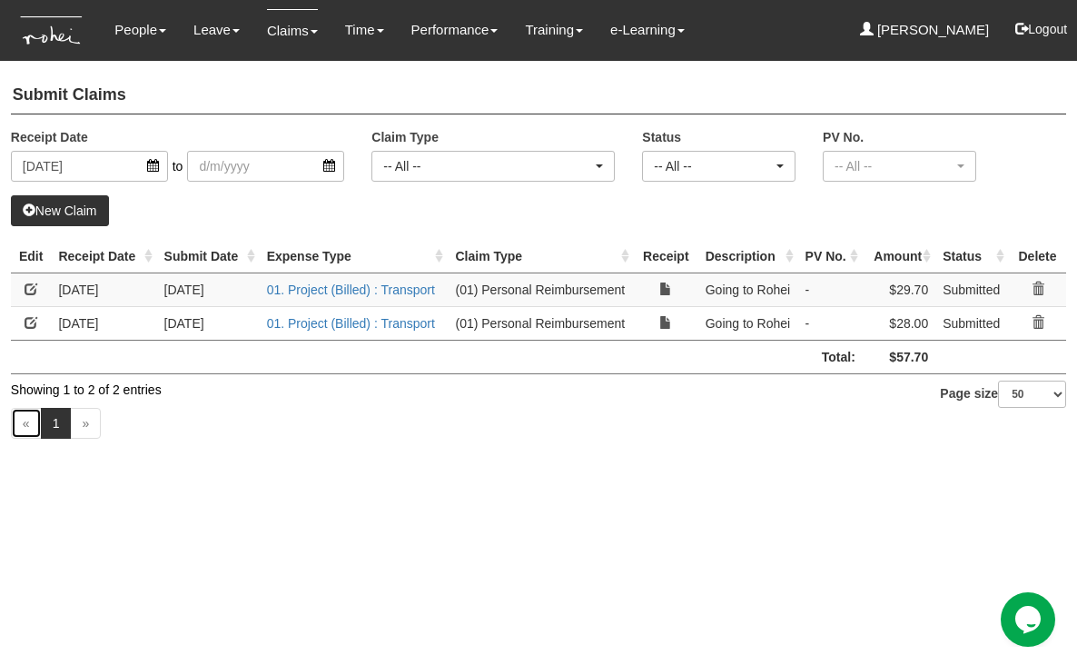
click at [28, 420] on link "«" at bounding box center [26, 423] width 31 height 31
click at [88, 417] on link "»" at bounding box center [85, 423] width 31 height 31
click at [19, 421] on link "«" at bounding box center [26, 423] width 31 height 31
click at [281, 33] on link "Claims" at bounding box center [292, 30] width 51 height 43
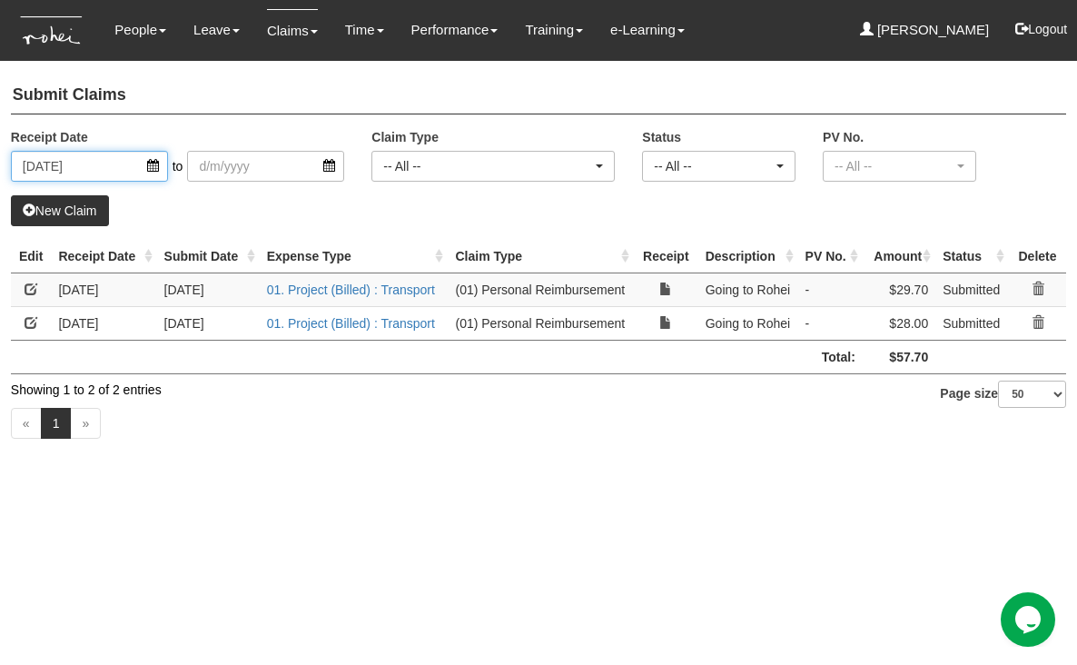
click at [153, 162] on input "[DATE]" at bounding box center [89, 166] width 157 height 31
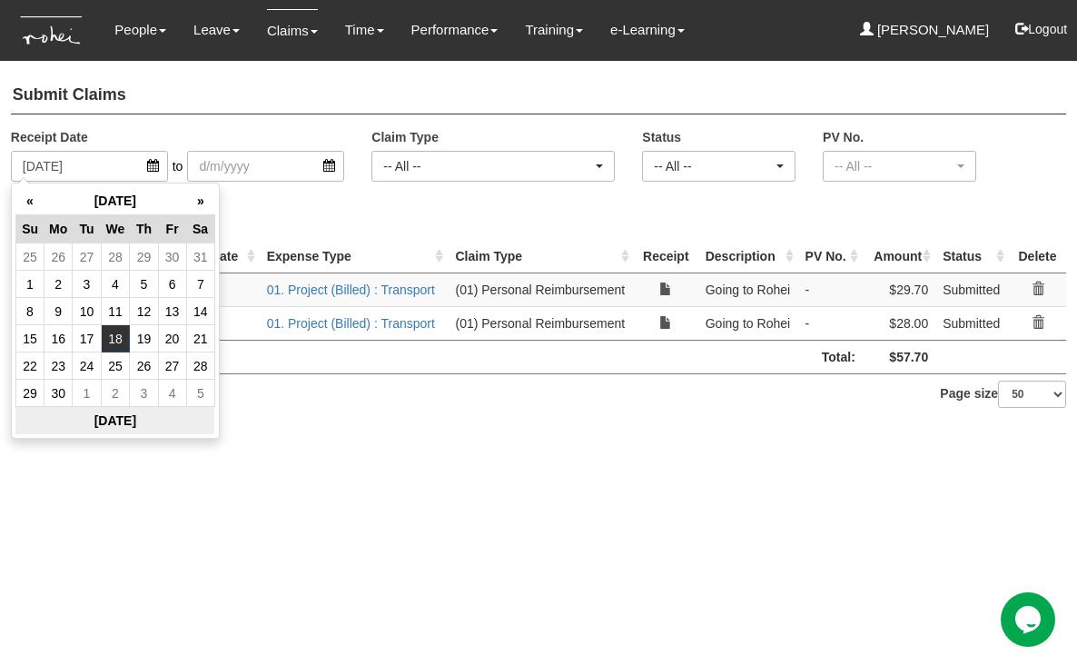
click at [123, 424] on th "[DATE]" at bounding box center [114, 421] width 199 height 28
type input "[DATE]"
select select "50"
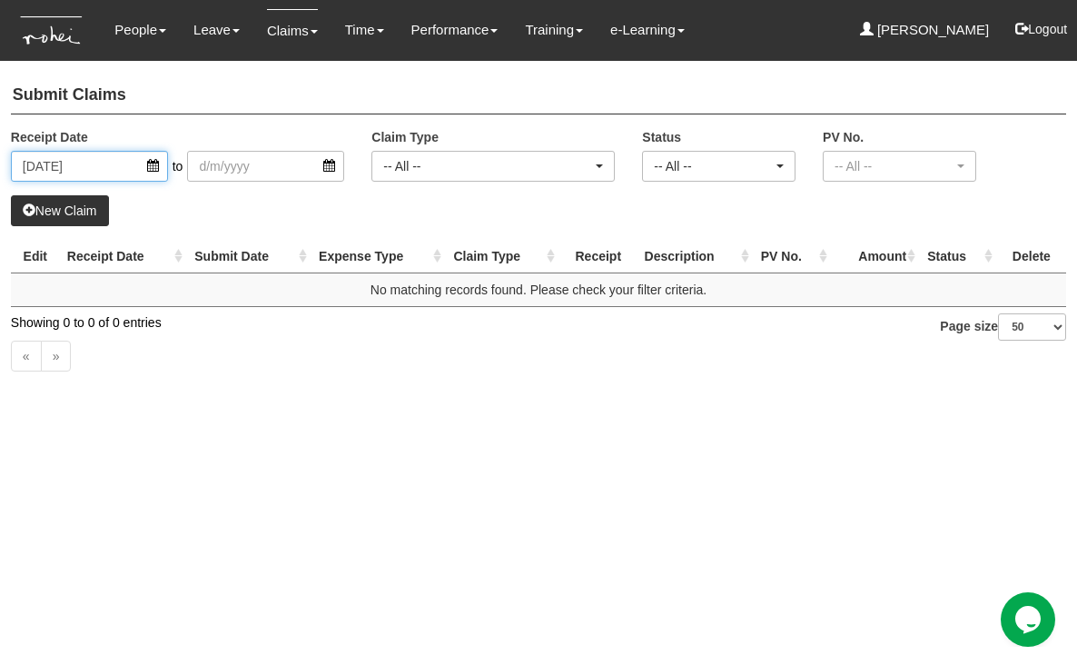
click at [153, 162] on input "[DATE]" at bounding box center [89, 166] width 157 height 31
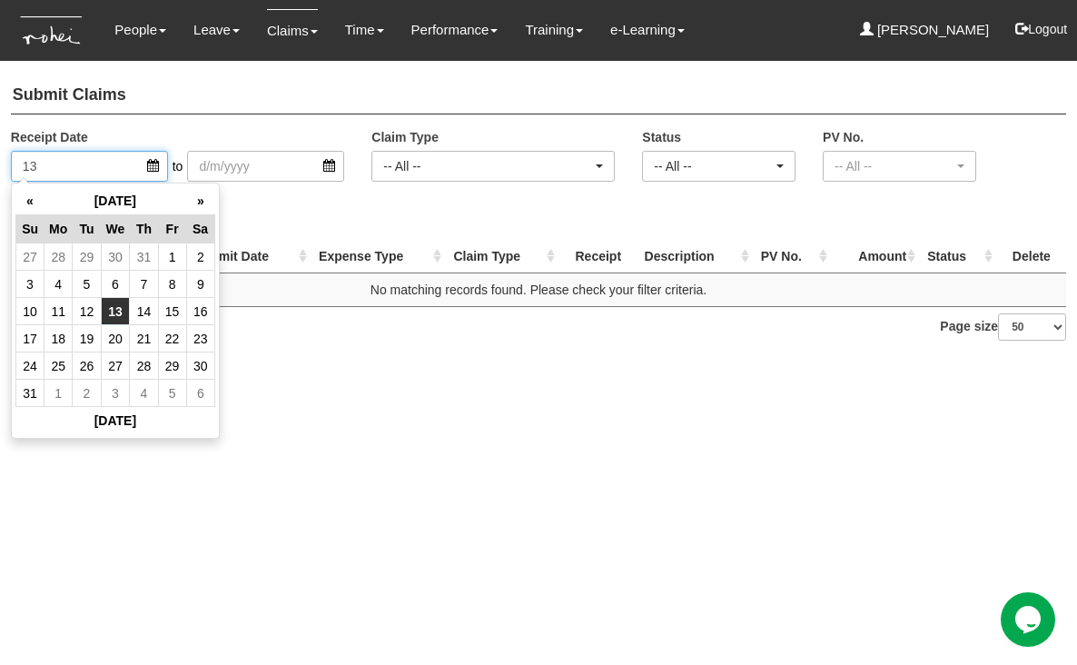
type input "1"
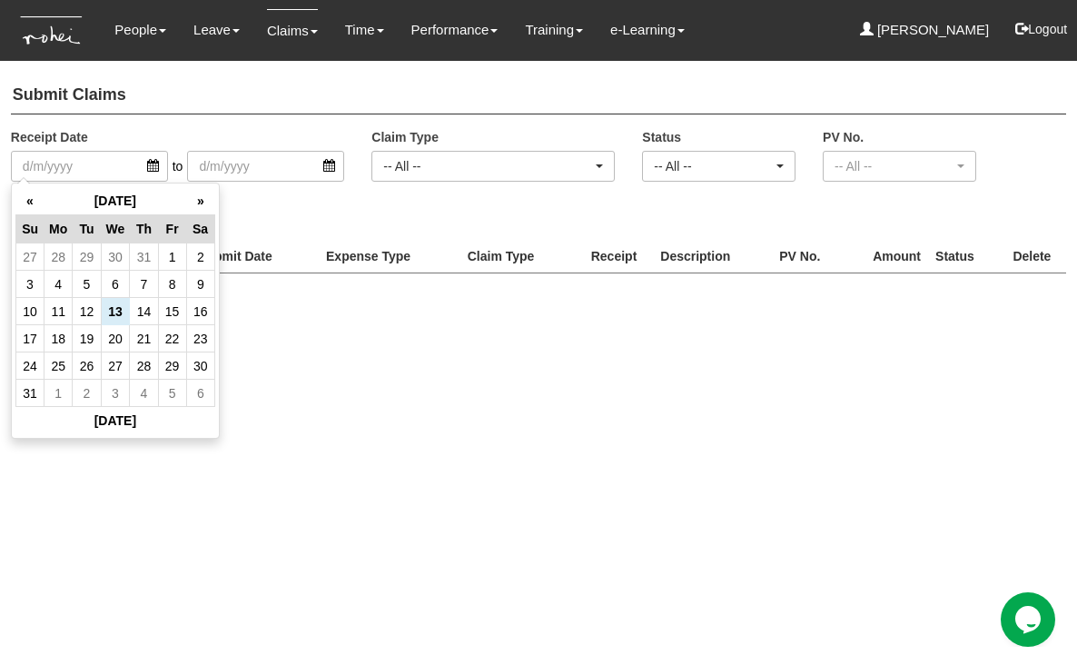
click at [336, 201] on div "New Claim" at bounding box center [538, 210] width 1055 height 31
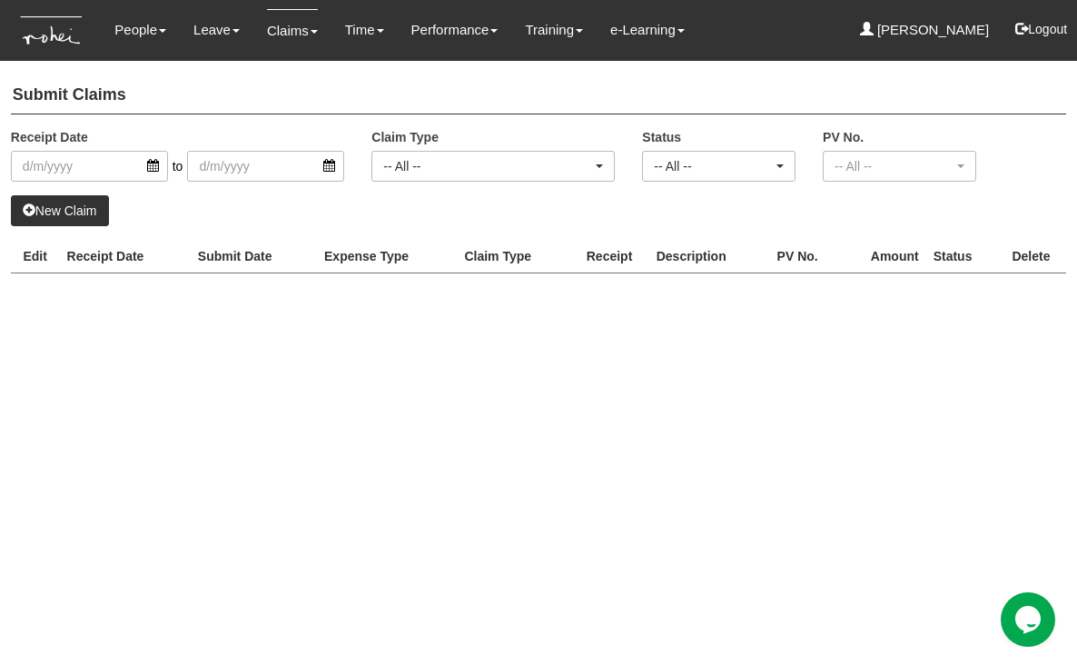
select select "50"
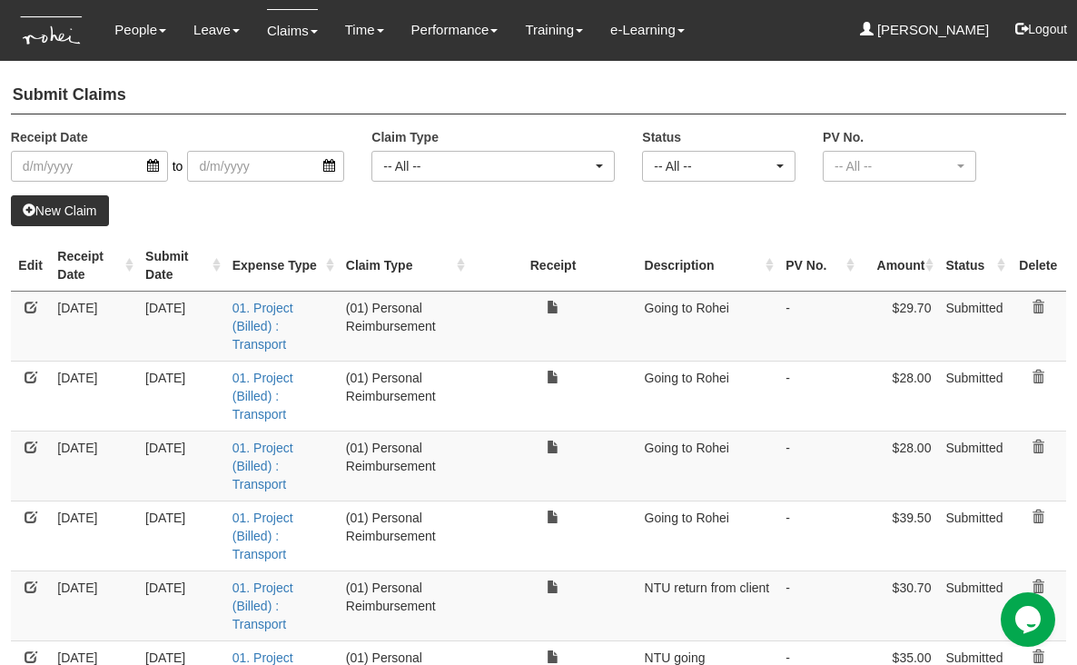
select select "50"
click at [64, 206] on link "New Claim" at bounding box center [60, 210] width 98 height 31
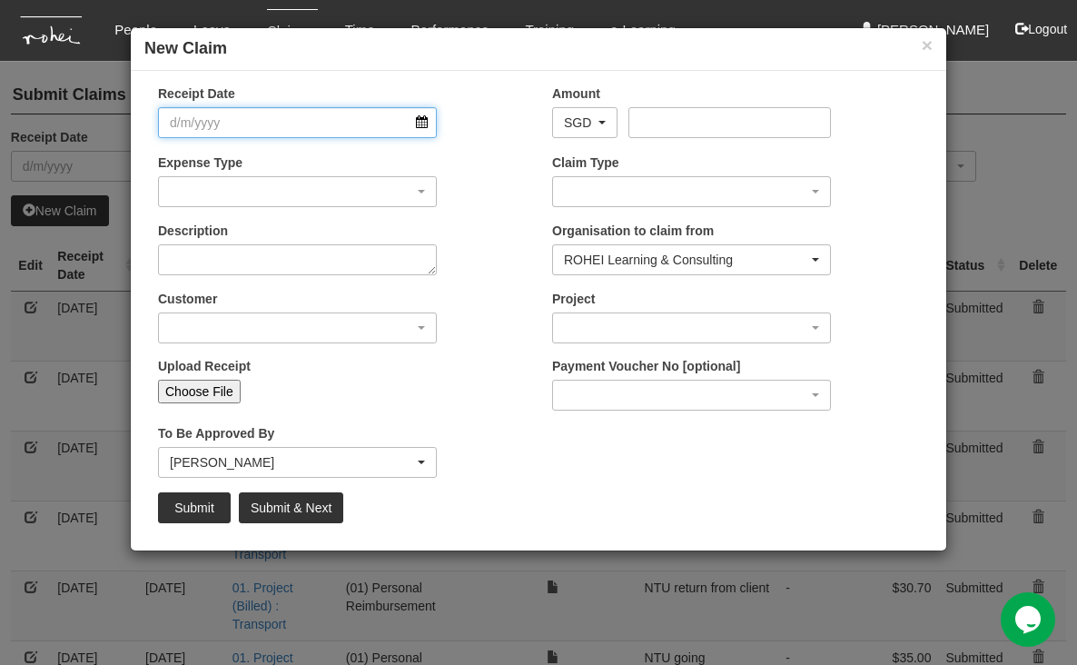
click at [424, 128] on input "Receipt Date" at bounding box center [297, 122] width 279 height 31
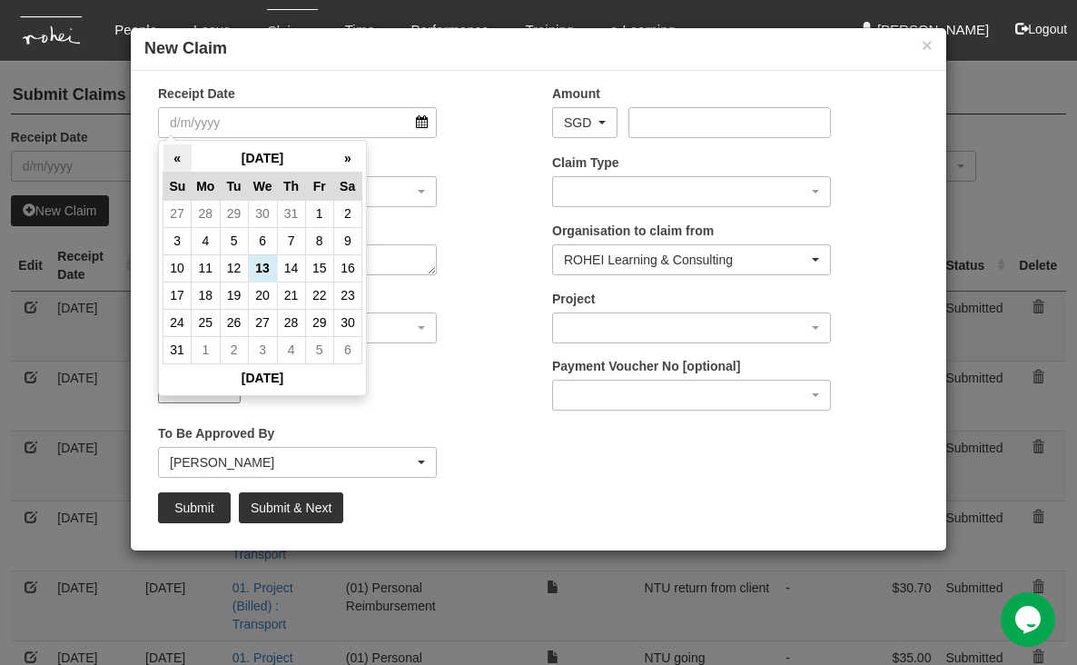
click at [179, 152] on th "«" at bounding box center [177, 158] width 28 height 28
click at [289, 296] on td "19" at bounding box center [291, 294] width 28 height 27
type input "[DATE]"
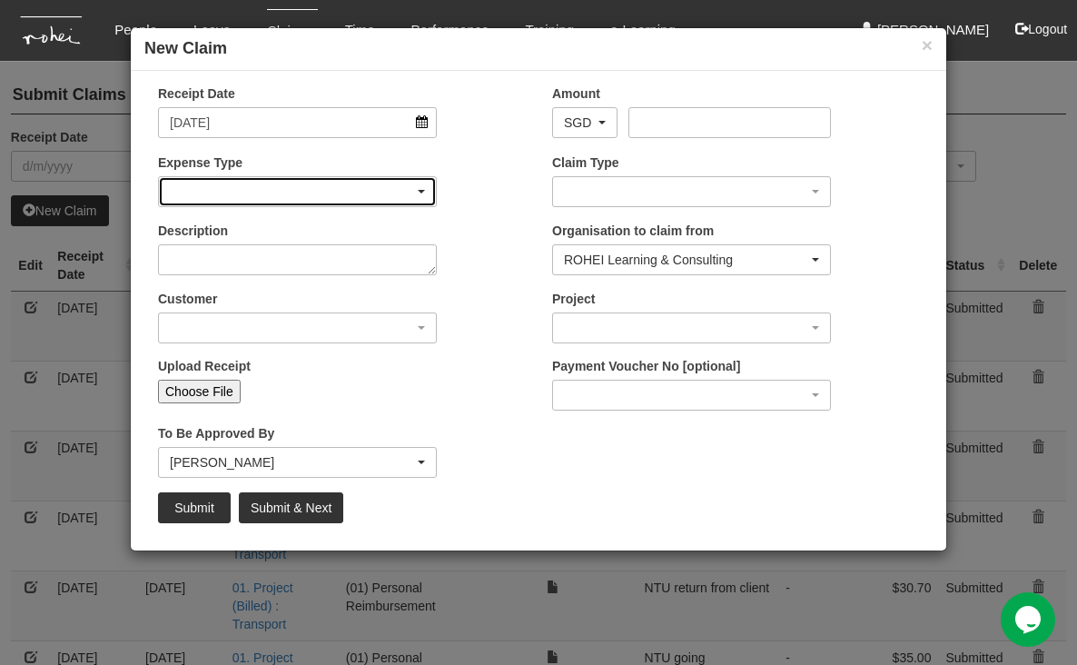
click at [336, 190] on div "button" at bounding box center [297, 191] width 277 height 29
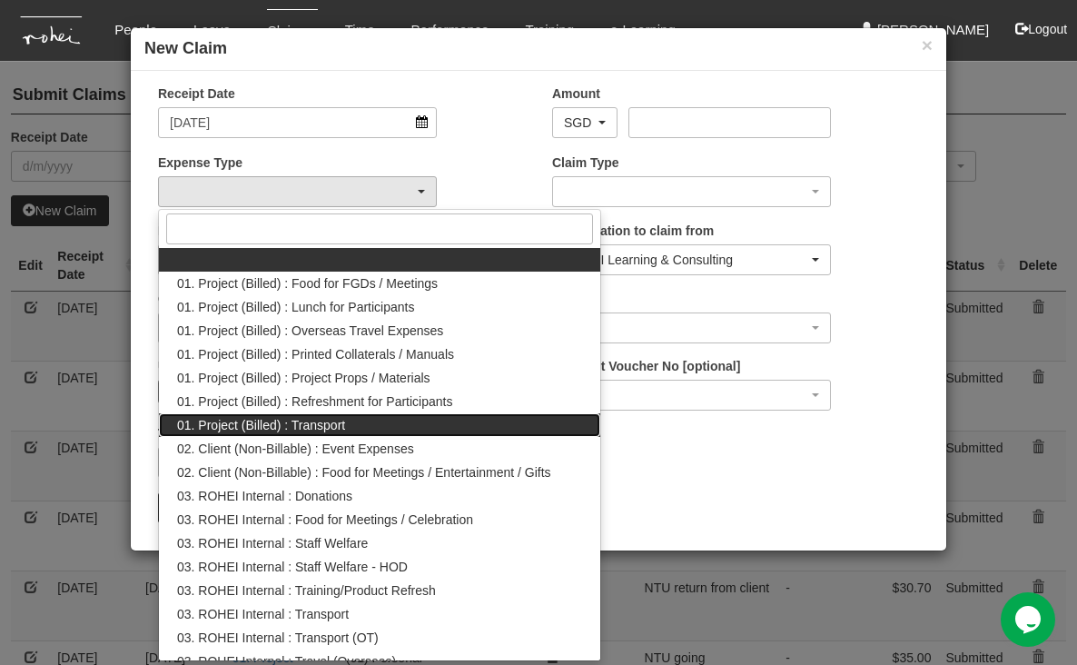
click at [318, 425] on span "01. Project (Billed) : Transport" at bounding box center [261, 425] width 168 height 18
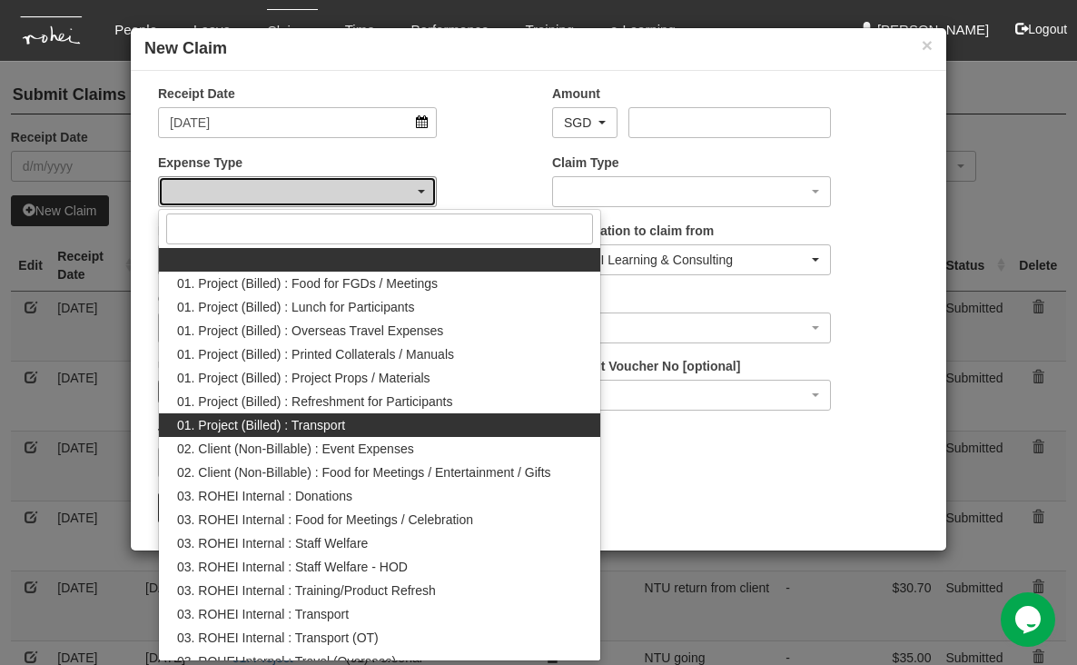
select select "135"
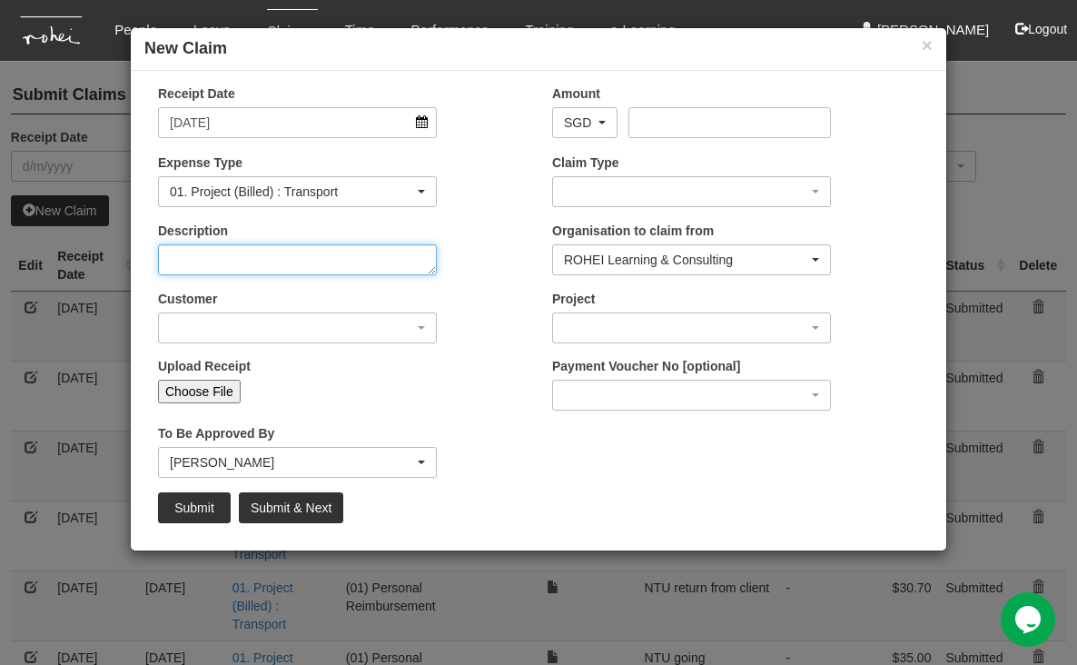
click at [286, 266] on textarea "Description" at bounding box center [297, 259] width 279 height 31
type textarea "Going to Client's"
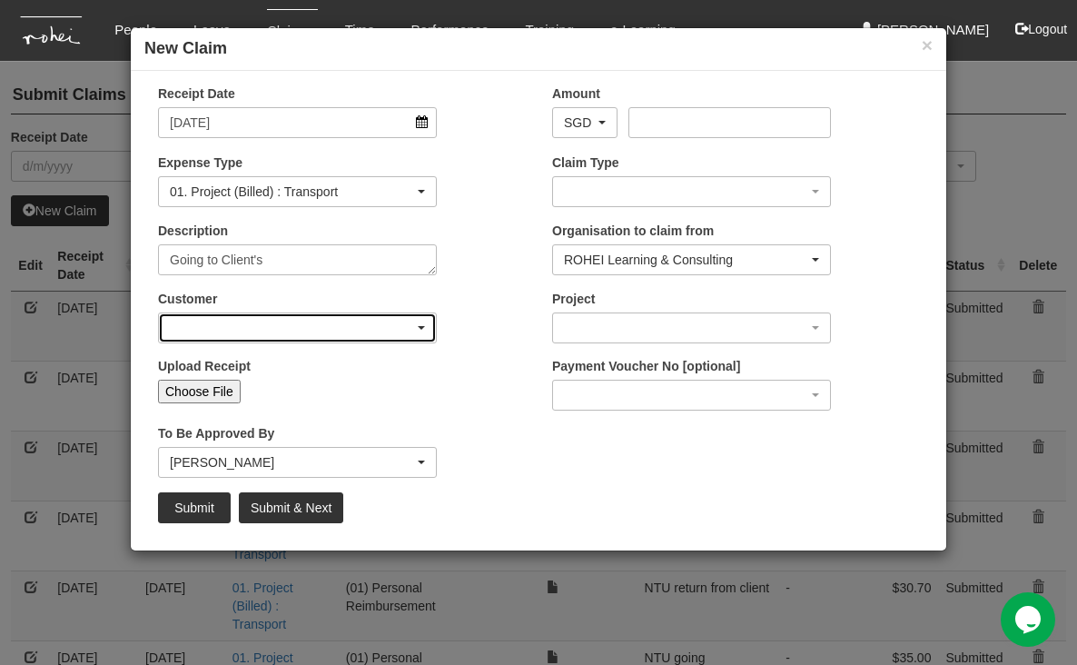
click at [246, 323] on div "button" at bounding box center [297, 327] width 277 height 29
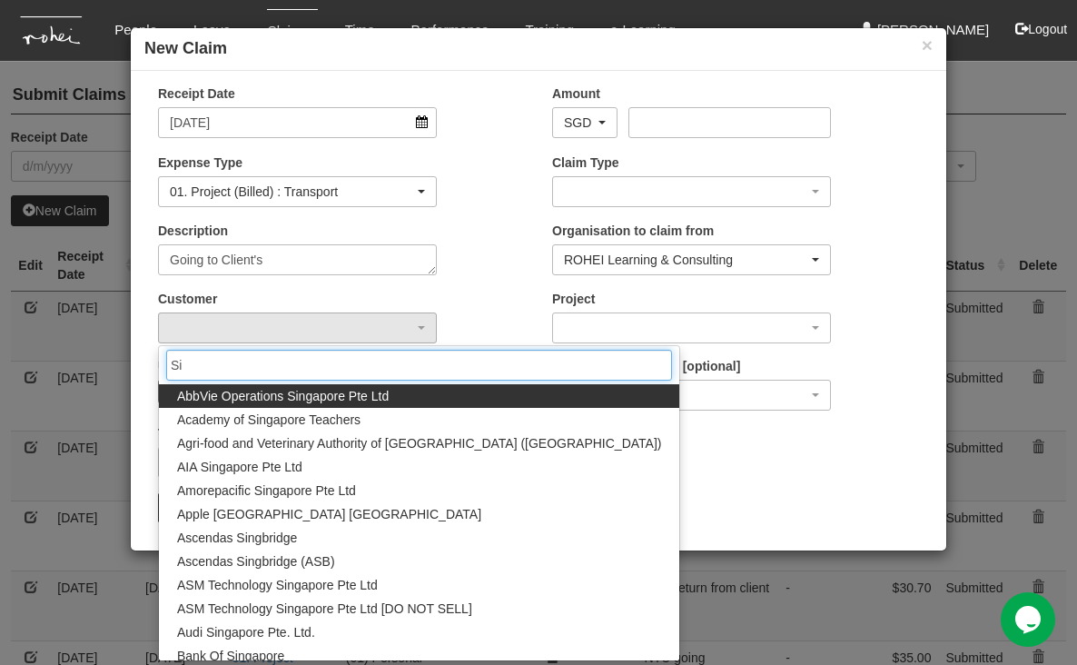
type input "S"
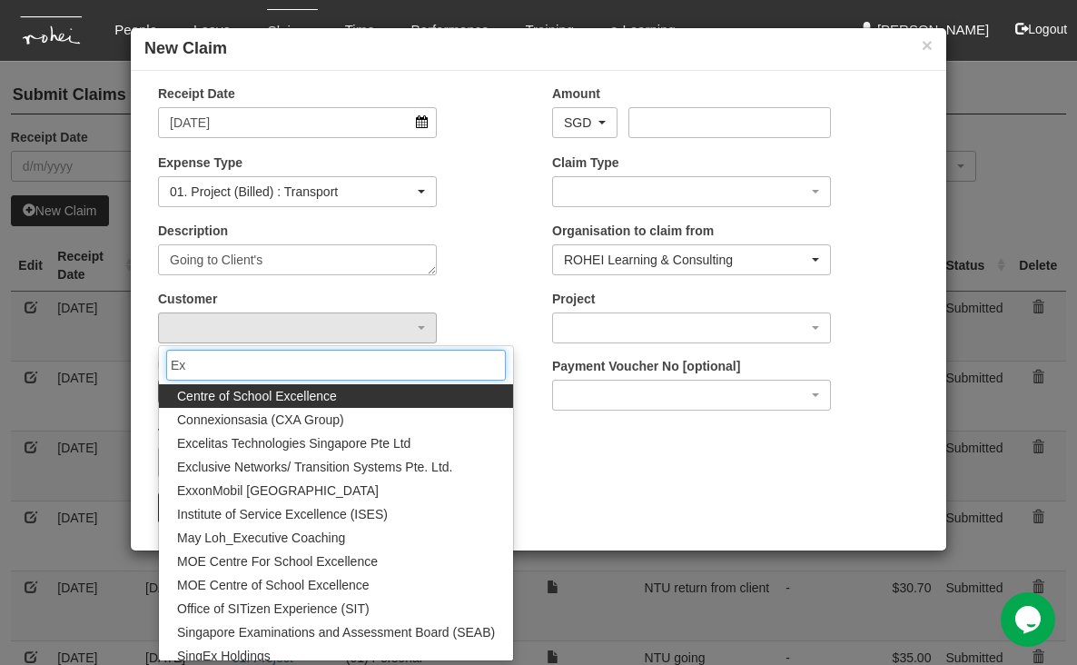
type input "E"
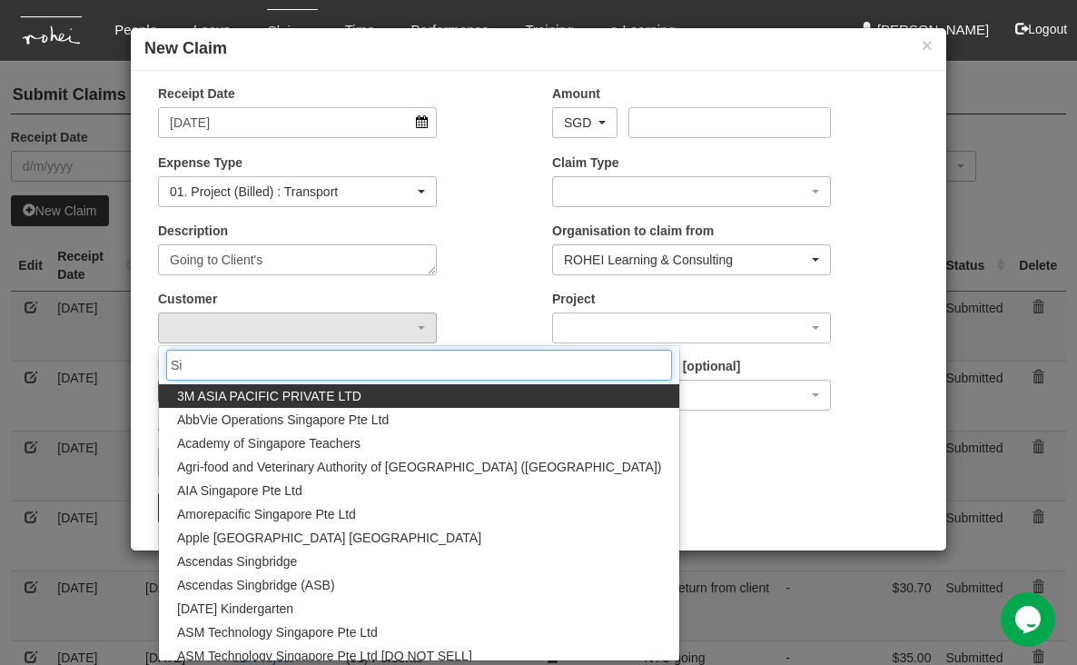
type input "S"
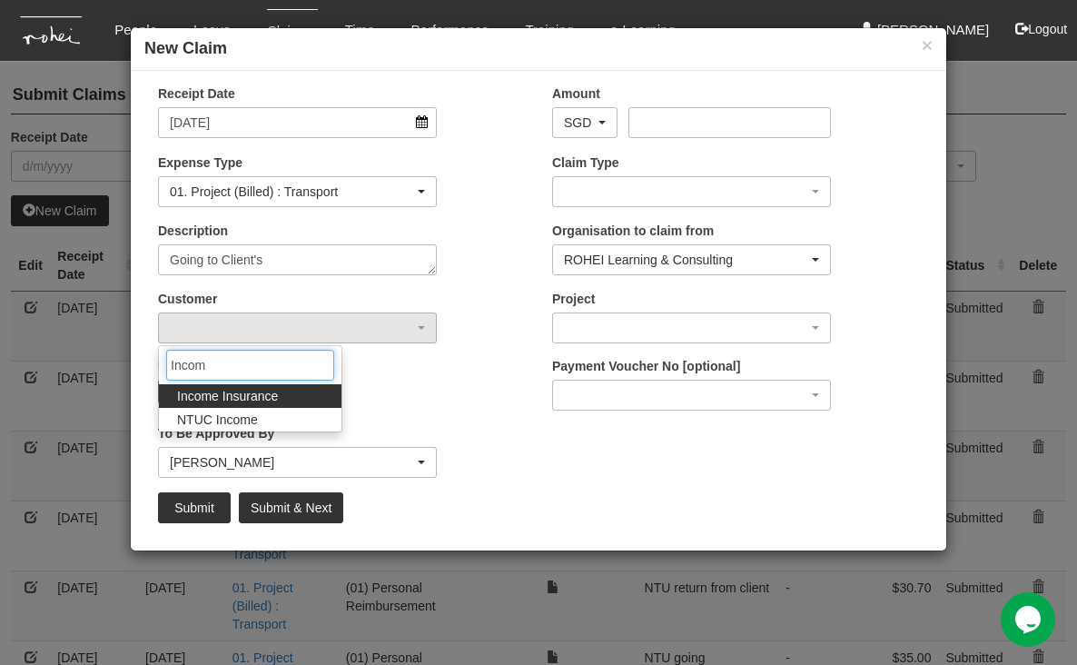
type input "Income"
click at [261, 399] on span "Income Insurance" at bounding box center [227, 396] width 101 height 18
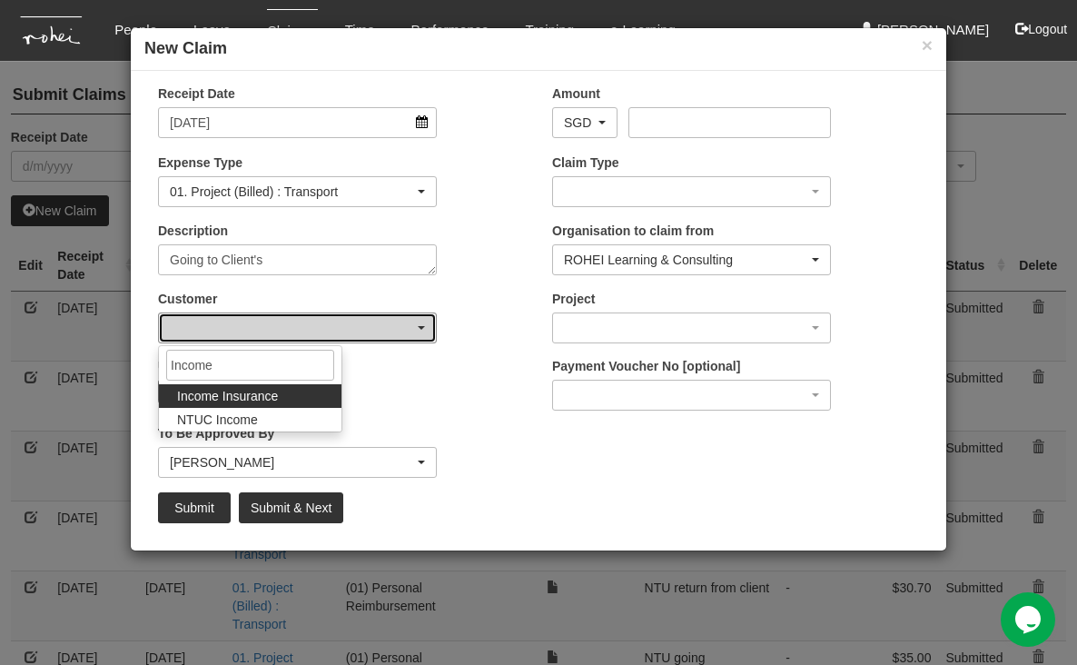
select select "798"
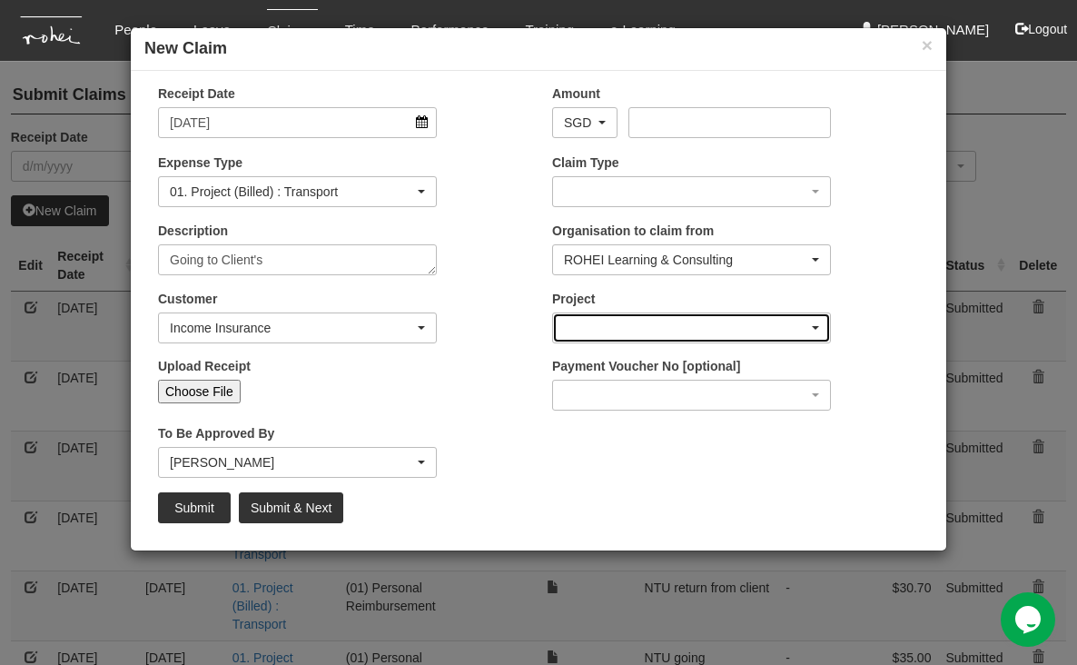
click at [813, 326] on span "button" at bounding box center [815, 328] width 7 height 4
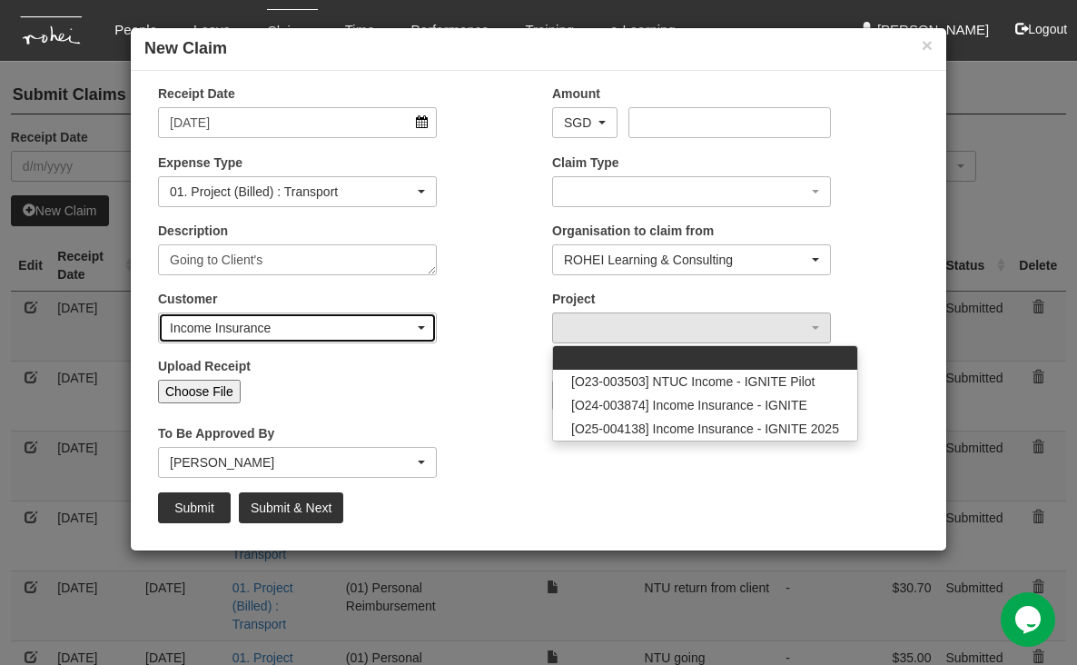
click at [419, 324] on div "Income Insurance" at bounding box center [297, 328] width 255 height 18
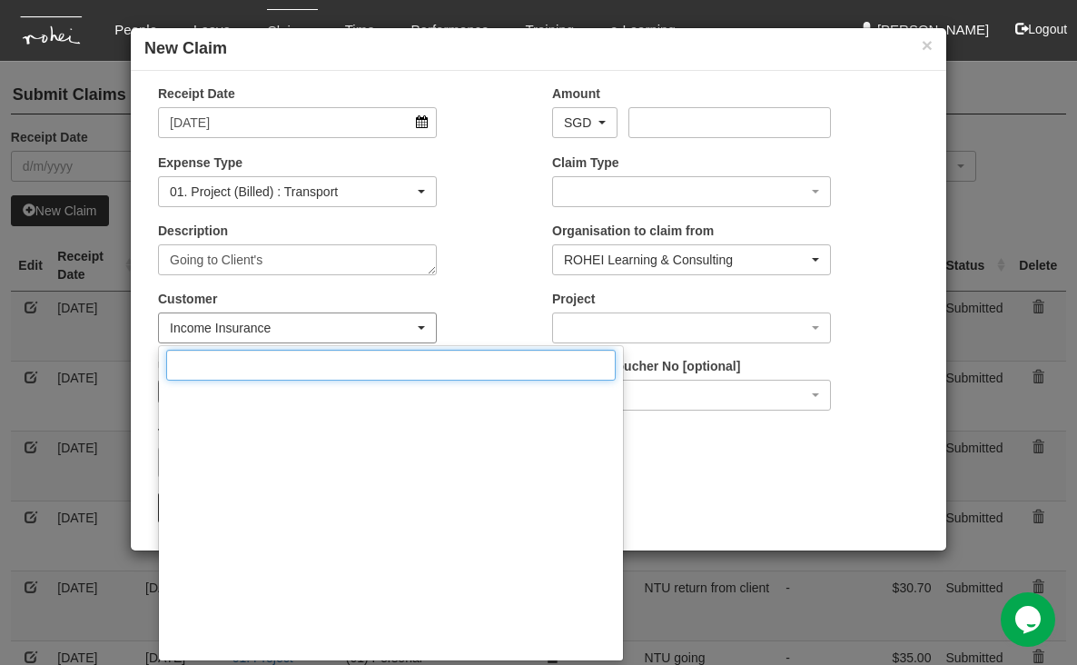
scroll to position [6506, 0]
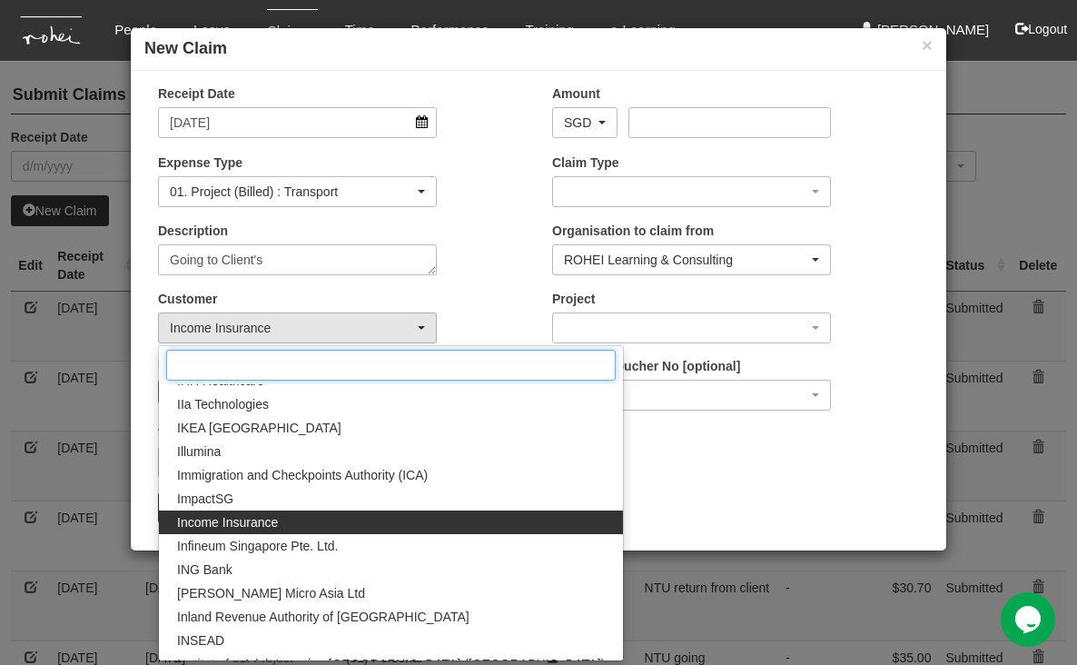
click at [310, 366] on input "Search" at bounding box center [390, 365] width 449 height 31
type input "s"
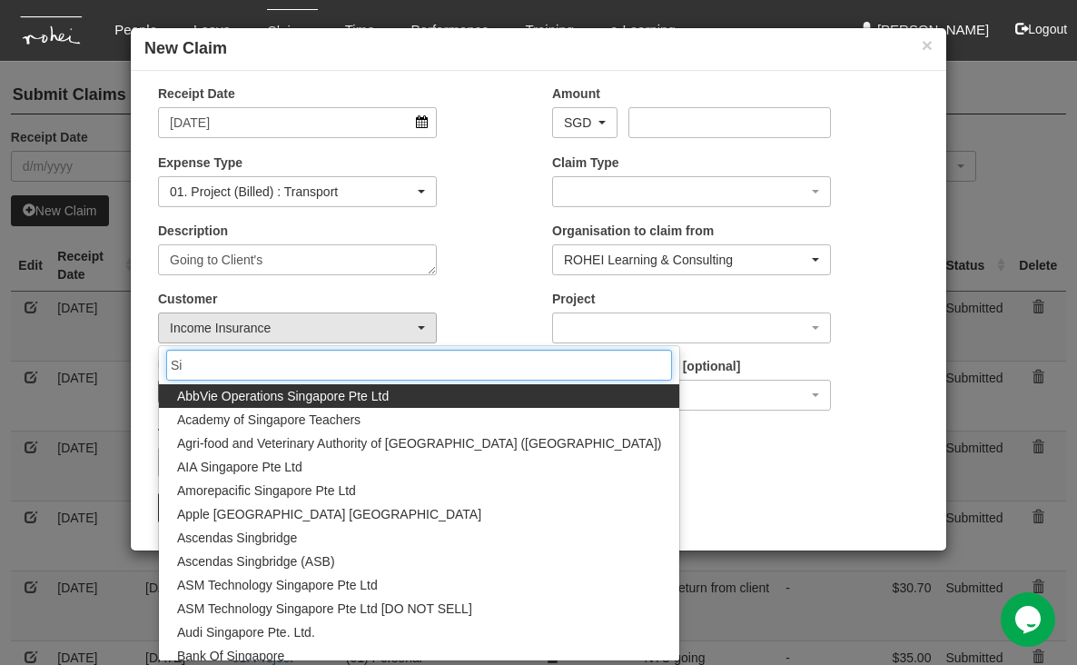
type input "S"
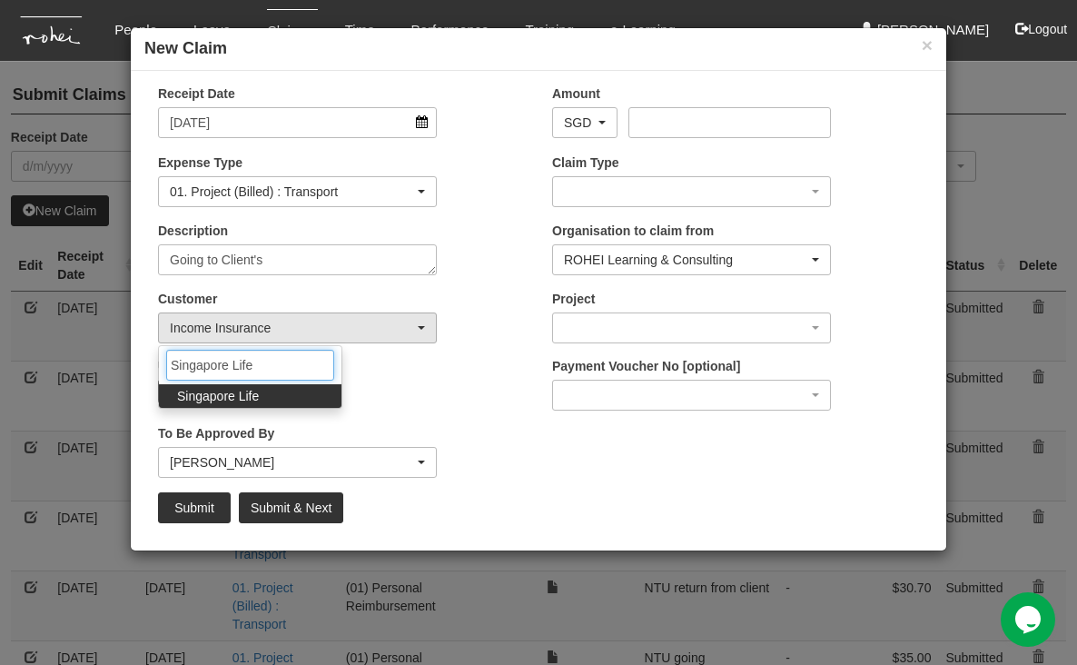
type input "Singapore Life"
click at [245, 400] on span "Singapore Life" at bounding box center [218, 396] width 82 height 18
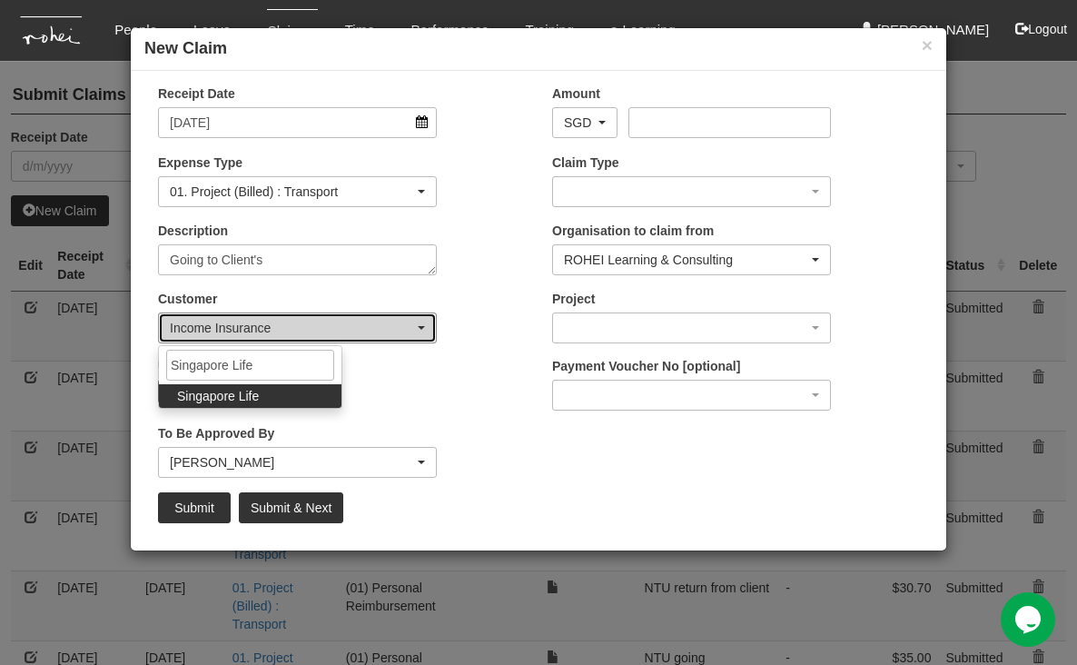
select select "712"
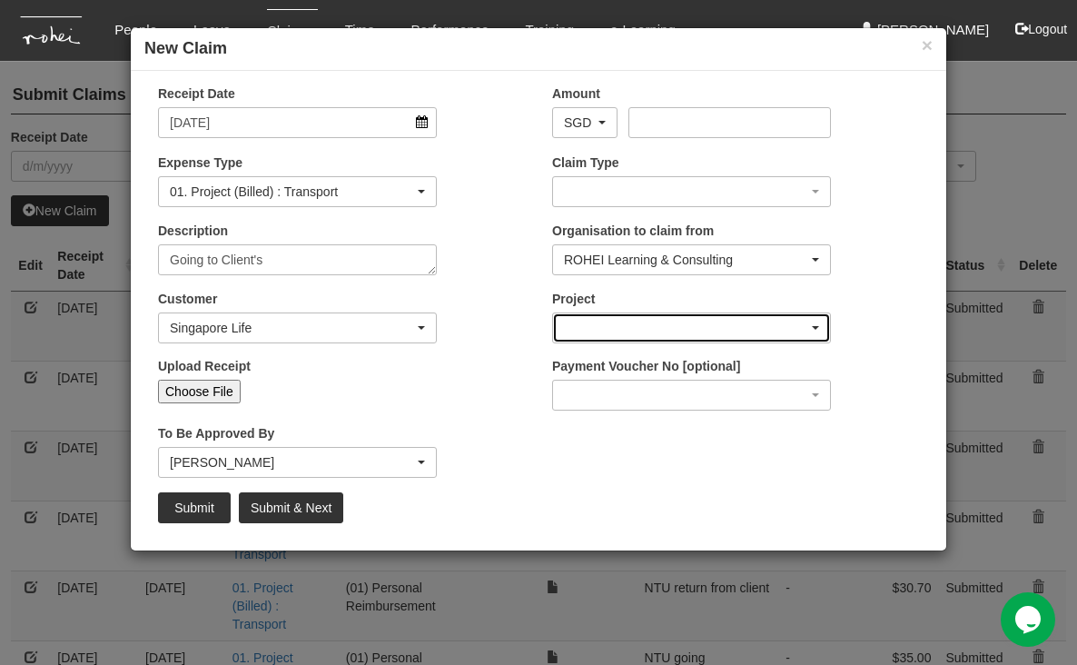
click at [711, 324] on div "button" at bounding box center [691, 327] width 277 height 29
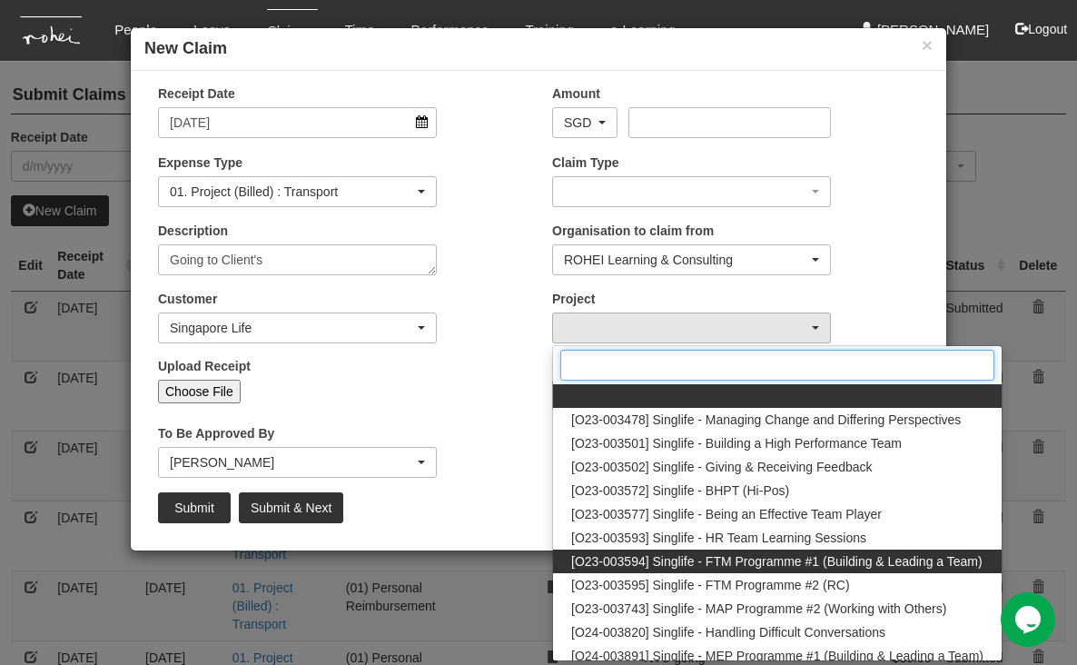
scroll to position [124, 0]
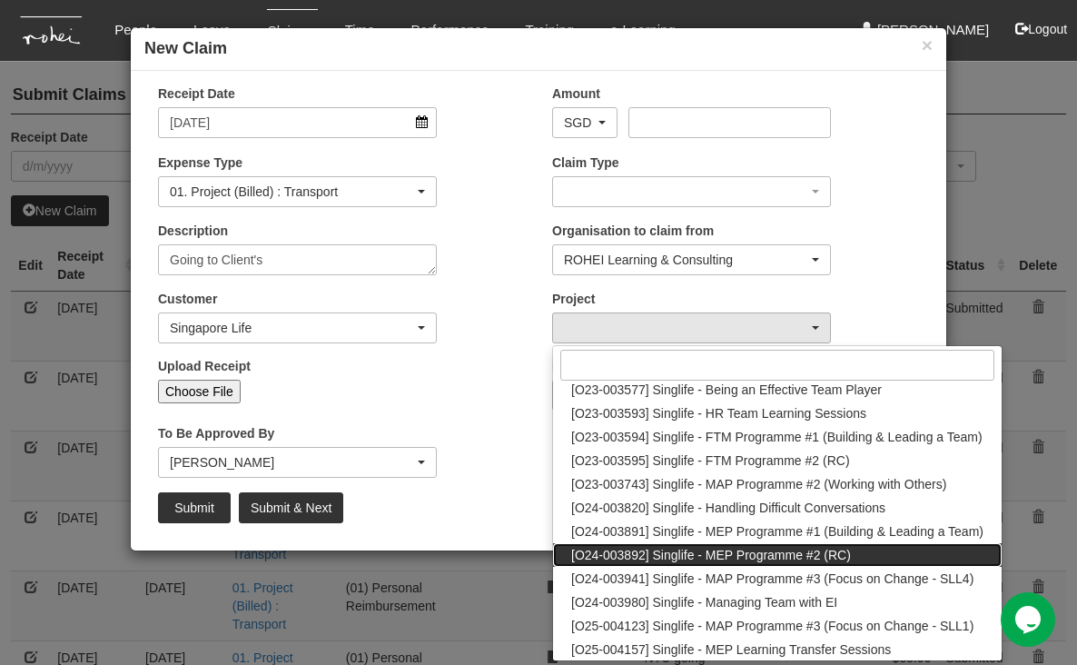
click at [680, 556] on span "[O24-003892] Singlife - MEP Programme #2 (RC)" at bounding box center [711, 555] width 280 height 18
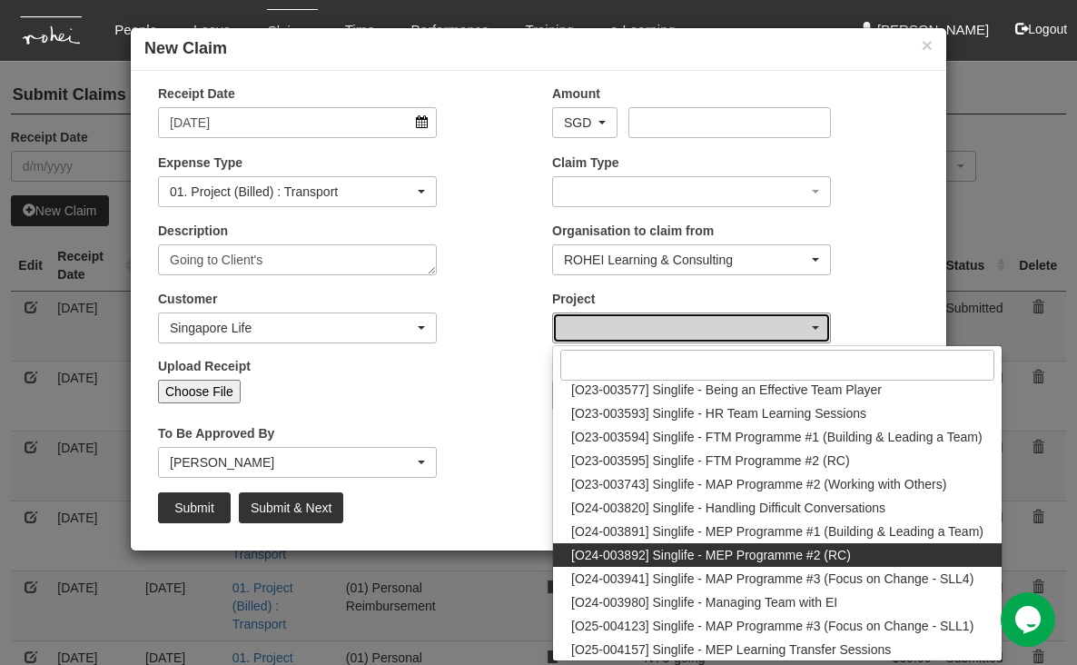
select select "2508"
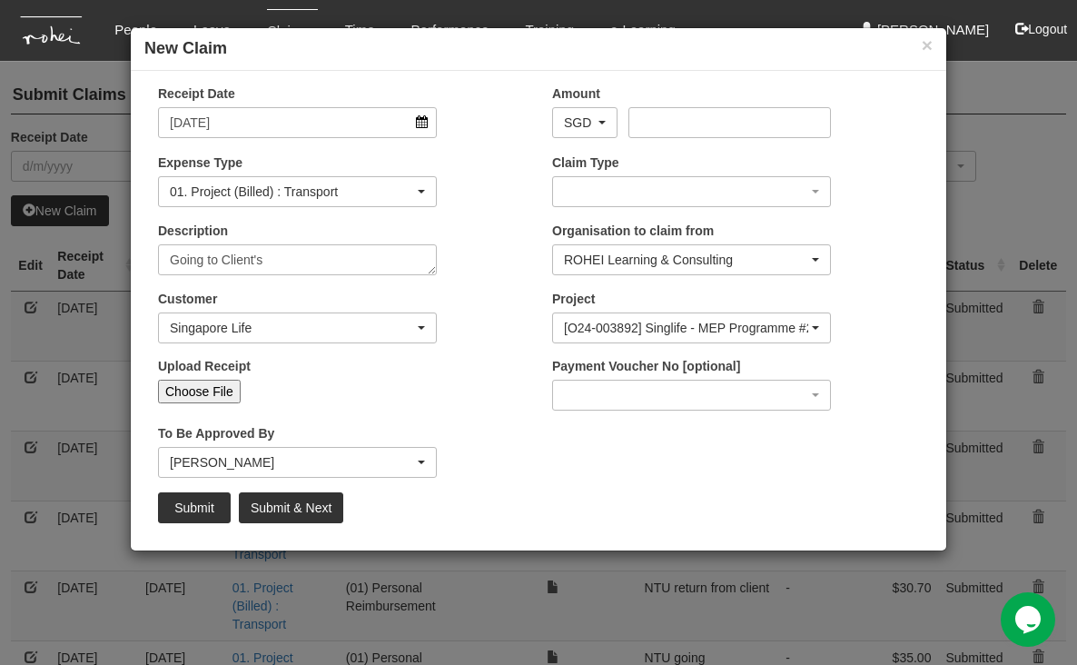
click at [212, 384] on input "Choose File" at bounding box center [199, 391] width 83 height 24
type input "C:\fakepath\[DATE] Singlife1.pdf"
type input "Choose Another File"
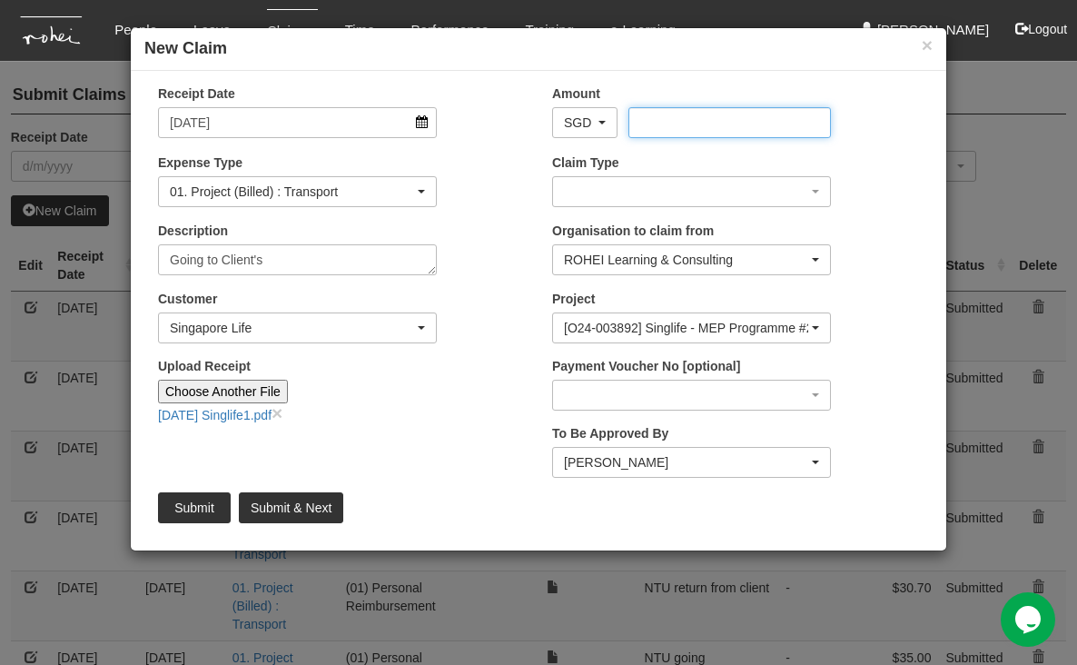
click at [692, 112] on input "Amount" at bounding box center [729, 122] width 202 height 31
type input "22.6"
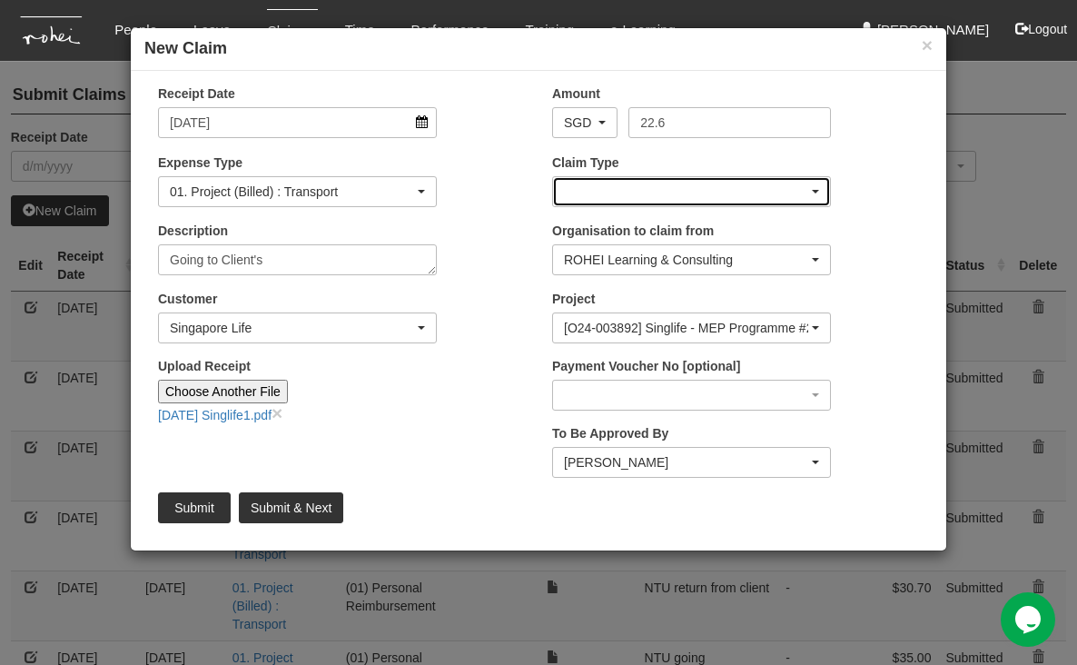
click at [768, 182] on div "button" at bounding box center [691, 191] width 277 height 29
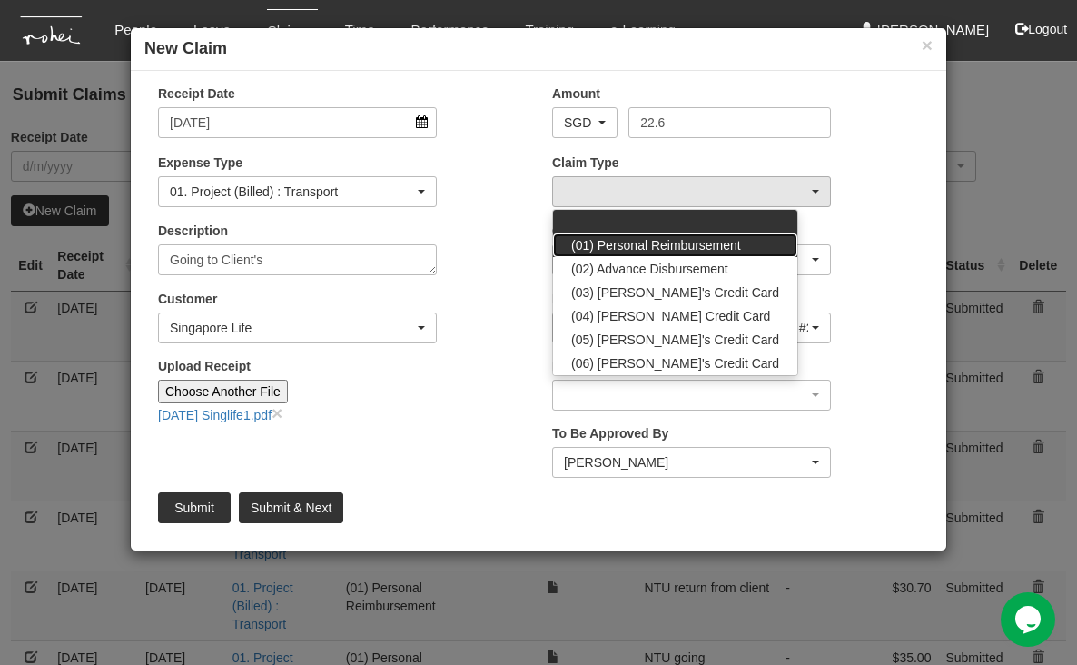
click at [704, 245] on span "(01) Personal Reimbursement" at bounding box center [656, 245] width 170 height 18
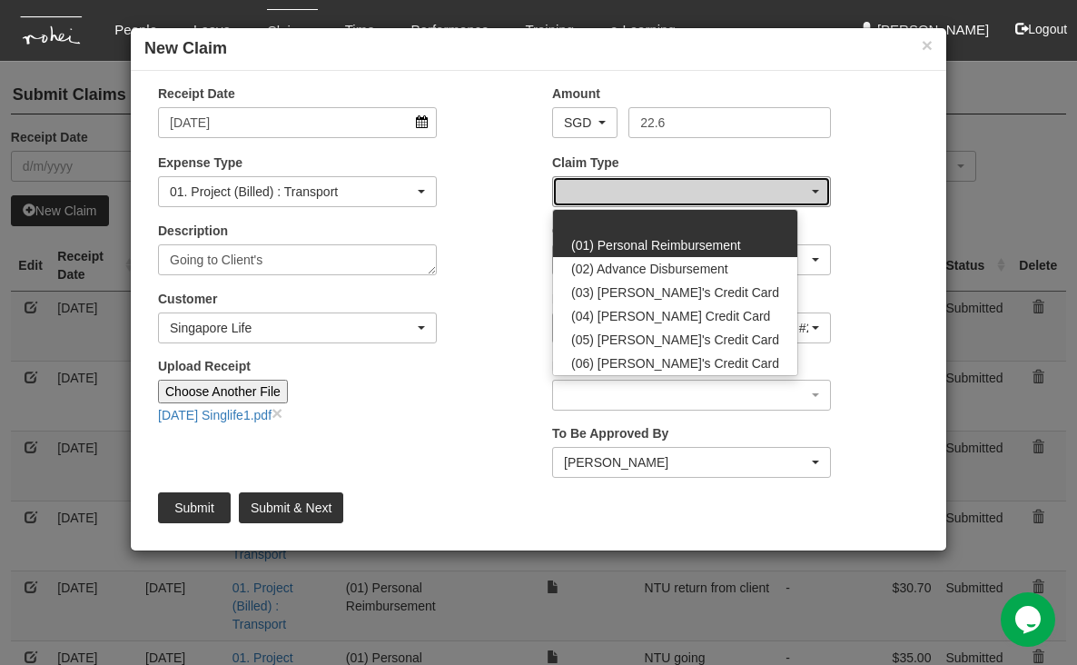
select select "14"
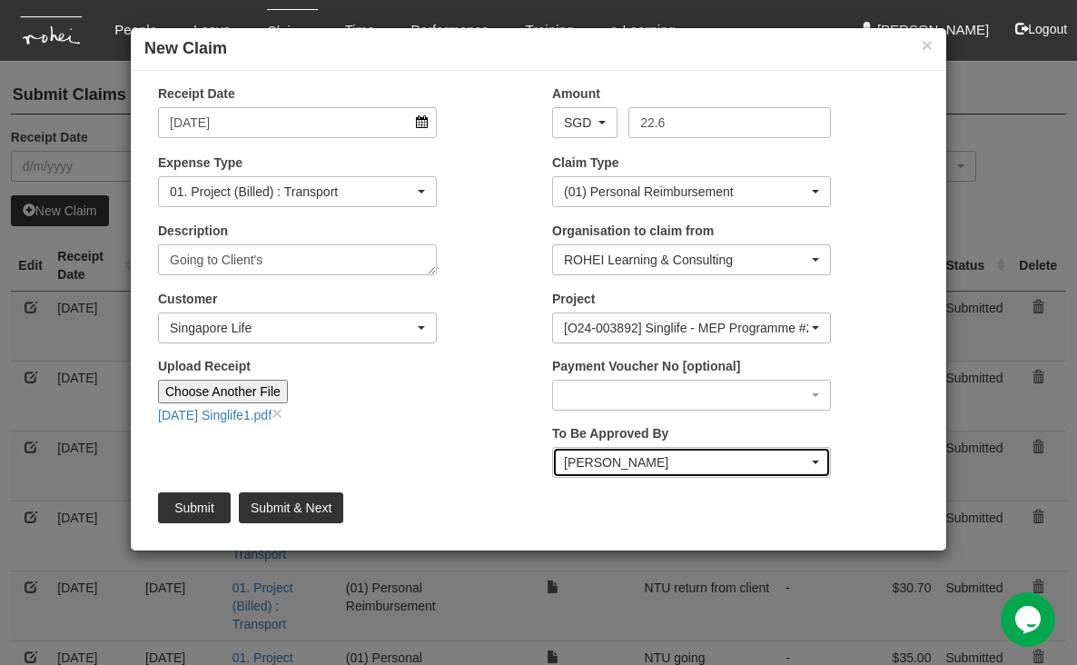
click at [719, 458] on div "[PERSON_NAME]" at bounding box center [686, 462] width 244 height 18
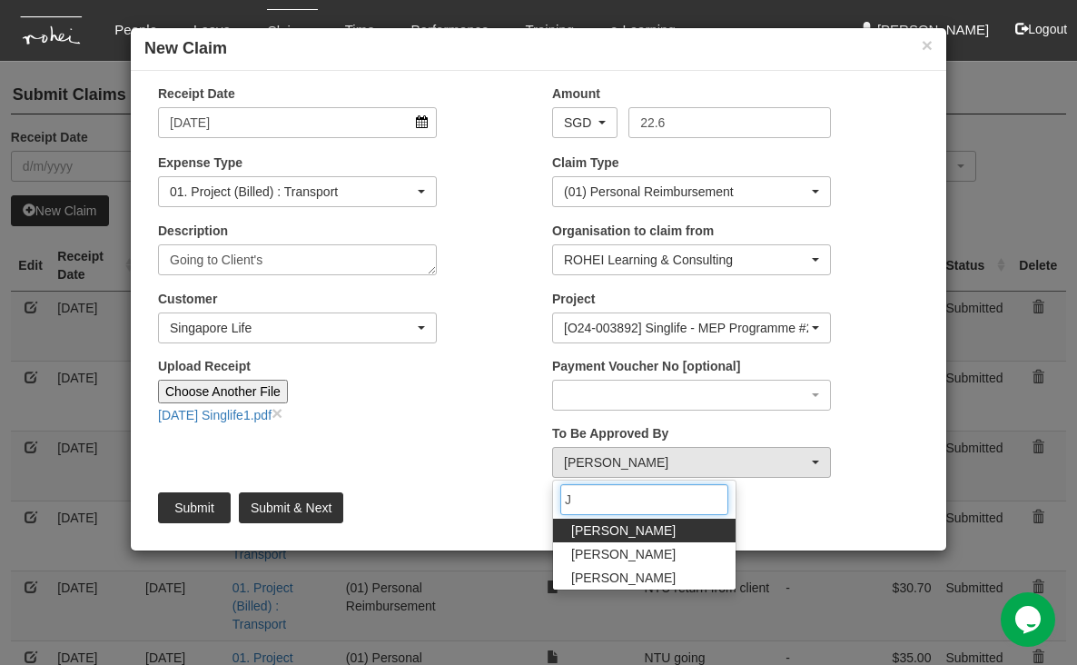
scroll to position [0, 0]
type input "Jo"
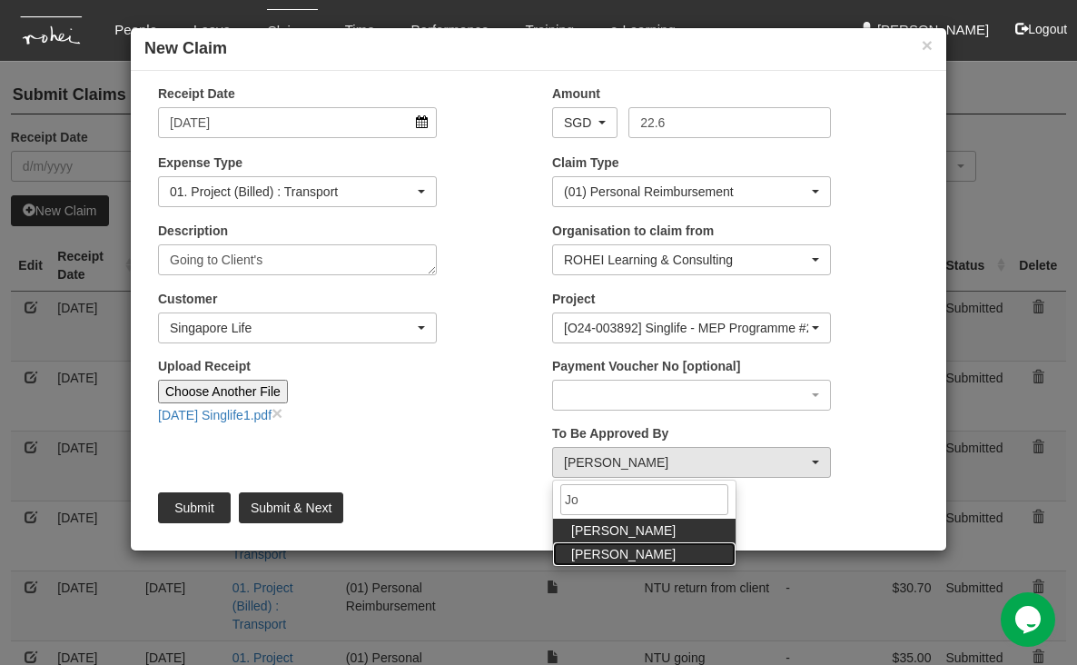
click at [618, 556] on span "[PERSON_NAME]" at bounding box center [623, 554] width 104 height 18
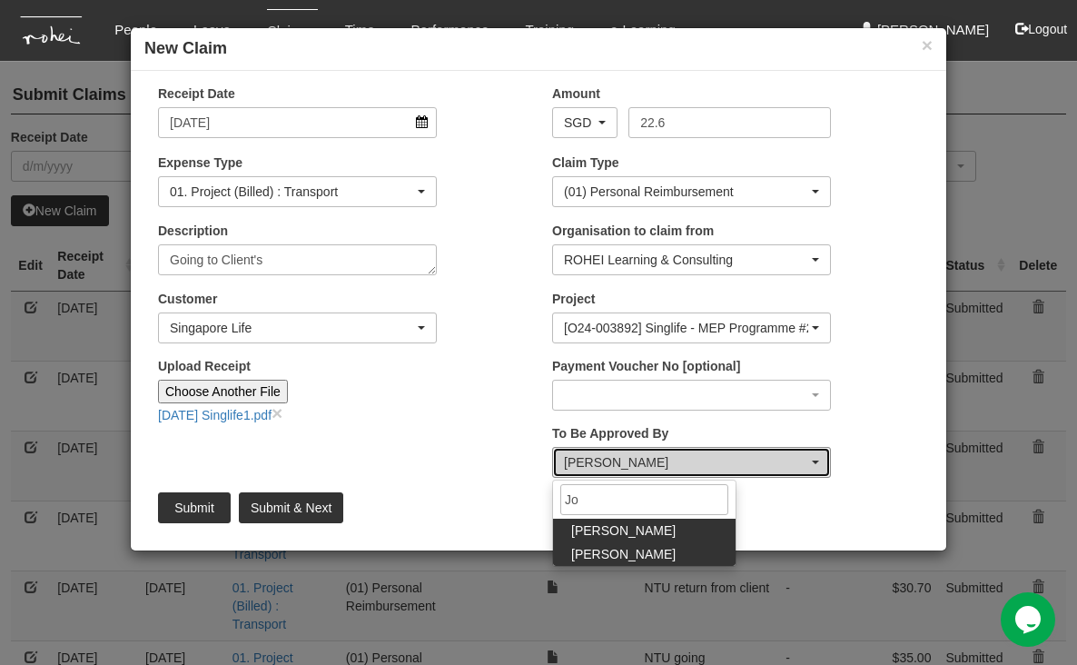
select select "34494e3c-fa1c-4f5c-8164-1b5a8a5feac6"
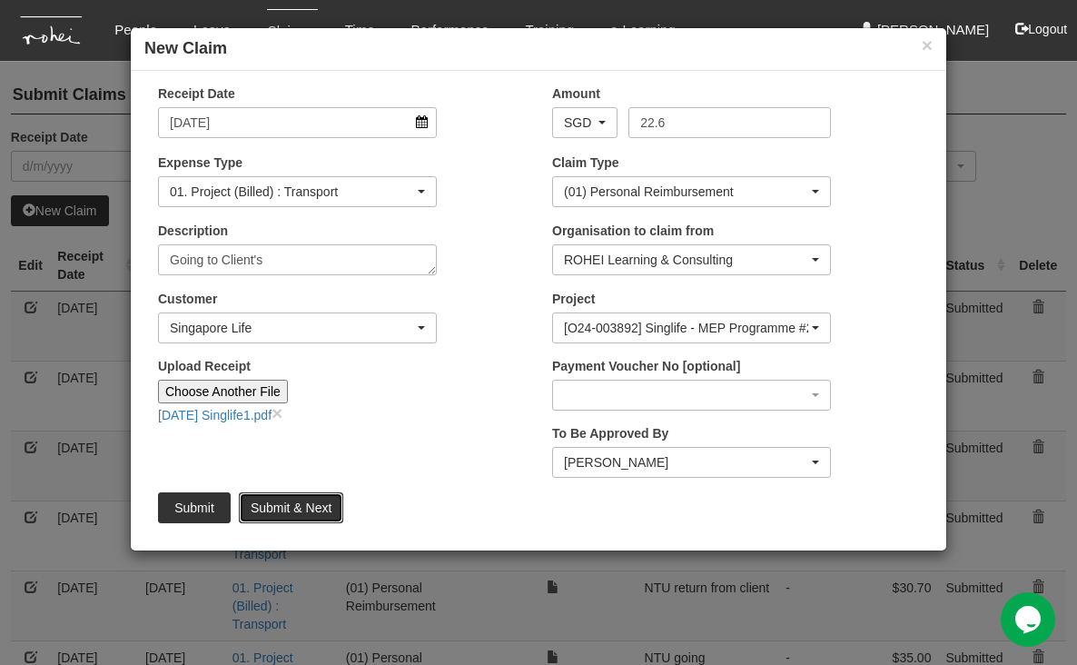
click at [282, 509] on input "Submit & Next" at bounding box center [291, 507] width 104 height 31
type input "Choose File"
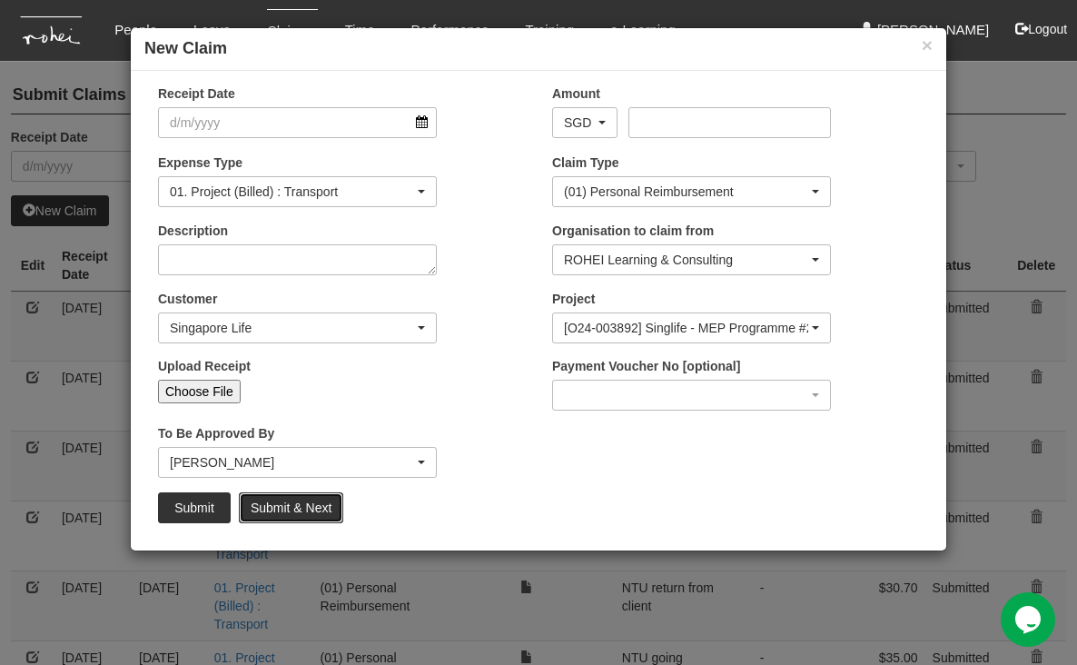
select select "50"
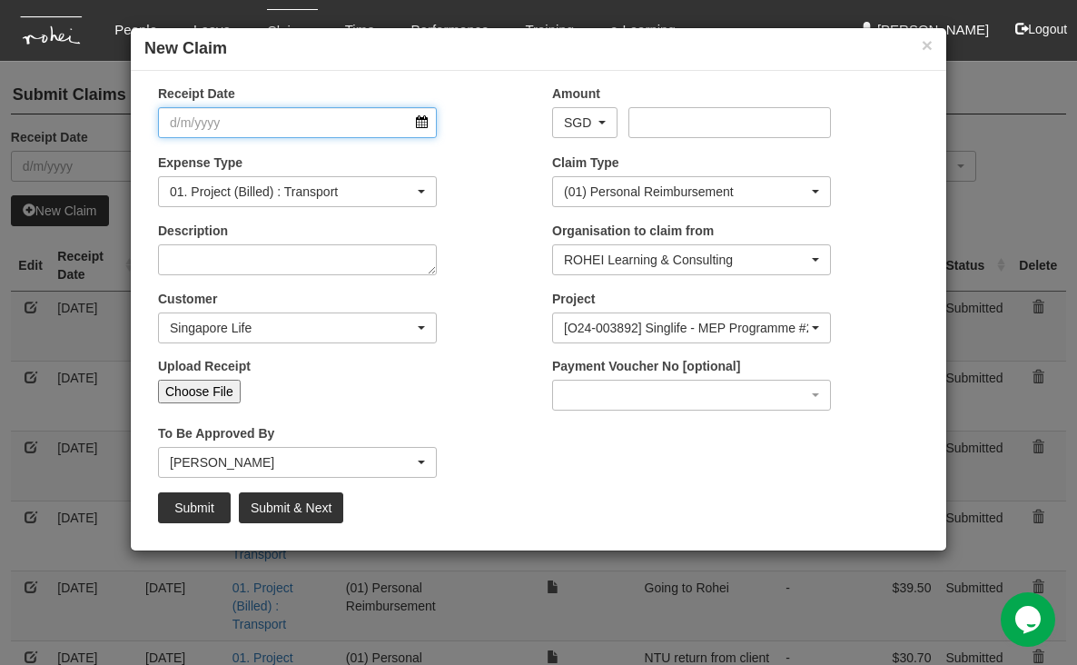
click at [426, 123] on input "Receipt Date" at bounding box center [297, 122] width 279 height 31
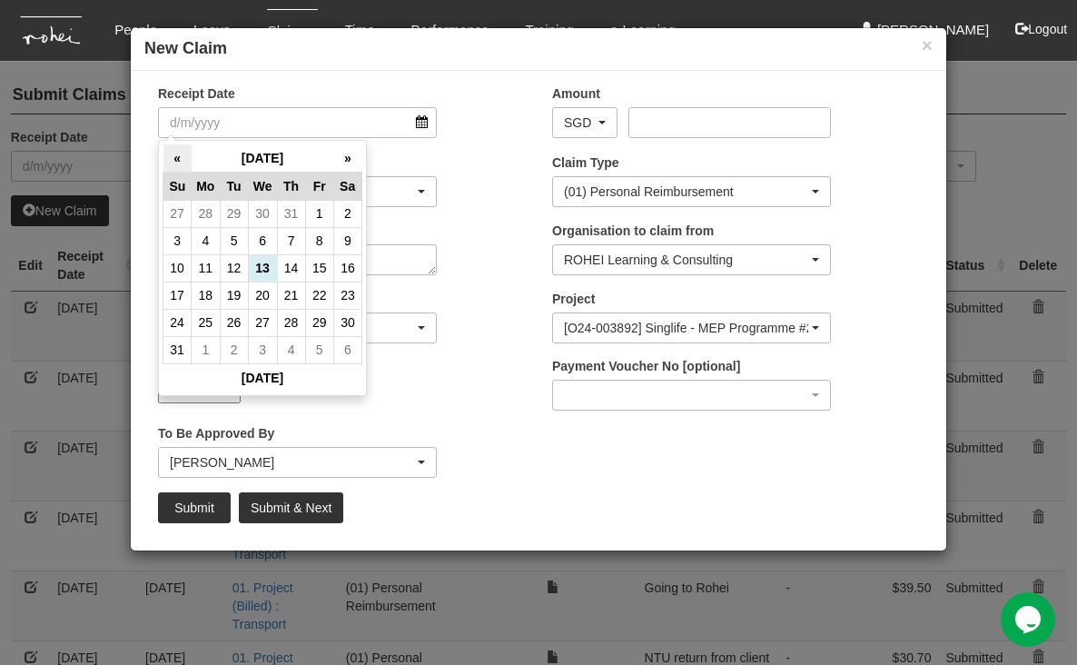
click at [174, 154] on th "«" at bounding box center [177, 158] width 28 height 28
click at [292, 292] on td "19" at bounding box center [291, 294] width 28 height 27
type input "[DATE]"
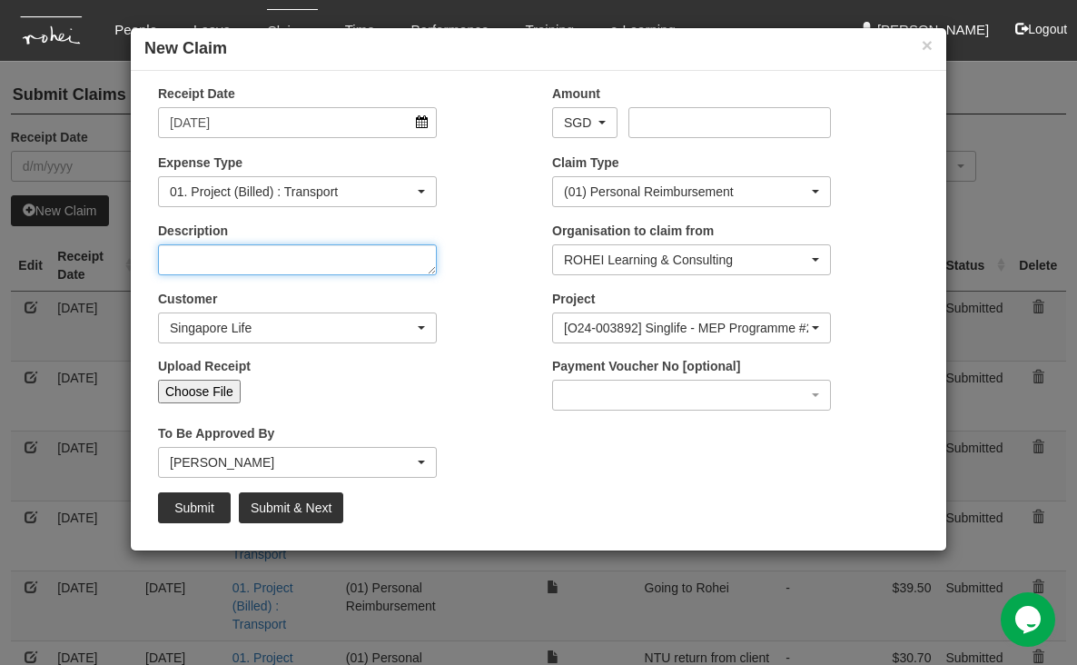
click at [320, 251] on textarea "Description" at bounding box center [297, 259] width 279 height 31
type textarea "G"
type textarea "Returning from Client's"
click at [214, 388] on input "Choose File" at bounding box center [199, 391] width 83 height 24
type input "C:\fakepath\[DATE] SingLife2.pdf"
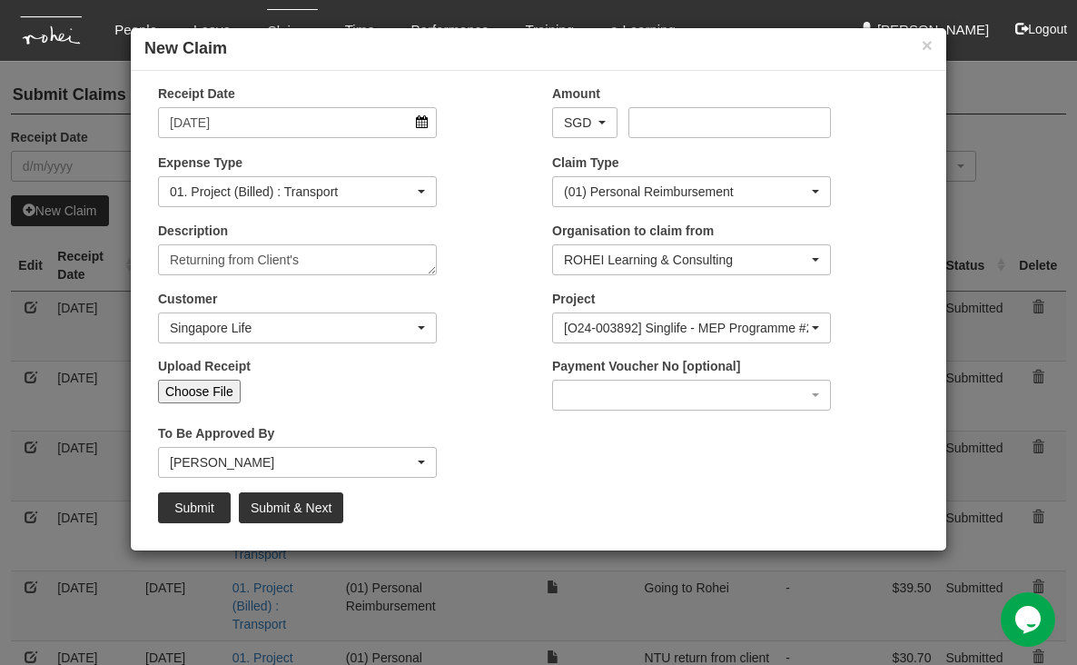
type input "Choose Another File"
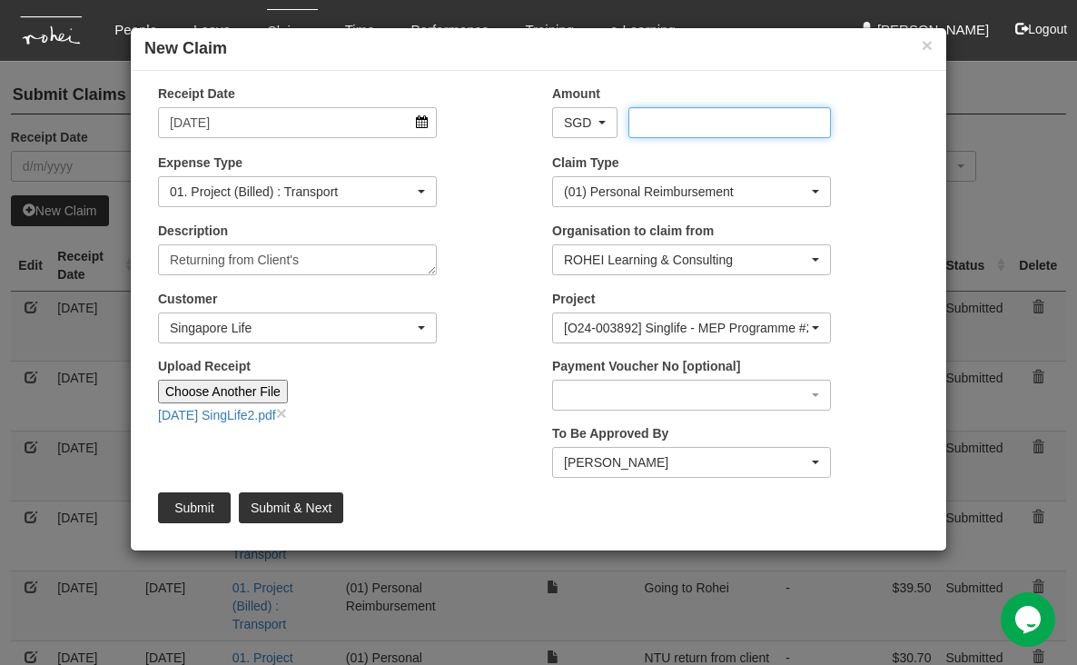
click at [719, 115] on input "Amount" at bounding box center [729, 122] width 202 height 31
type input "43.00"
click at [306, 509] on input "Submit & Next" at bounding box center [291, 507] width 104 height 31
type input "Choose File"
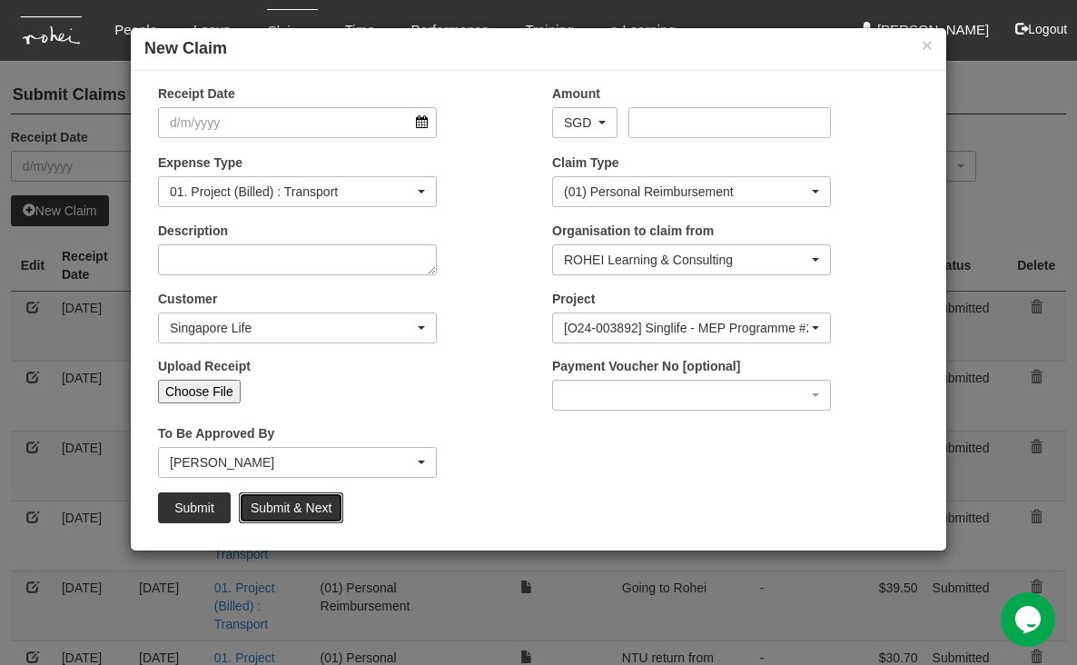
select select "50"
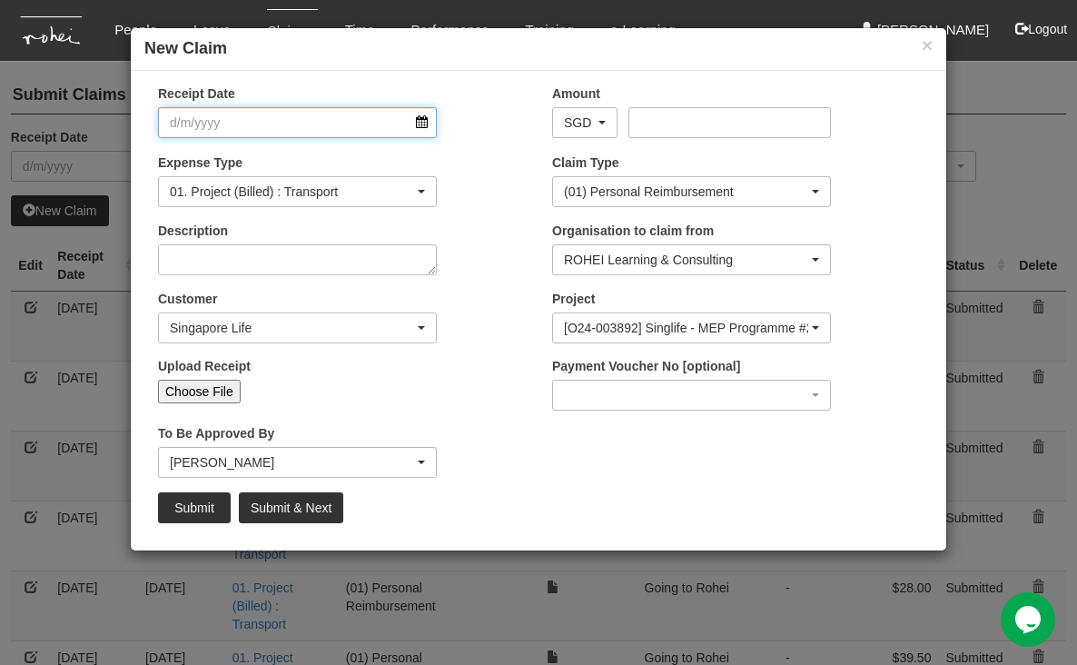
click at [423, 123] on input "Receipt Date" at bounding box center [297, 122] width 279 height 31
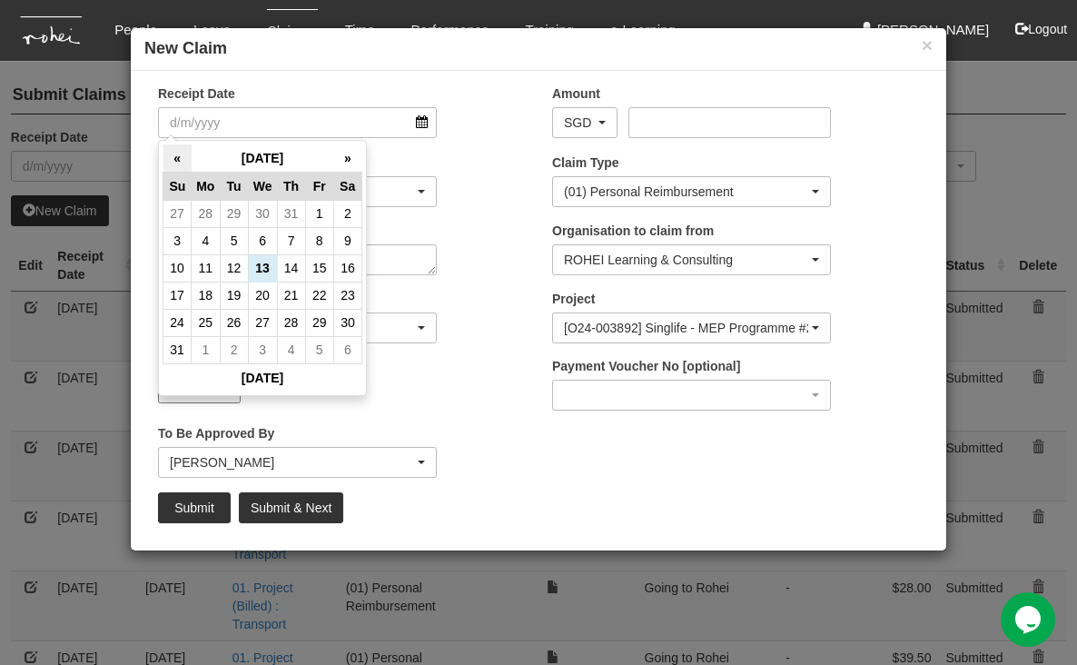
click at [172, 157] on th "«" at bounding box center [177, 158] width 28 height 28
click at [261, 303] on td "18" at bounding box center [262, 294] width 29 height 27
type input "[DATE]"
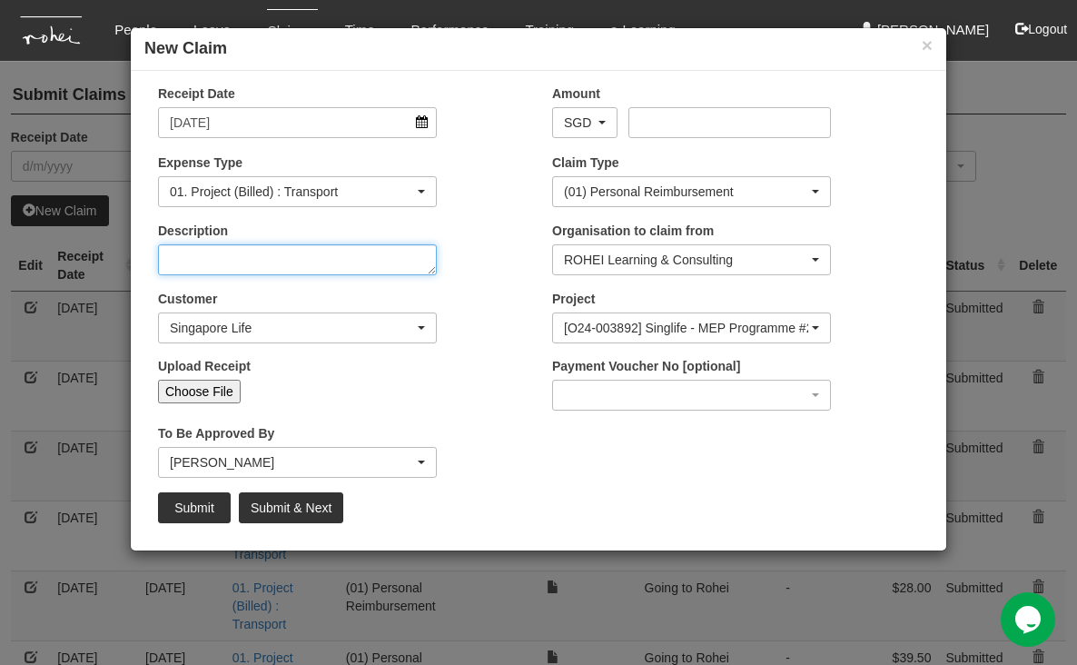
click at [377, 271] on textarea "Description" at bounding box center [297, 259] width 279 height 31
type textarea "Return (3 days training)"
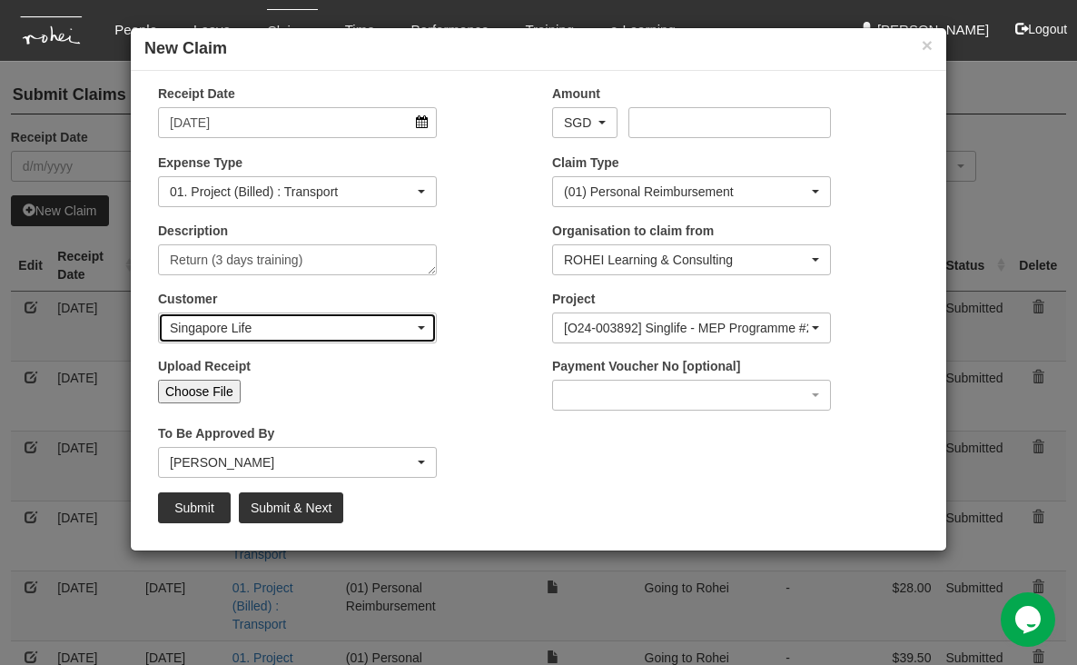
click at [246, 330] on div "Singapore Life" at bounding box center [292, 328] width 244 height 18
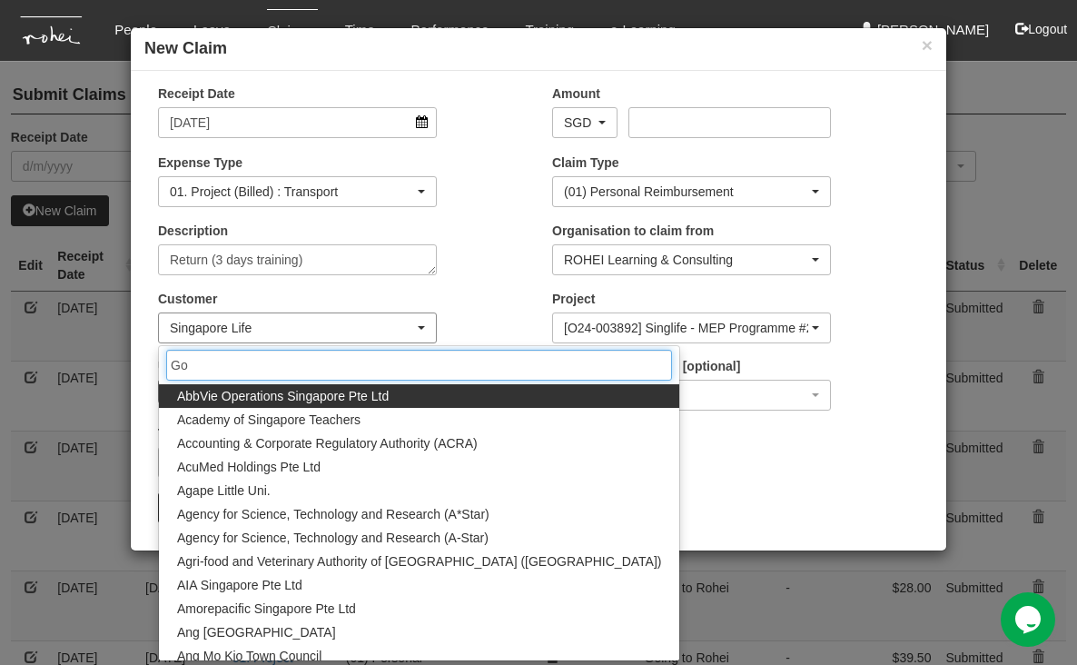
type input "Gov"
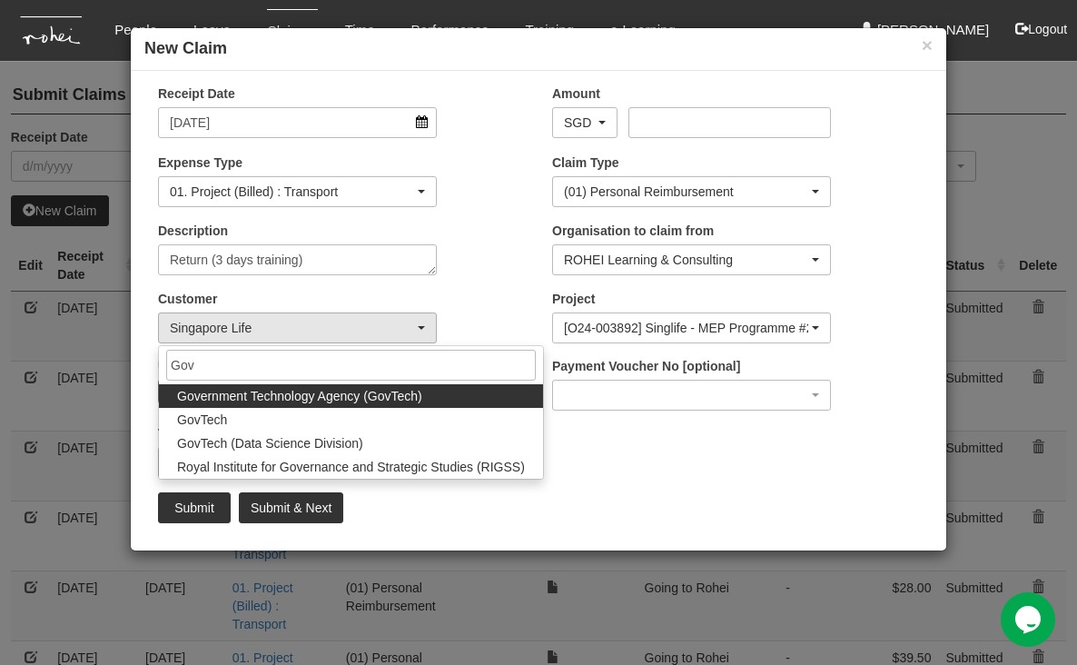
click at [250, 397] on span "Government Technology Agency (GovTech)" at bounding box center [299, 396] width 245 height 18
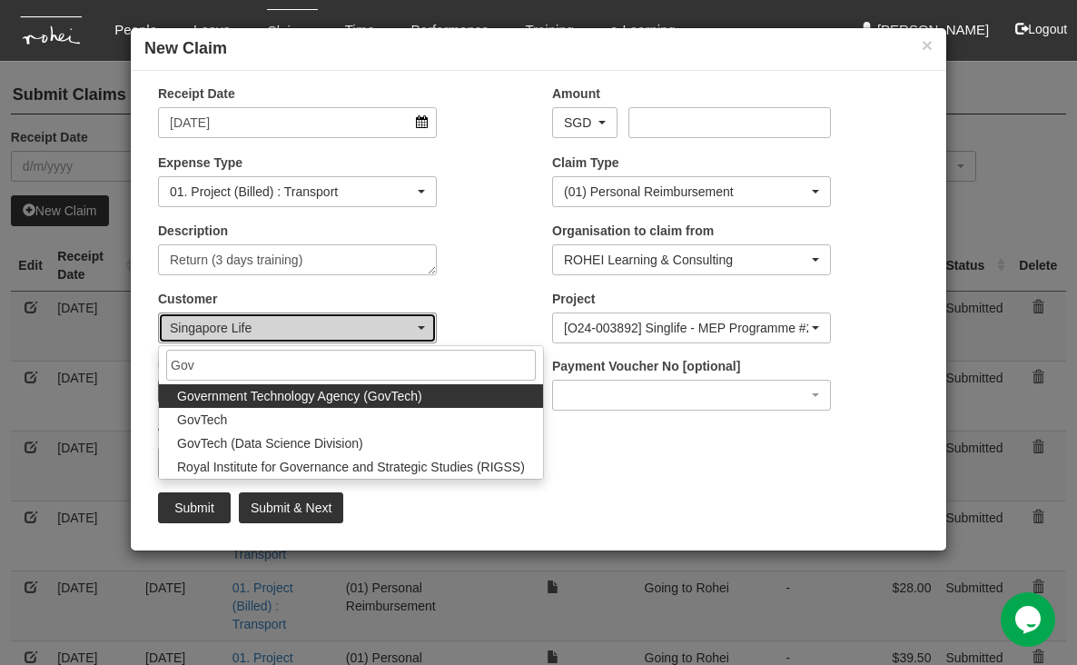
select select "900"
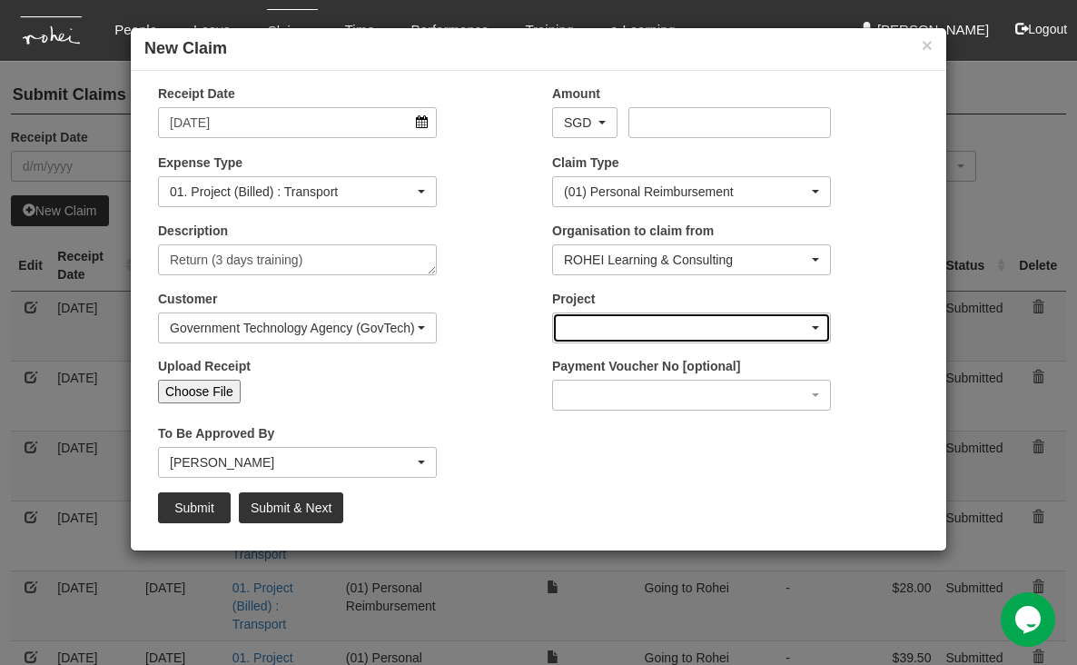
click at [742, 320] on div "button" at bounding box center [691, 327] width 277 height 29
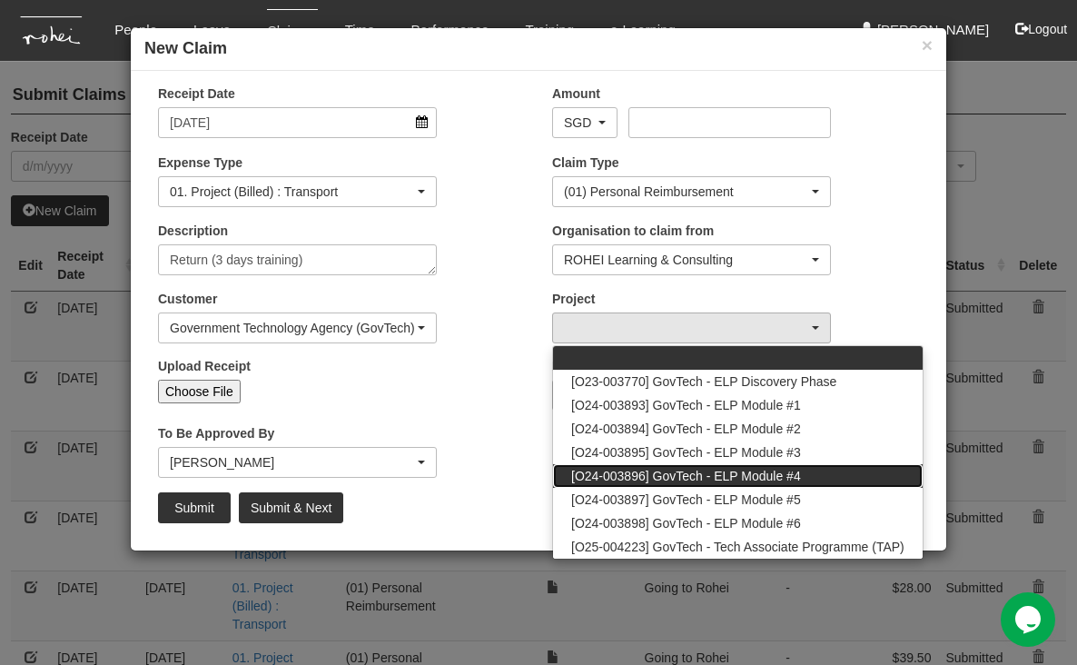
click at [721, 475] on span "[O24-003896] GovTech - ELP Module #4" at bounding box center [686, 476] width 230 height 18
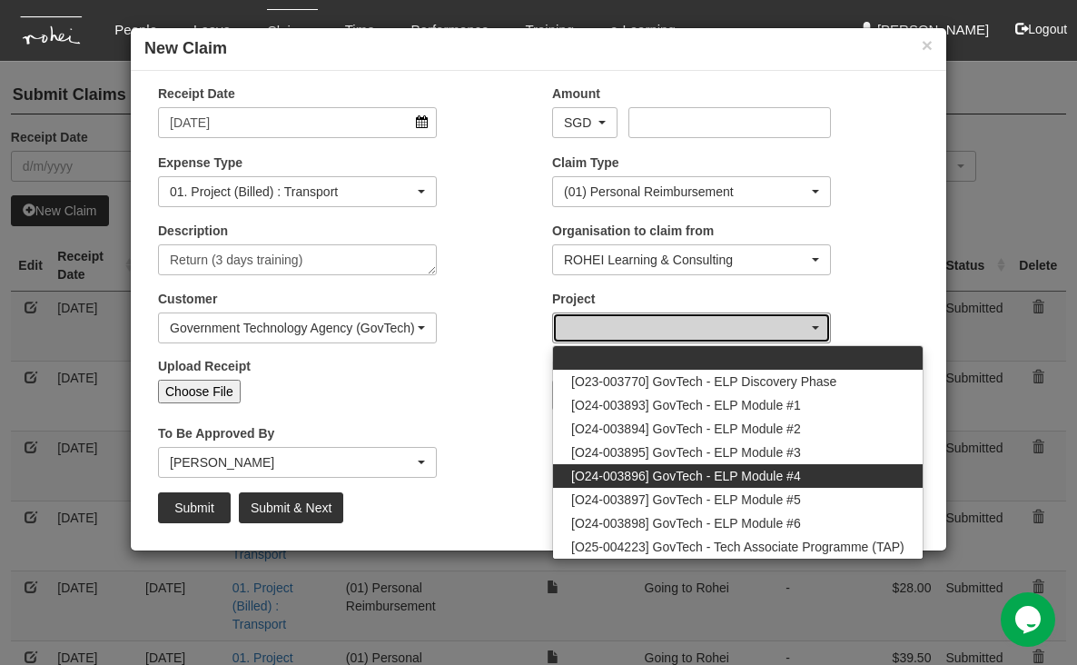
select select "2504"
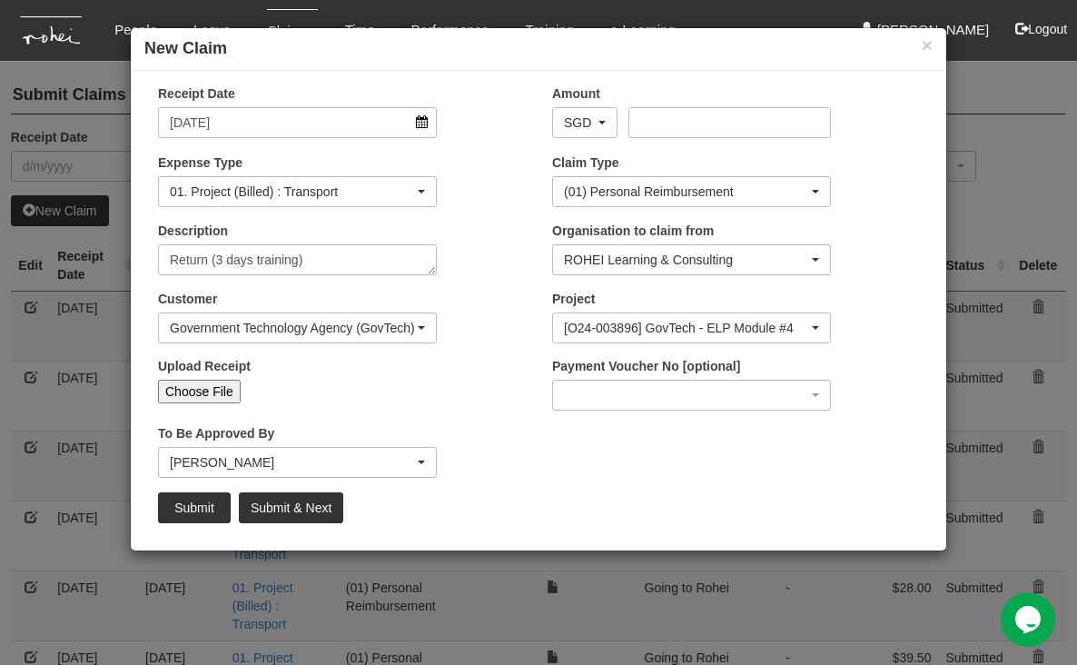
click at [204, 395] on input "Choose File" at bounding box center [199, 391] width 83 height 24
click at [209, 388] on input "Choose File" at bounding box center [199, 391] width 83 height 24
type input "C:\fakepath\[DATE] GovTech ReturnD2.pdf"
type input "Choose Another File"
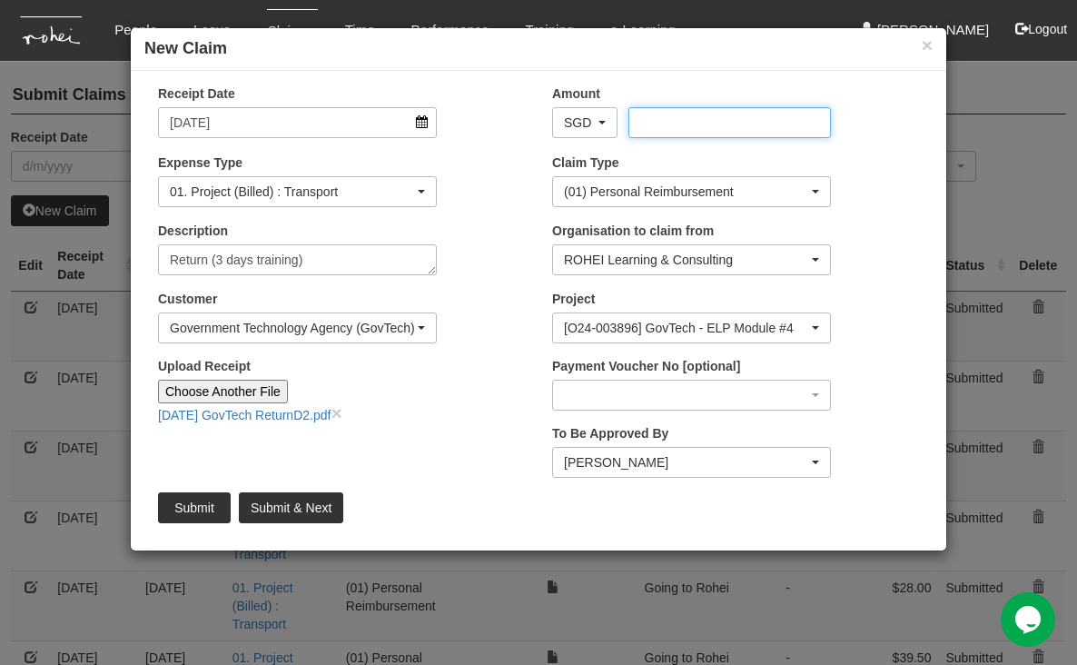
click at [724, 124] on input "Amount" at bounding box center [729, 122] width 202 height 31
type input "28.00"
click at [286, 504] on input "Submit & Next" at bounding box center [291, 507] width 104 height 31
type input "Choose File"
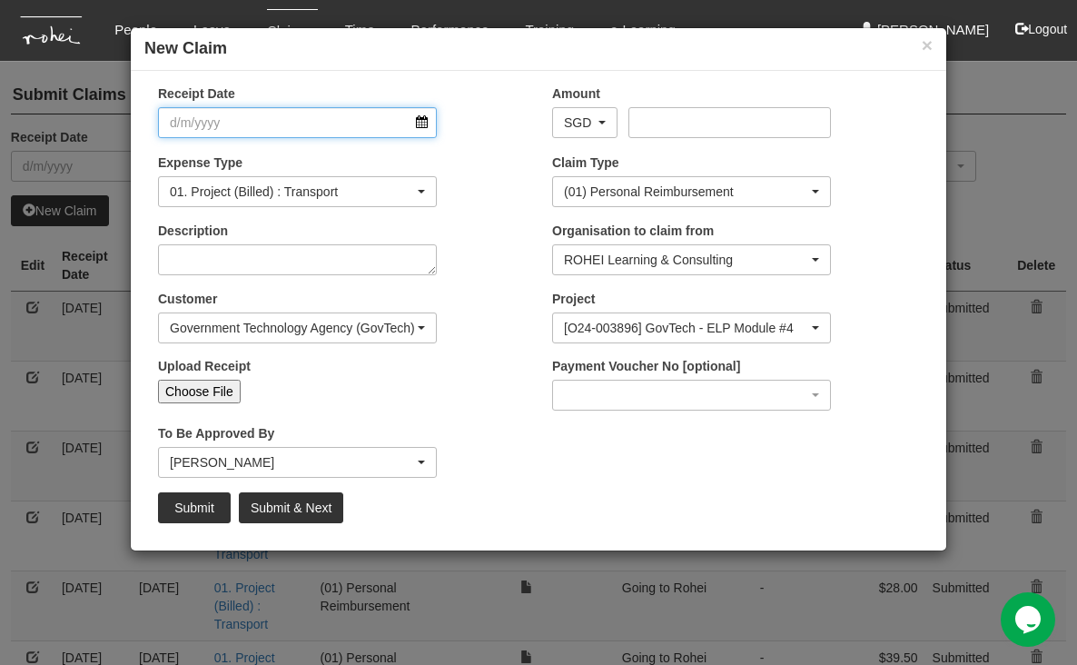
click at [418, 118] on input "Receipt Date" at bounding box center [297, 122] width 279 height 31
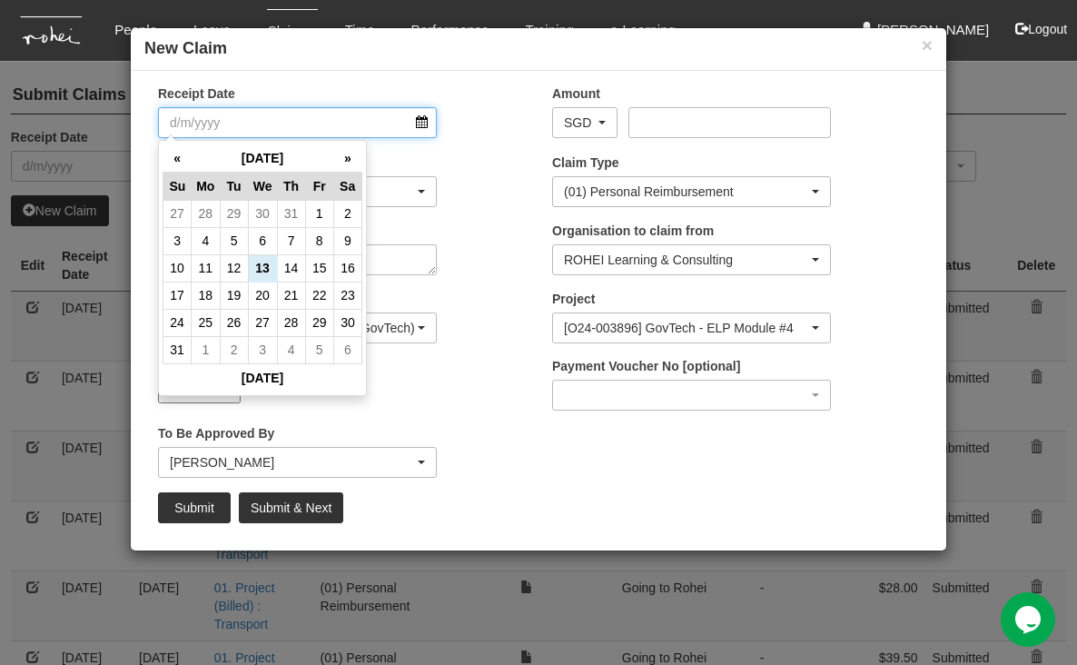
select select "50"
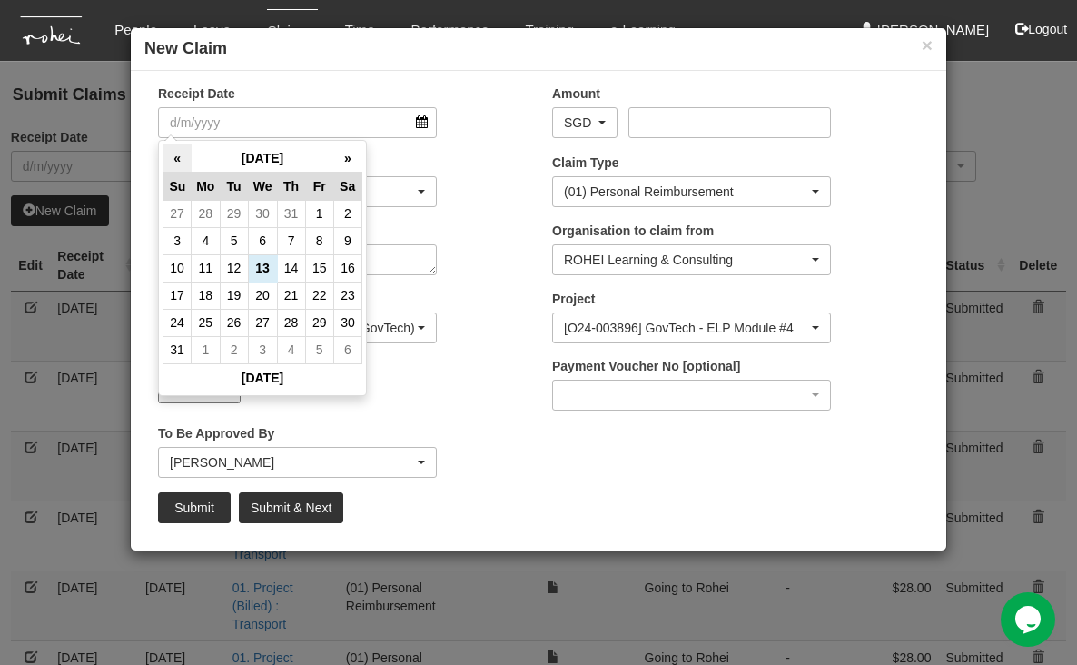
click at [178, 150] on th "«" at bounding box center [177, 158] width 28 height 28
click at [234, 289] on td "17" at bounding box center [234, 294] width 28 height 27
type input "[DATE]"
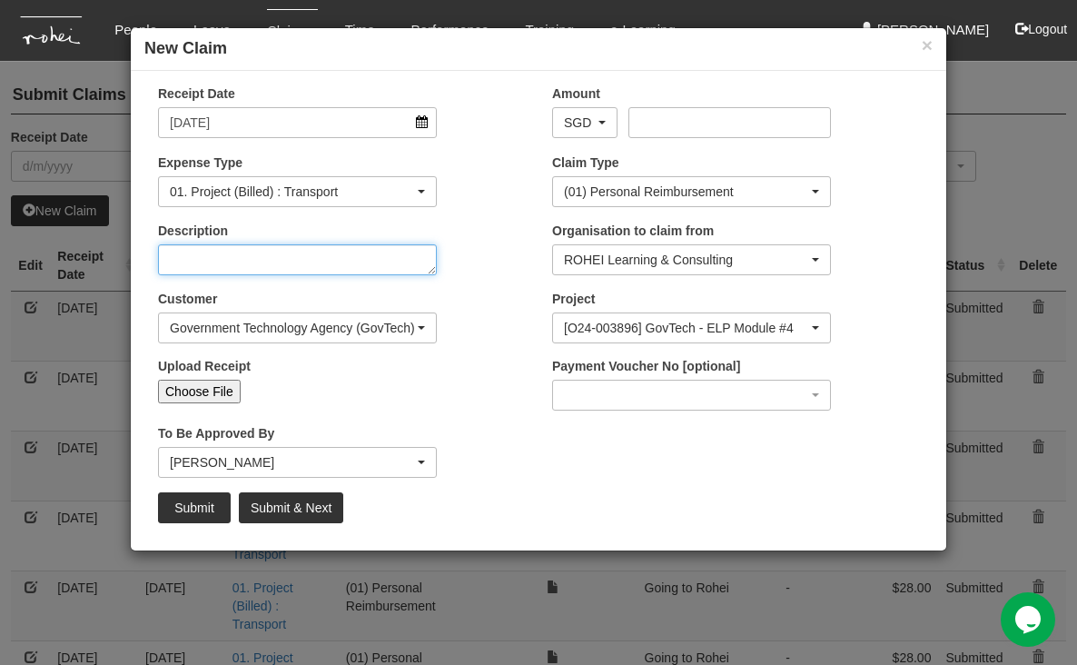
click at [403, 257] on textarea "Description" at bounding box center [297, 259] width 279 height 31
type textarea "Return D1 (3 Days training)"
click at [216, 388] on input "Choose File" at bounding box center [199, 391] width 83 height 24
type input "C:\fakepath\[DATE] GovTech Return.pdf"
type input "Choose Another File"
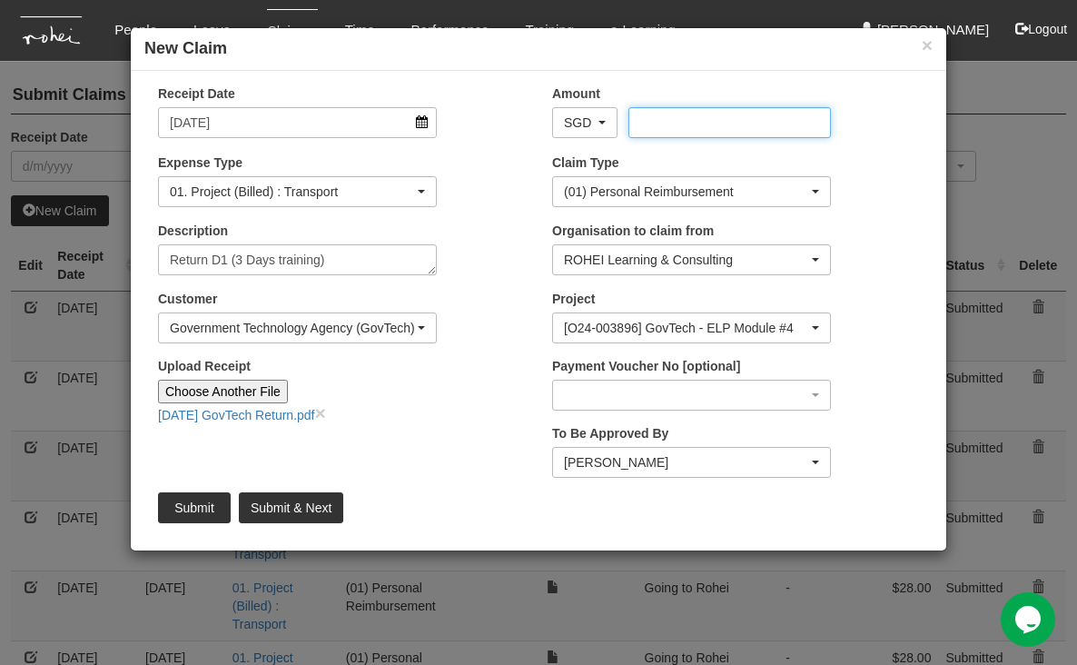
click at [691, 116] on input "Amount" at bounding box center [729, 122] width 202 height 31
type input "28.00"
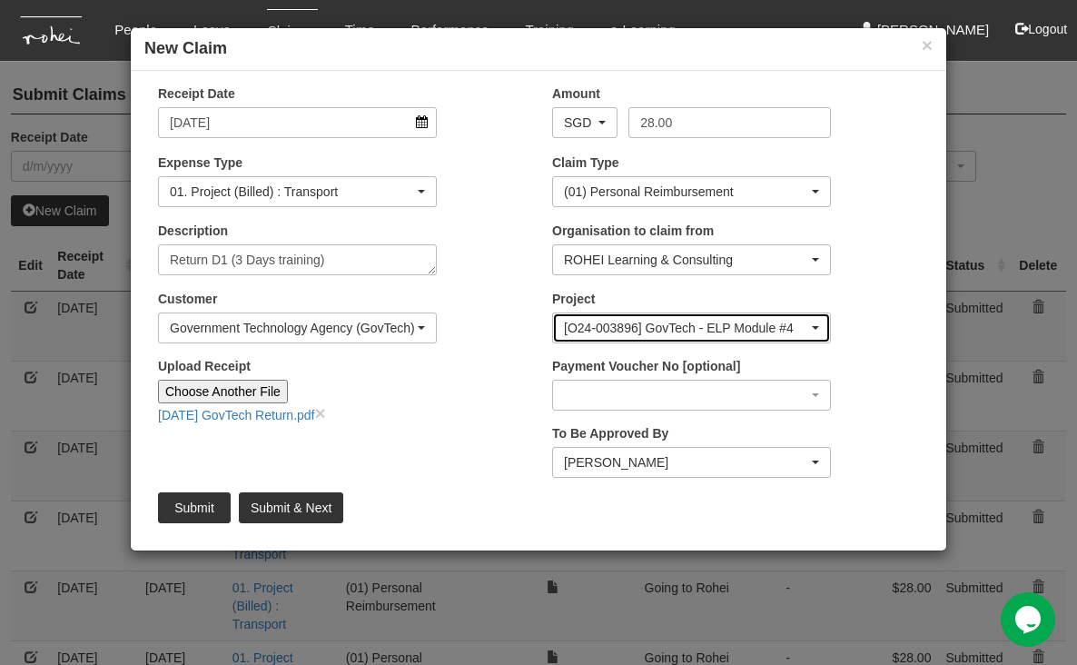
click at [811, 323] on div "[O24-003896] GovTech - ELP Module #4" at bounding box center [691, 328] width 255 height 18
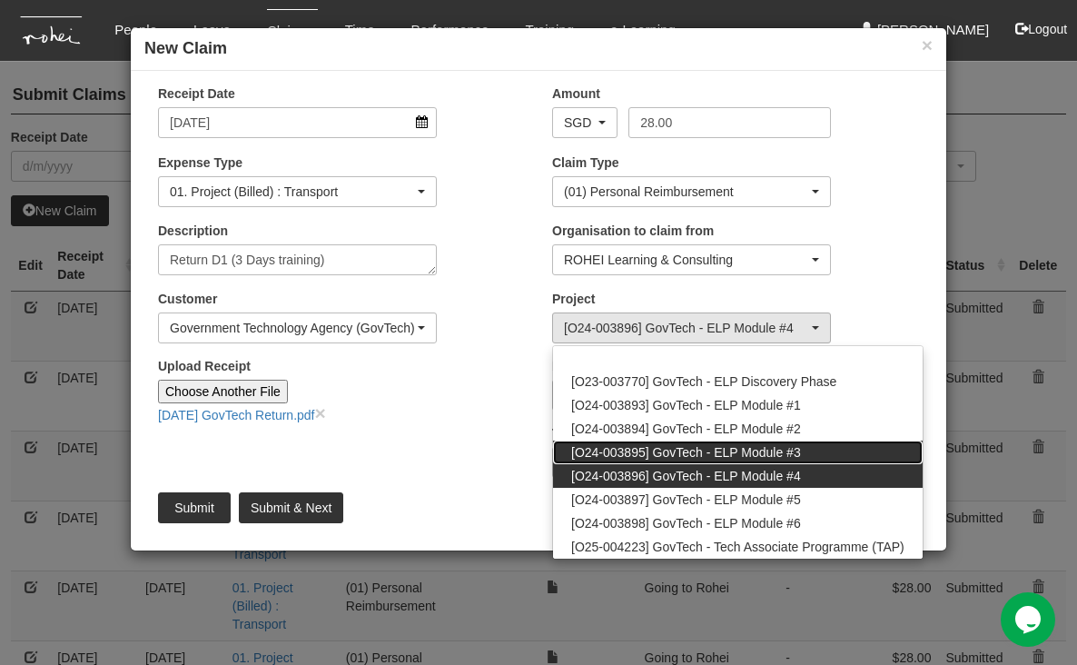
click at [764, 454] on span "[O24-003895] GovTech - ELP Module #3" at bounding box center [686, 452] width 230 height 18
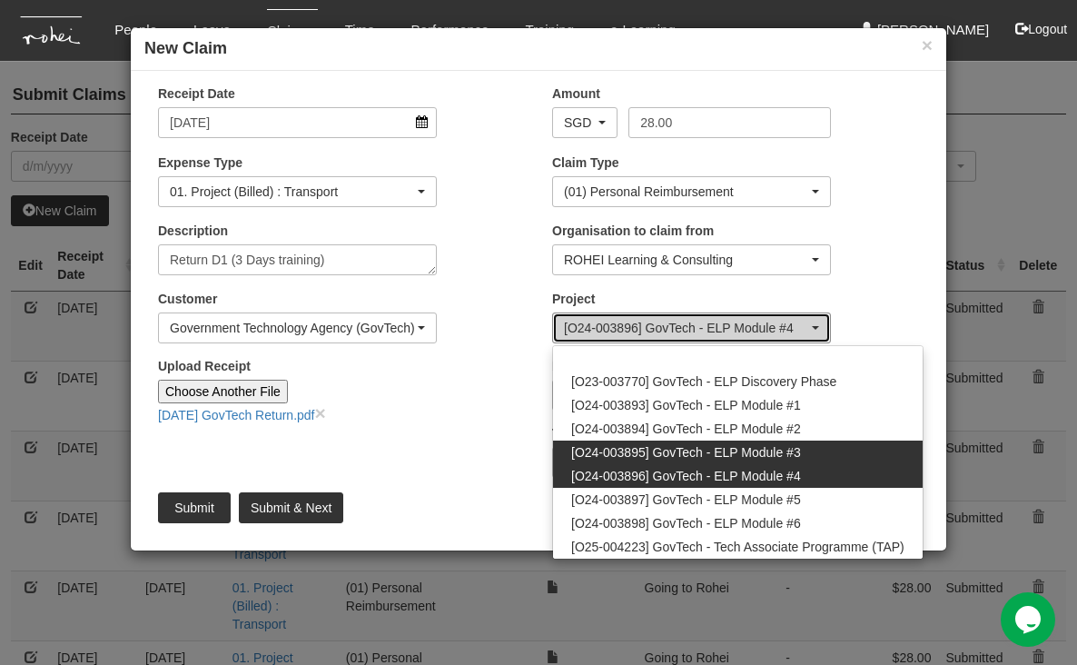
select select "2505"
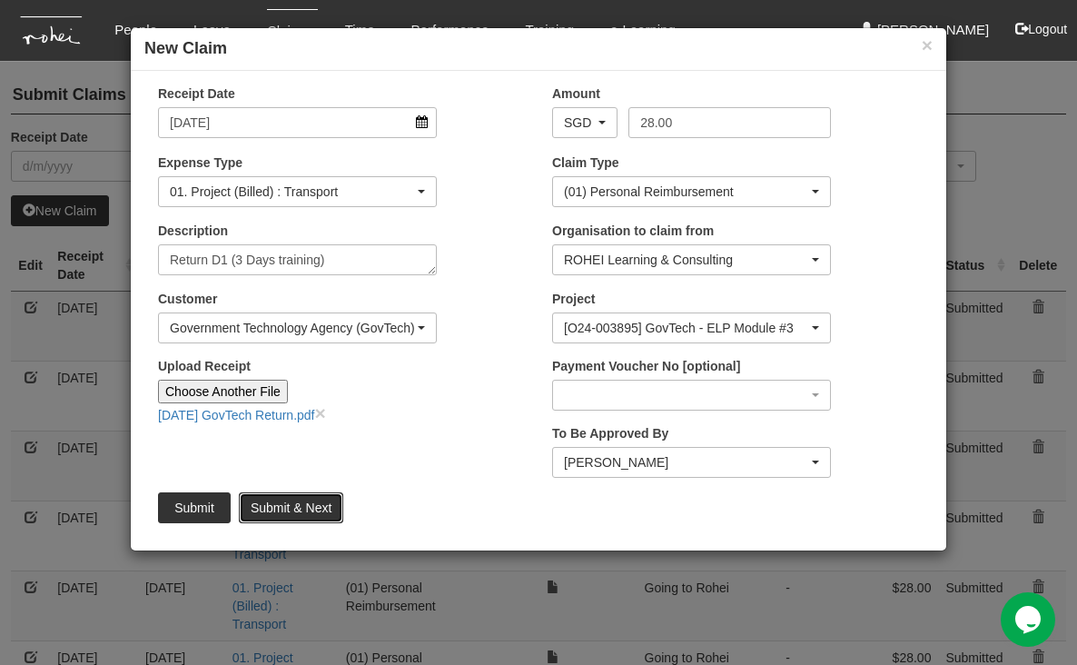
click at [296, 507] on input "Submit & Next" at bounding box center [291, 507] width 104 height 31
type input "Choose File"
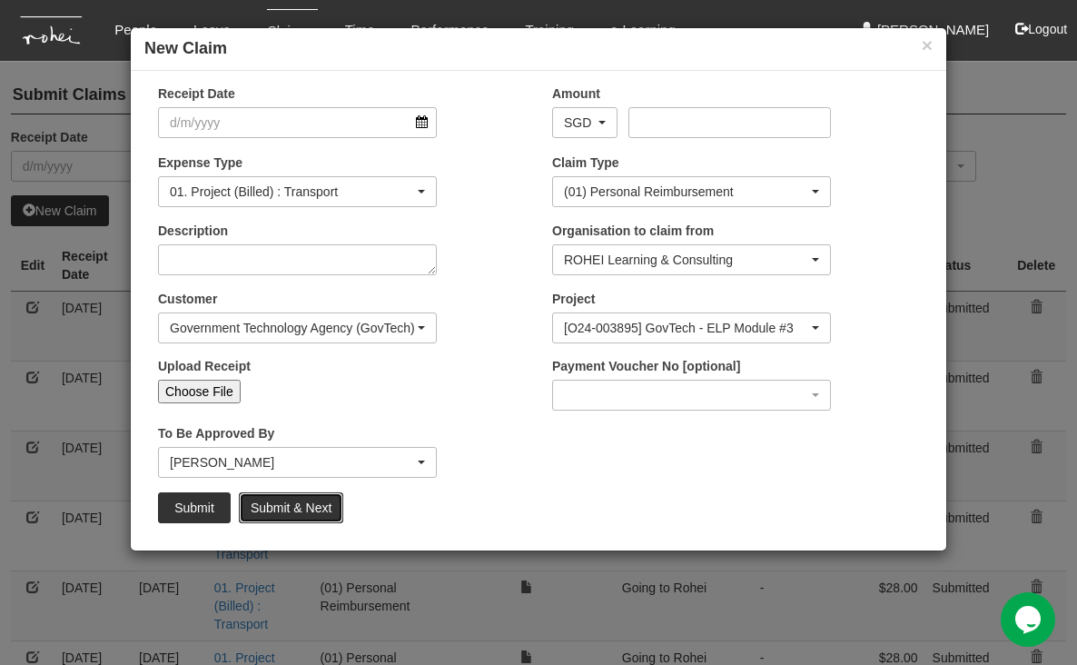
select select "50"
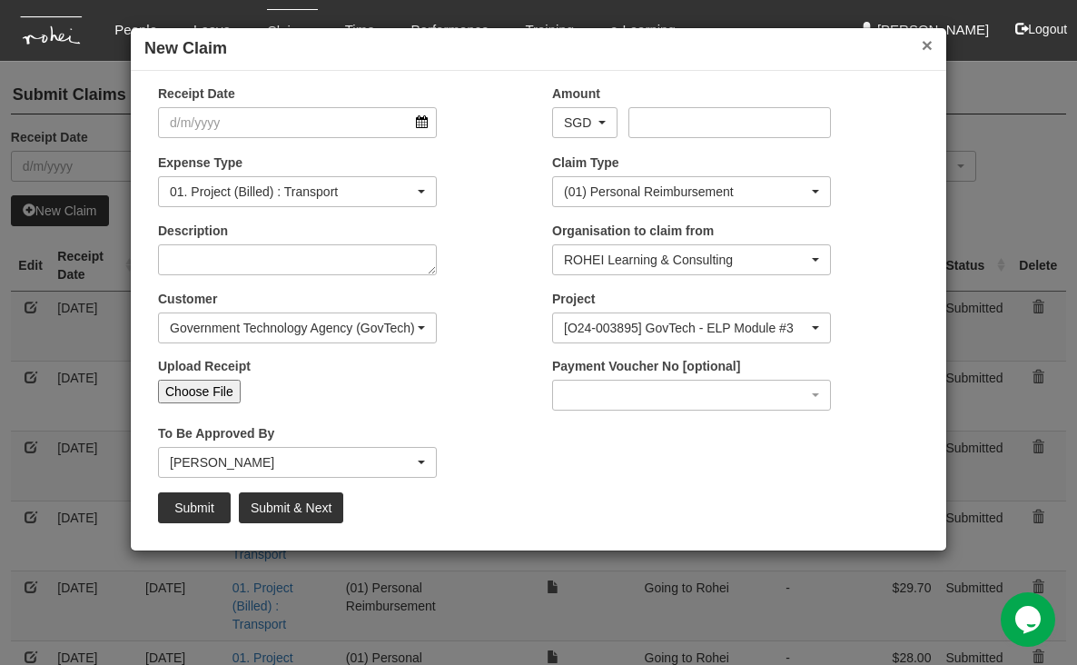
click at [895, 44] on button "×" at bounding box center [926, 44] width 11 height 19
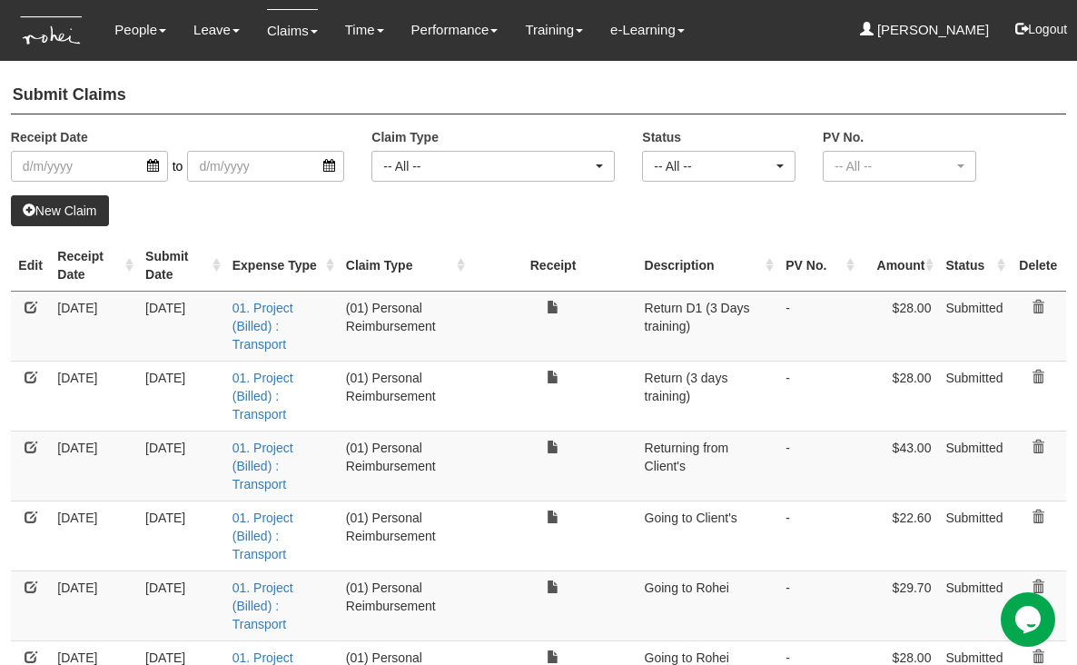
click at [81, 205] on link "New Claim" at bounding box center [60, 210] width 98 height 31
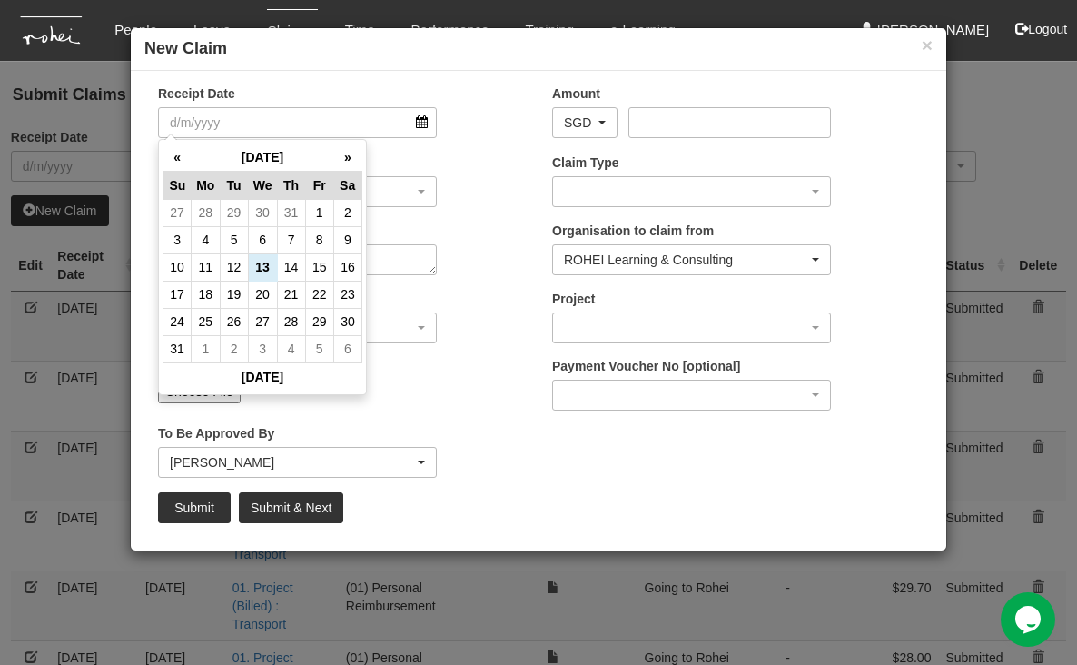
click at [421, 110] on input "Receipt Date" at bounding box center [297, 122] width 279 height 31
click at [257, 291] on td "20" at bounding box center [262, 294] width 29 height 27
type input "[DATE]"
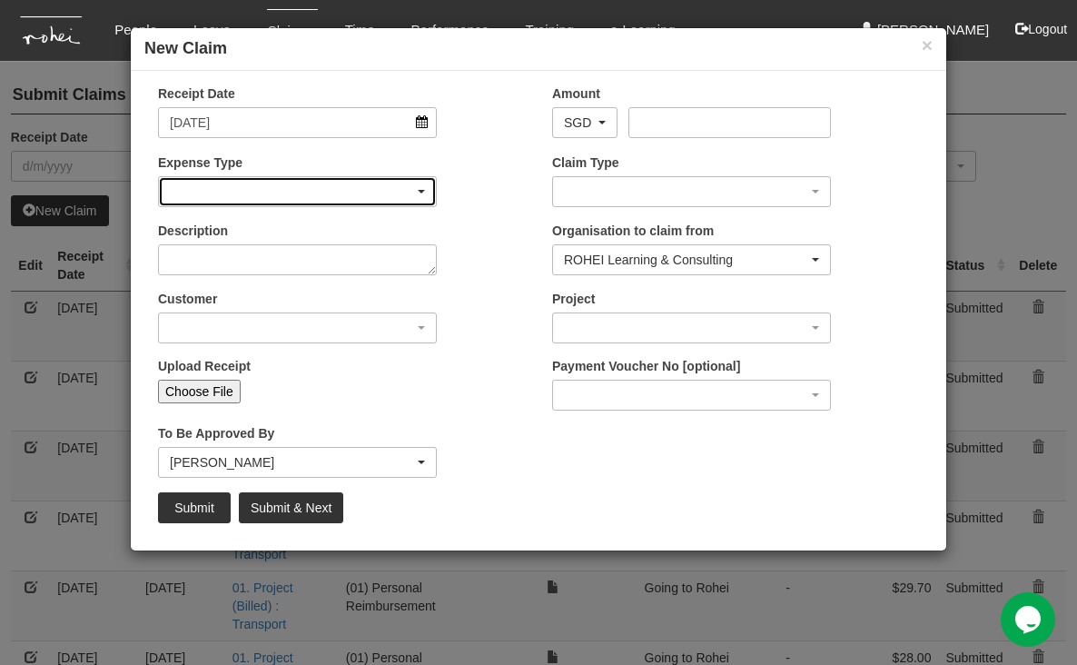
click at [410, 187] on div "button" at bounding box center [297, 191] width 277 height 29
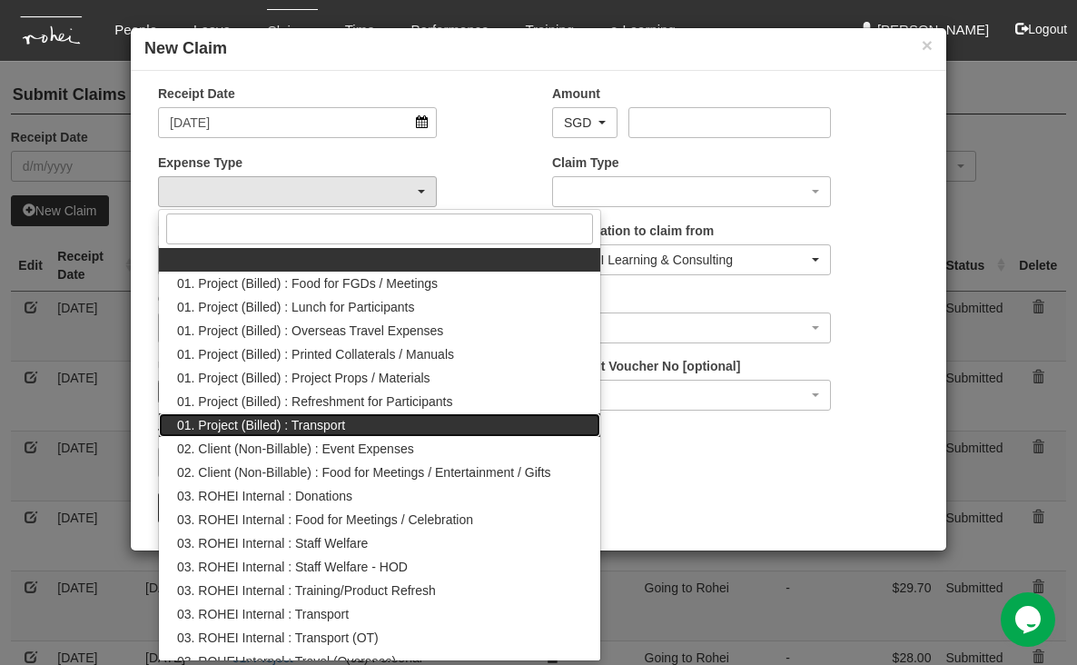
click at [323, 418] on span "01. Project (Billed) : Transport" at bounding box center [261, 425] width 168 height 18
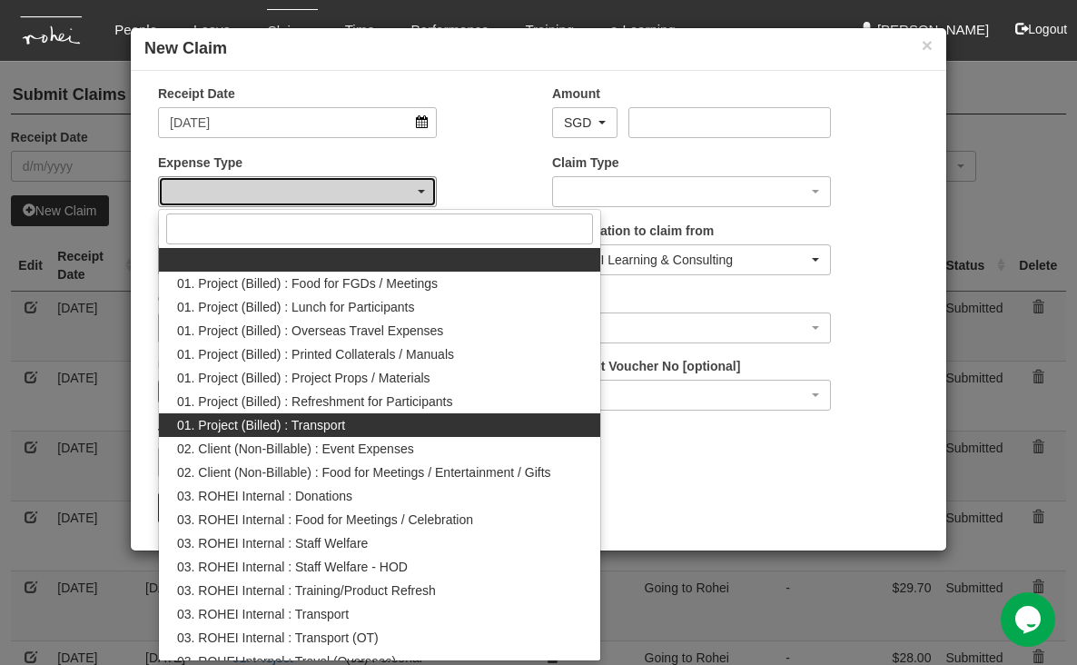
select select "135"
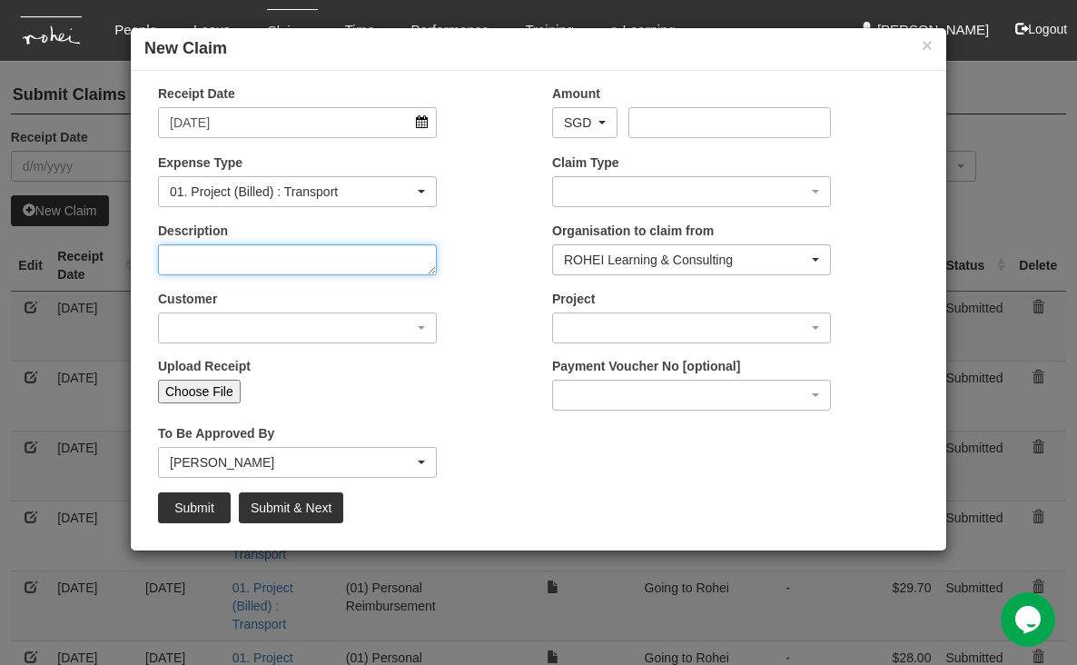
click at [363, 262] on textarea "Description" at bounding box center [297, 259] width 279 height 31
type textarea "Return (4th day training)"
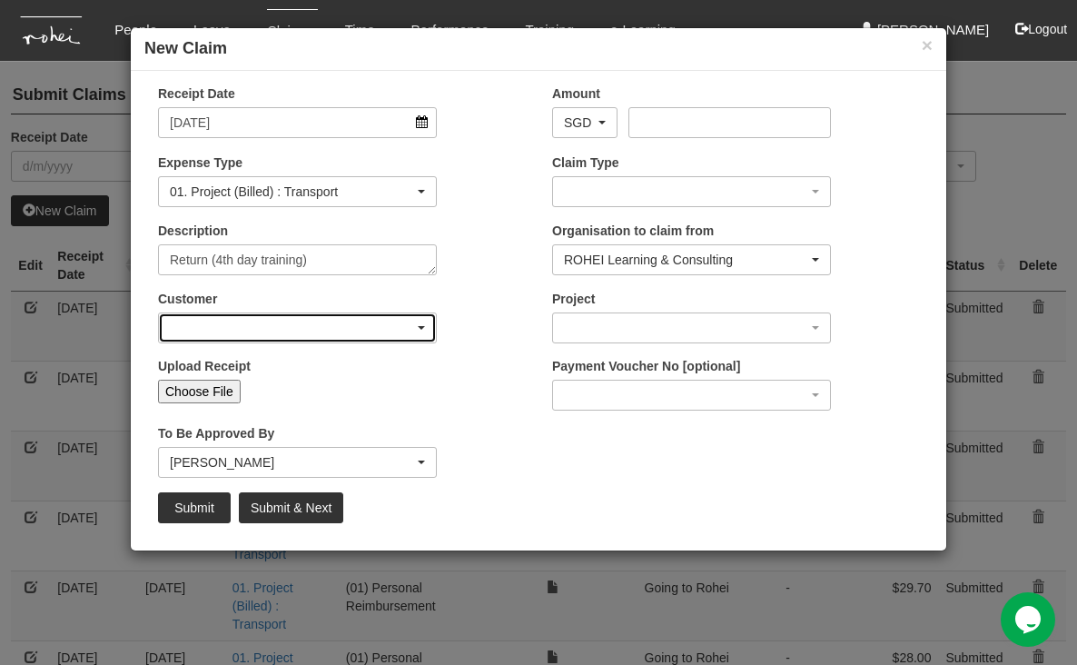
click at [271, 320] on div "button" at bounding box center [297, 327] width 277 height 29
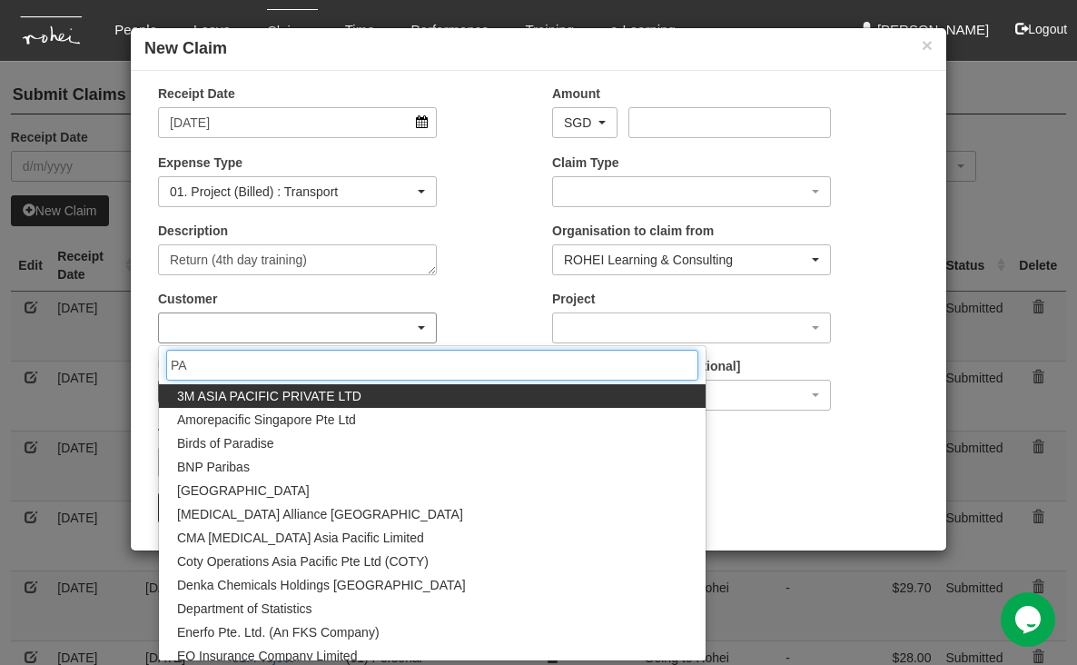
type input "PAP"
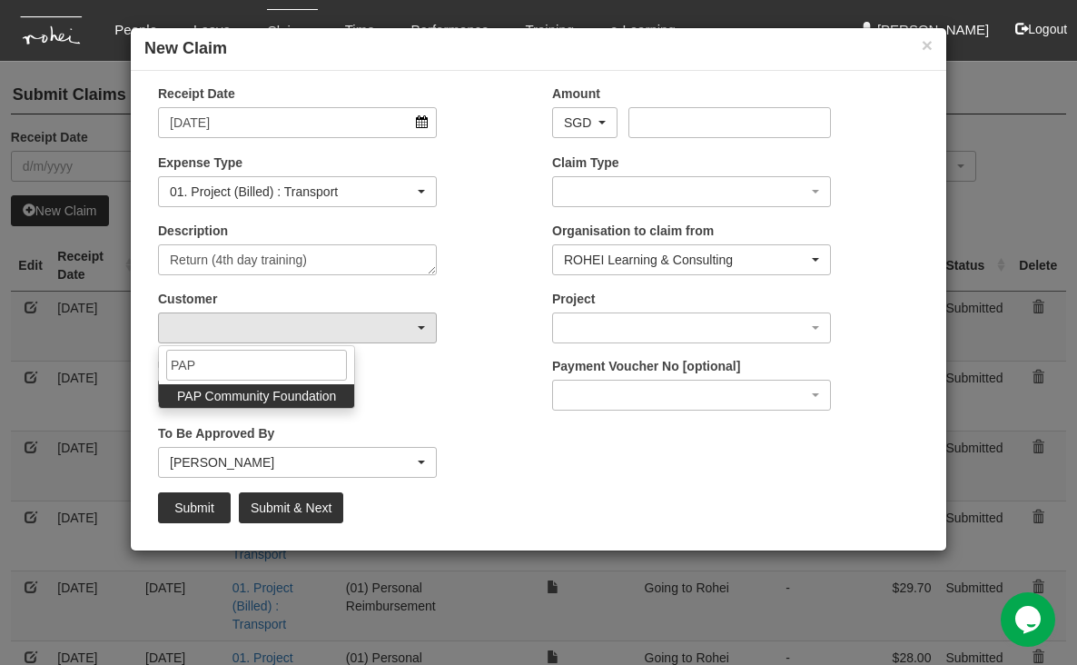
click at [267, 396] on span "PAP Community Foundation" at bounding box center [256, 396] width 159 height 18
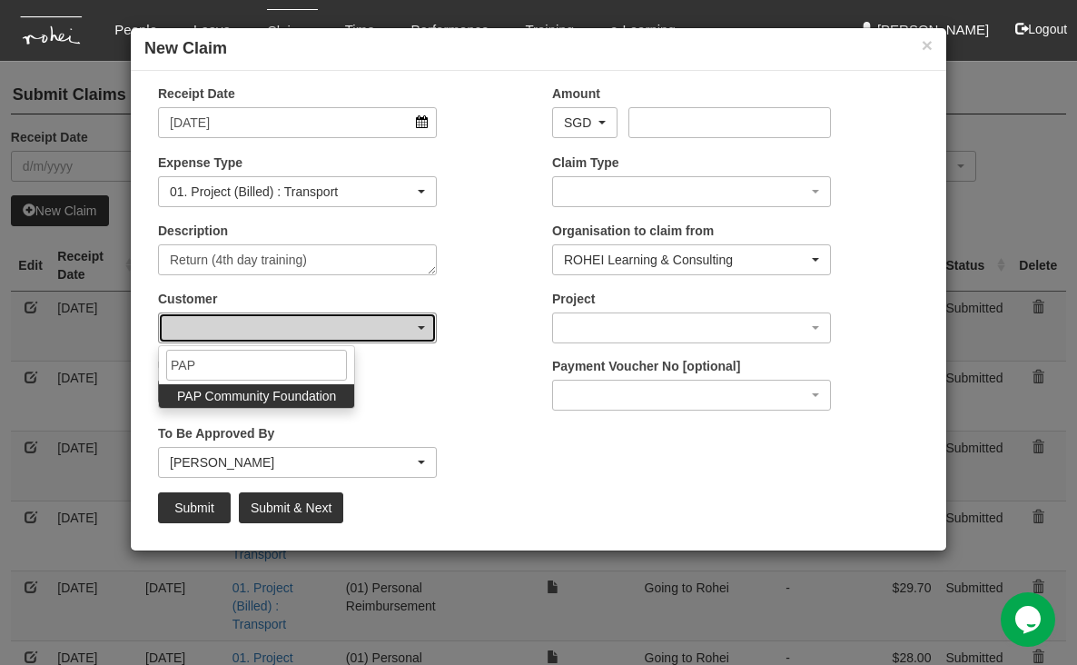
select select "608"
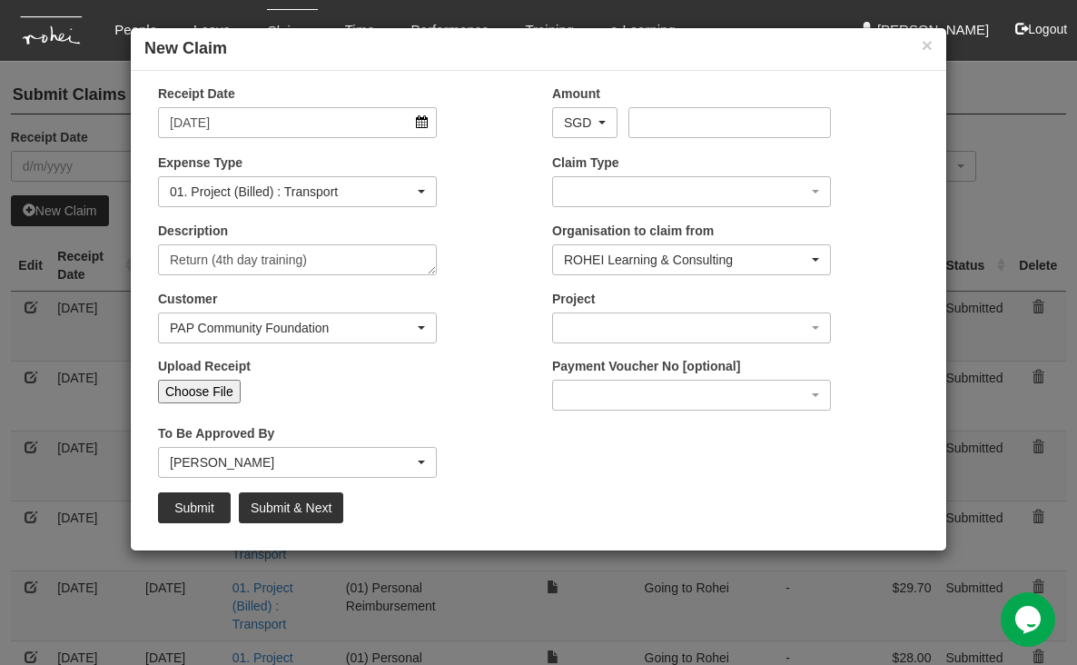
click at [220, 383] on input "Choose File" at bounding box center [199, 391] width 83 height 24
type input "C:\fakepath\[DATE] PCF Return.pdf"
type input "Choose Another File"
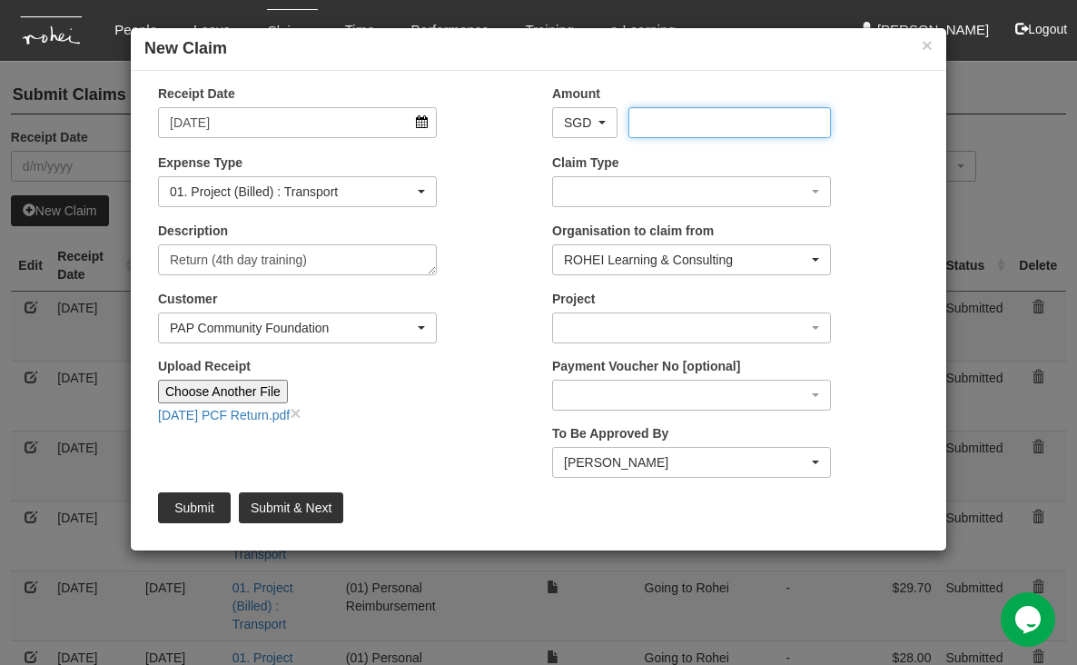
click at [714, 114] on input "Amount" at bounding box center [729, 122] width 202 height 31
type input "28.00"
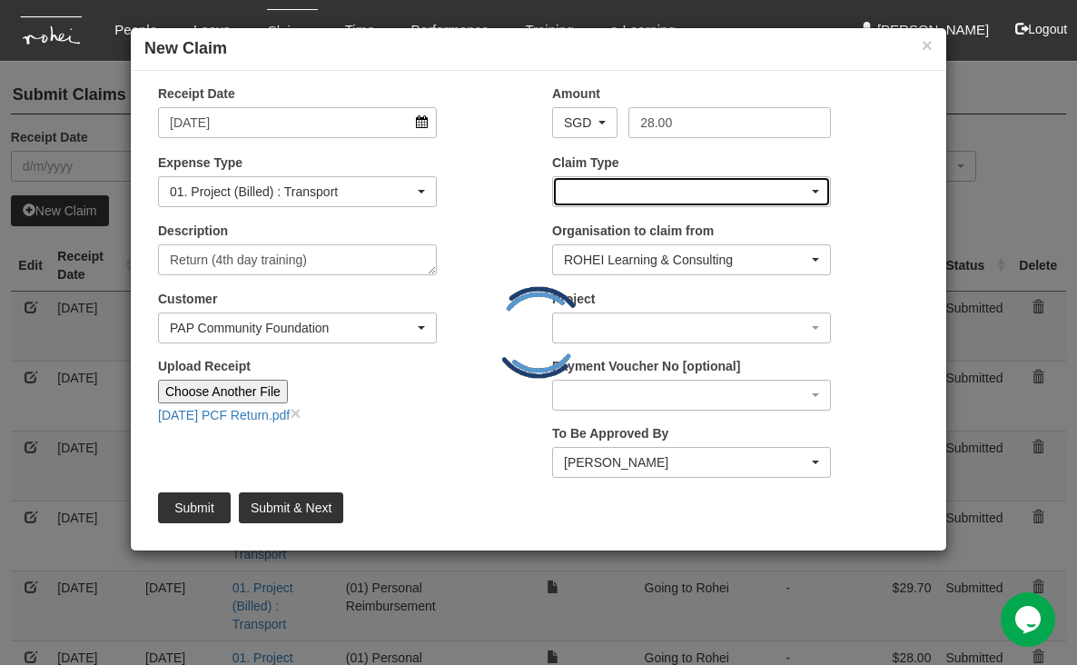
click at [695, 180] on div "button" at bounding box center [691, 191] width 277 height 29
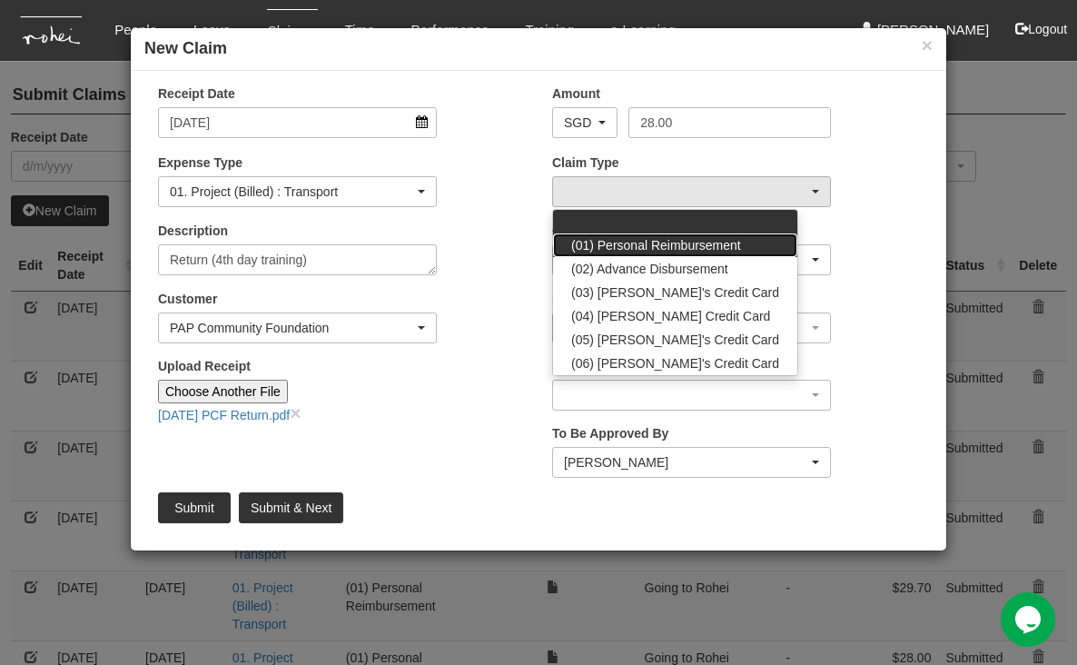
click at [693, 241] on span "(01) Personal Reimbursement" at bounding box center [656, 245] width 170 height 18
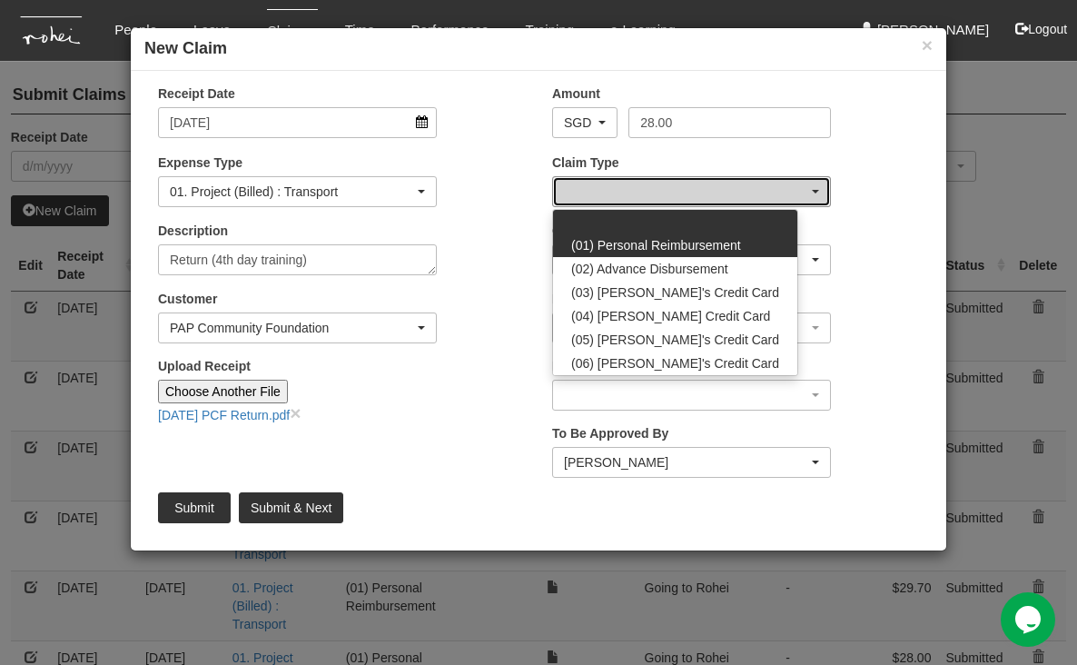
select select "14"
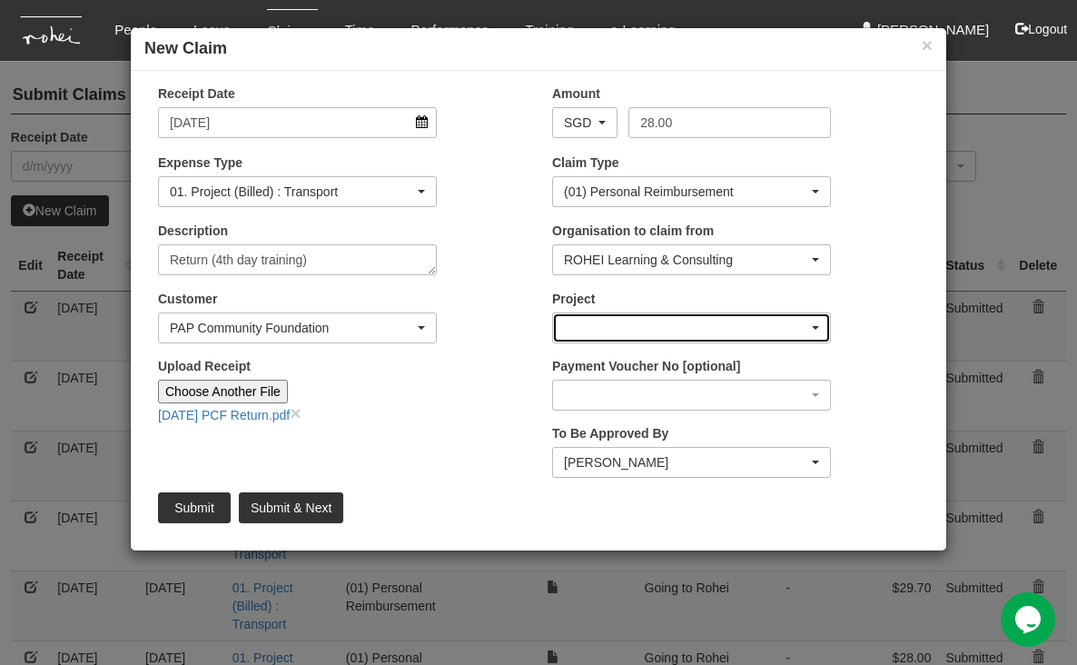
click at [768, 318] on div "button" at bounding box center [691, 327] width 277 height 29
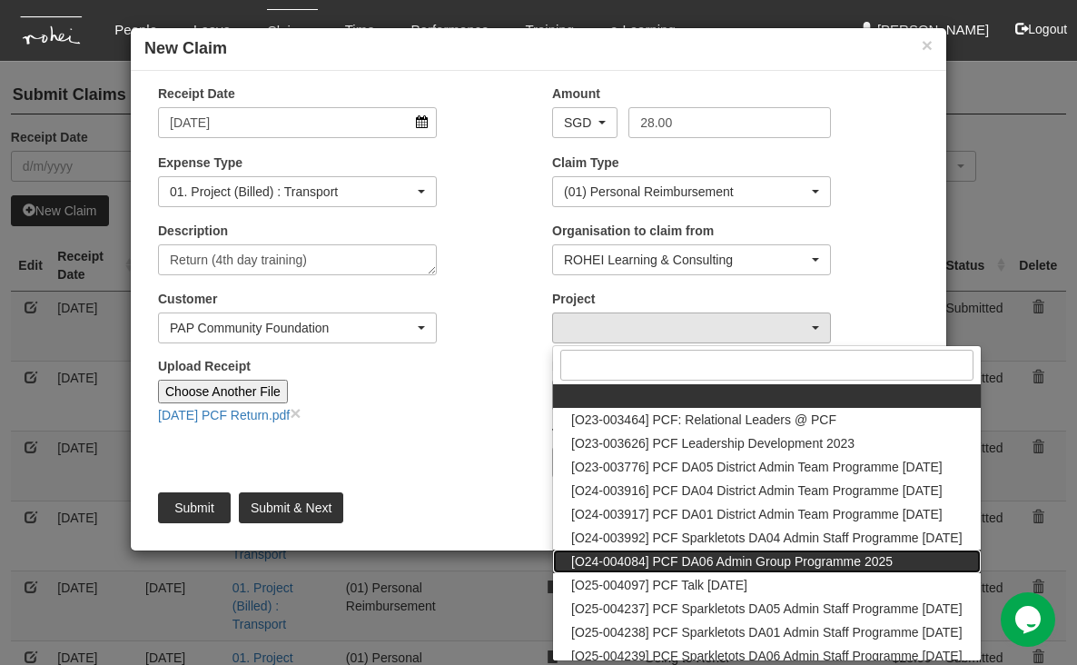
click at [681, 557] on span "[O24-004084] PCF DA06 Admin Group Programme 2025" at bounding box center [731, 561] width 321 height 18
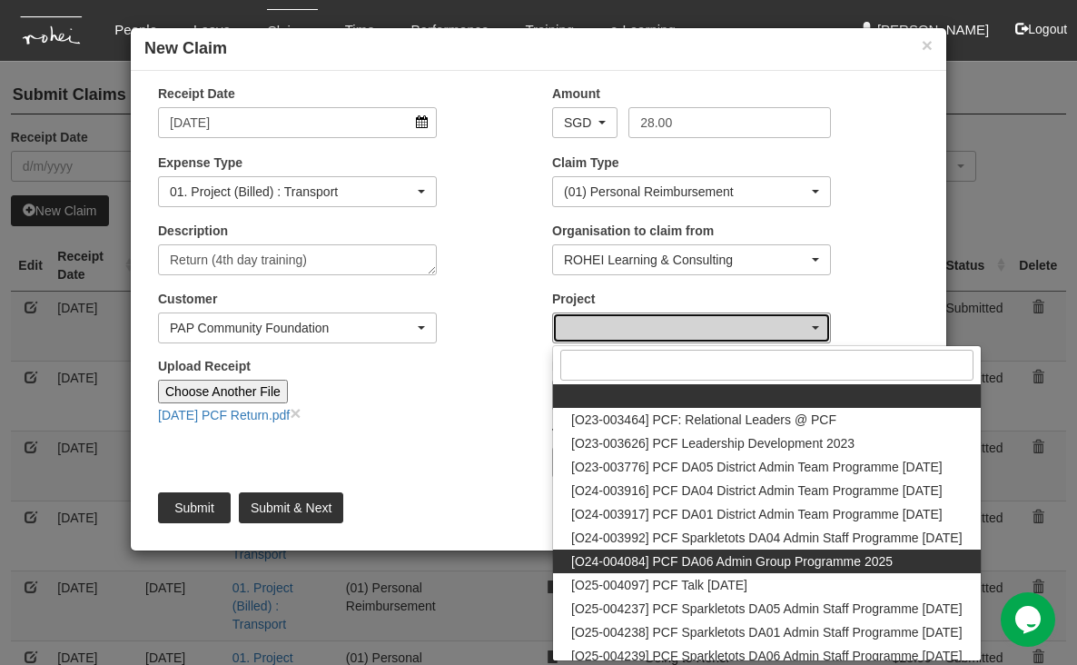
select select "2694"
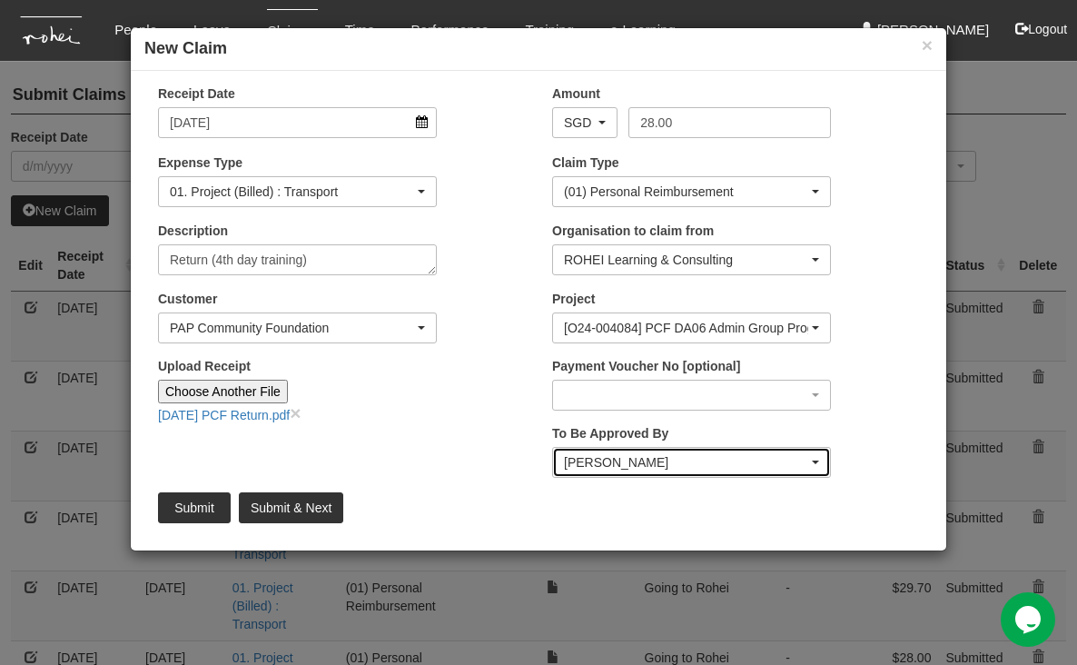
click at [731, 459] on div "[PERSON_NAME]" at bounding box center [686, 462] width 244 height 18
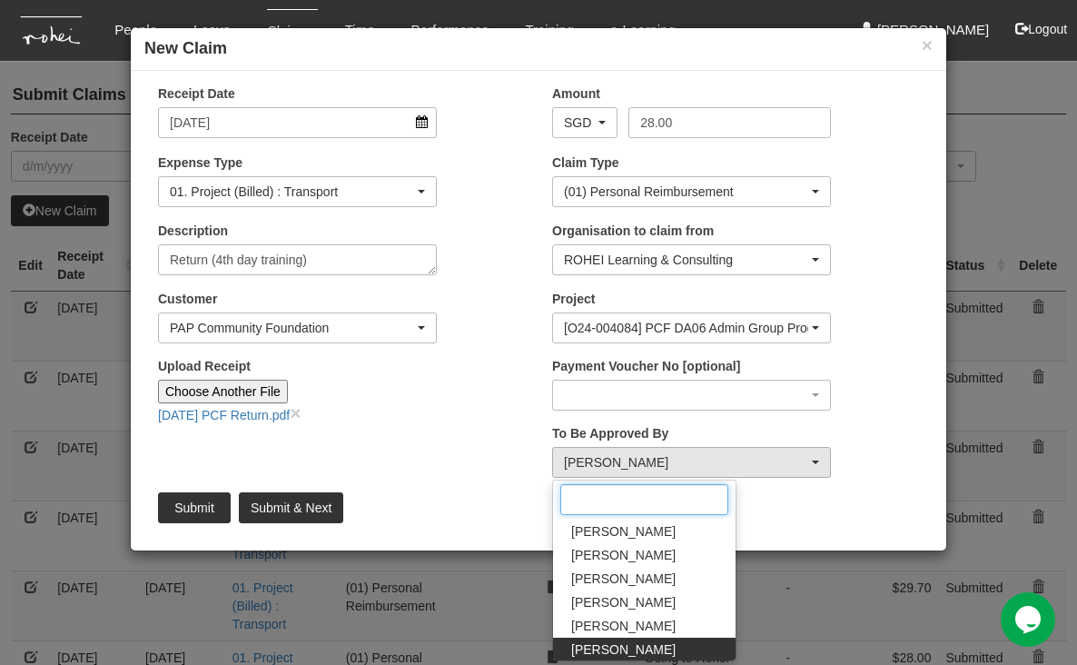
click at [647, 504] on input "Search" at bounding box center [644, 499] width 168 height 31
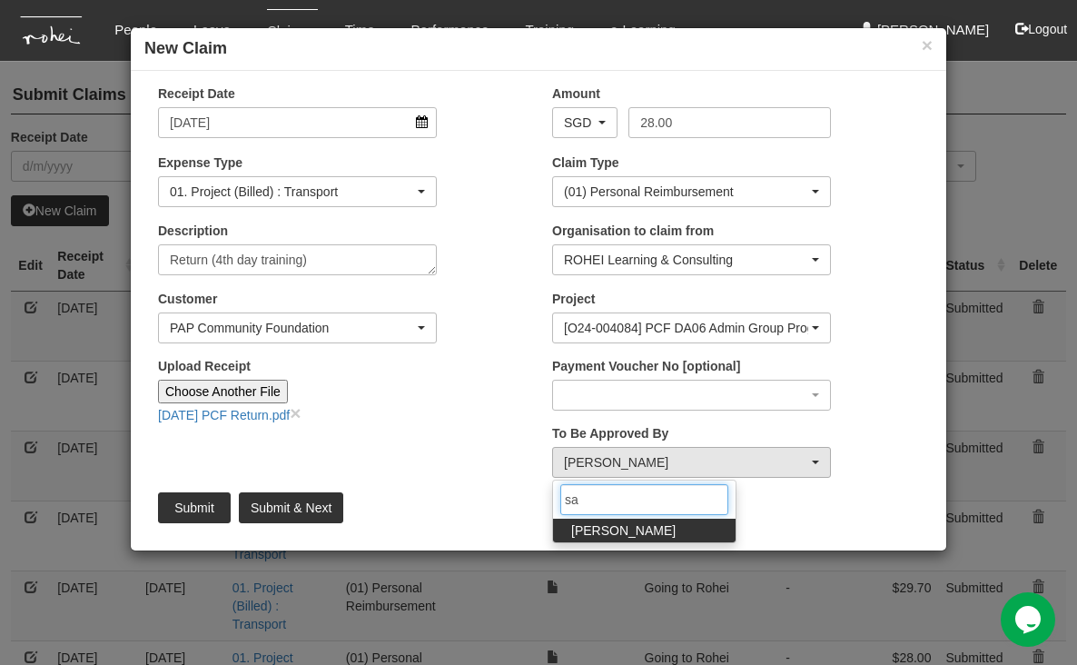
type input "san"
click at [613, 529] on span "[PERSON_NAME]" at bounding box center [623, 530] width 104 height 18
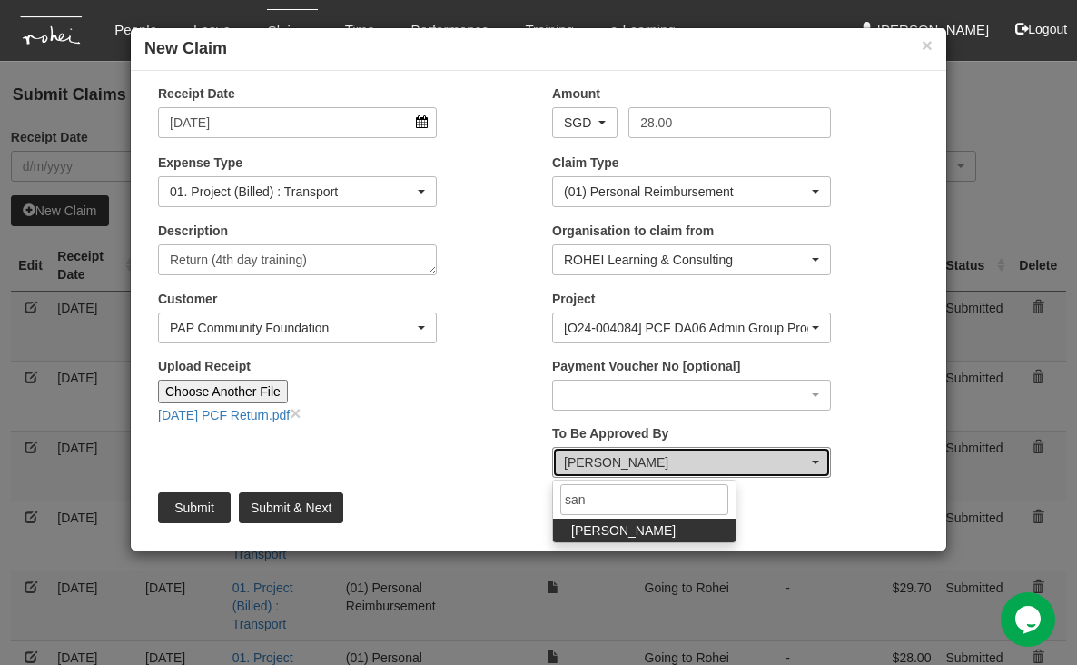
select select "5e225cdc-7ce9-465a-9503-99e8ed4cc44e"
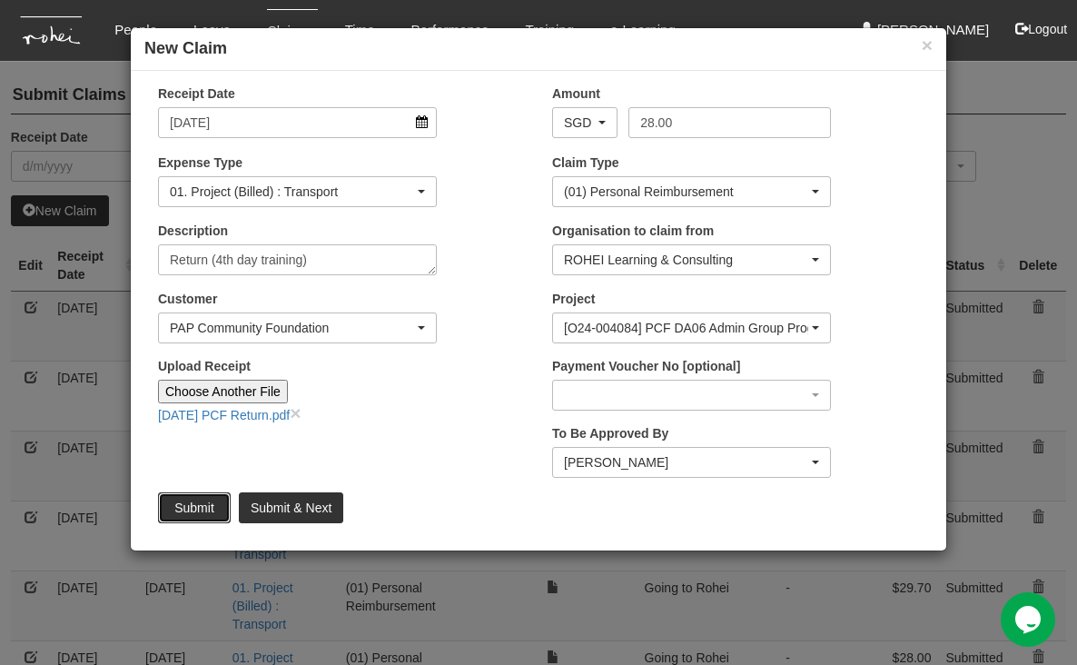
click at [207, 503] on input "Submit" at bounding box center [194, 507] width 73 height 31
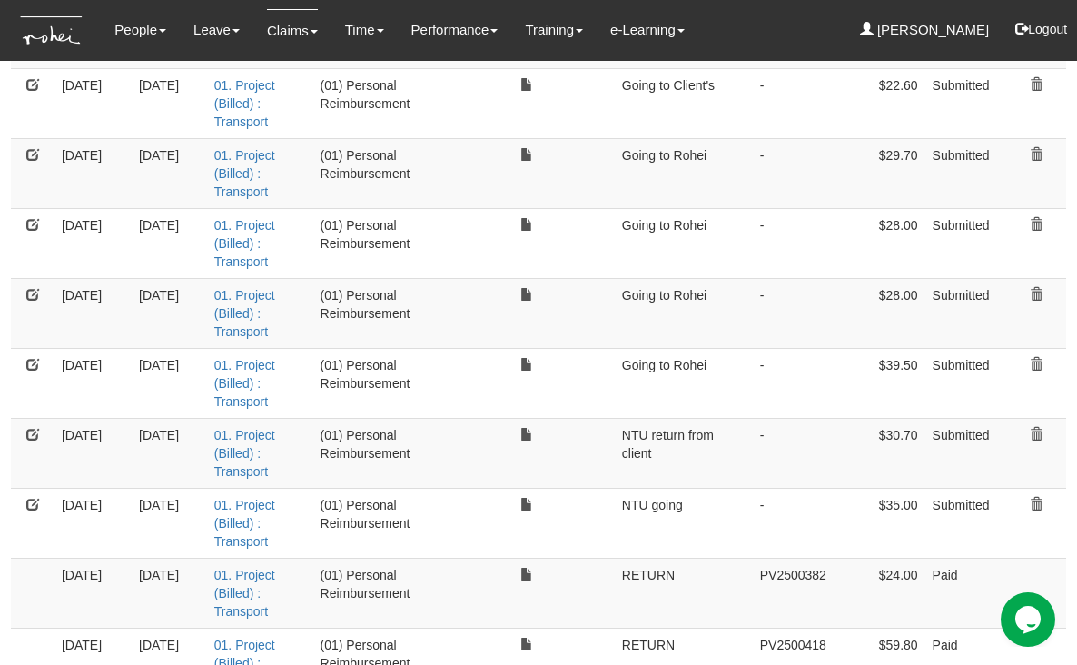
select select "50"
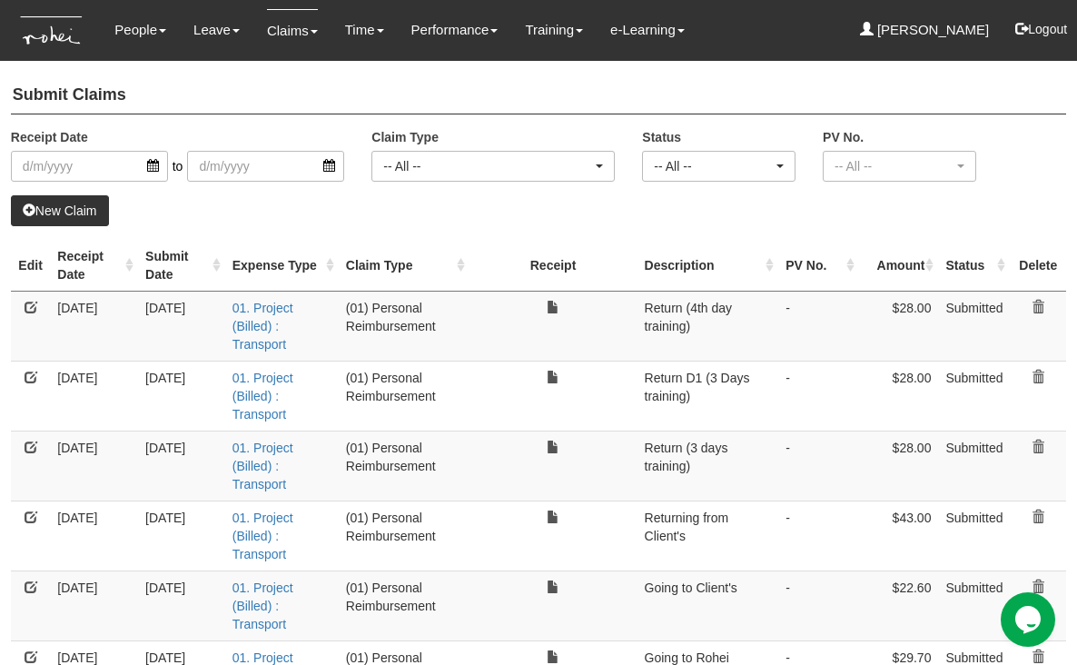
click at [74, 212] on link "New Claim" at bounding box center [60, 210] width 98 height 31
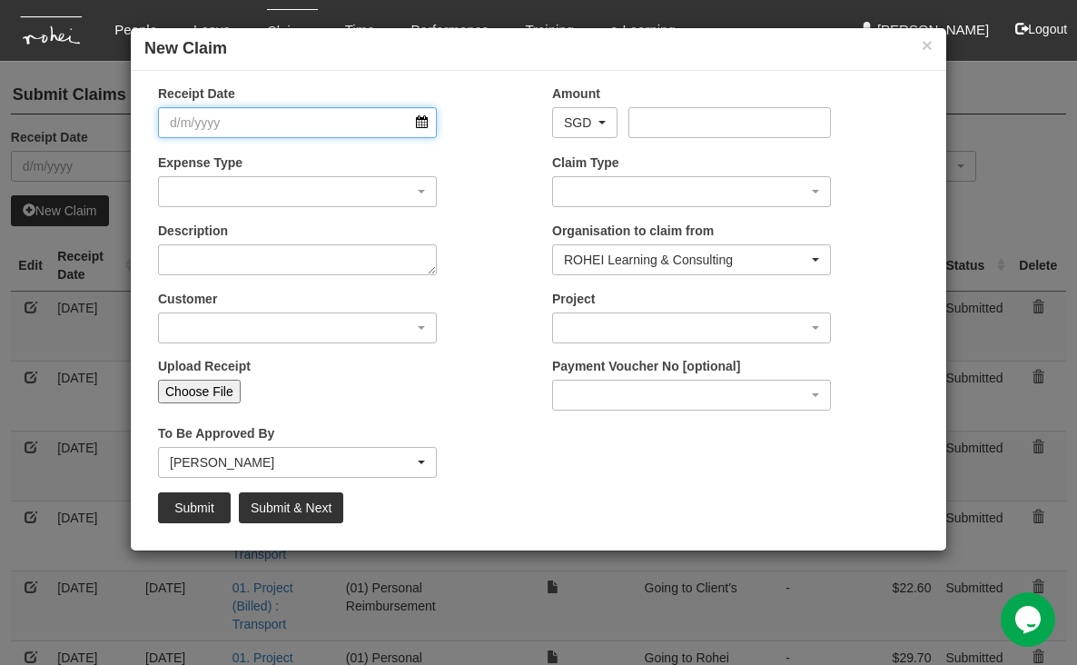
click at [429, 124] on input "Receipt Date" at bounding box center [297, 122] width 279 height 31
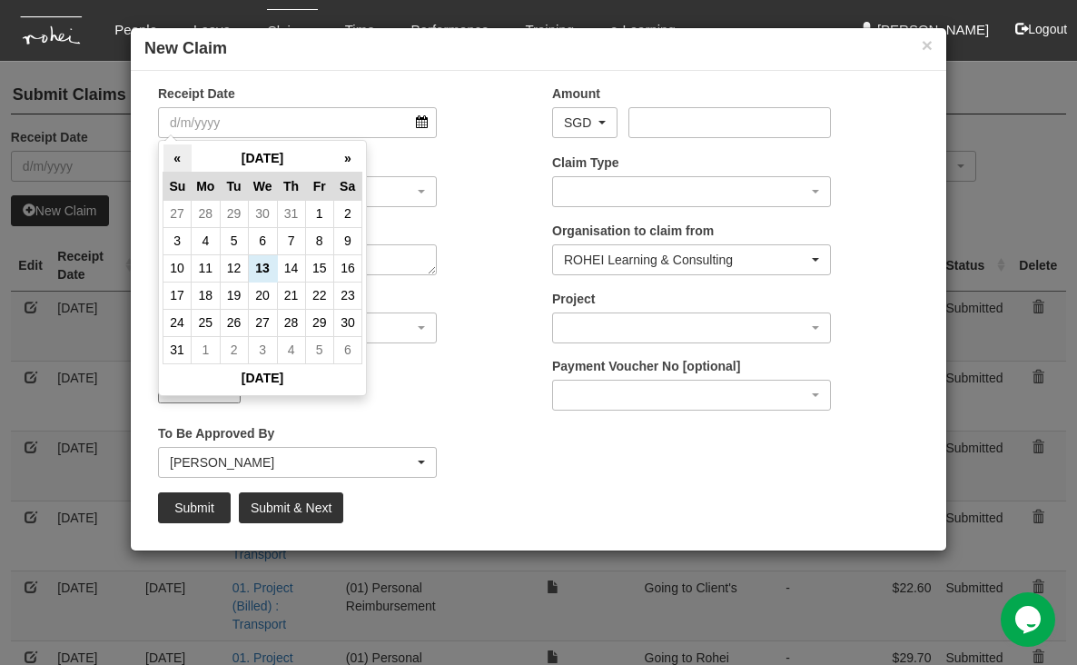
click at [182, 153] on th "«" at bounding box center [177, 158] width 28 height 28
click at [233, 234] on td "8" at bounding box center [234, 240] width 28 height 27
type input "[DATE]"
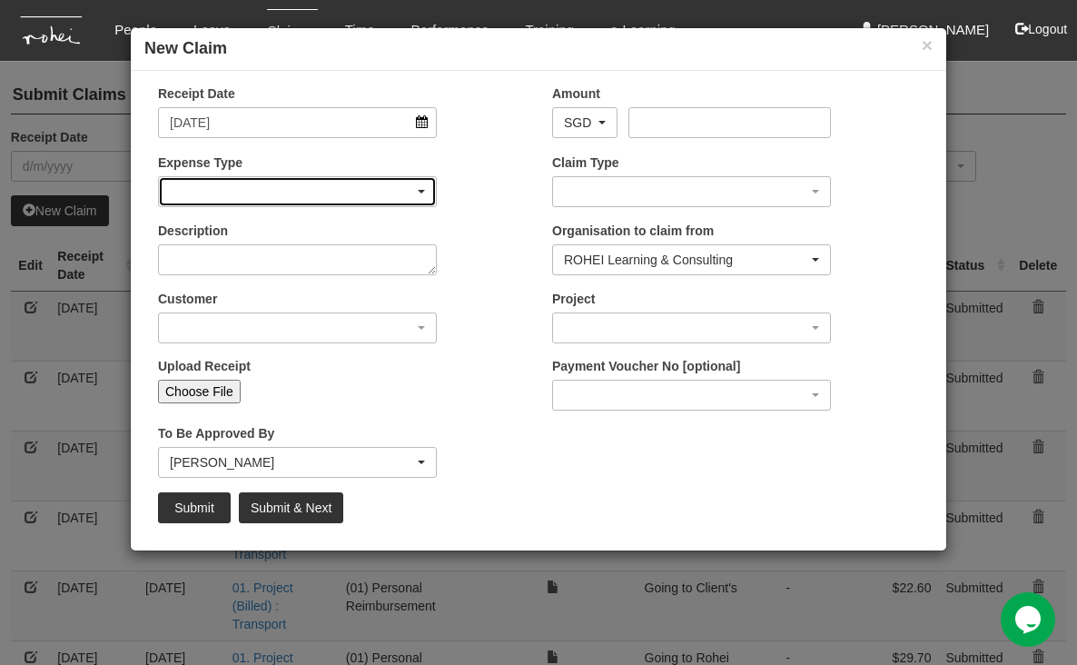
click at [272, 182] on div "button" at bounding box center [297, 191] width 277 height 29
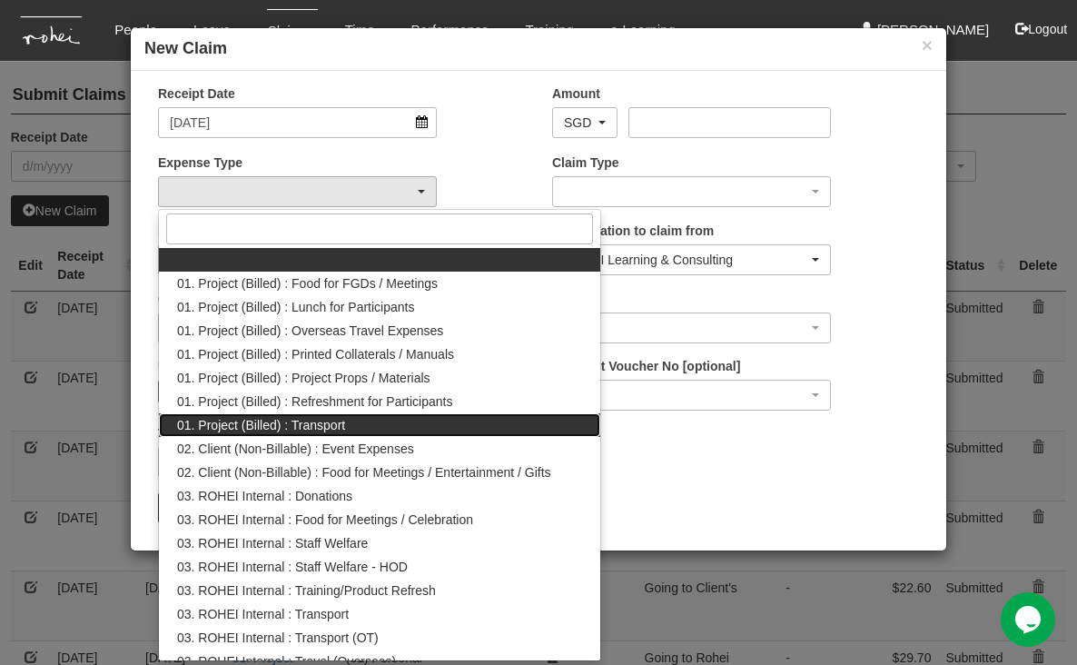
click at [329, 424] on span "01. Project (Billed) : Transport" at bounding box center [261, 425] width 168 height 18
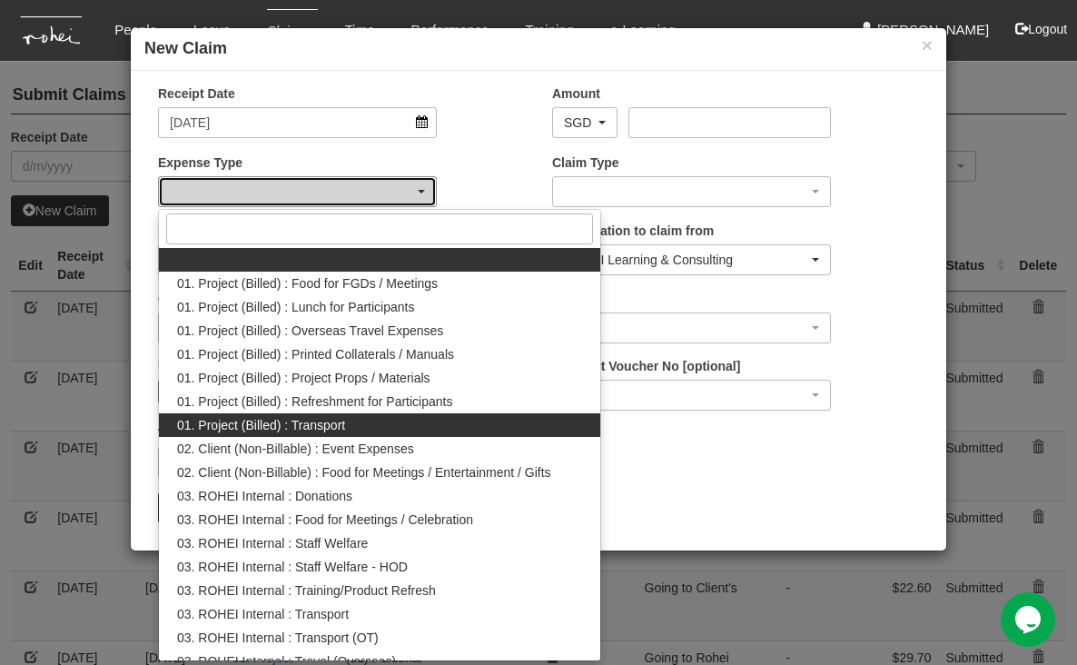
select select "135"
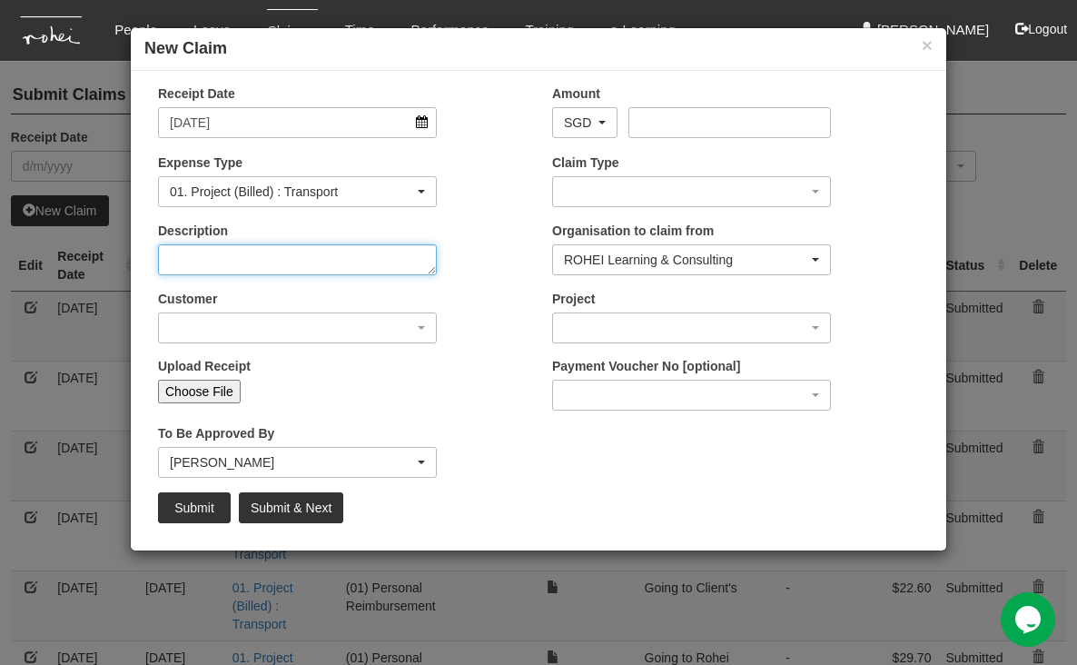
click at [269, 266] on textarea "Description" at bounding box center [297, 259] width 279 height 31
type textarea "Going"
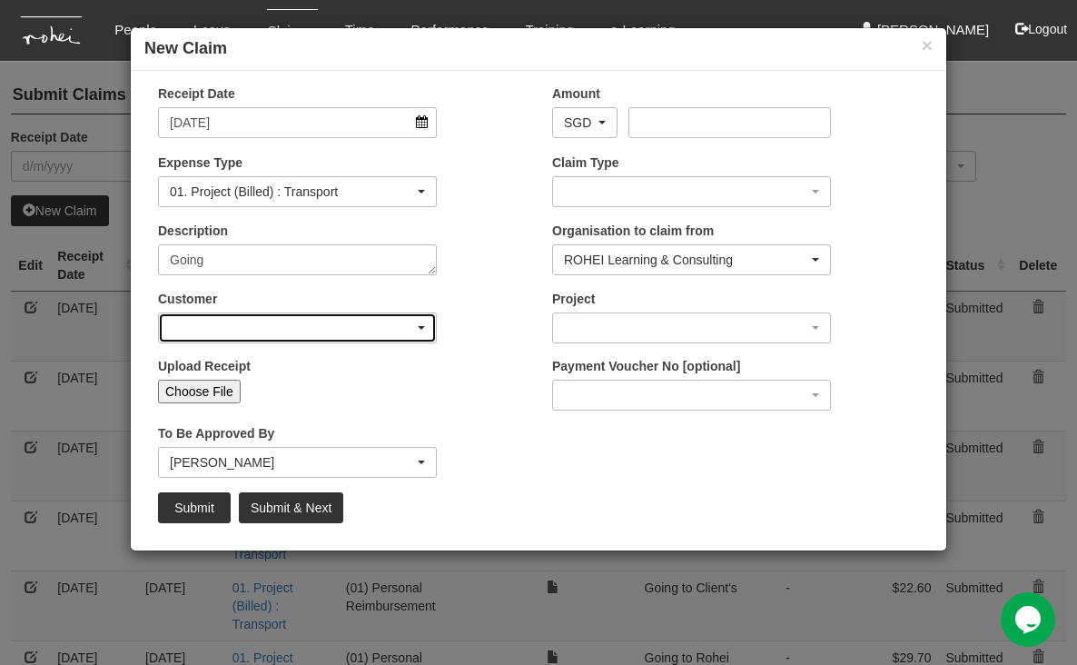
click at [352, 332] on div "button" at bounding box center [297, 327] width 277 height 29
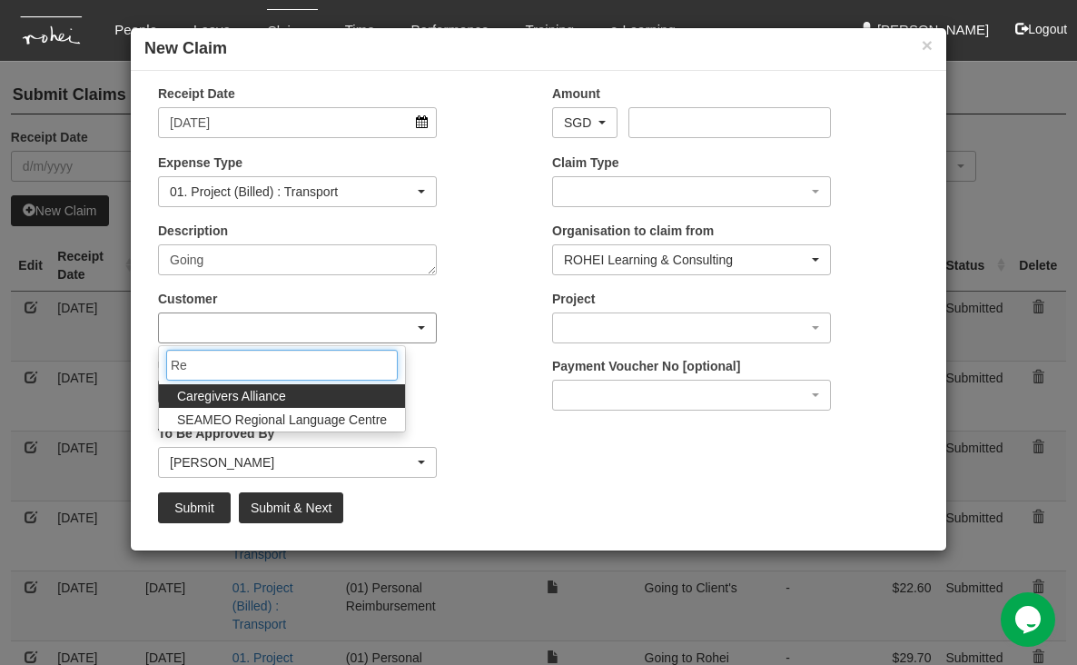
type input "R"
type input "C"
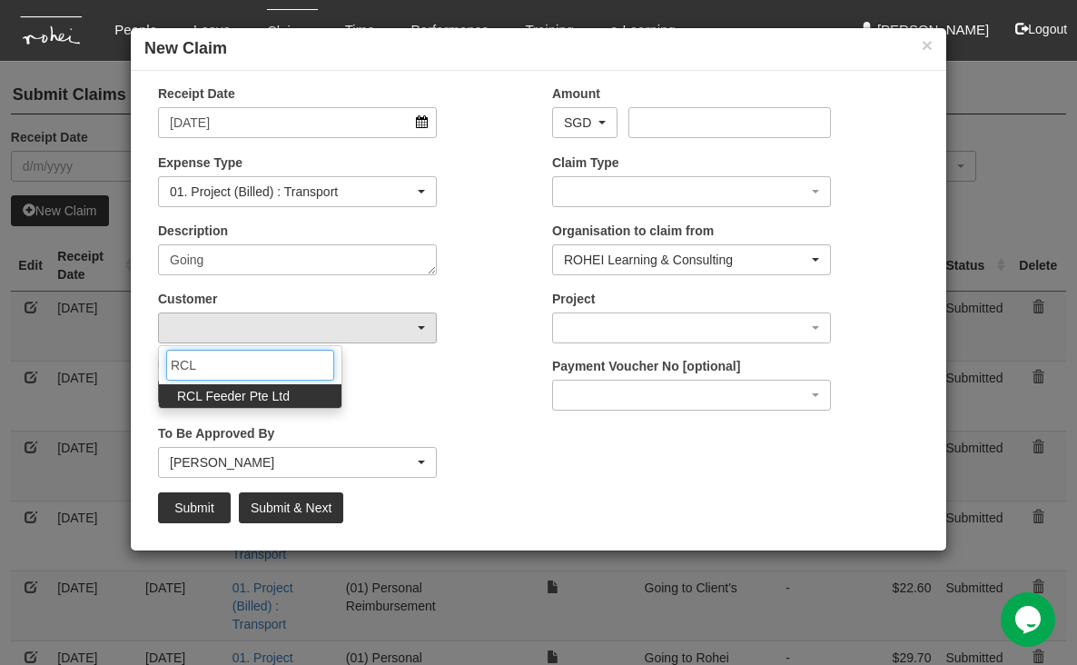
type input "RCL"
click at [265, 401] on span "RCL Feeder Pte Ltd" at bounding box center [233, 396] width 113 height 18
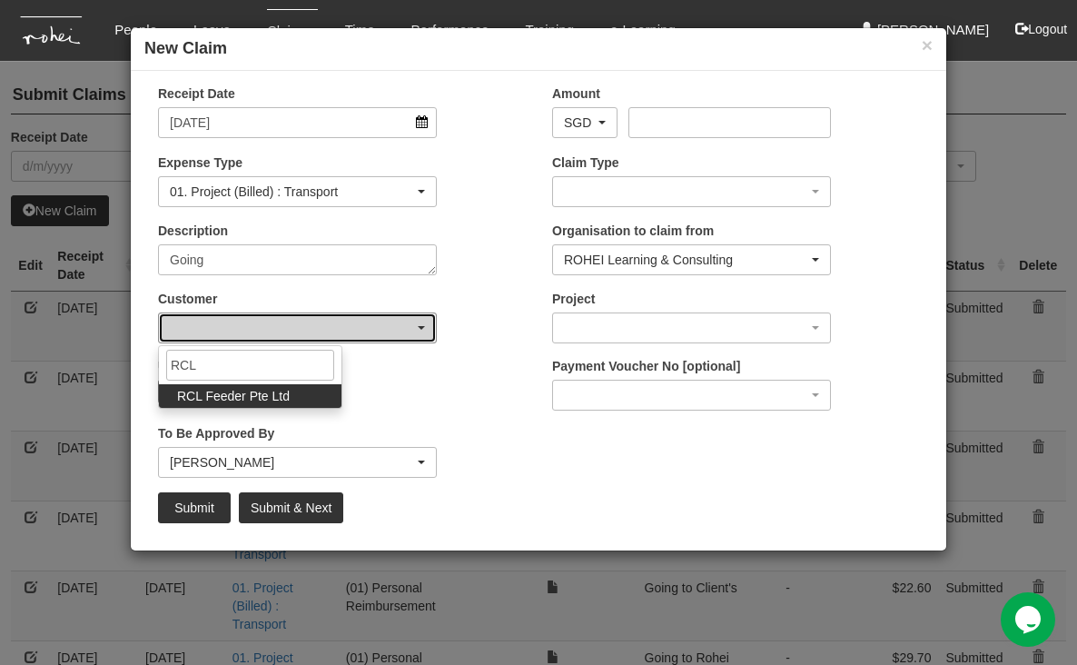
select select "516"
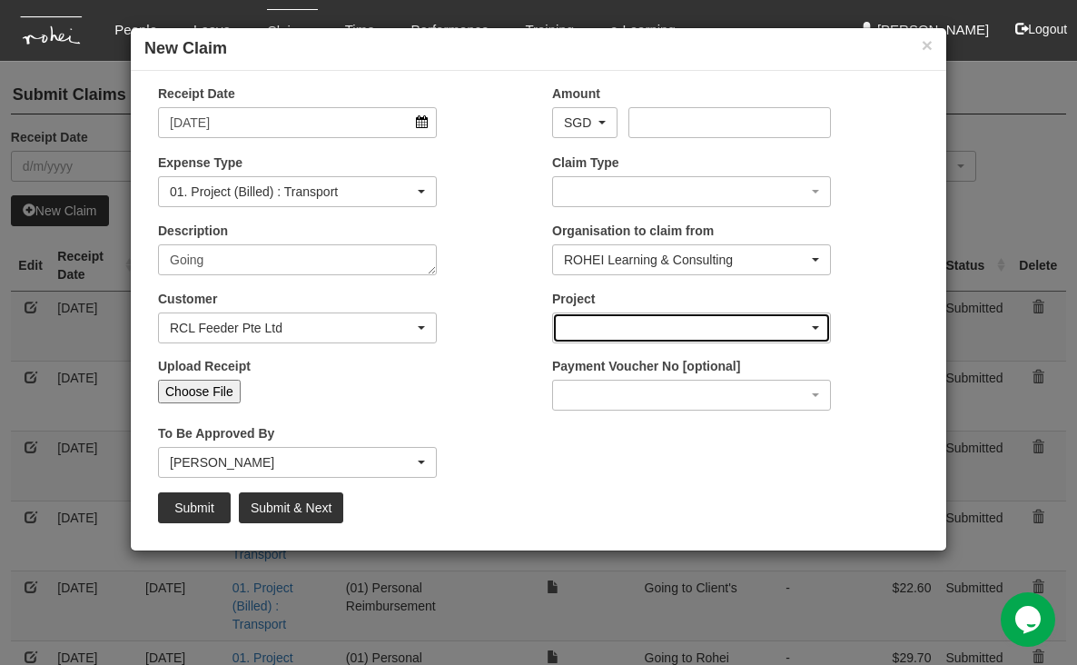
click at [798, 320] on div "button" at bounding box center [691, 327] width 277 height 29
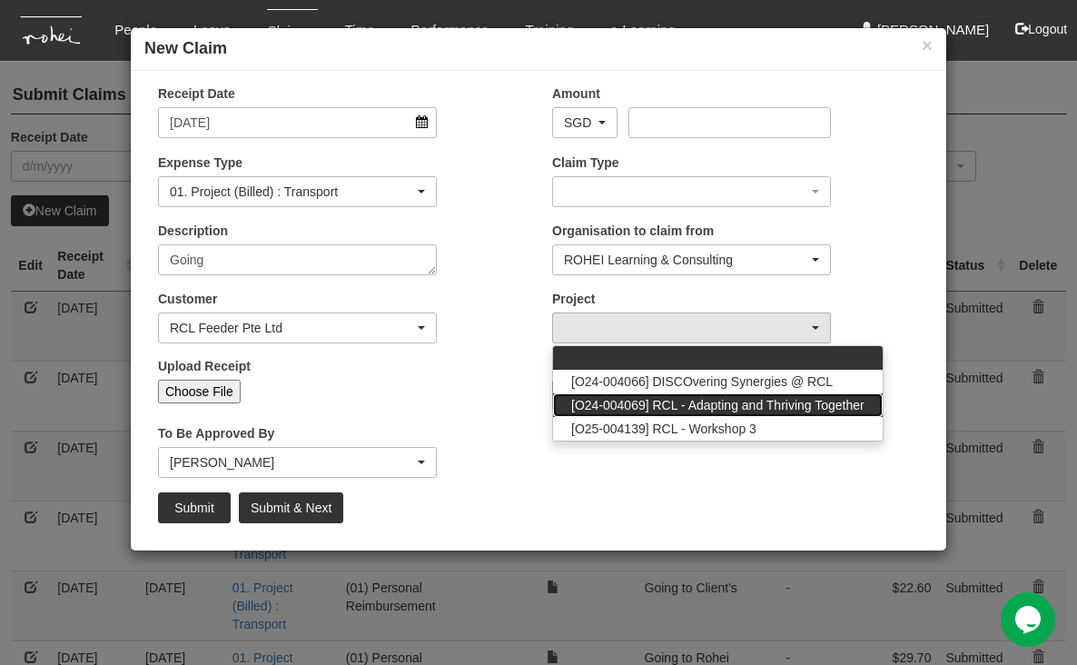
click at [714, 403] on span "[O24-004069] RCL - Adapting and Thriving Together" at bounding box center [717, 405] width 293 height 18
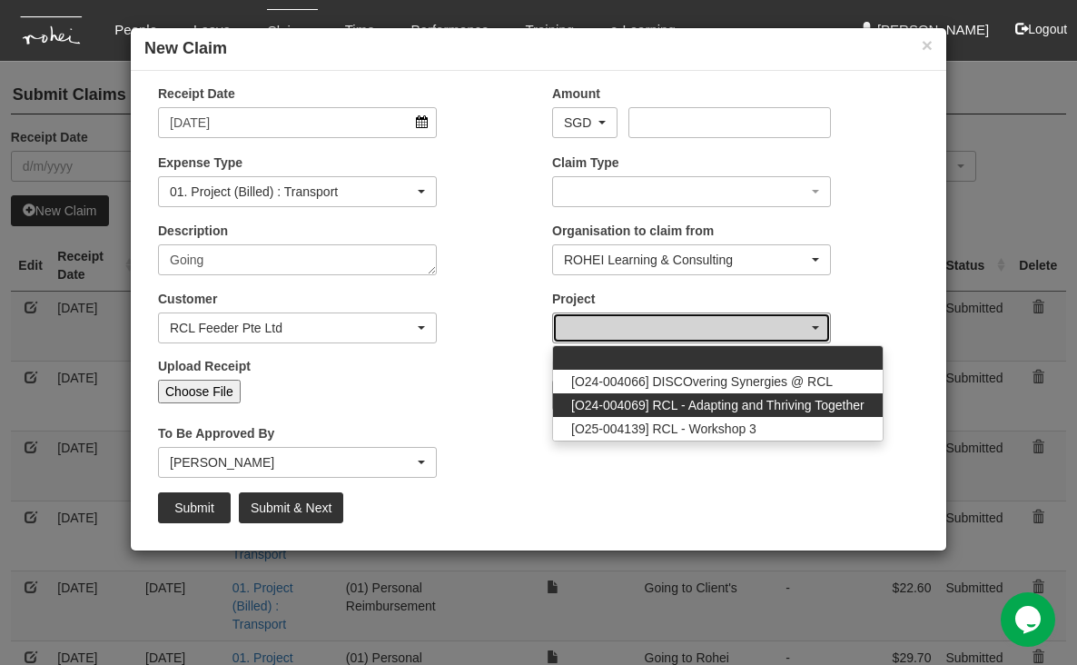
select select "2709"
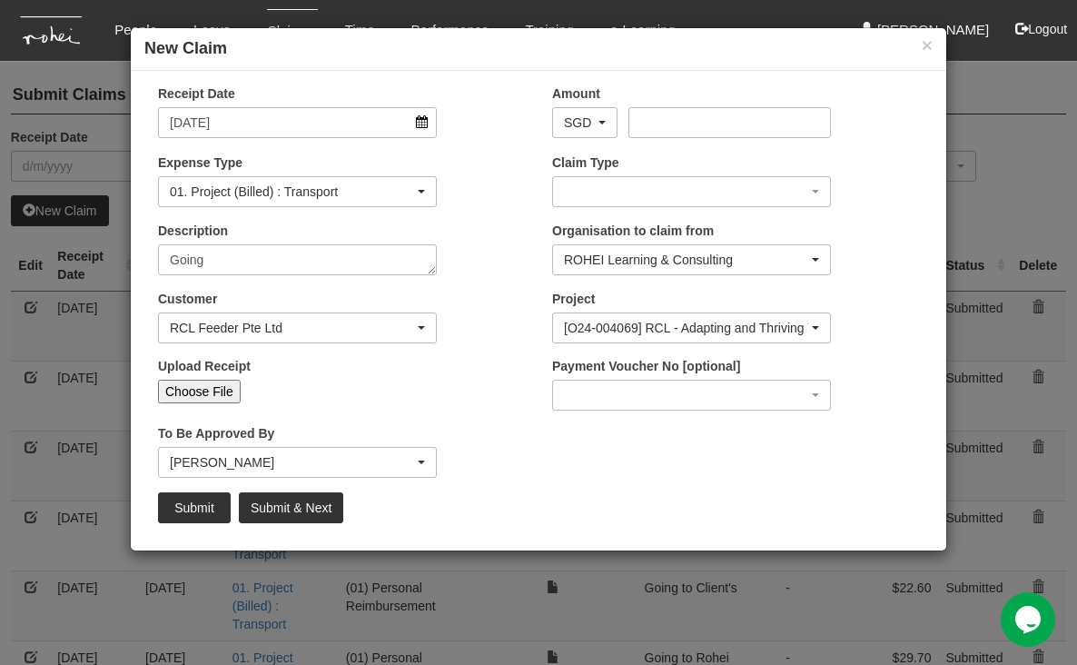
click at [220, 389] on input "Choose File" at bounding box center [199, 391] width 83 height 24
type input "C:\fakepath\[DATE] RCL Going.pdf"
type input "Choose Another File"
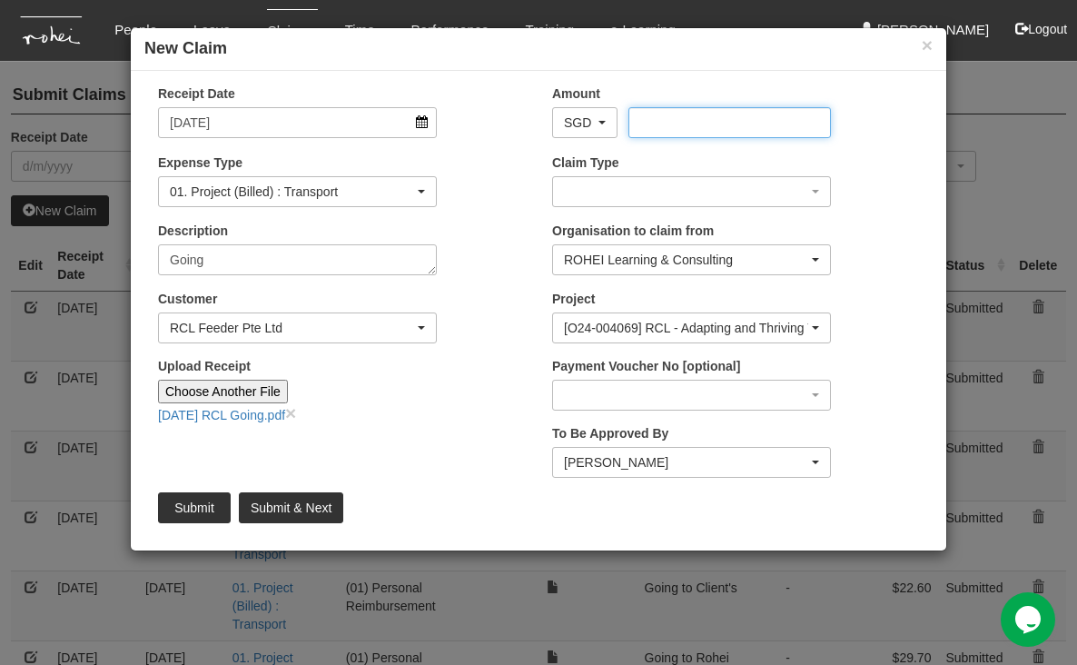
click at [708, 116] on input "Amount" at bounding box center [729, 122] width 202 height 31
type input "47.30"
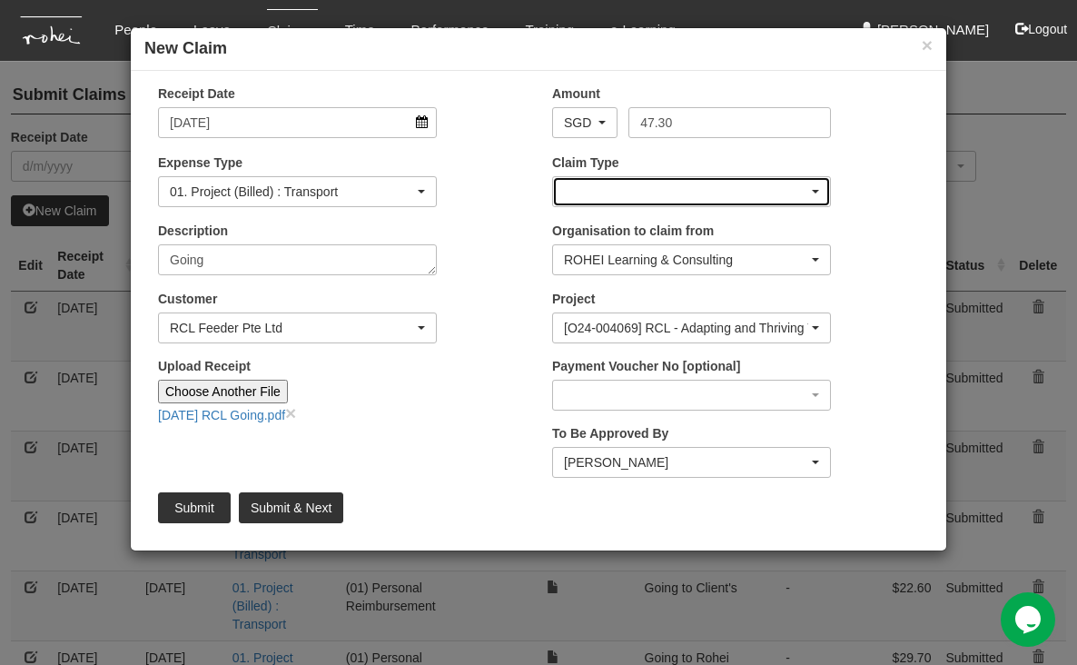
click at [755, 186] on div "button" at bounding box center [691, 191] width 277 height 29
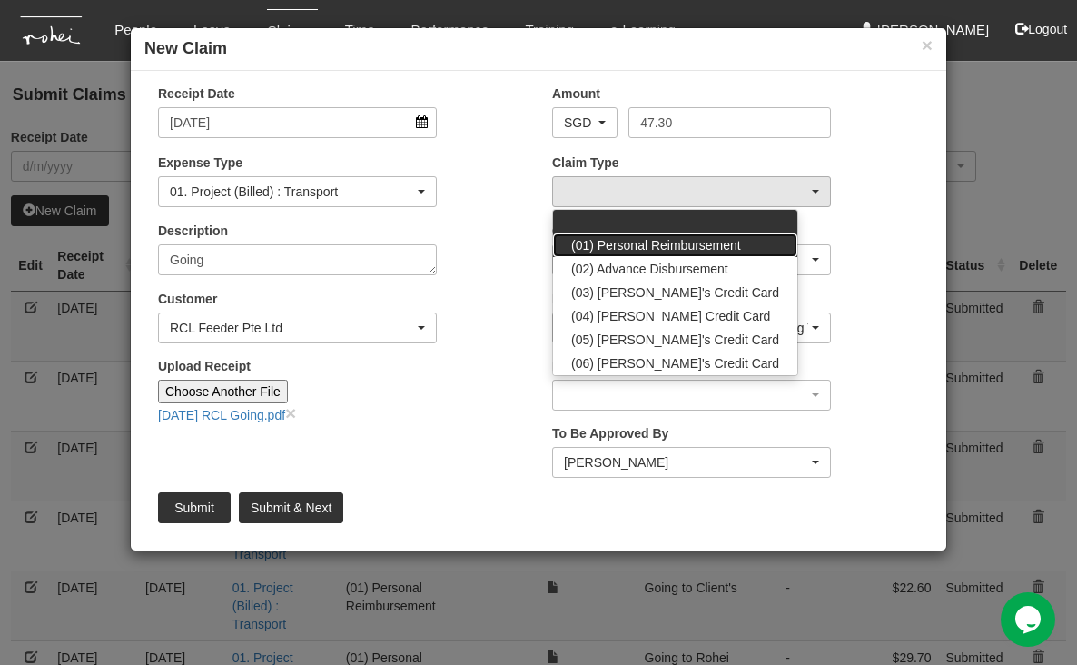
click at [704, 242] on span "(01) Personal Reimbursement" at bounding box center [656, 245] width 170 height 18
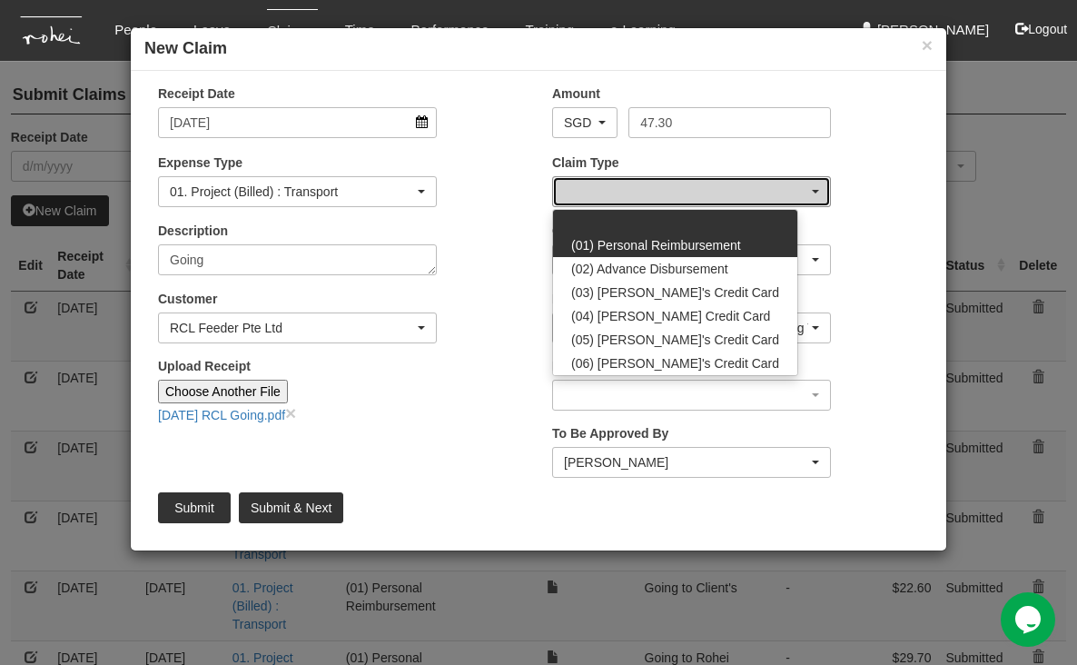
select select "14"
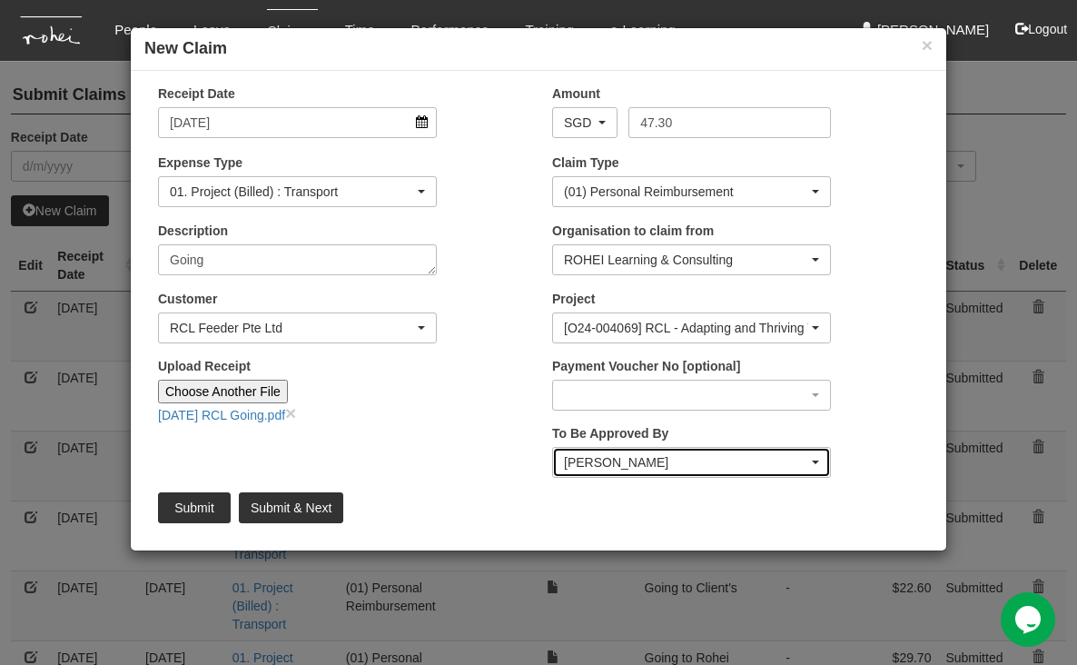
click at [714, 458] on div "[PERSON_NAME]" at bounding box center [686, 462] width 244 height 18
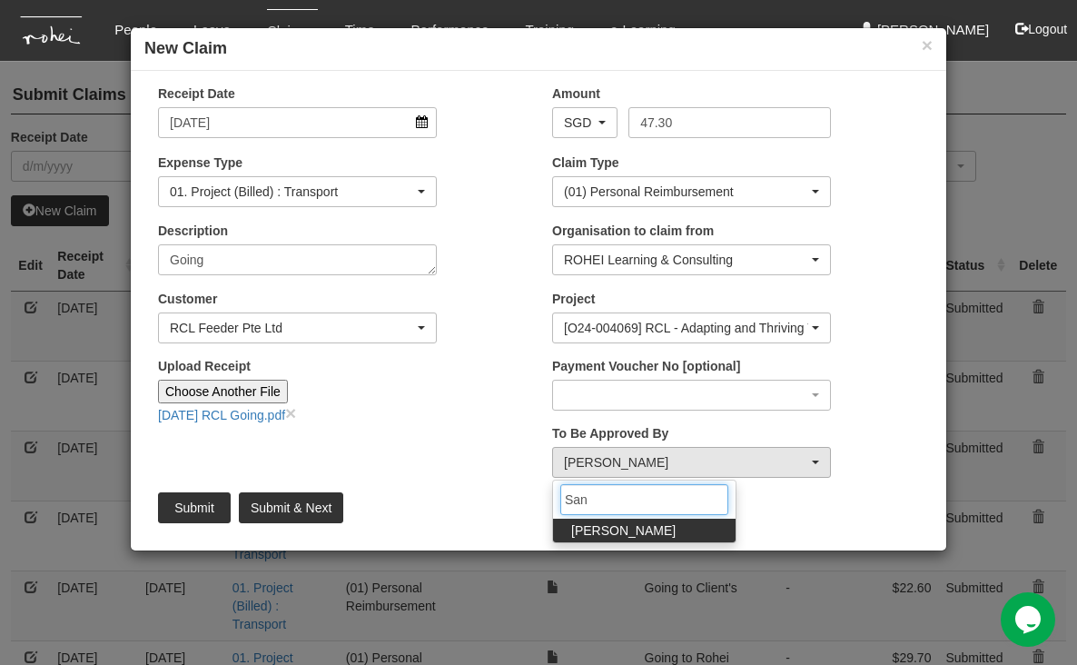
type input "San"
click at [624, 526] on span "[PERSON_NAME]" at bounding box center [623, 530] width 104 height 18
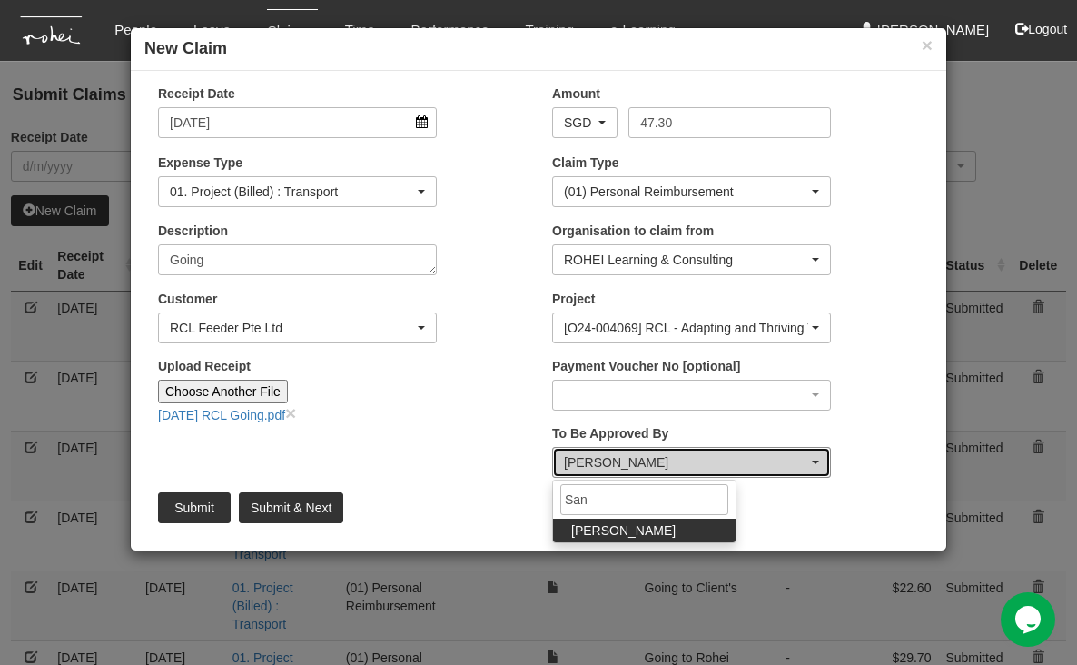
select select "5e225cdc-7ce9-465a-9503-99e8ed4cc44e"
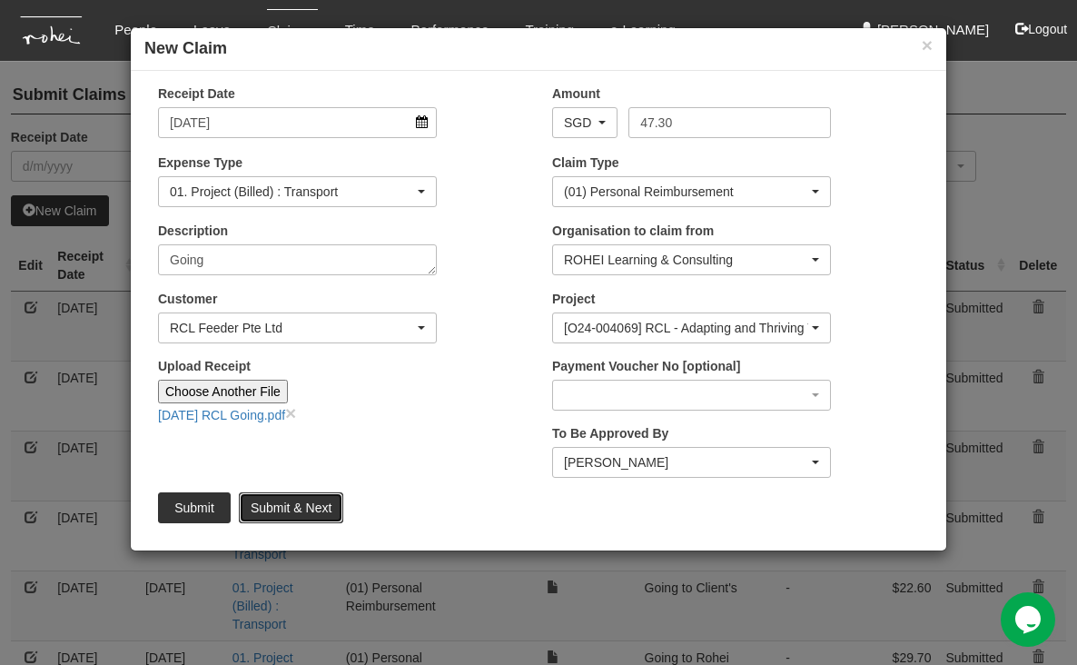
click at [292, 507] on input "Submit & Next" at bounding box center [291, 507] width 104 height 31
type input "Choose File"
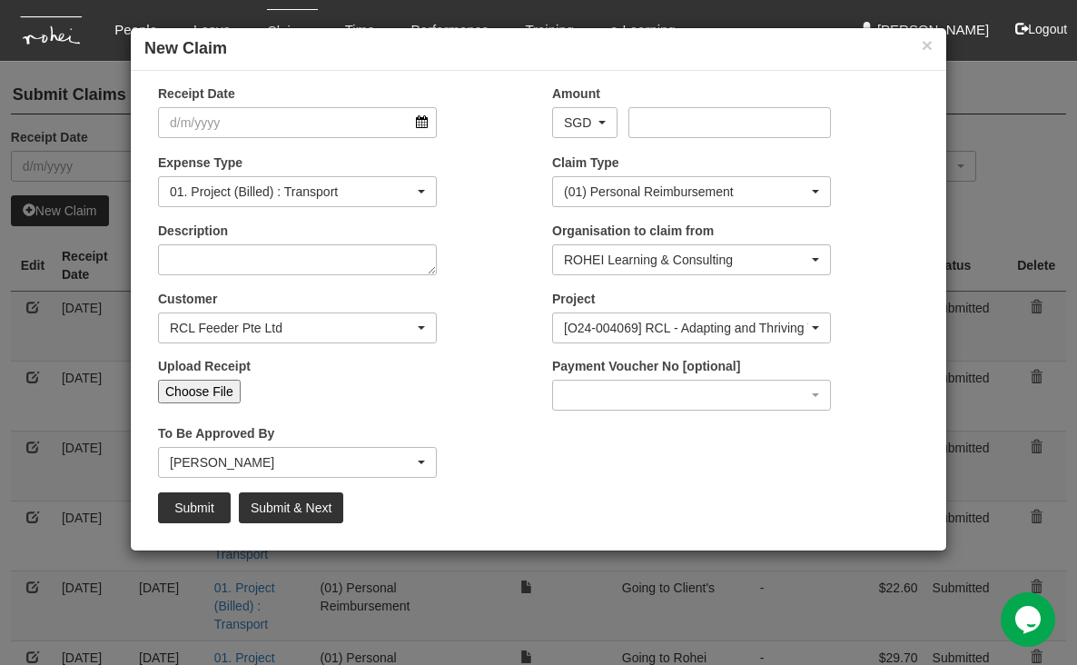
select select "50"
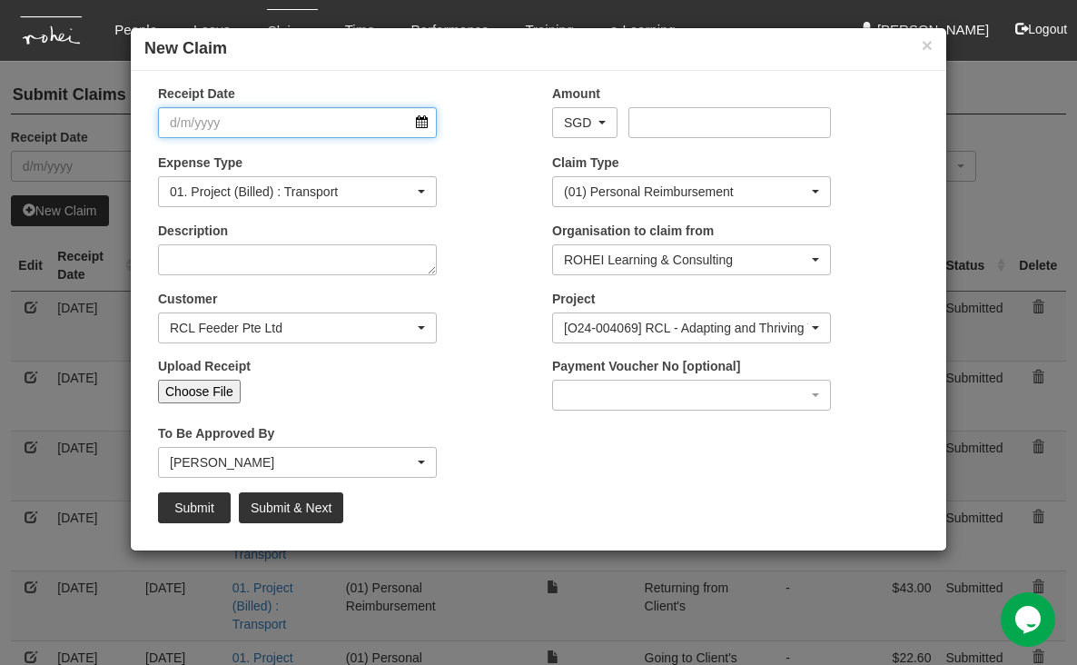
click at [419, 121] on input "Receipt Date" at bounding box center [297, 122] width 279 height 31
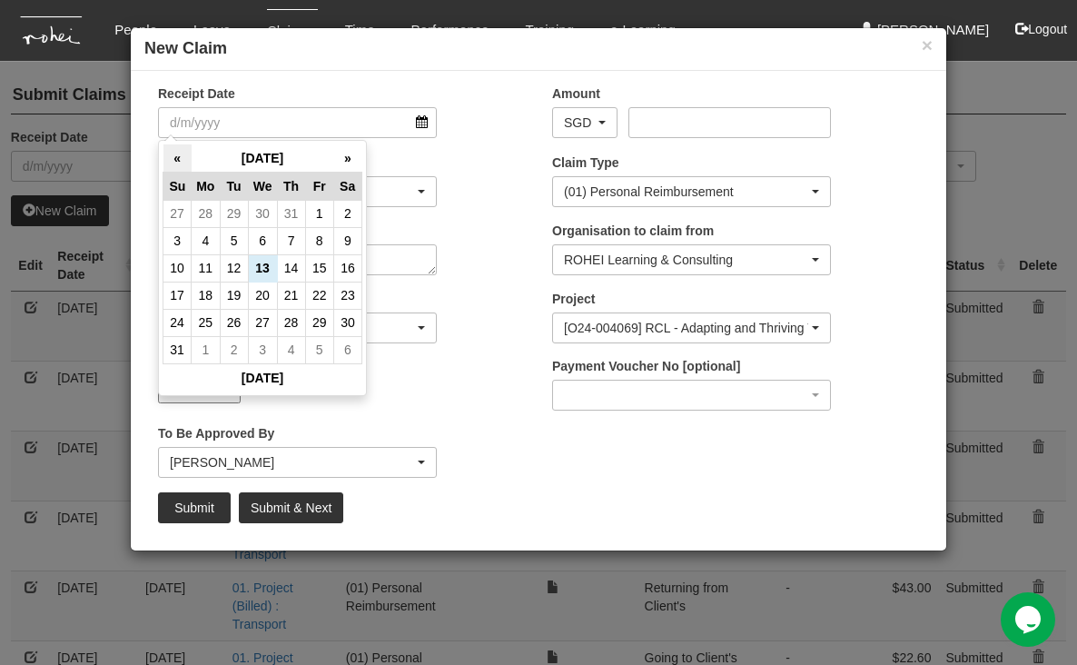
click at [178, 155] on th "«" at bounding box center [177, 158] width 28 height 28
click at [235, 263] on td "15" at bounding box center [234, 267] width 28 height 27
type input "[DATE]"
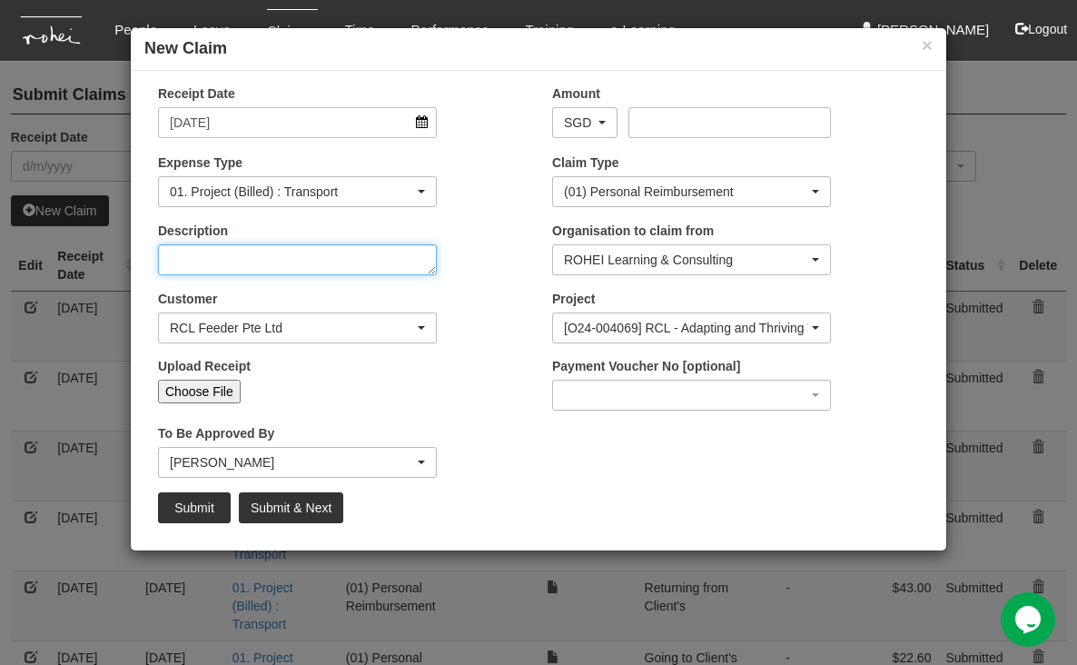
click at [364, 247] on textarea "Description" at bounding box center [297, 259] width 279 height 31
type textarea "Going Client's"
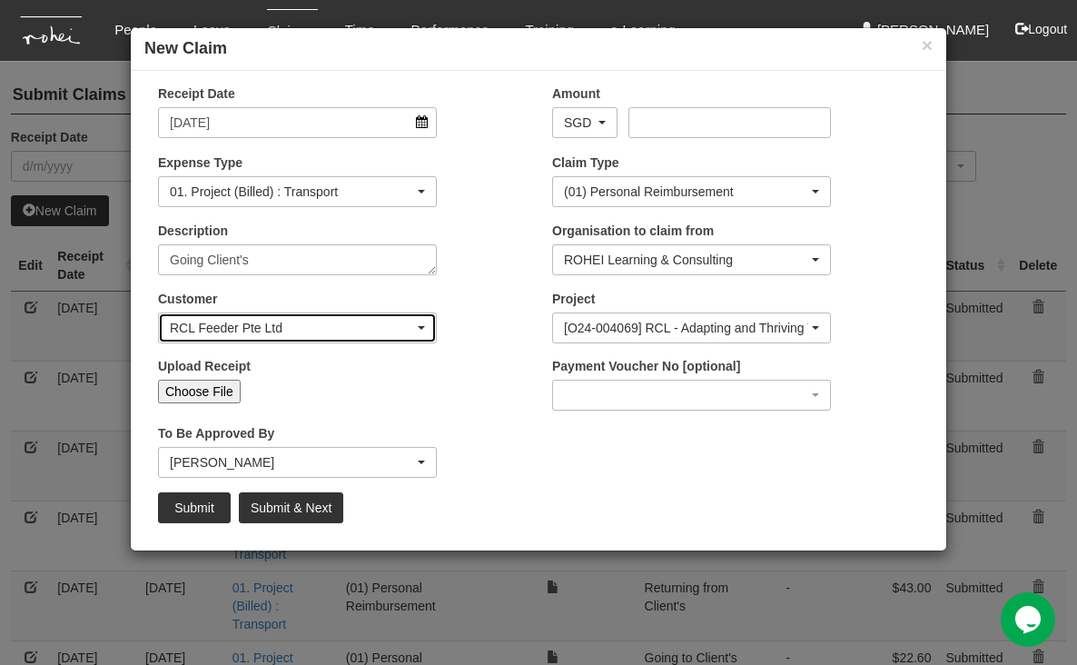
click at [361, 325] on div "RCL Feeder Pte Ltd" at bounding box center [292, 328] width 244 height 18
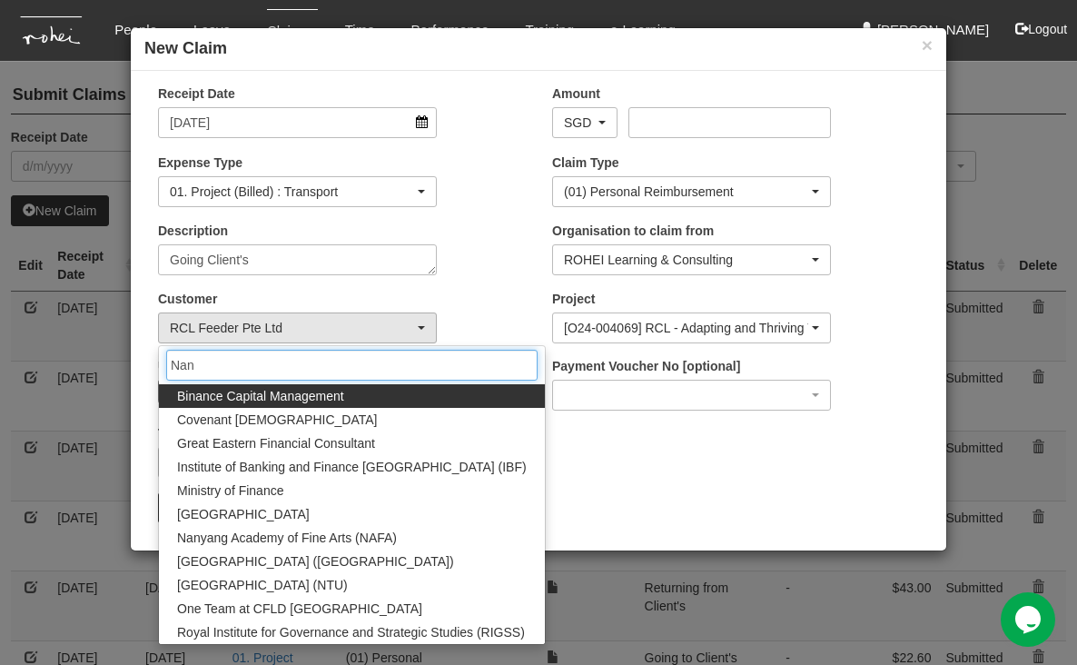
type input "Nany"
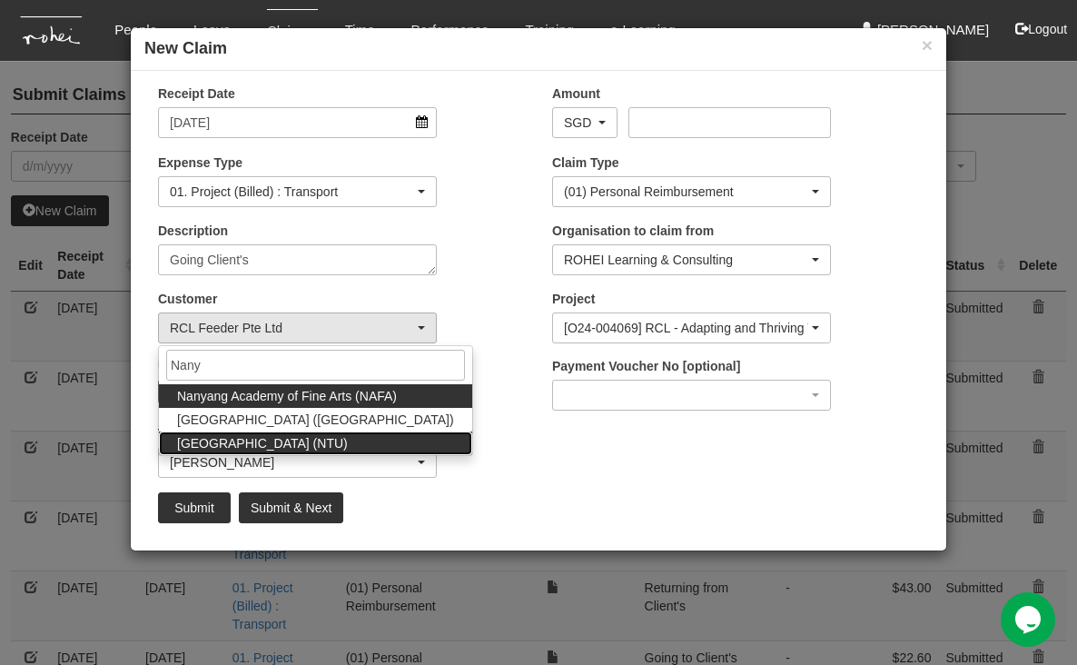
click at [348, 443] on span "[GEOGRAPHIC_DATA] (NTU)" at bounding box center [262, 443] width 171 height 18
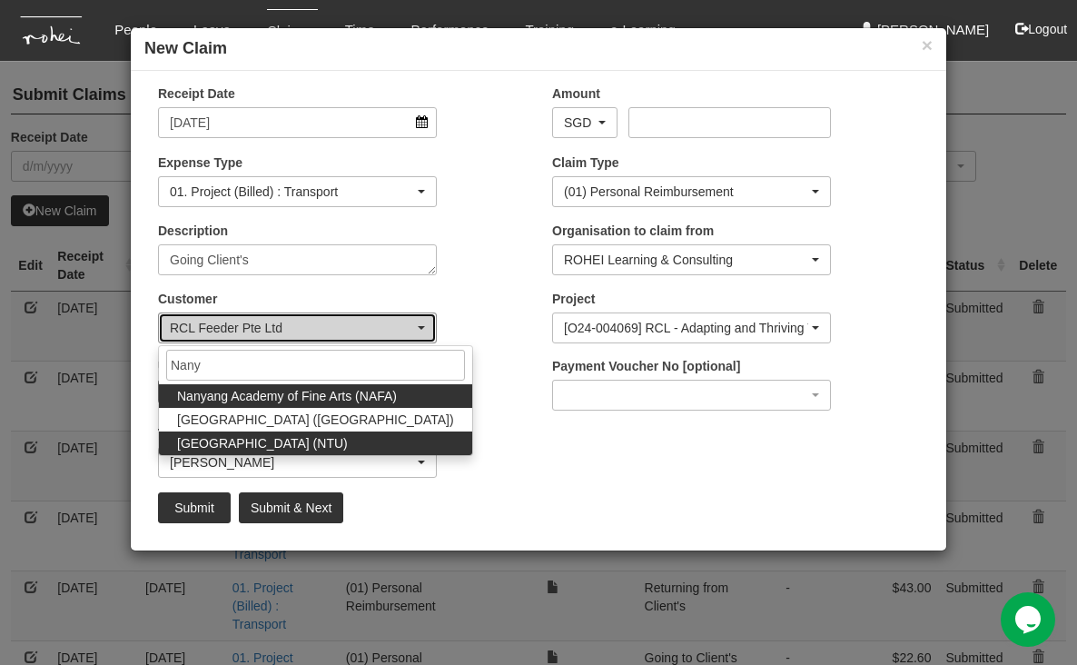
select select "59"
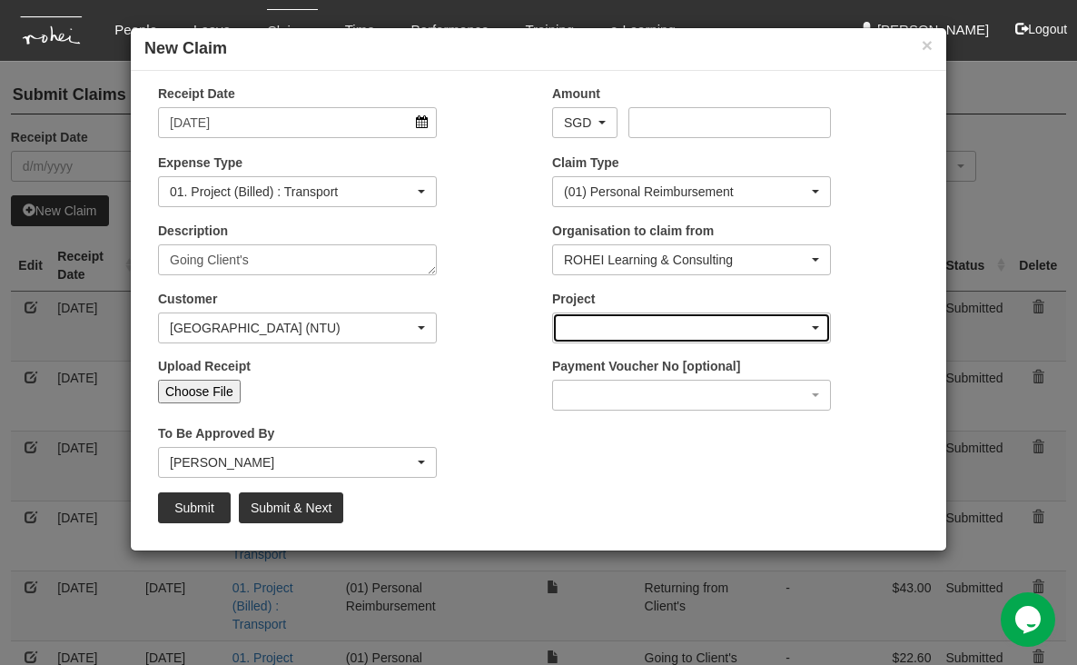
click at [584, 321] on div "button" at bounding box center [691, 327] width 277 height 29
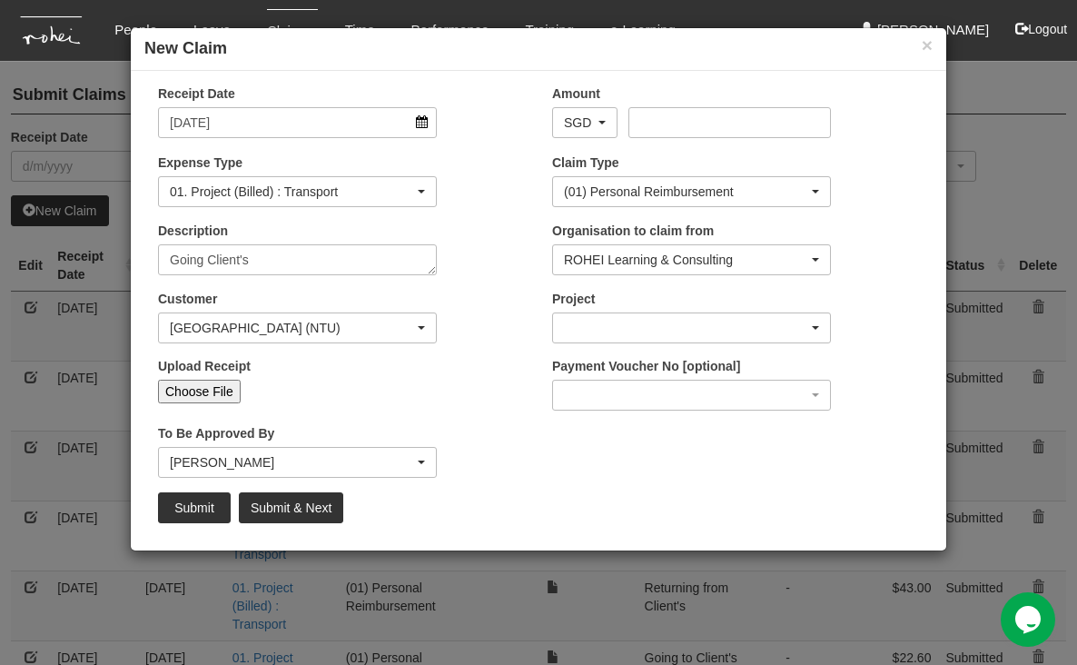
scroll to position [0, 6]
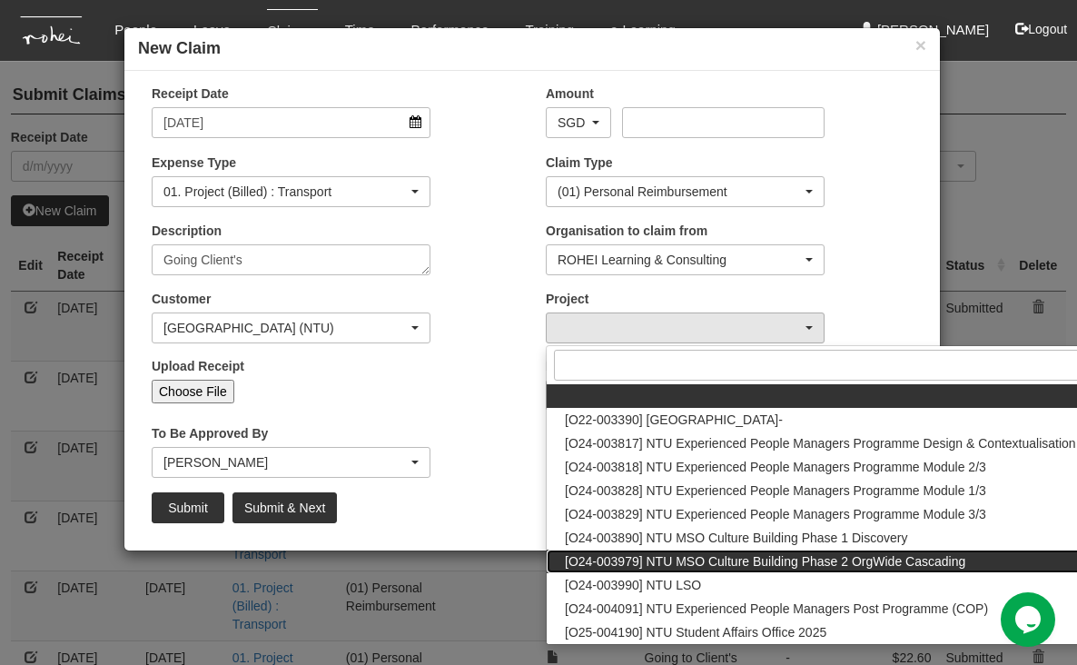
click at [723, 560] on span "[O24-003979] NTU MSO Culture Building Phase 2 OrgWide Cascading" at bounding box center [765, 561] width 400 height 18
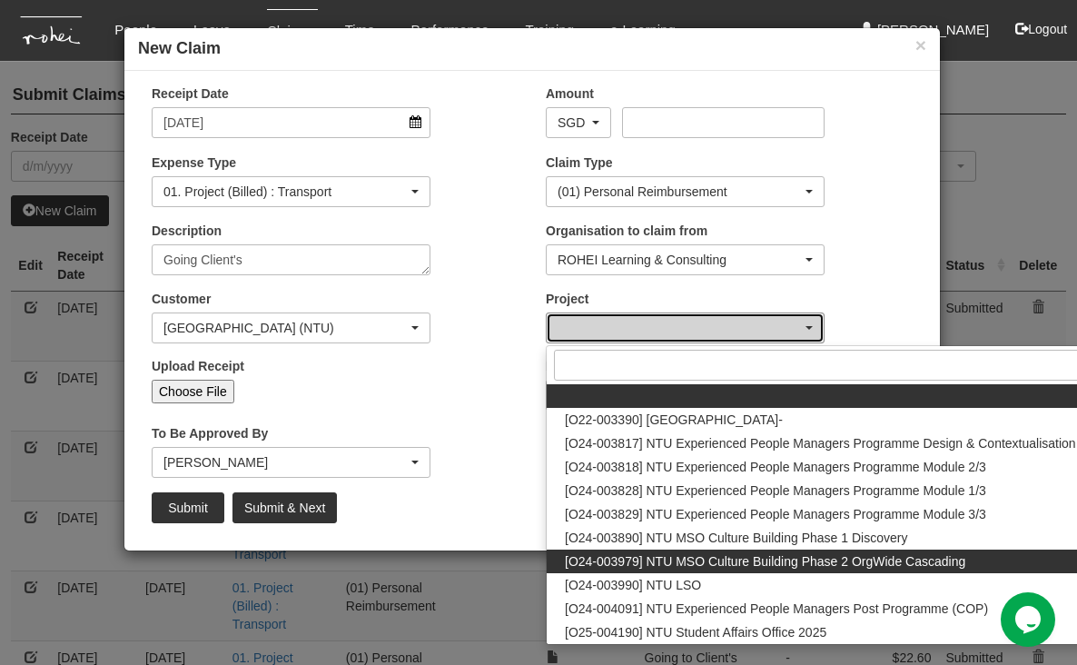
select select "2613"
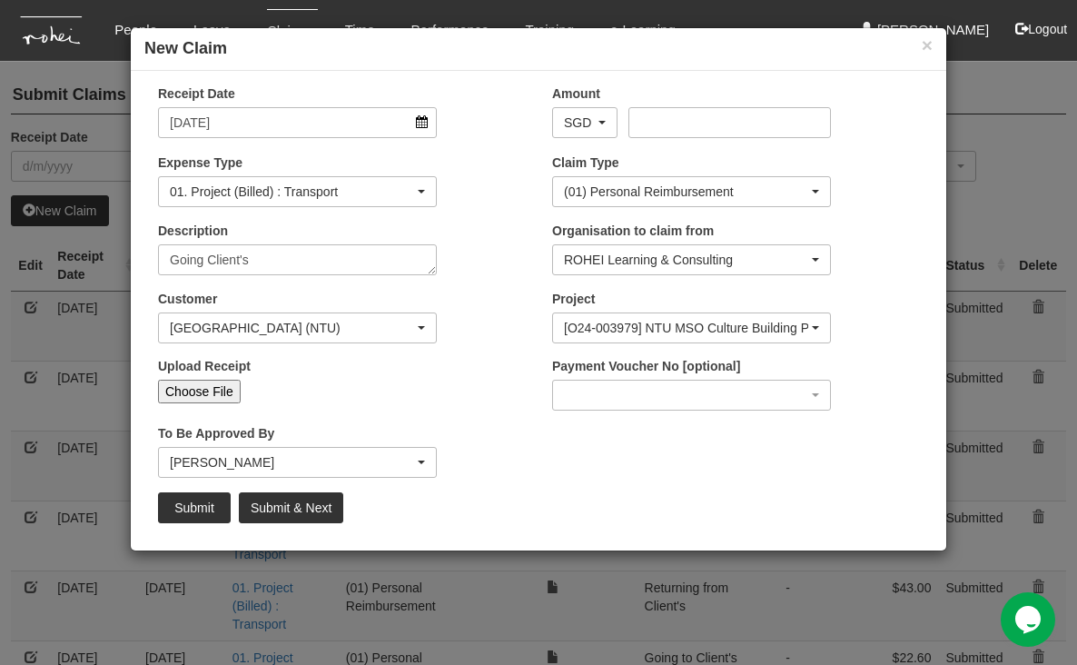
click at [212, 389] on input "Choose File" at bounding box center [199, 391] width 83 height 24
type input "C:\fakepath\[DATE] NTU1.pdf"
type input "Choose Another File"
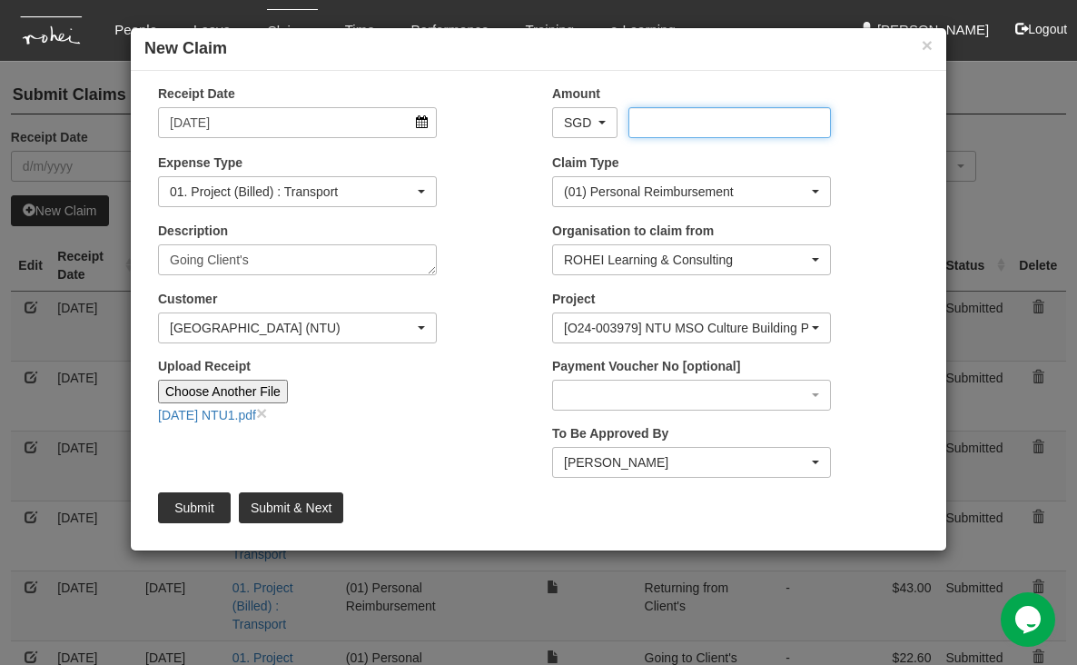
click at [674, 123] on input "Amount" at bounding box center [729, 122] width 202 height 31
type input "50.8"
type input "50.80"
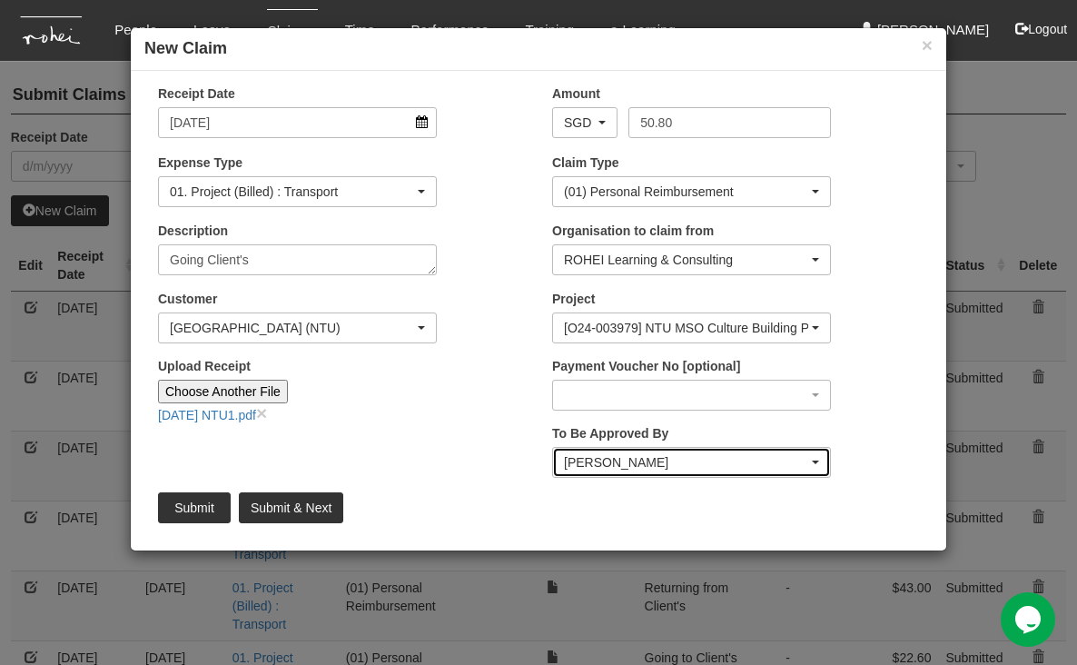
click at [655, 467] on div "[PERSON_NAME]" at bounding box center [686, 462] width 244 height 18
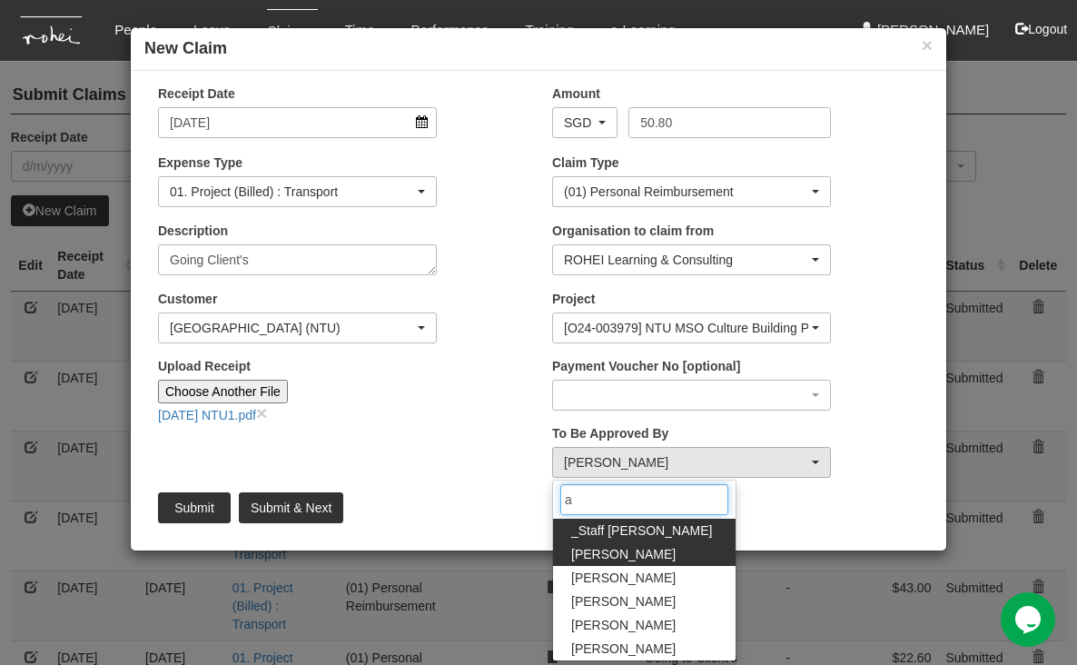
type input "a"
click at [618, 557] on span "[PERSON_NAME]" at bounding box center [623, 554] width 104 height 18
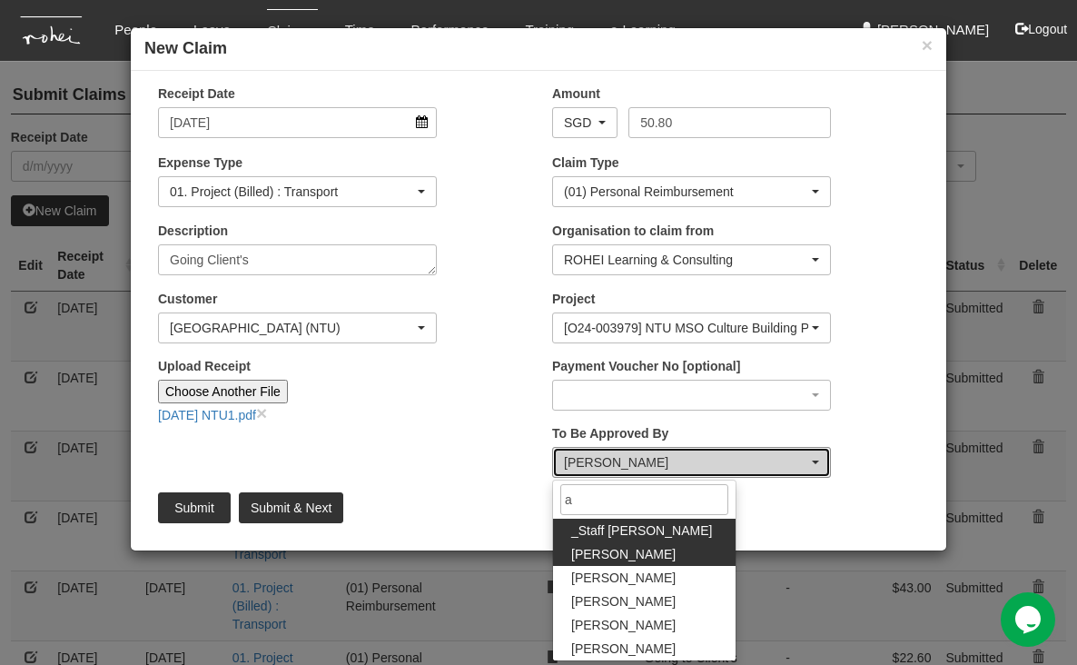
select select "bab5243c-beed-41fc-b362-49a7e6e66dc1"
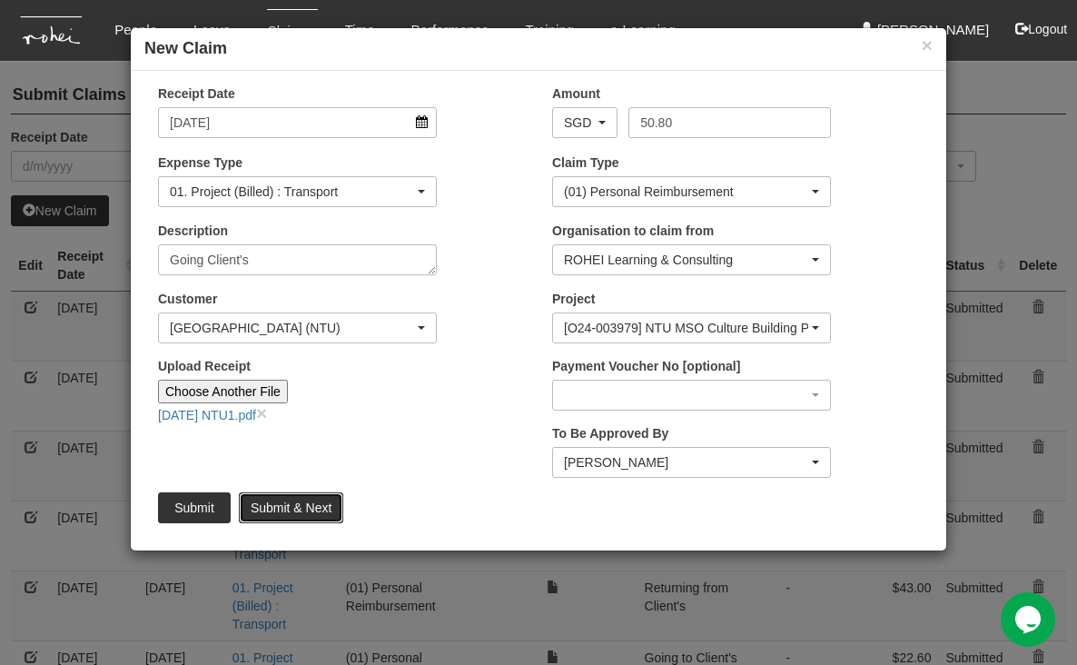
click at [312, 506] on input "Submit & Next" at bounding box center [291, 507] width 104 height 31
type input "Choose File"
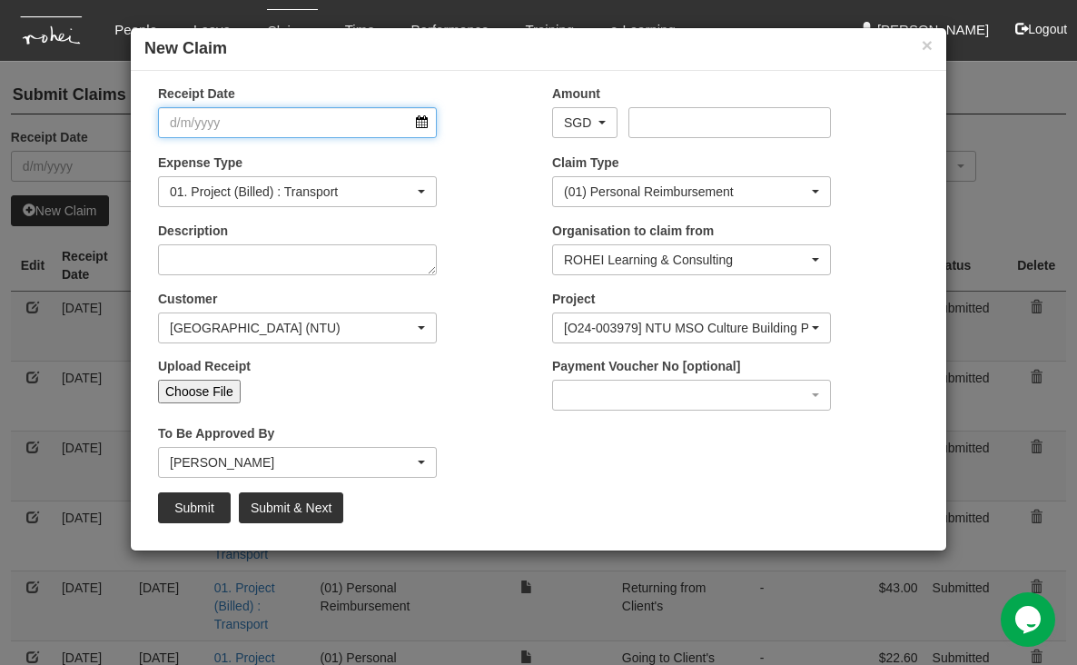
click at [419, 114] on input "Receipt Date" at bounding box center [297, 122] width 279 height 31
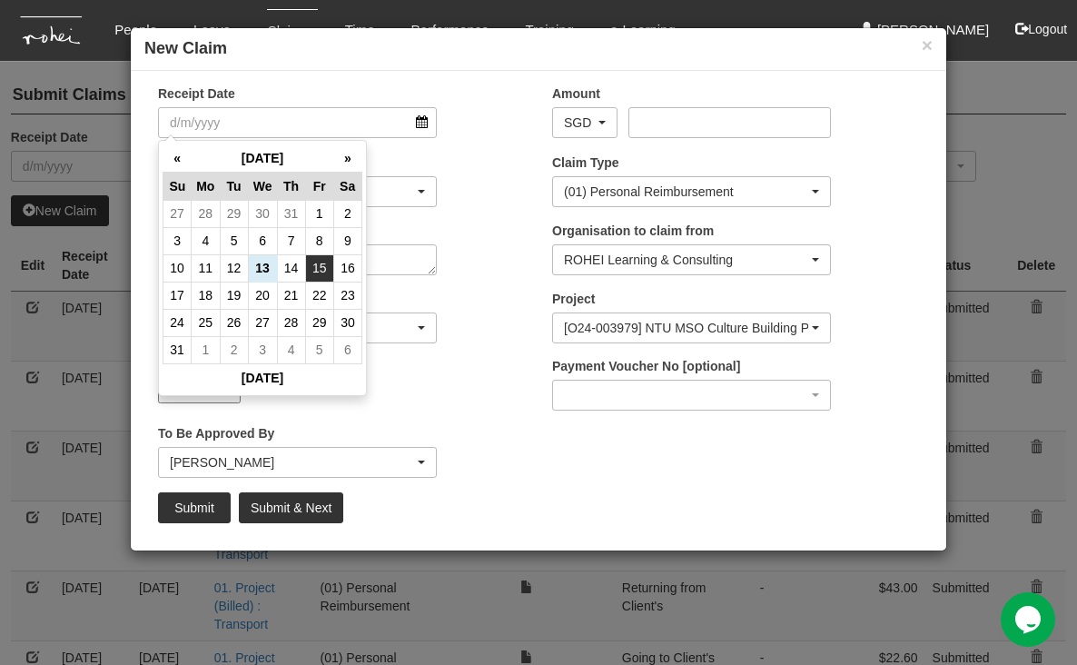
click at [327, 271] on td "15" at bounding box center [319, 267] width 28 height 27
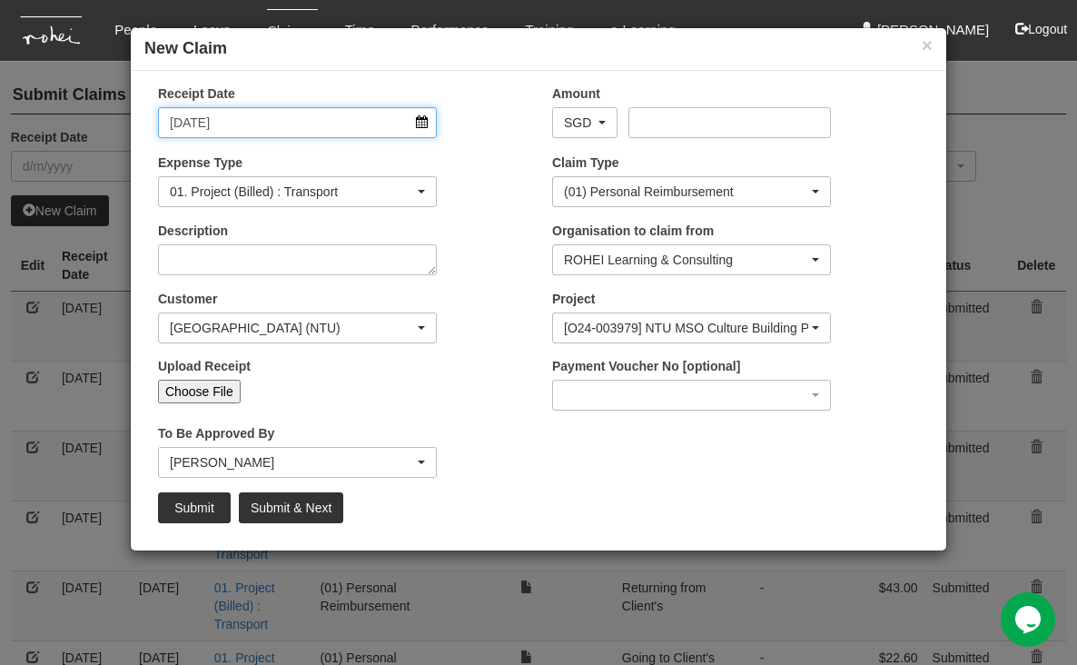
click at [421, 123] on input "[DATE]" at bounding box center [297, 122] width 279 height 31
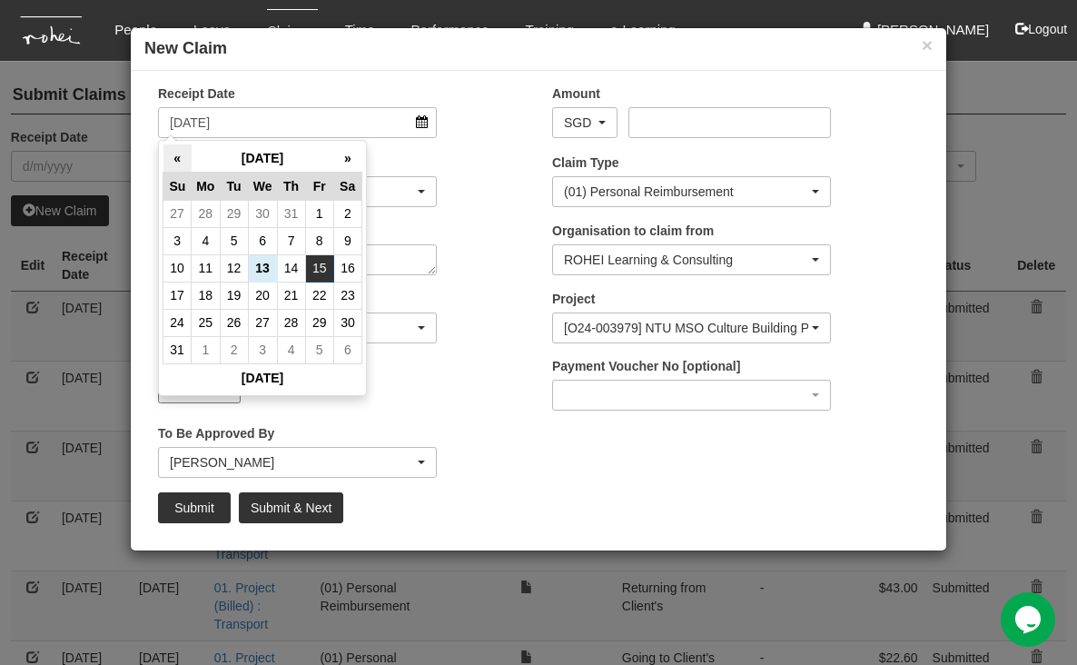
click at [180, 156] on th "«" at bounding box center [177, 158] width 28 height 28
click at [228, 262] on td "15" at bounding box center [234, 267] width 28 height 27
type input "[DATE]"
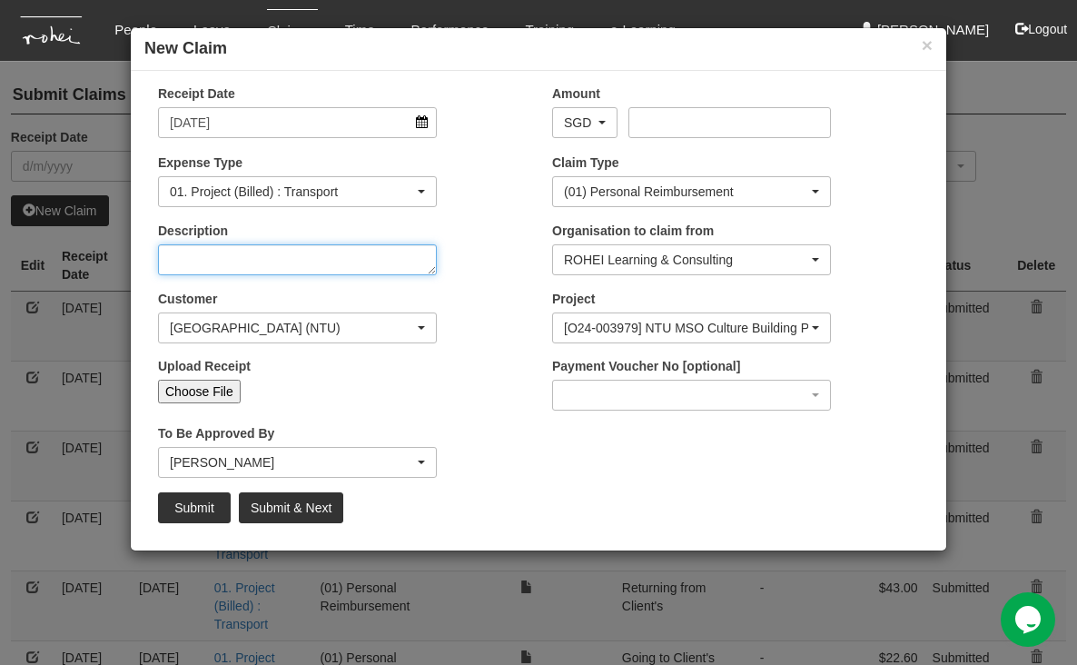
click at [395, 261] on textarea "Description" at bounding box center [297, 259] width 279 height 31
select select "50"
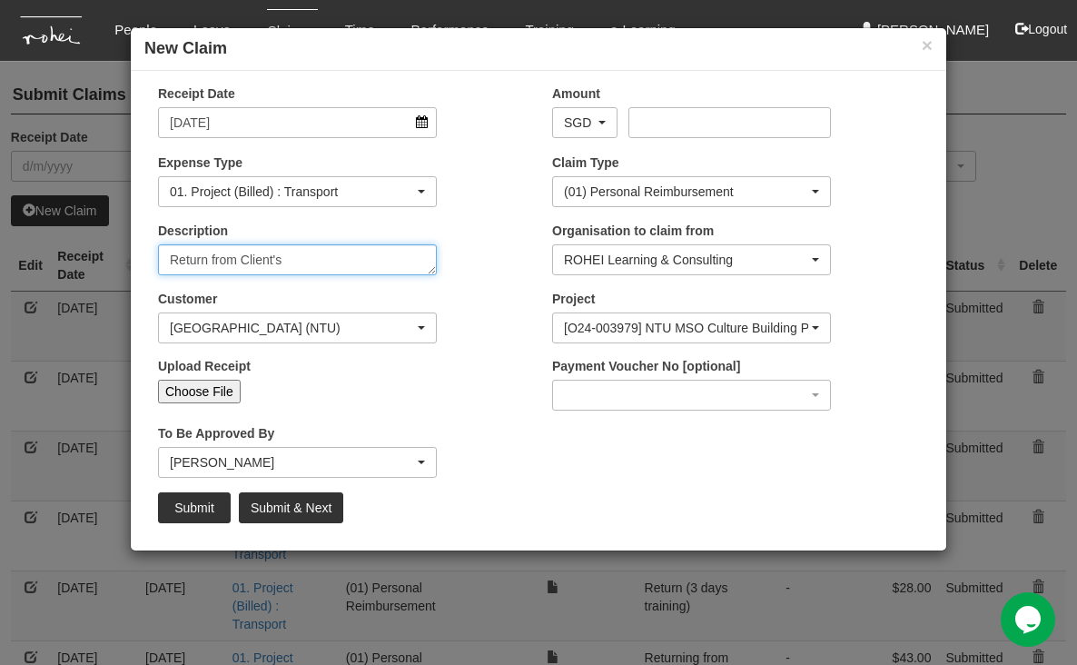
type textarea "Return from Client's"
click at [223, 387] on input "Choose File" at bounding box center [199, 391] width 83 height 24
type input "C:\fakepath\[DATE] NTU2.pdf"
type input "Choose Another File"
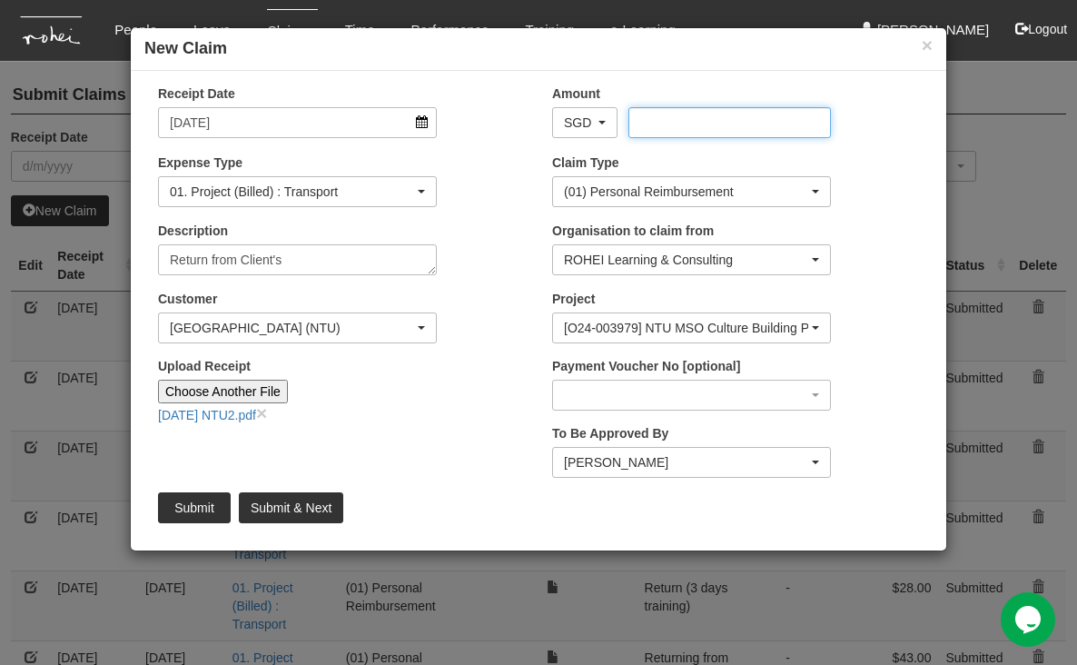
click at [714, 113] on input "Amount" at bounding box center [729, 122] width 202 height 31
type input "59.20"
click at [201, 507] on input "Submit" at bounding box center [194, 507] width 73 height 31
click at [189, 506] on input "Submit" at bounding box center [194, 507] width 73 height 31
click at [202, 511] on input "Submit" at bounding box center [194, 507] width 73 height 31
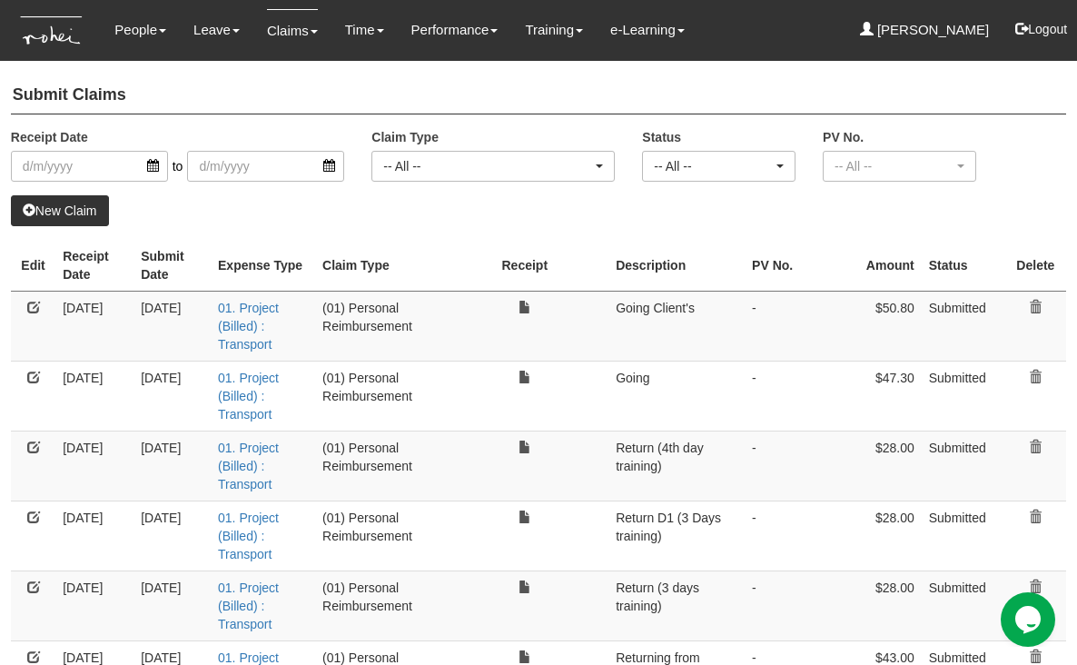
click at [59, 205] on link "New Claim" at bounding box center [60, 210] width 98 height 31
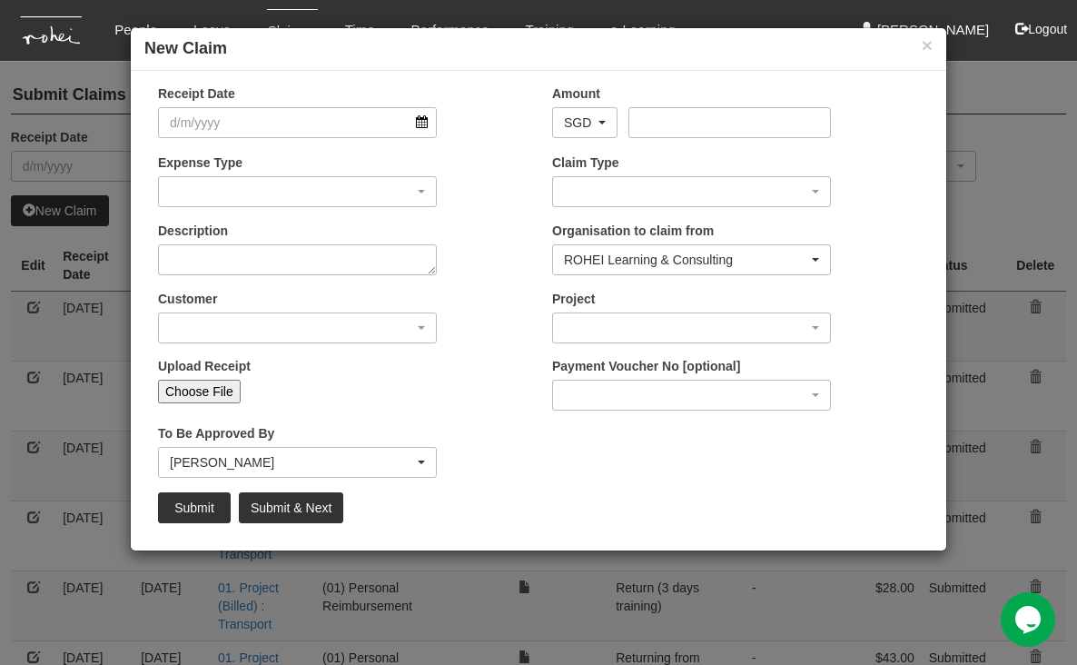
select select "50"
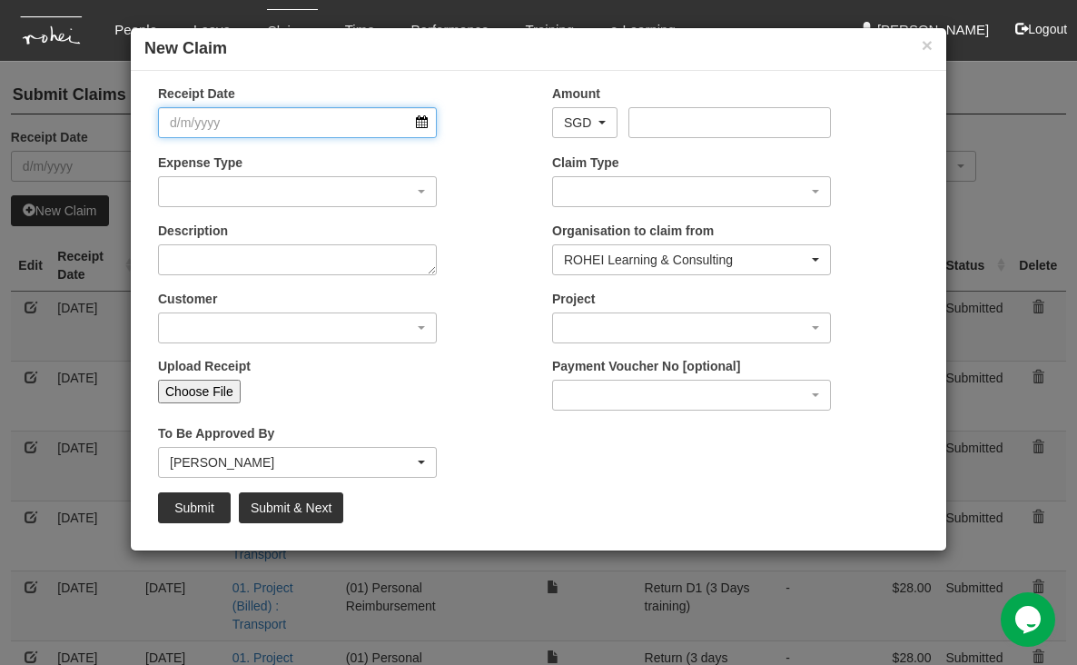
click at [424, 116] on input "Receipt Date" at bounding box center [297, 122] width 279 height 31
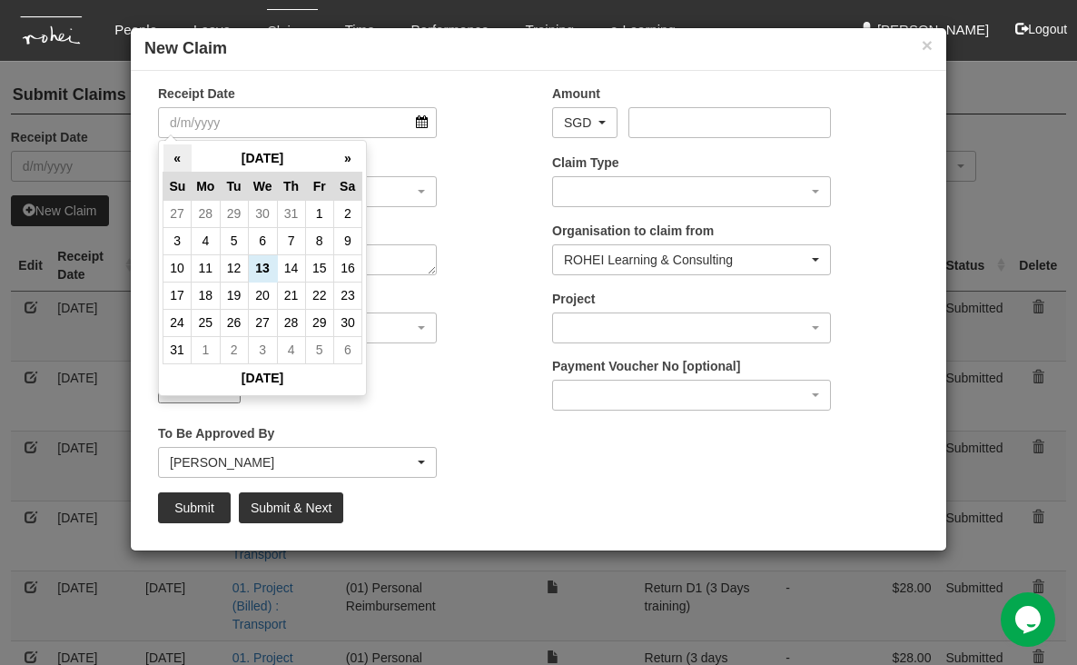
click at [180, 153] on th "«" at bounding box center [177, 158] width 28 height 28
select select "50"
click at [895, 46] on button "×" at bounding box center [926, 44] width 11 height 19
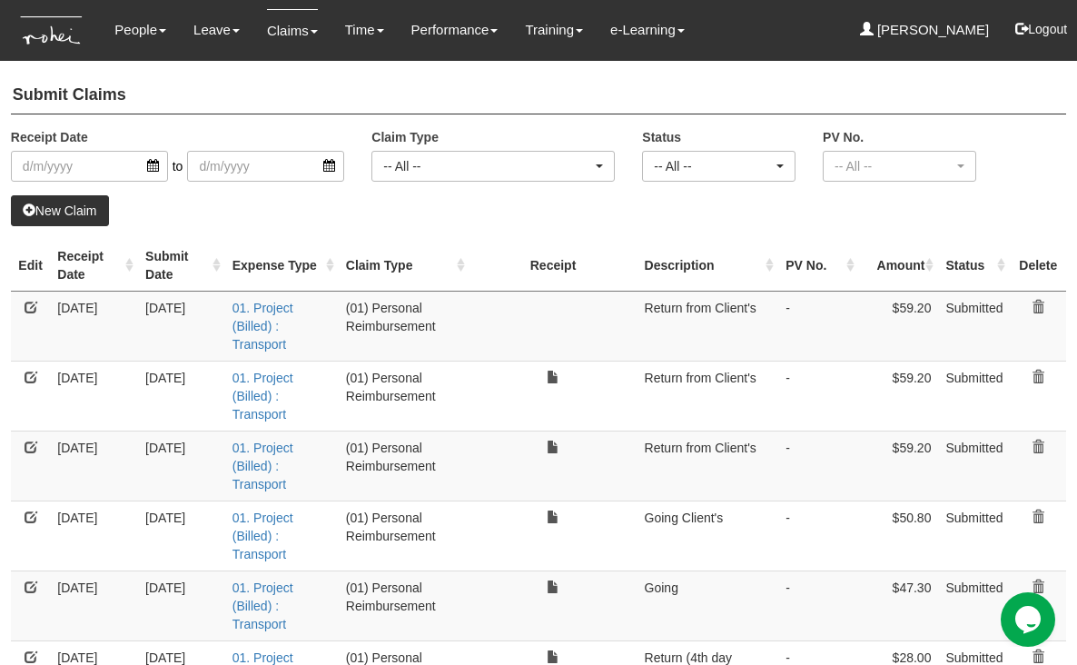
select select "50"
click at [895, 370] on link at bounding box center [1037, 376] width 13 height 13
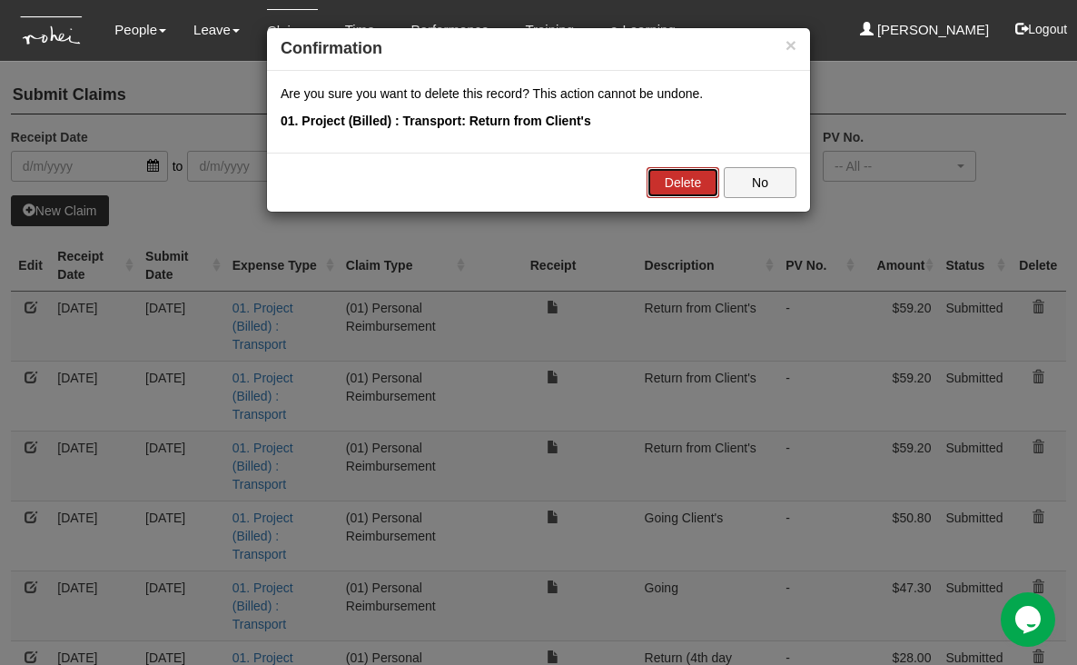
click at [683, 170] on link "Delete" at bounding box center [682, 182] width 73 height 31
select select "50"
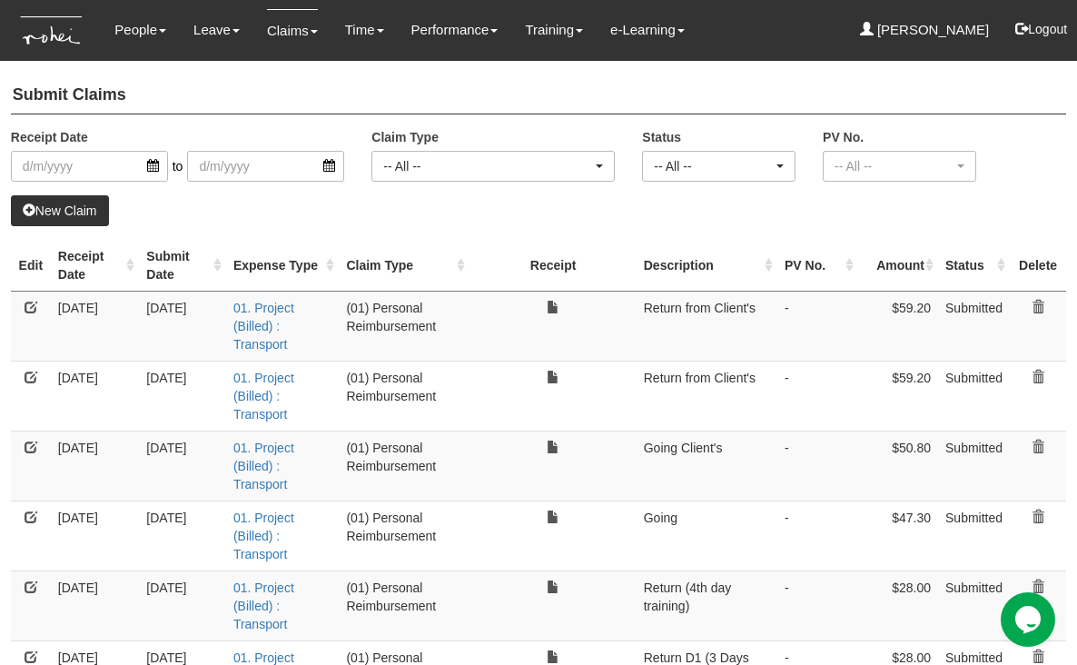
click at [895, 300] on link at bounding box center [1037, 306] width 13 height 13
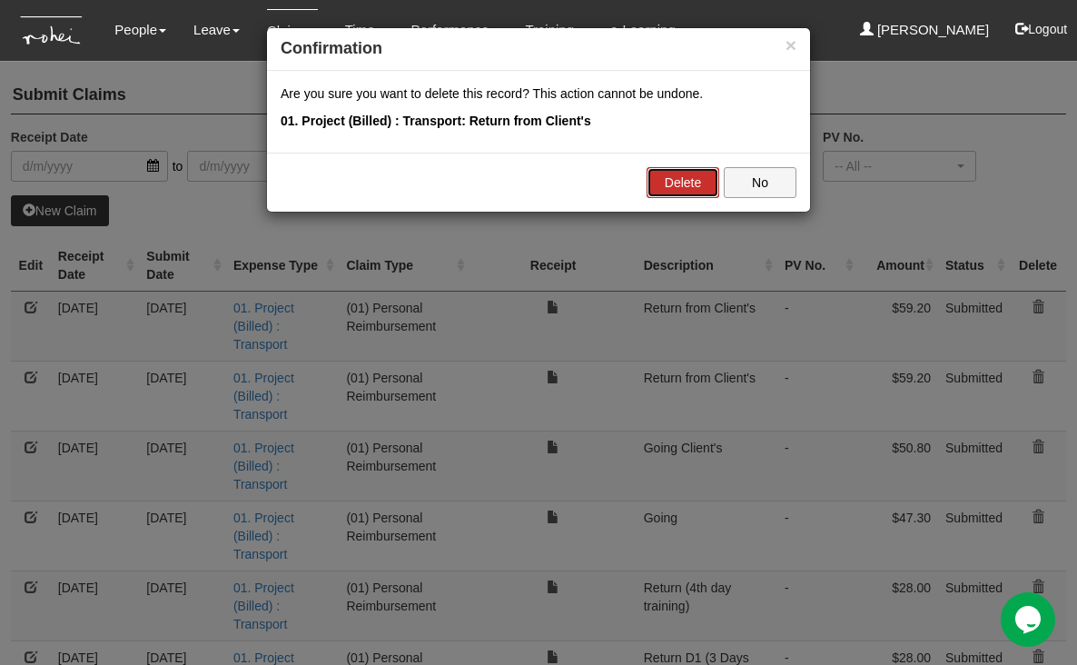
click at [684, 185] on link "Delete" at bounding box center [682, 182] width 73 height 31
select select "50"
